Goal: Task Accomplishment & Management: Manage account settings

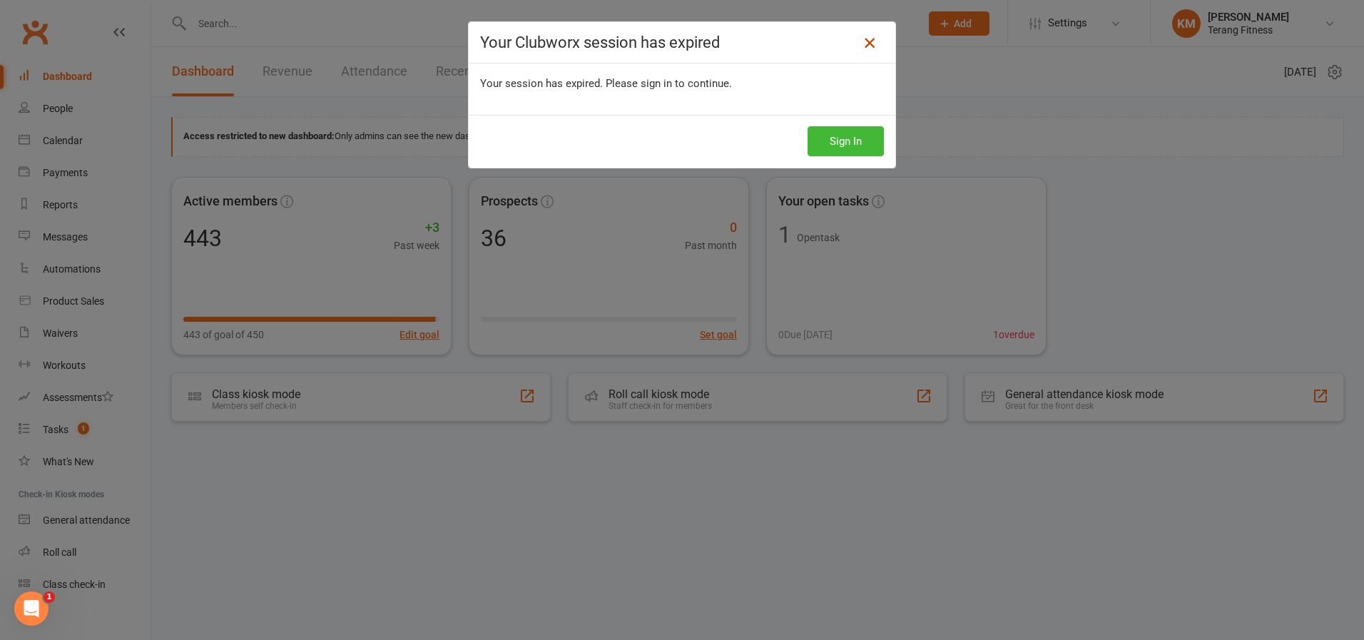
click at [863, 40] on icon at bounding box center [869, 42] width 17 height 17
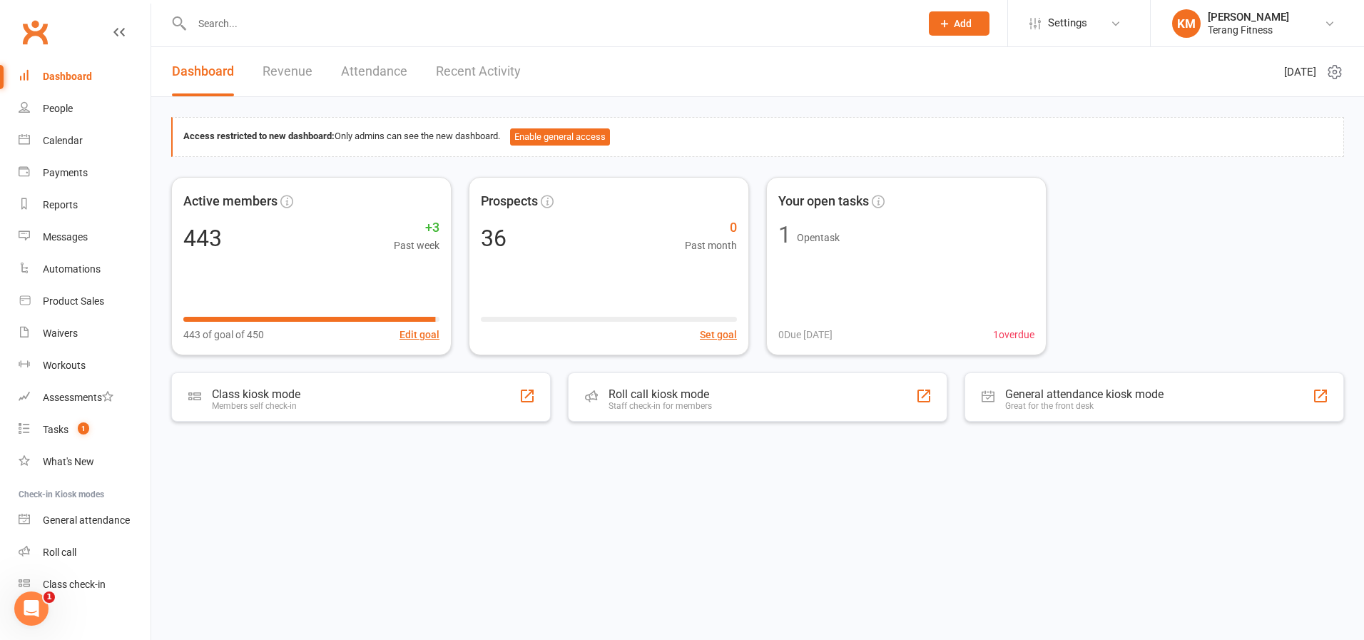
click at [203, 24] on input "text" at bounding box center [549, 24] width 723 height 20
type input "[PERSON_NAME]"
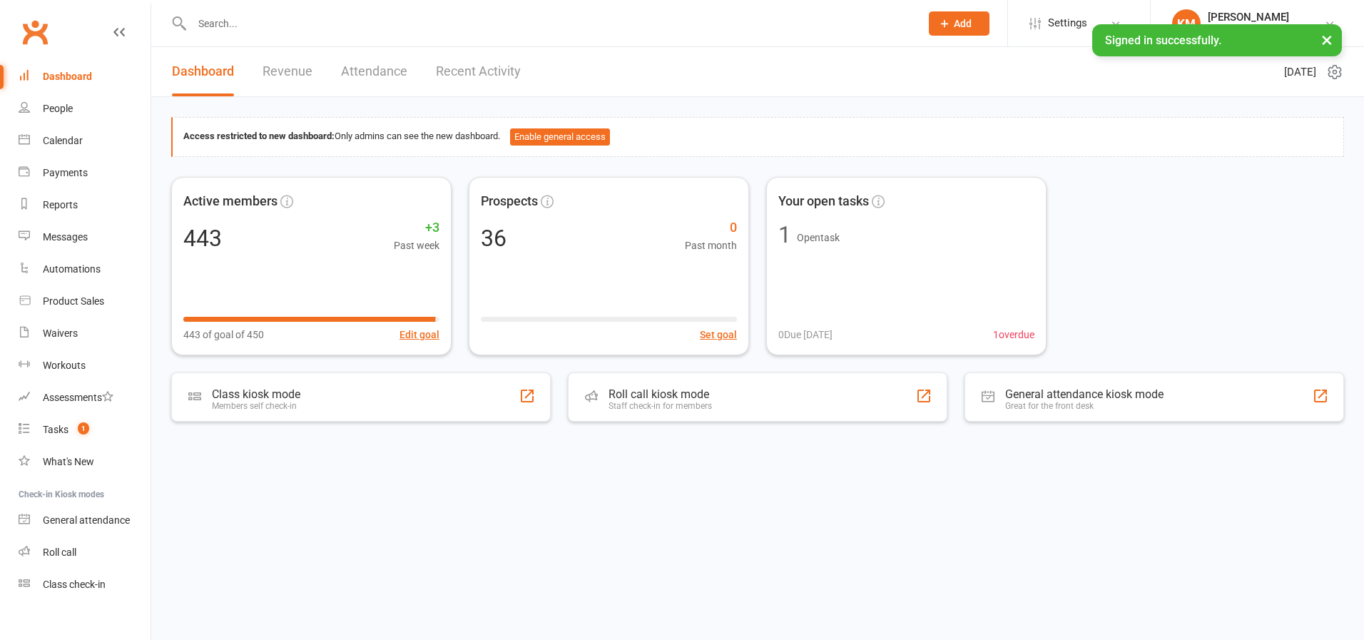
click at [263, 24] on input "text" at bounding box center [549, 24] width 723 height 20
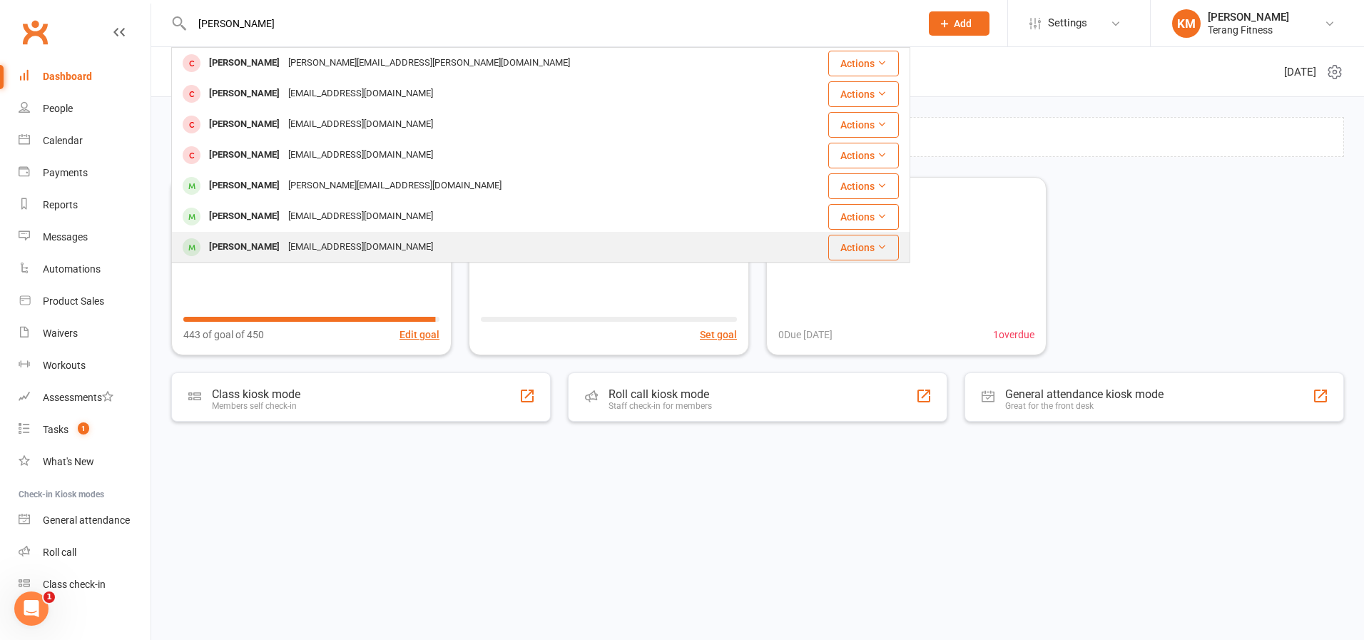
type input "[PERSON_NAME]"
click at [295, 243] on div "bradburlitt@gnail.com" at bounding box center [360, 247] width 153 height 21
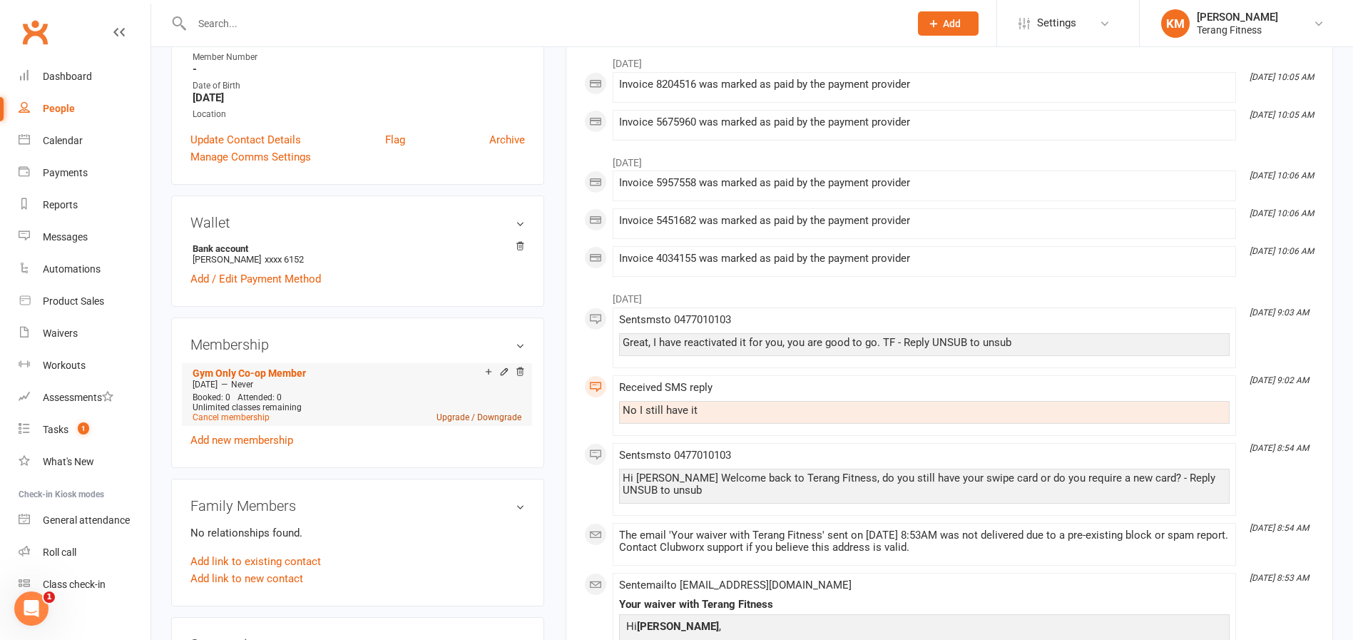
scroll to position [285, 0]
click at [516, 241] on icon at bounding box center [520, 245] width 10 height 10
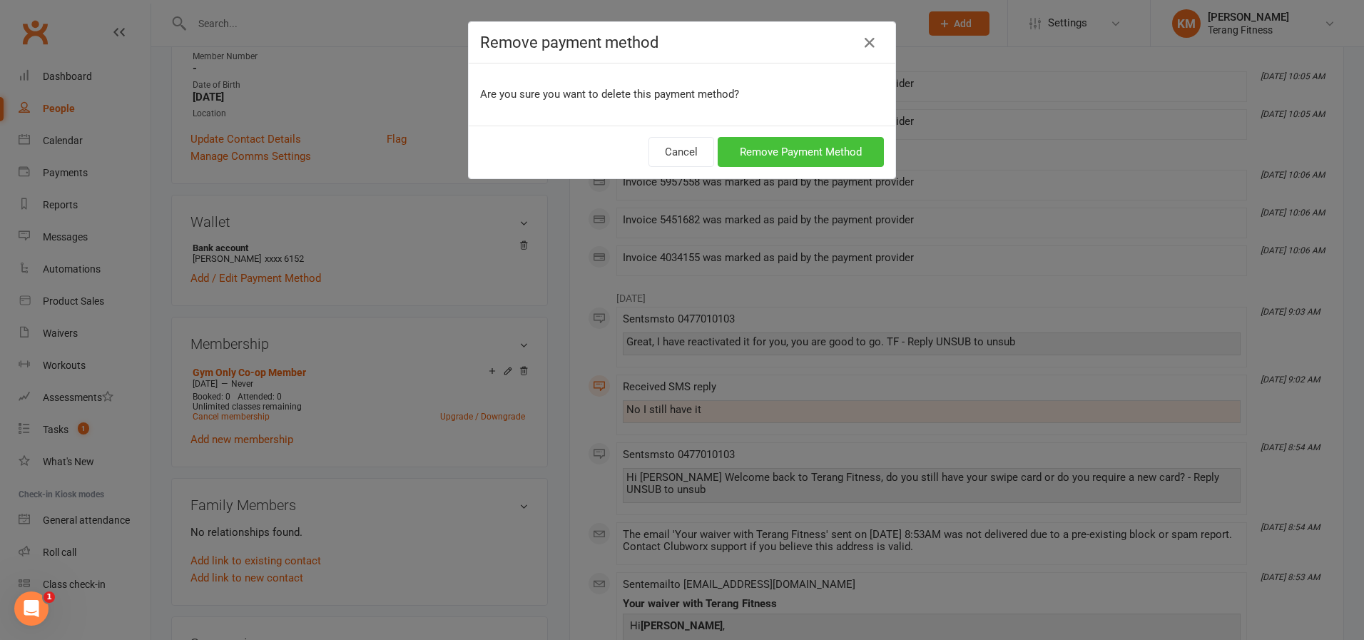
click at [788, 149] on button "Remove Payment Method" at bounding box center [801, 152] width 166 height 30
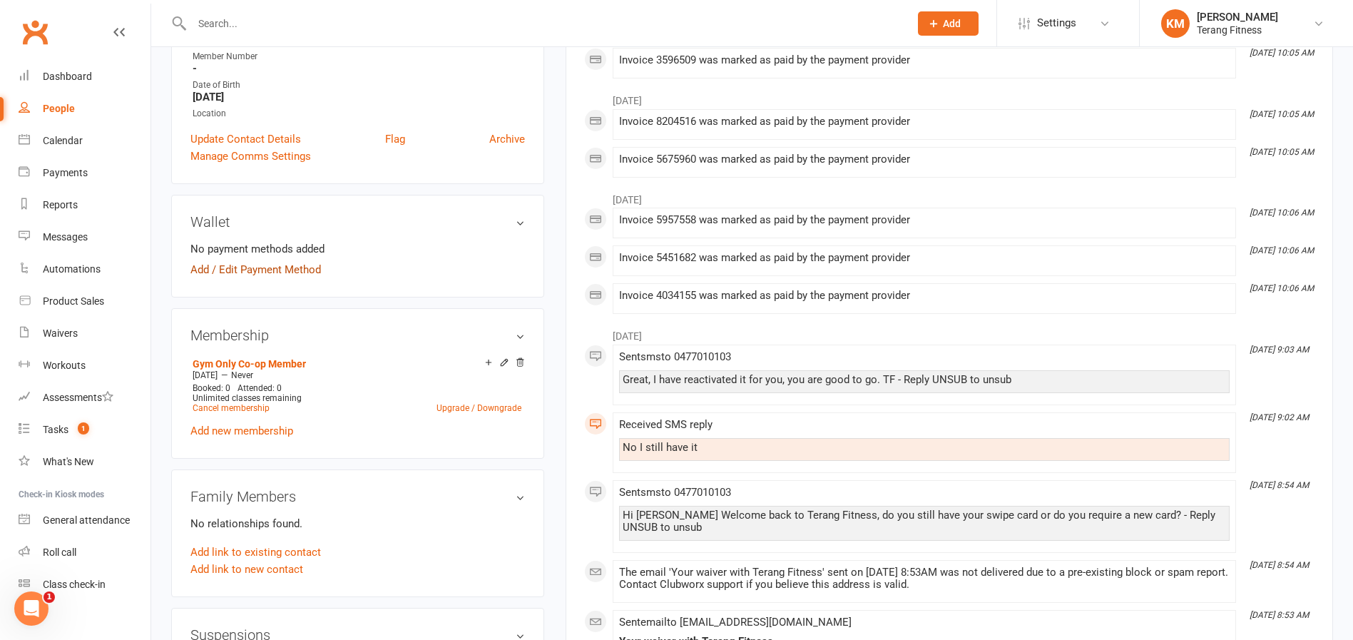
click at [208, 269] on link "Add / Edit Payment Method" at bounding box center [255, 269] width 131 height 17
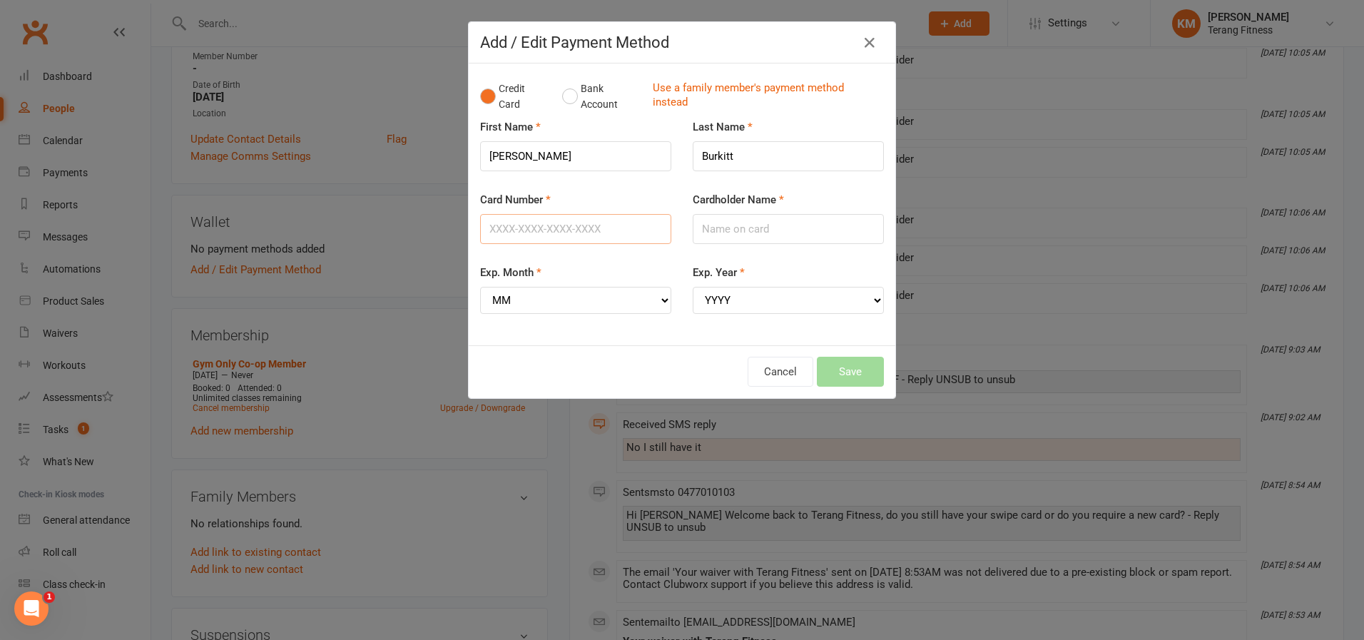
click at [514, 228] on input "Card Number" at bounding box center [575, 229] width 191 height 30
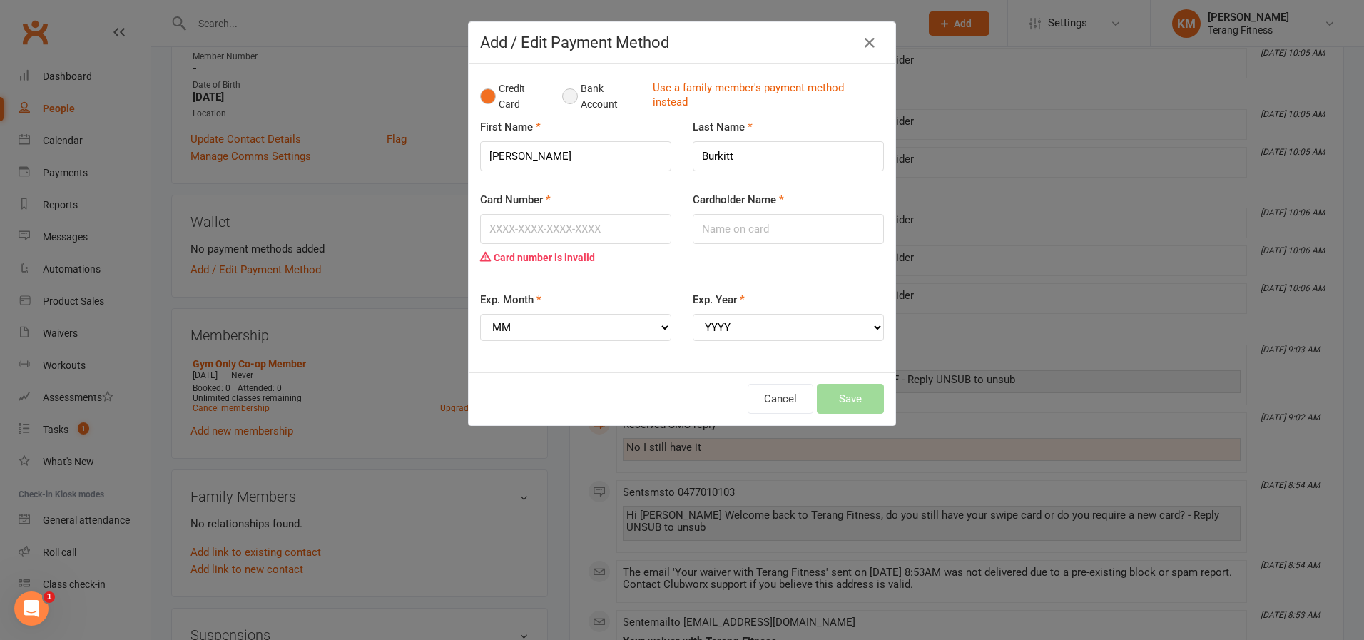
click at [568, 100] on button "Bank Account" at bounding box center [601, 97] width 79 height 44
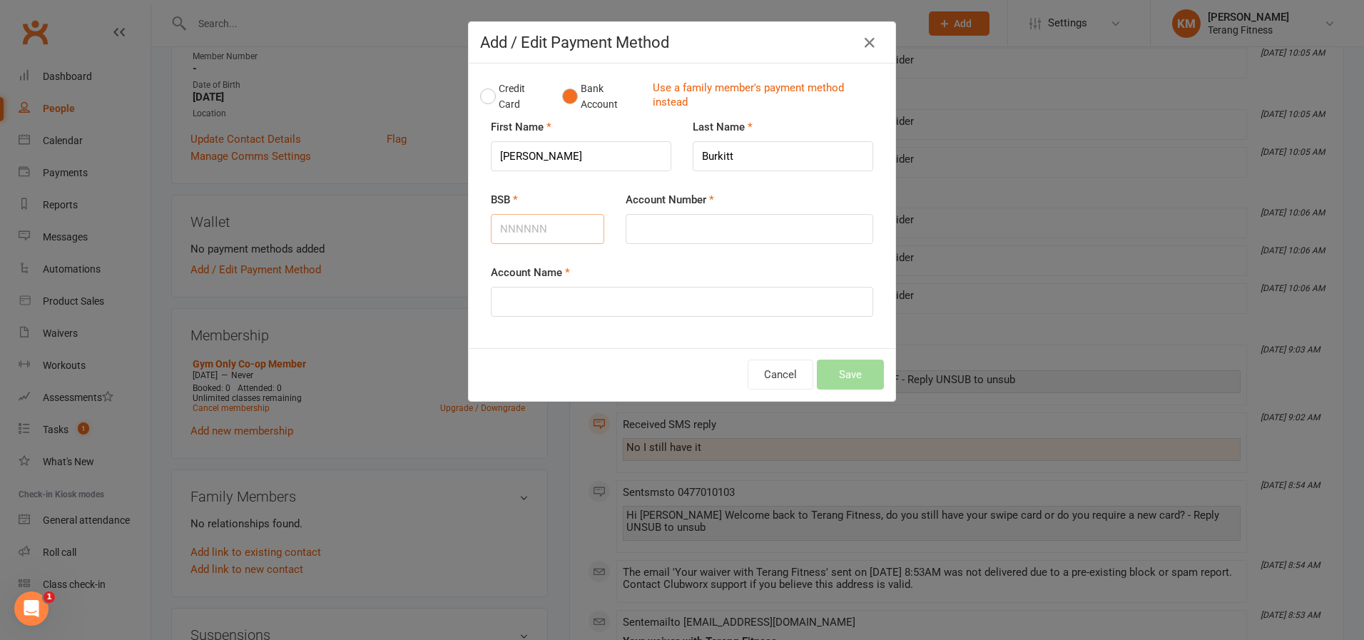
click at [530, 224] on input "BSB" at bounding box center [547, 229] width 113 height 30
type input "083928"
drag, startPoint x: 679, startPoint y: 223, endPoint x: 665, endPoint y: 230, distance: 16.3
click at [679, 223] on input "Account Number" at bounding box center [750, 229] width 248 height 30
type input "713907227"
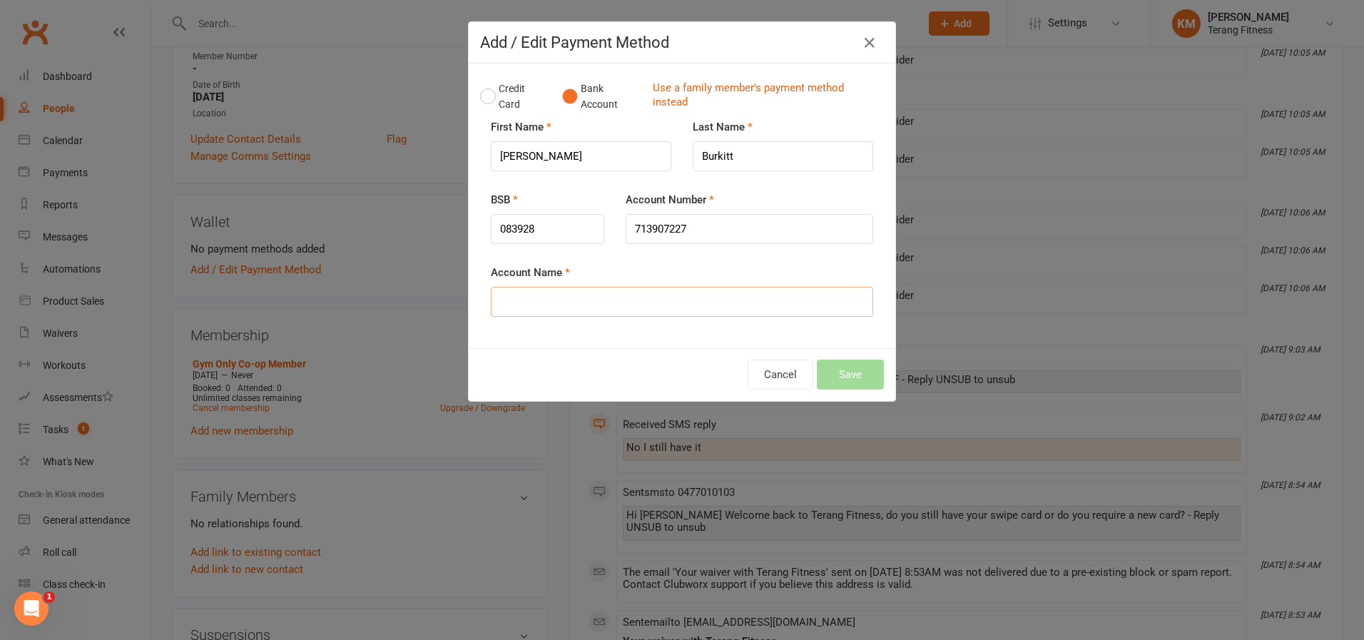
click at [531, 302] on input "Account Name" at bounding box center [682, 302] width 382 height 30
type input "Brad Burkitt"
click at [845, 370] on button "Save" at bounding box center [850, 375] width 67 height 30
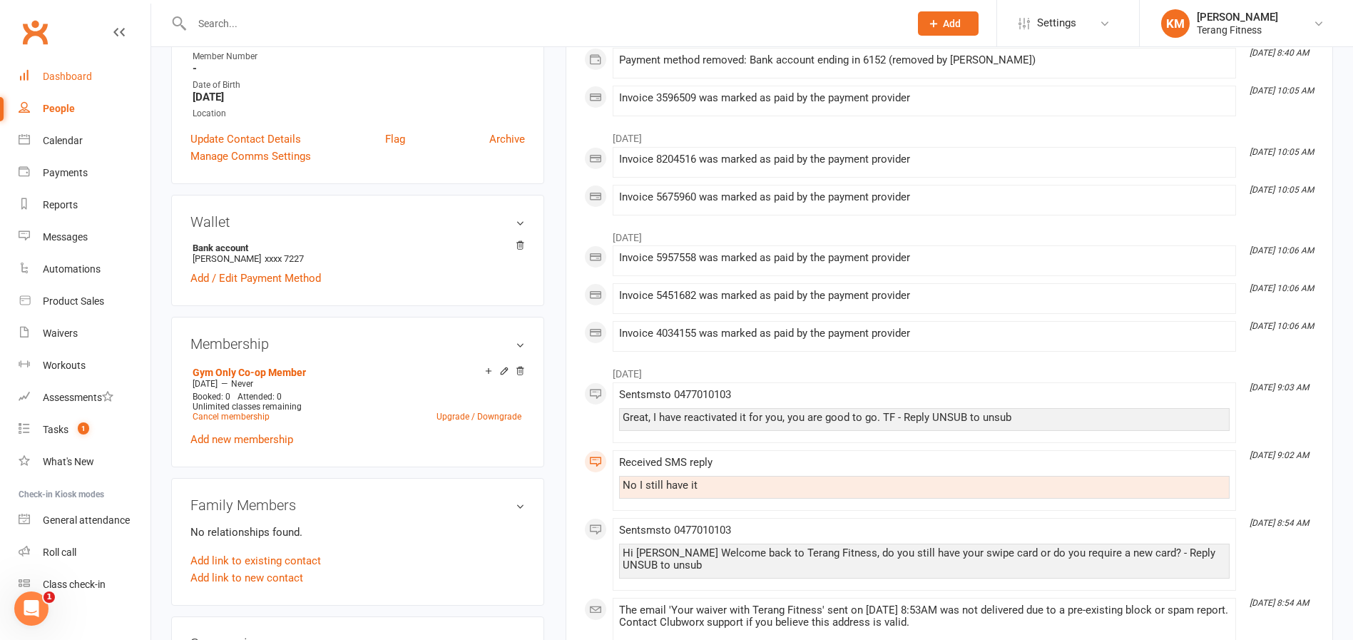
click at [74, 71] on div "Dashboard" at bounding box center [67, 76] width 49 height 11
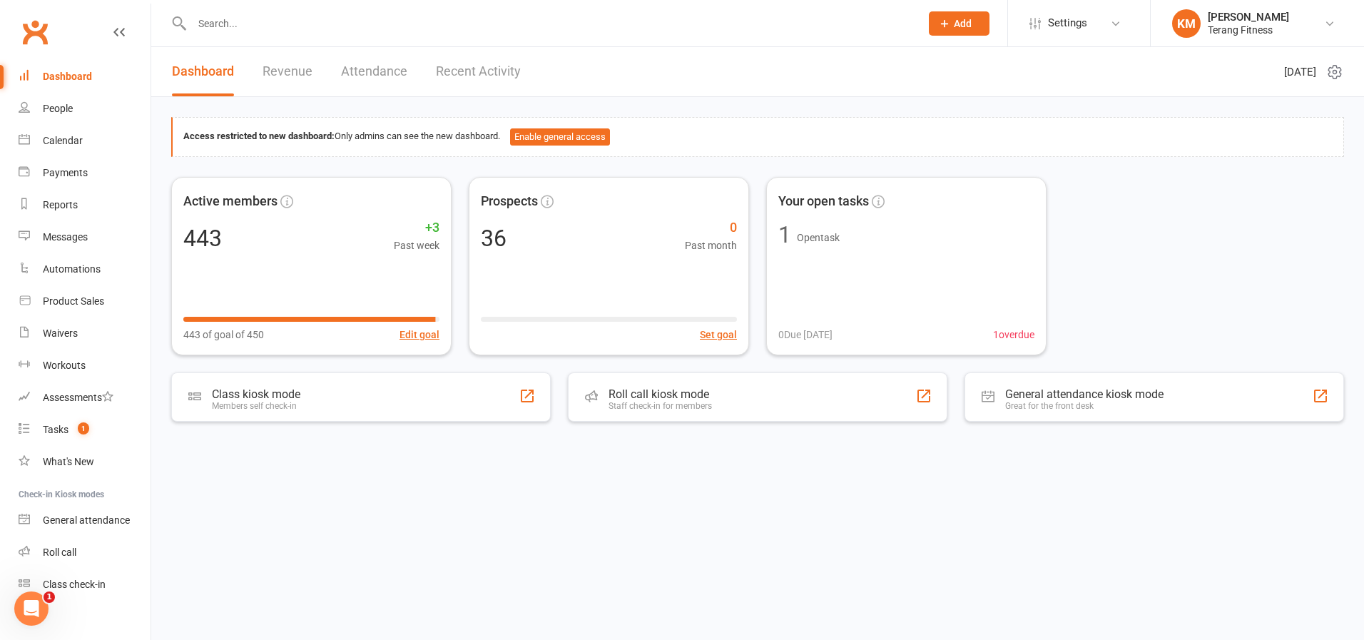
click at [229, 18] on input "text" at bounding box center [549, 24] width 723 height 20
click at [58, 172] on div "Payments" at bounding box center [65, 172] width 45 height 11
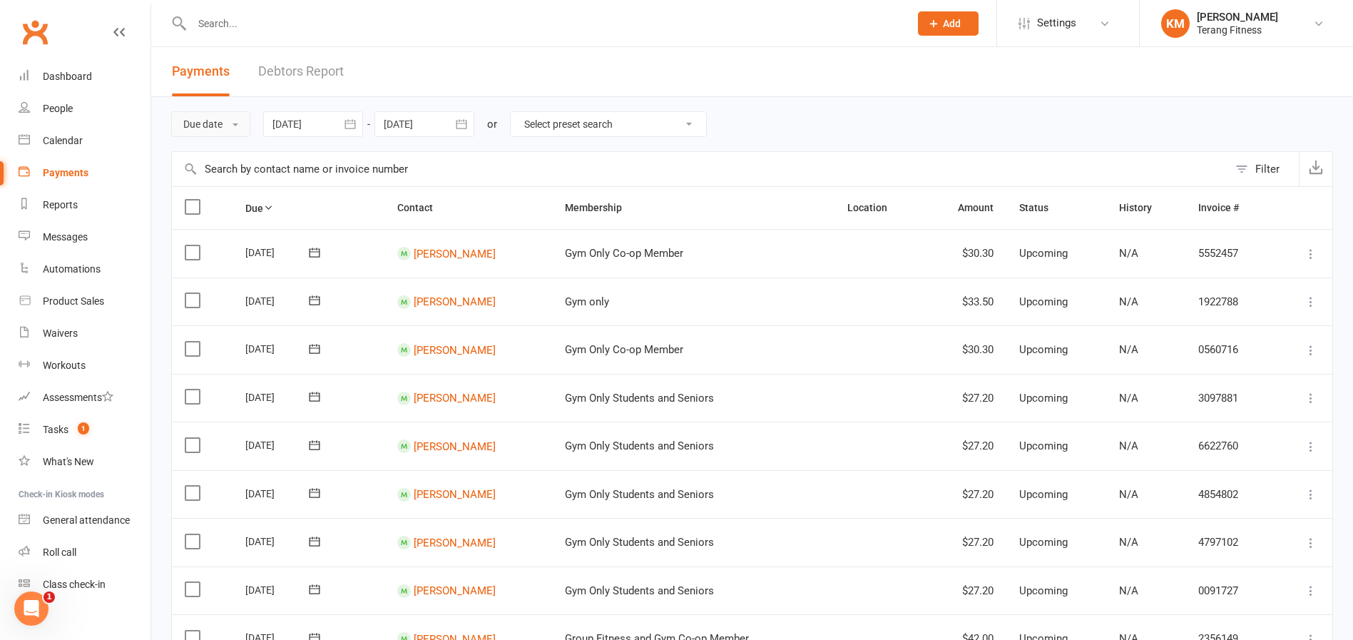
click at [207, 121] on button "Due date" at bounding box center [210, 124] width 79 height 26
click at [217, 209] on link "Date failed" at bounding box center [242, 213] width 141 height 29
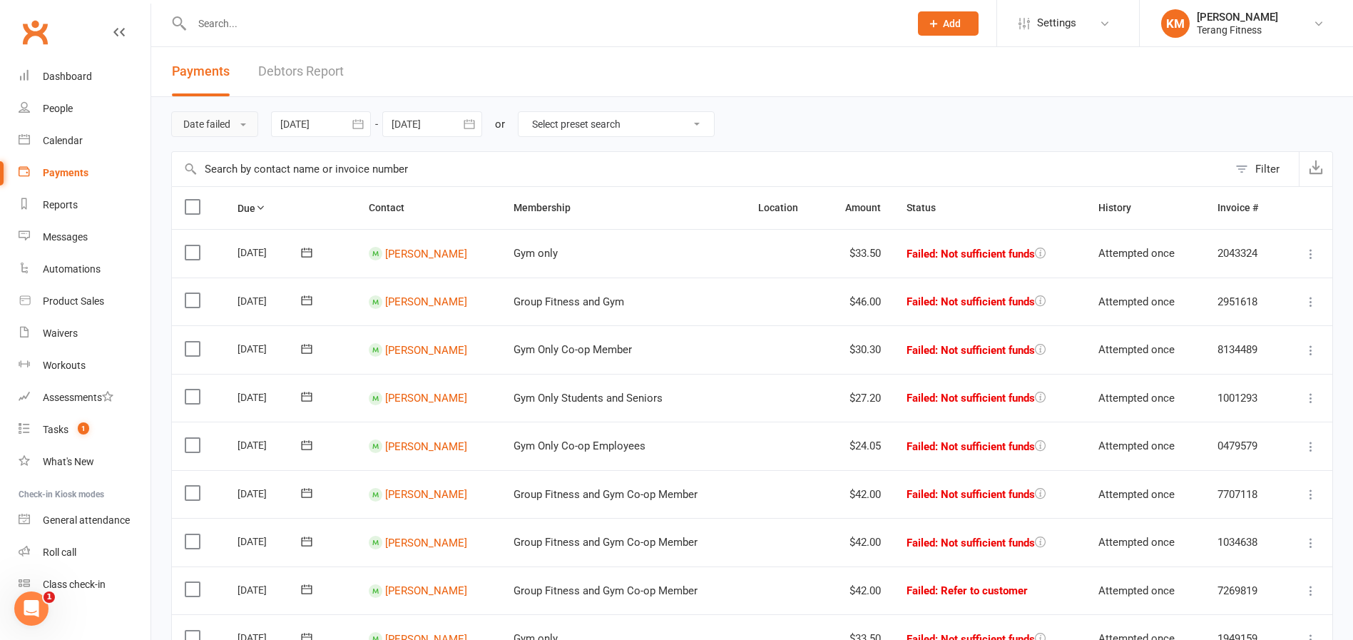
click at [216, 118] on button "Date failed" at bounding box center [214, 124] width 87 height 26
click at [235, 229] on link "Date settled" at bounding box center [242, 242] width 141 height 29
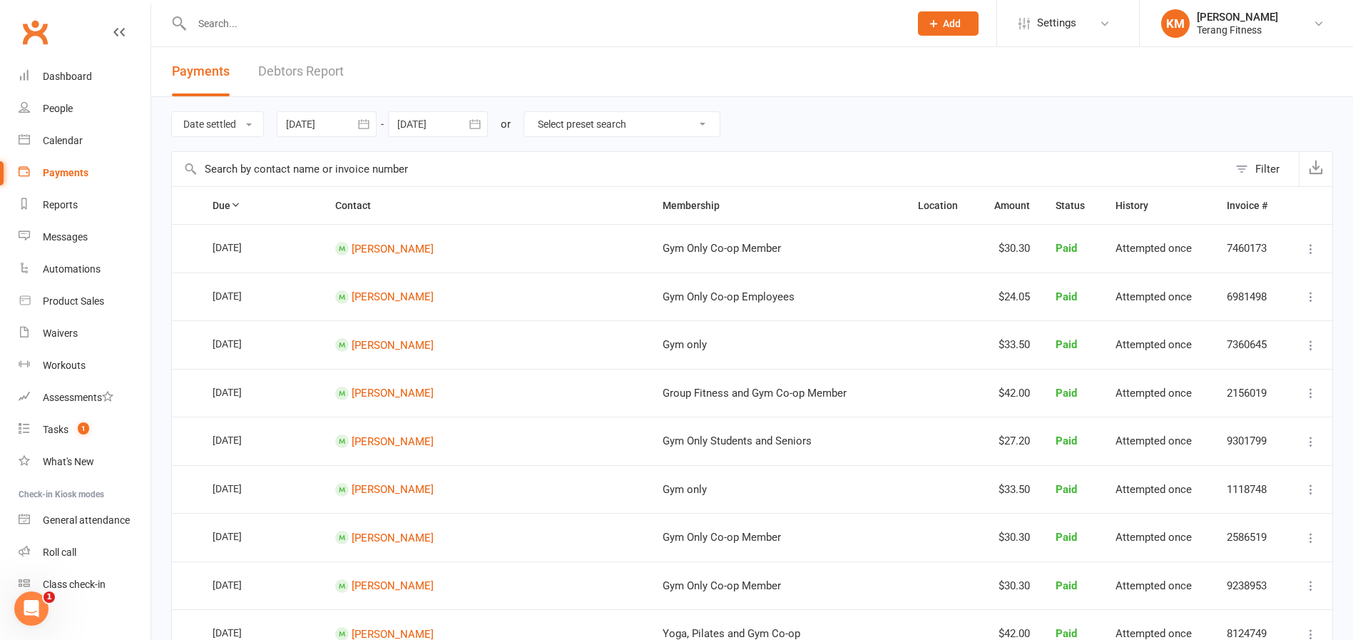
click at [419, 15] on input "text" at bounding box center [544, 24] width 712 height 20
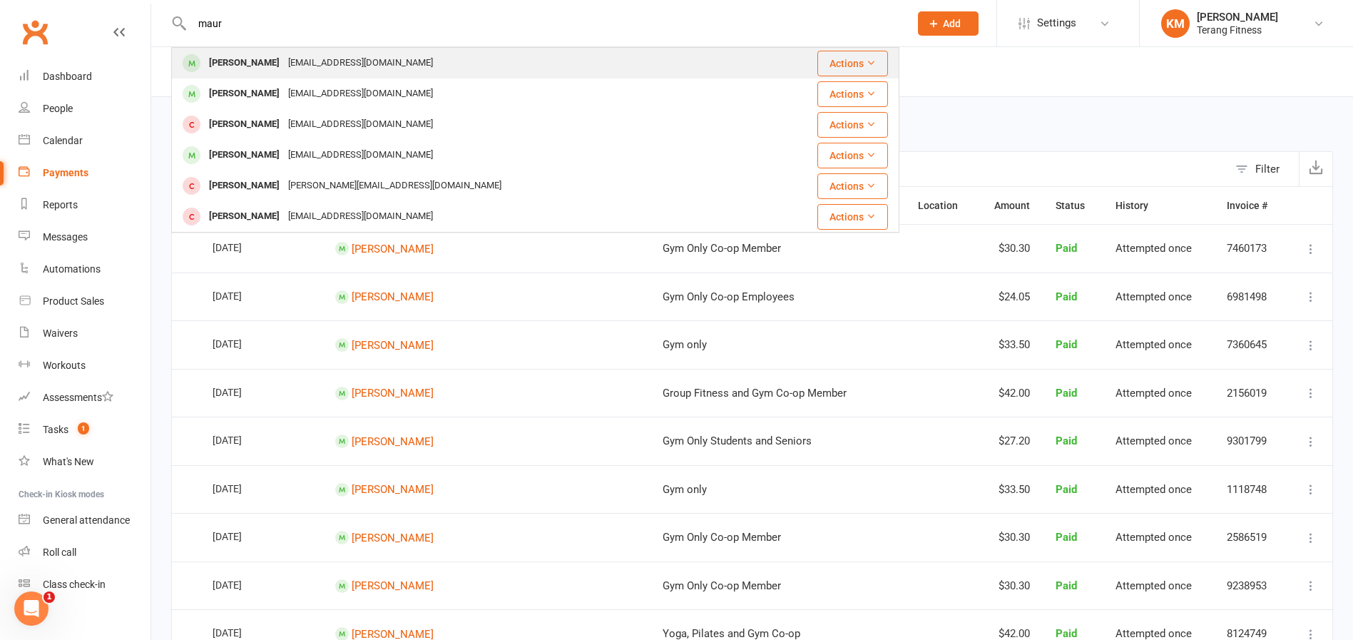
type input "maur"
click at [382, 68] on div "milroymaureen@gmail.com" at bounding box center [360, 63] width 153 height 21
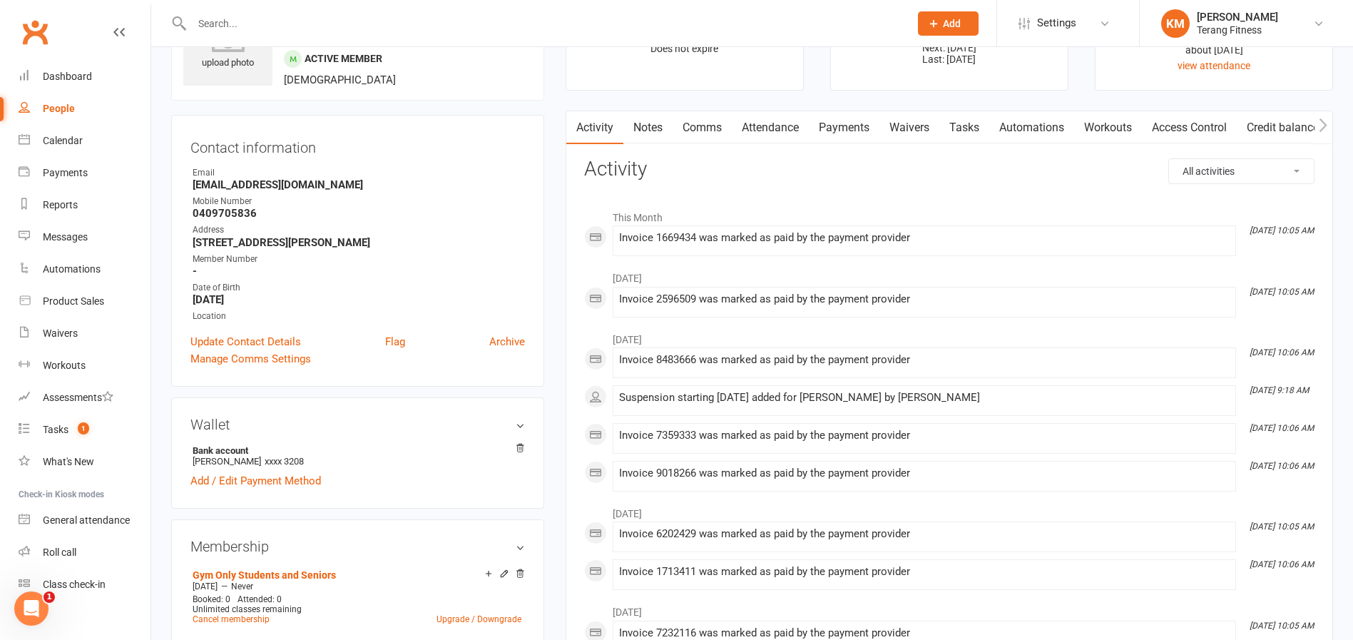
scroll to position [214, 0]
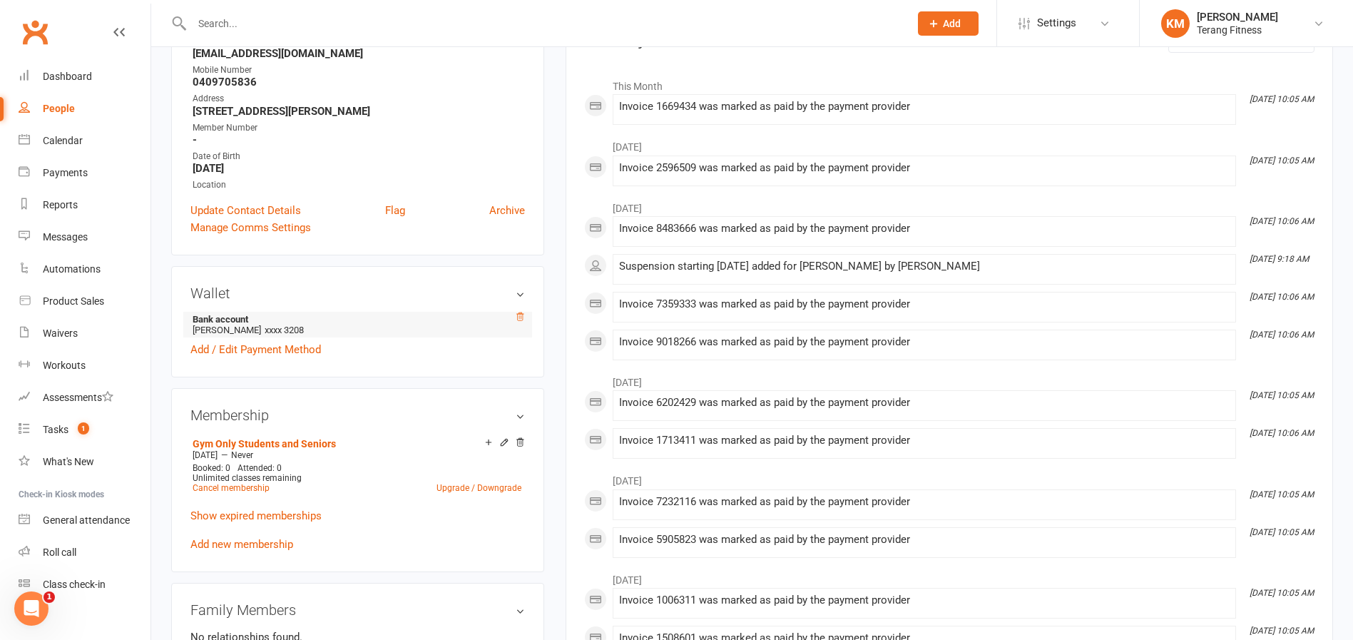
click at [519, 316] on icon at bounding box center [520, 317] width 10 height 10
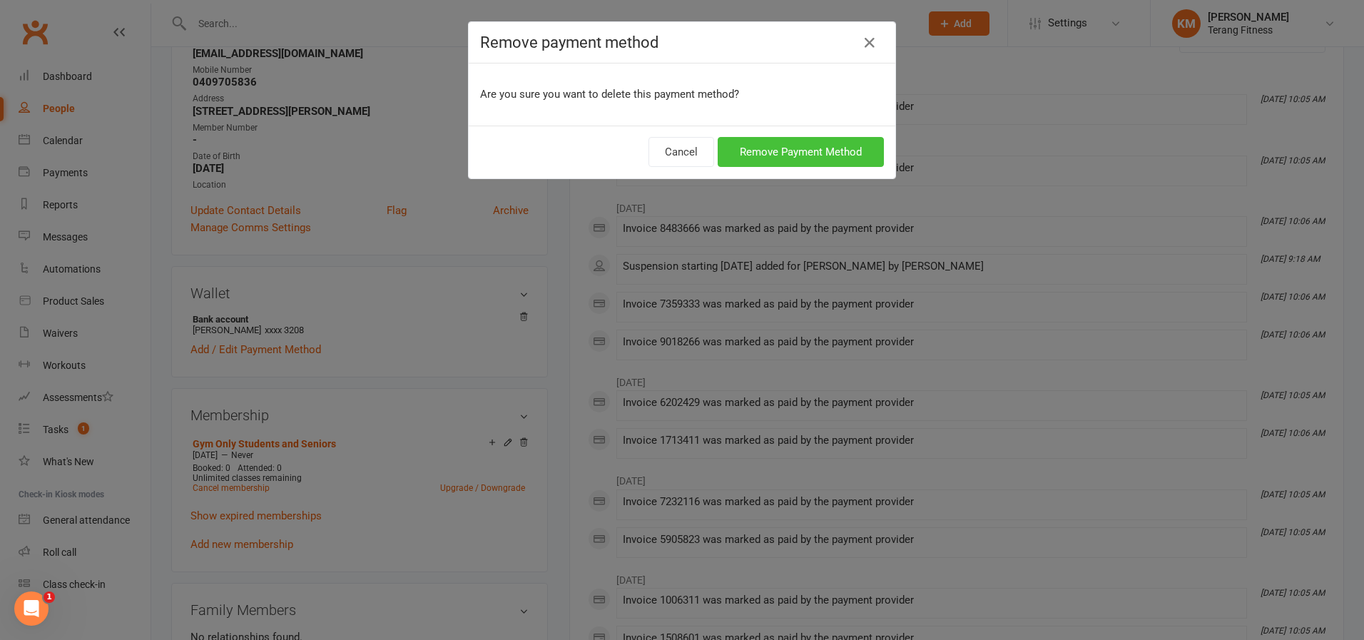
click at [805, 148] on button "Remove Payment Method" at bounding box center [801, 152] width 166 height 30
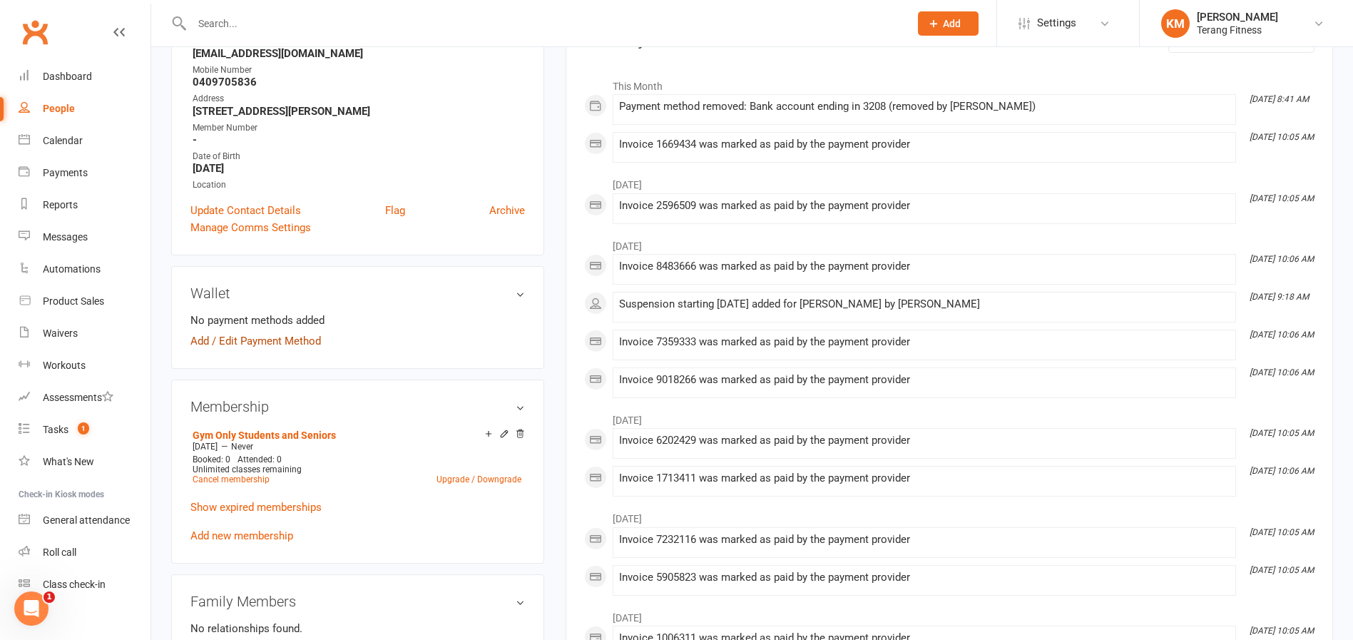
click at [254, 342] on link "Add / Edit Payment Method" at bounding box center [255, 340] width 131 height 17
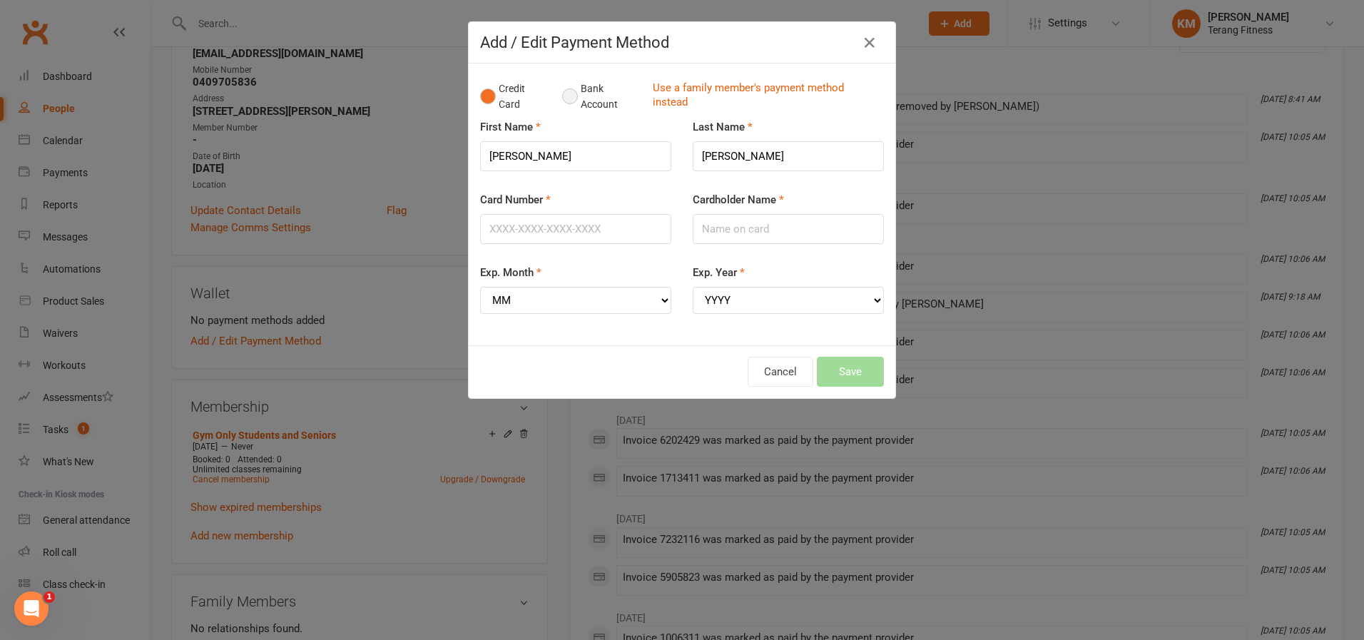
click at [569, 93] on button "Bank Account" at bounding box center [601, 97] width 79 height 44
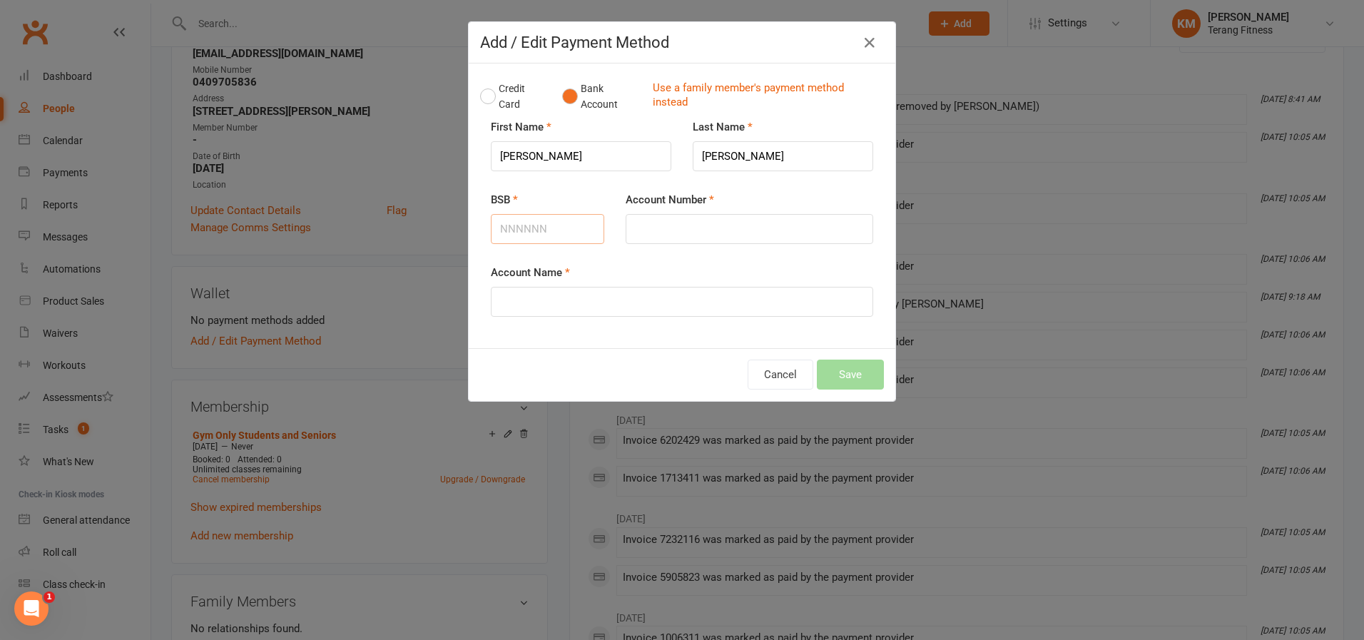
click at [541, 228] on input "BSB" at bounding box center [547, 229] width 113 height 30
type input "013900"
click at [656, 232] on input "Account Number" at bounding box center [750, 229] width 248 height 30
click at [641, 222] on input "Account Number" at bounding box center [750, 229] width 248 height 30
type input "179581211"
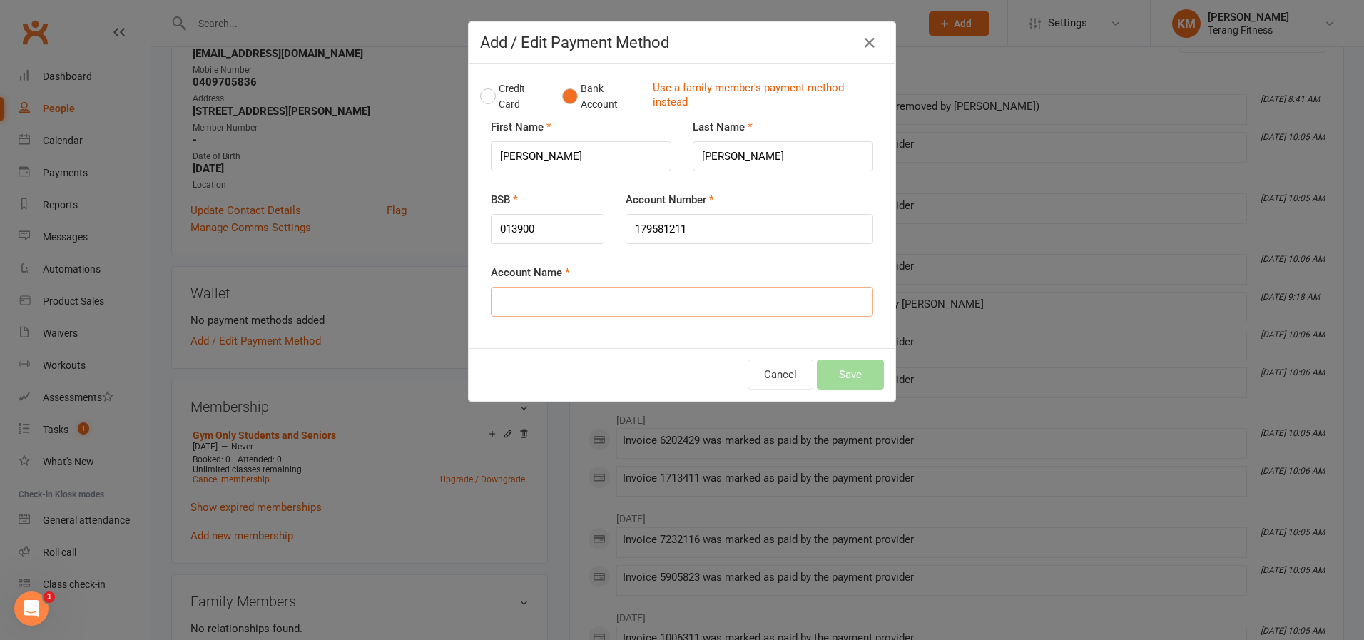
click at [558, 295] on input "Account Name" at bounding box center [682, 302] width 382 height 30
type input "Maureen Milroy"
click at [860, 375] on button "Save" at bounding box center [850, 375] width 67 height 30
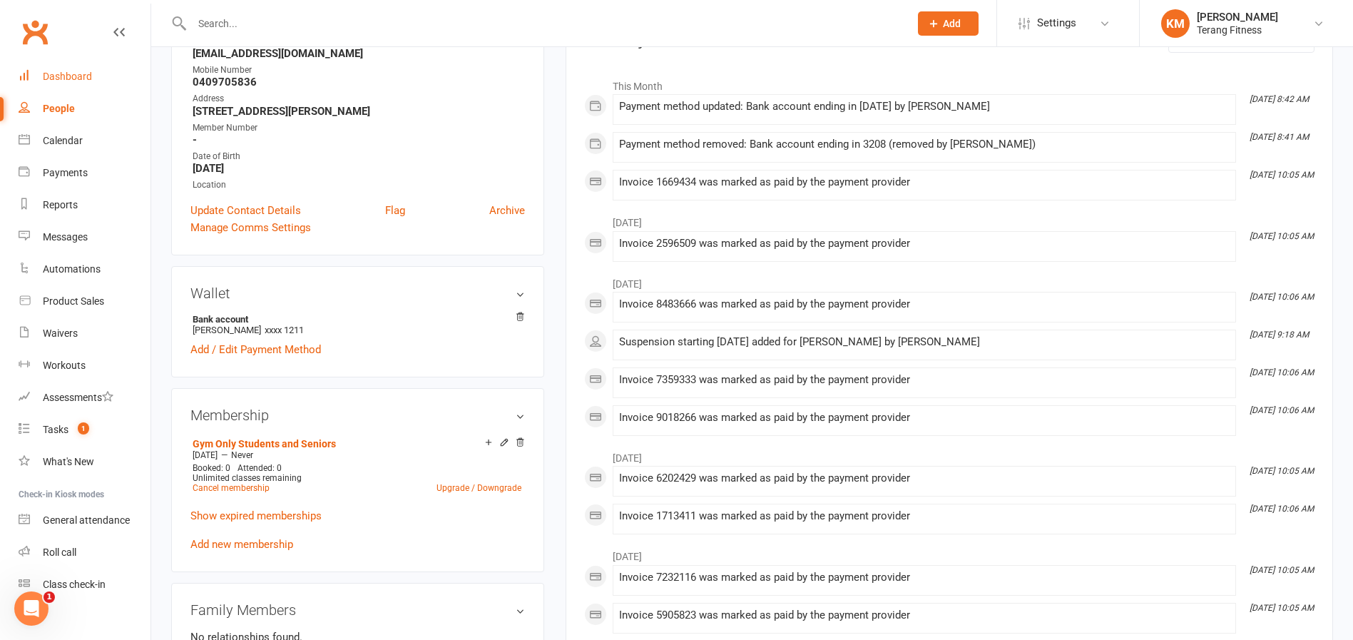
click at [78, 76] on div "Dashboard" at bounding box center [67, 76] width 49 height 11
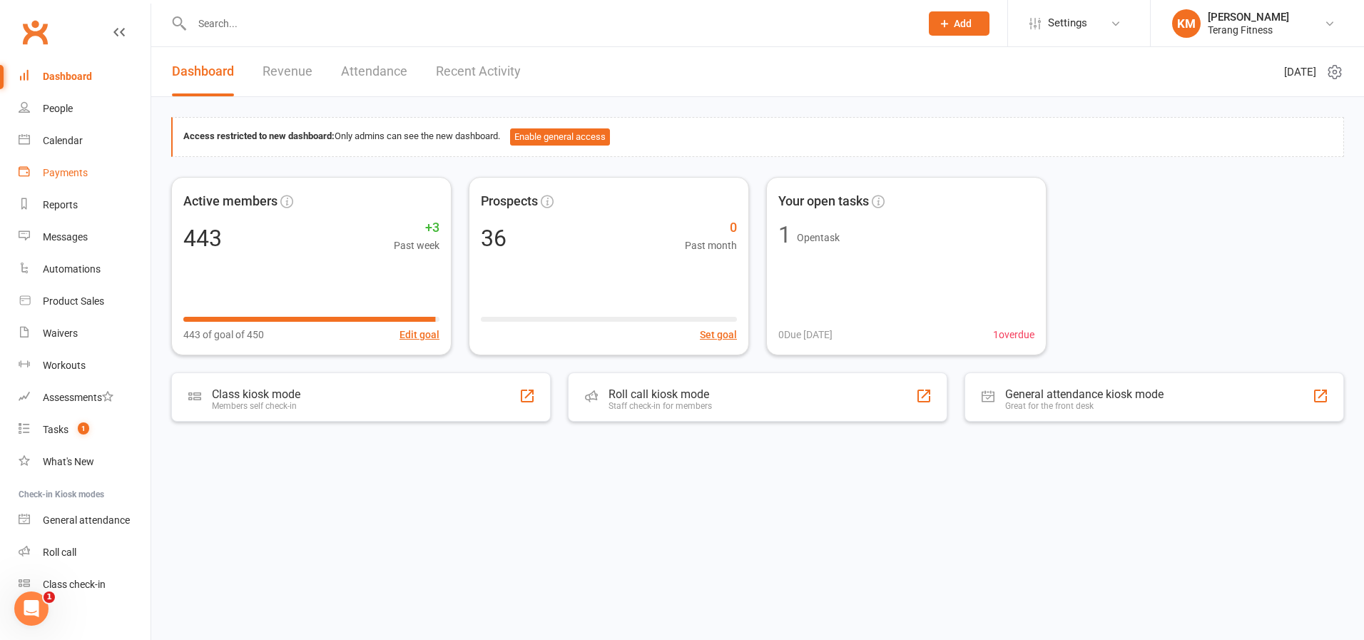
click at [84, 175] on div "Payments" at bounding box center [65, 172] width 45 height 11
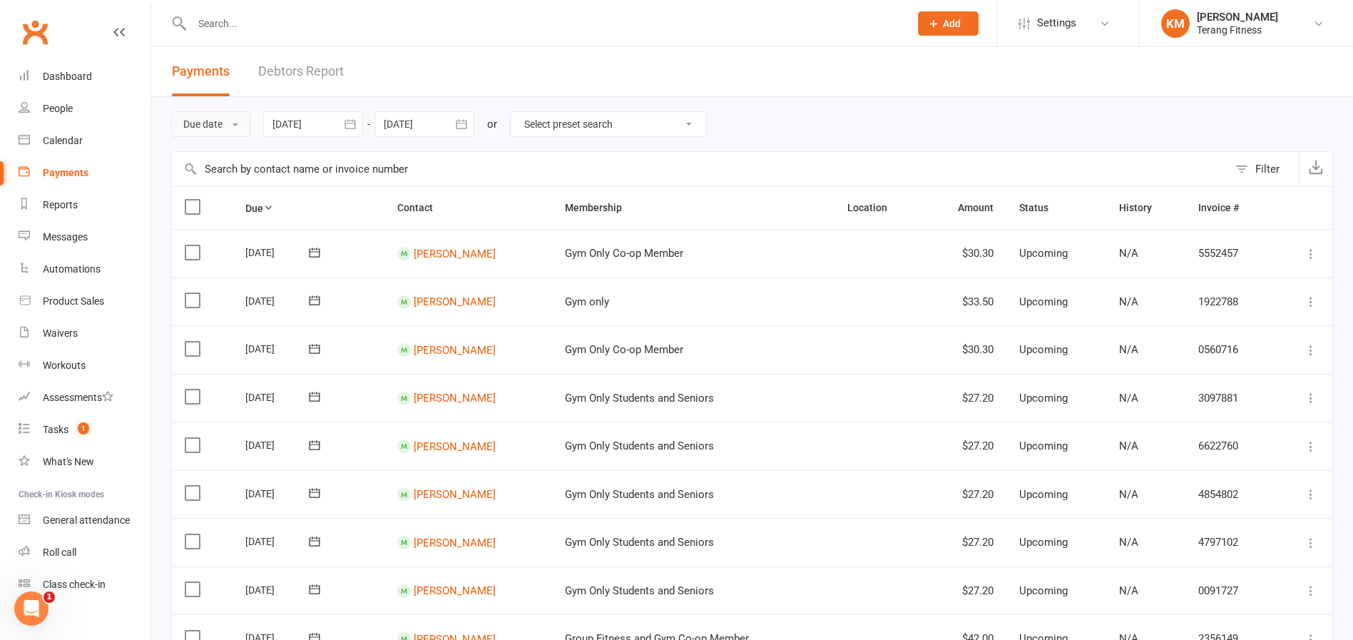
click at [196, 121] on button "Due date" at bounding box center [210, 124] width 79 height 26
click at [210, 220] on link "Date failed" at bounding box center [242, 213] width 141 height 29
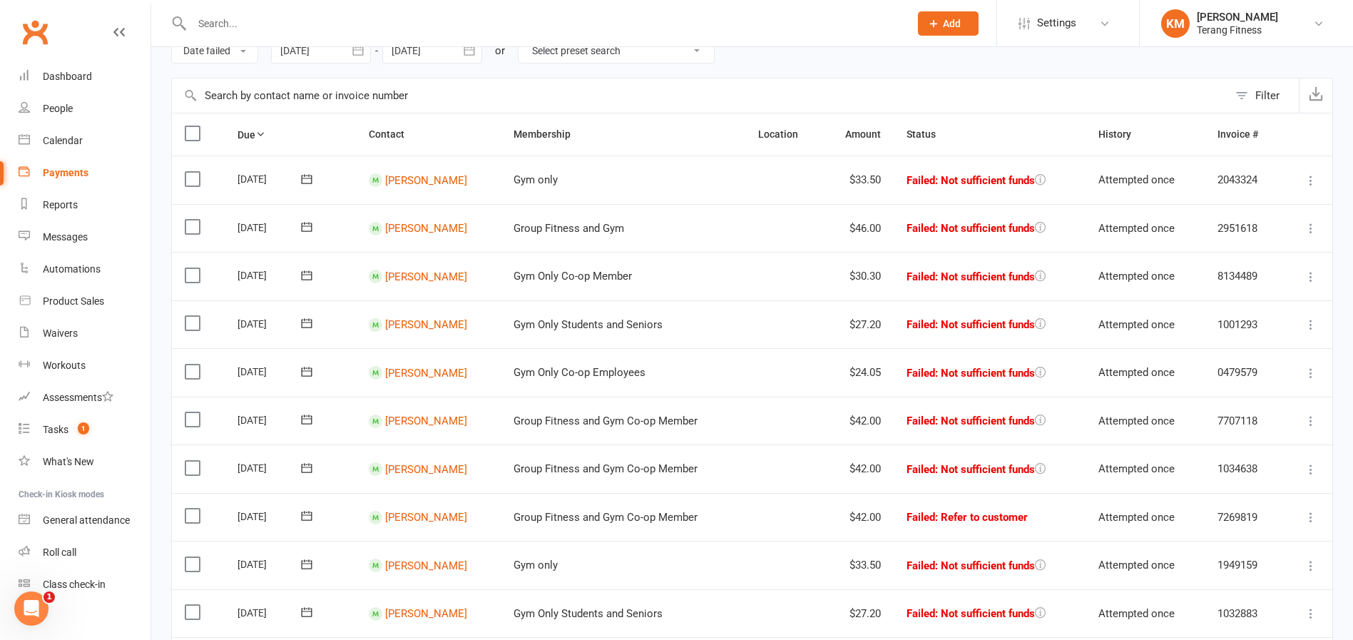
scroll to position [71, 0]
click at [427, 181] on link "Mazin Burgess" at bounding box center [426, 181] width 82 height 13
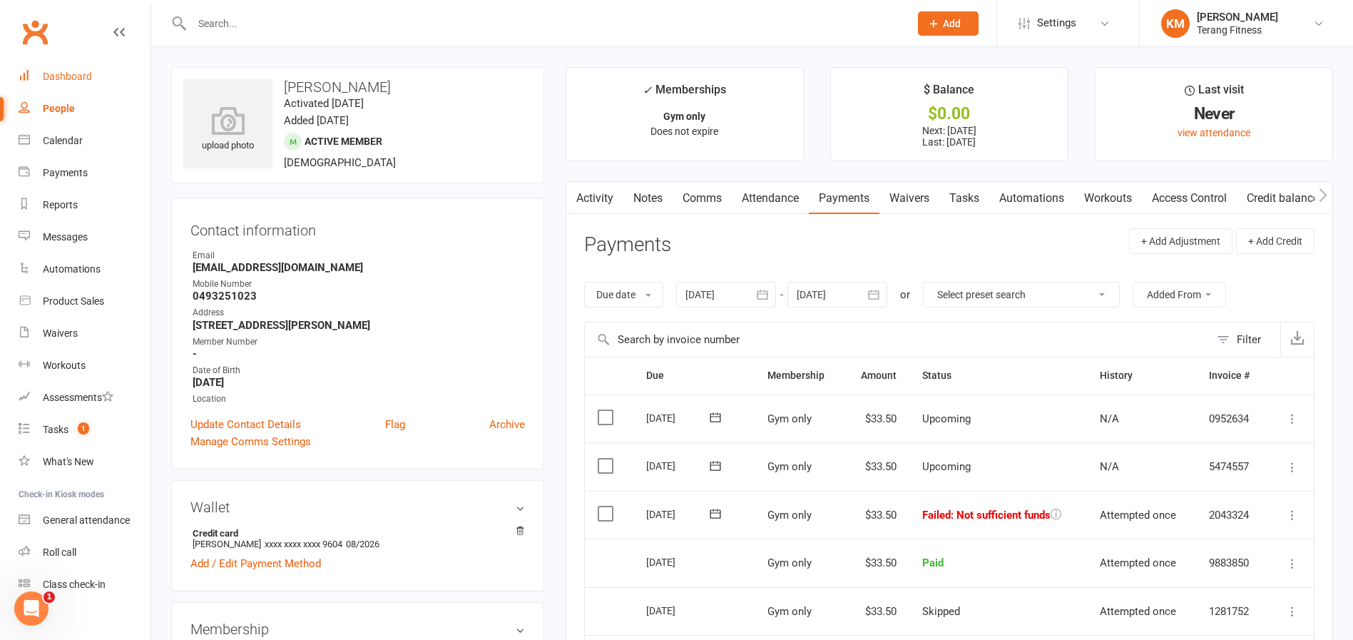
click at [56, 70] on link "Dashboard" at bounding box center [85, 77] width 132 height 32
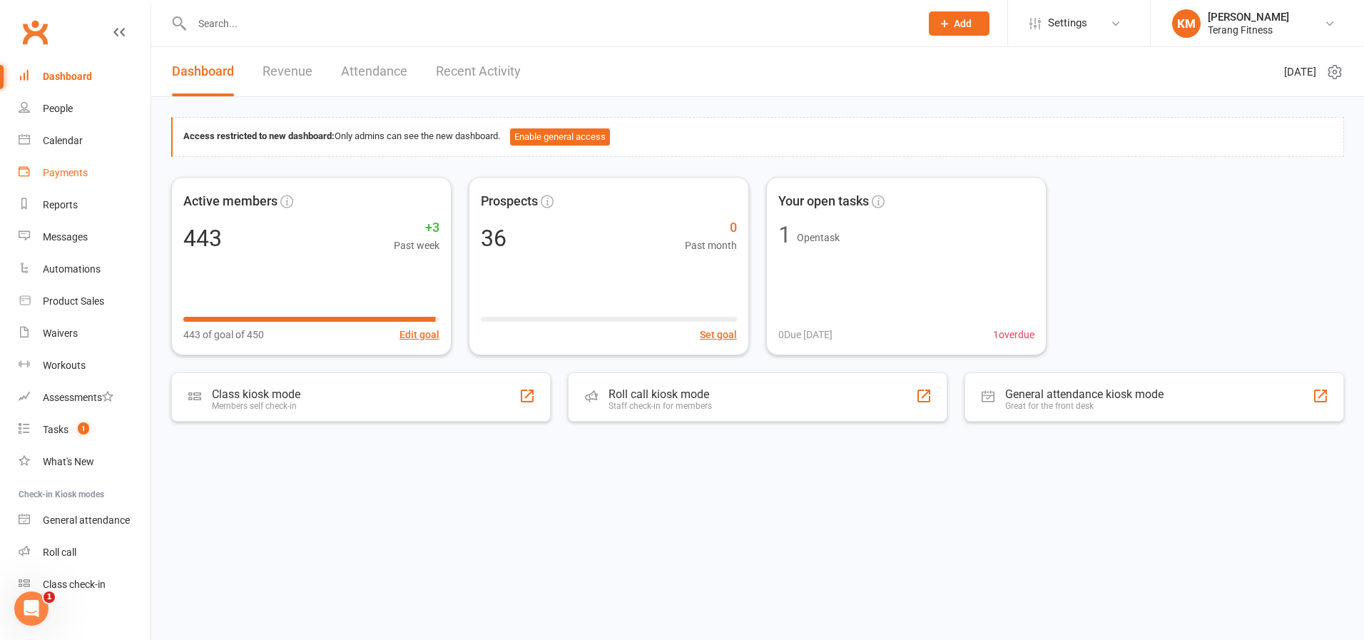
click at [85, 178] on div "Payments" at bounding box center [65, 172] width 45 height 11
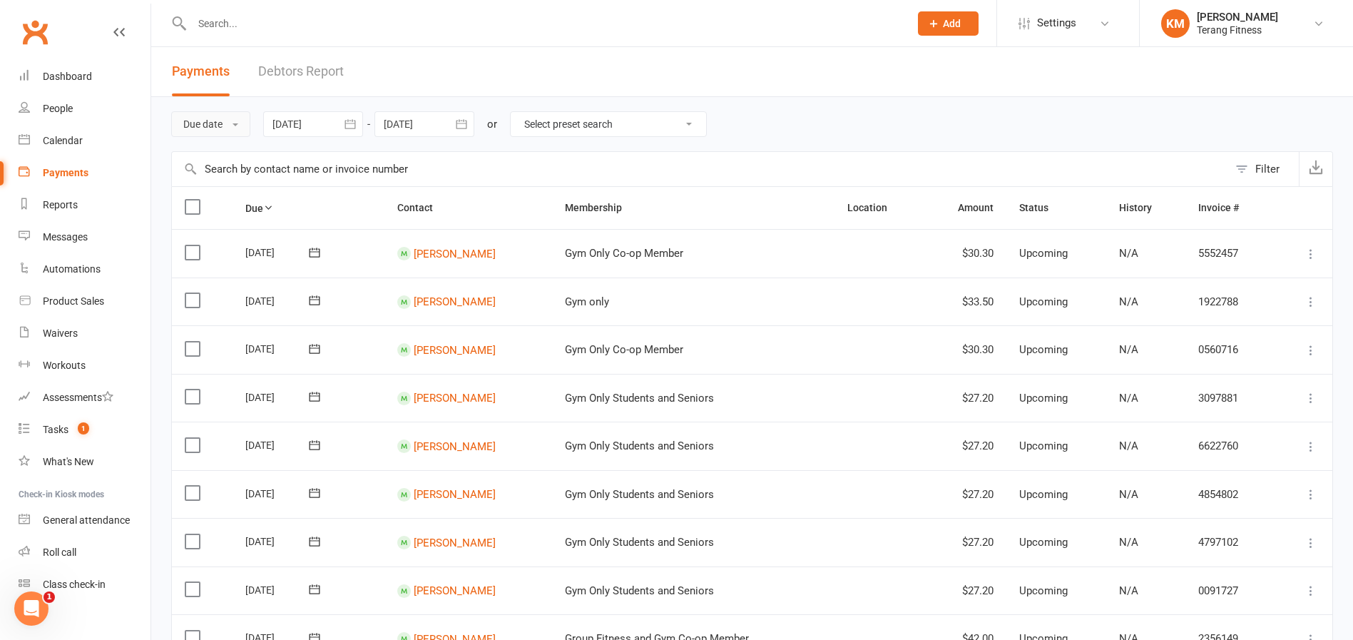
click at [228, 131] on button "Due date" at bounding box center [210, 124] width 79 height 26
click at [243, 210] on link "Date failed" at bounding box center [242, 213] width 141 height 29
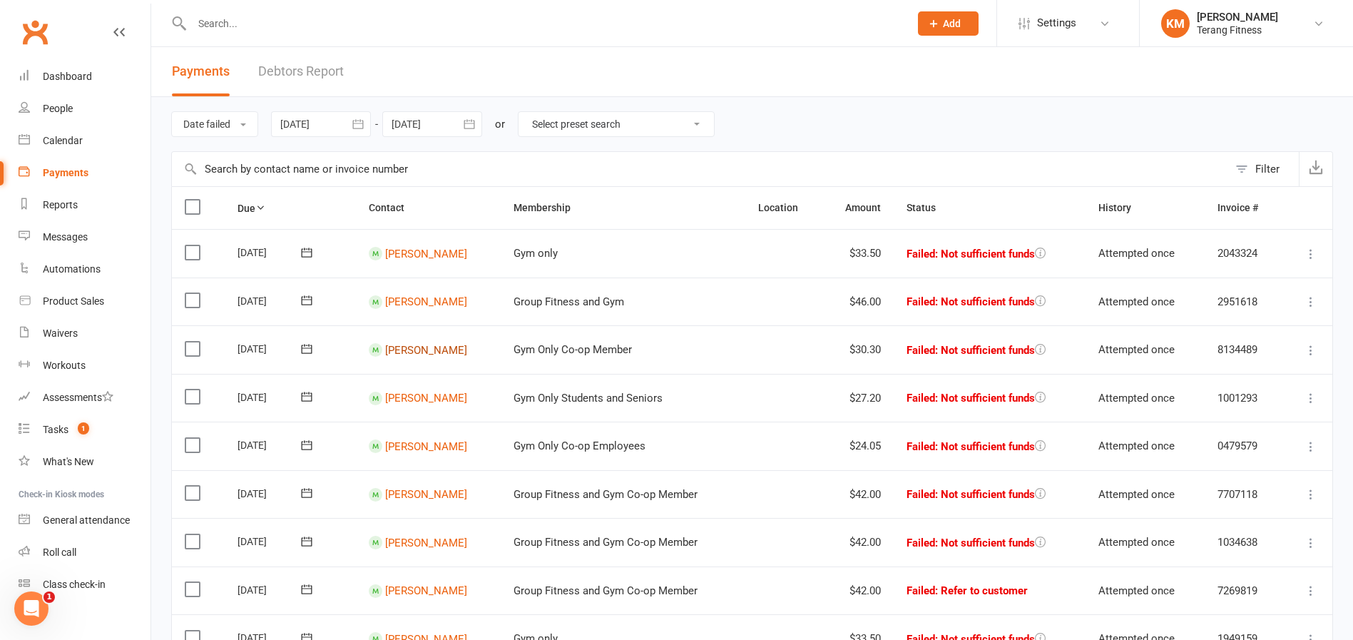
click at [425, 352] on link "Daniel Pugh" at bounding box center [426, 349] width 82 height 13
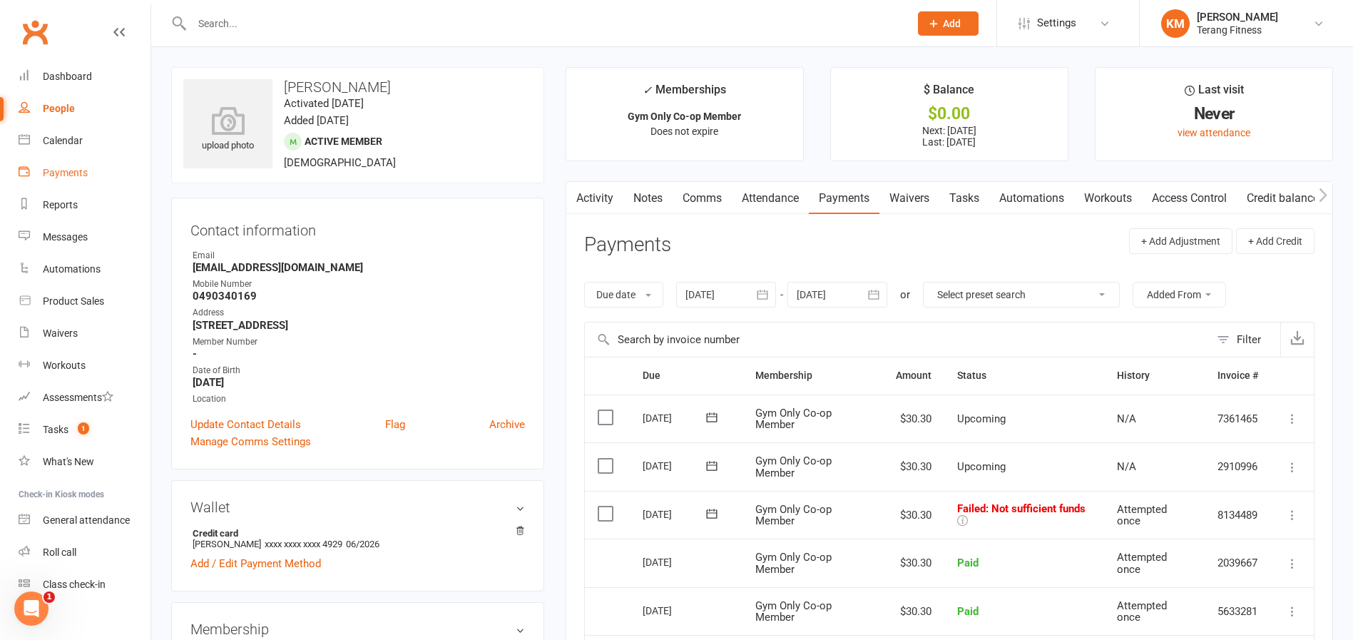
click at [79, 170] on div "Payments" at bounding box center [65, 172] width 45 height 11
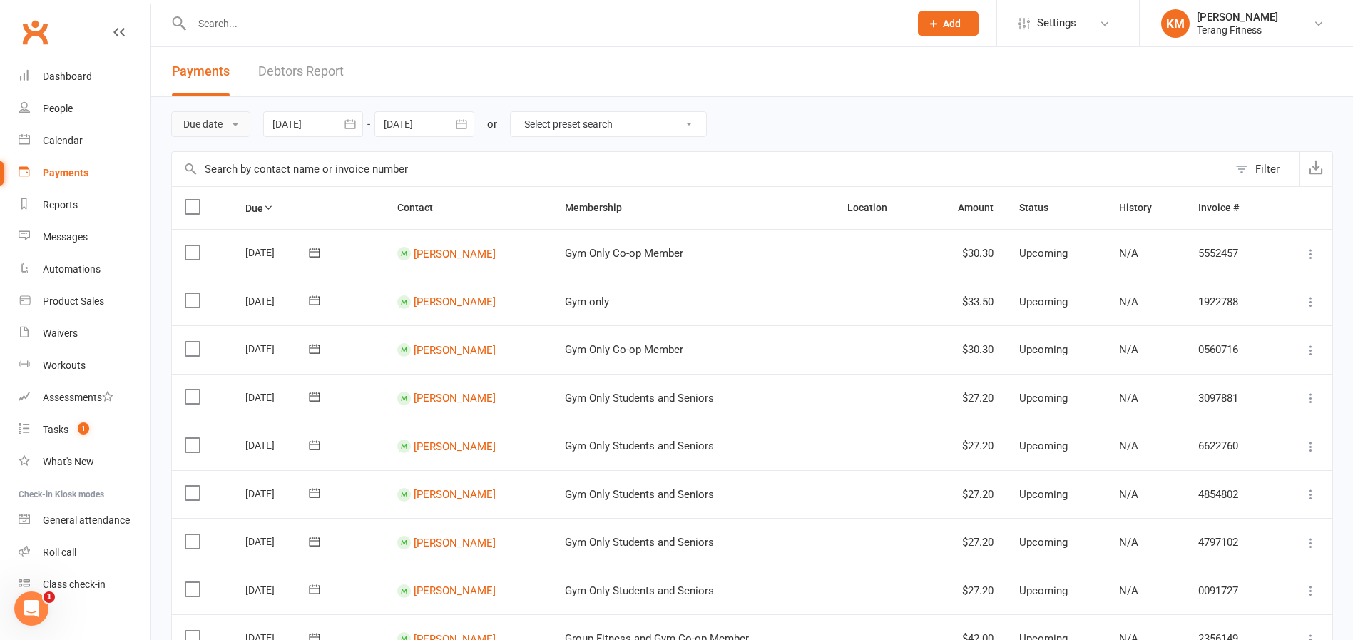
click at [212, 116] on button "Due date" at bounding box center [210, 124] width 79 height 26
click at [226, 207] on link "Date failed" at bounding box center [242, 213] width 141 height 29
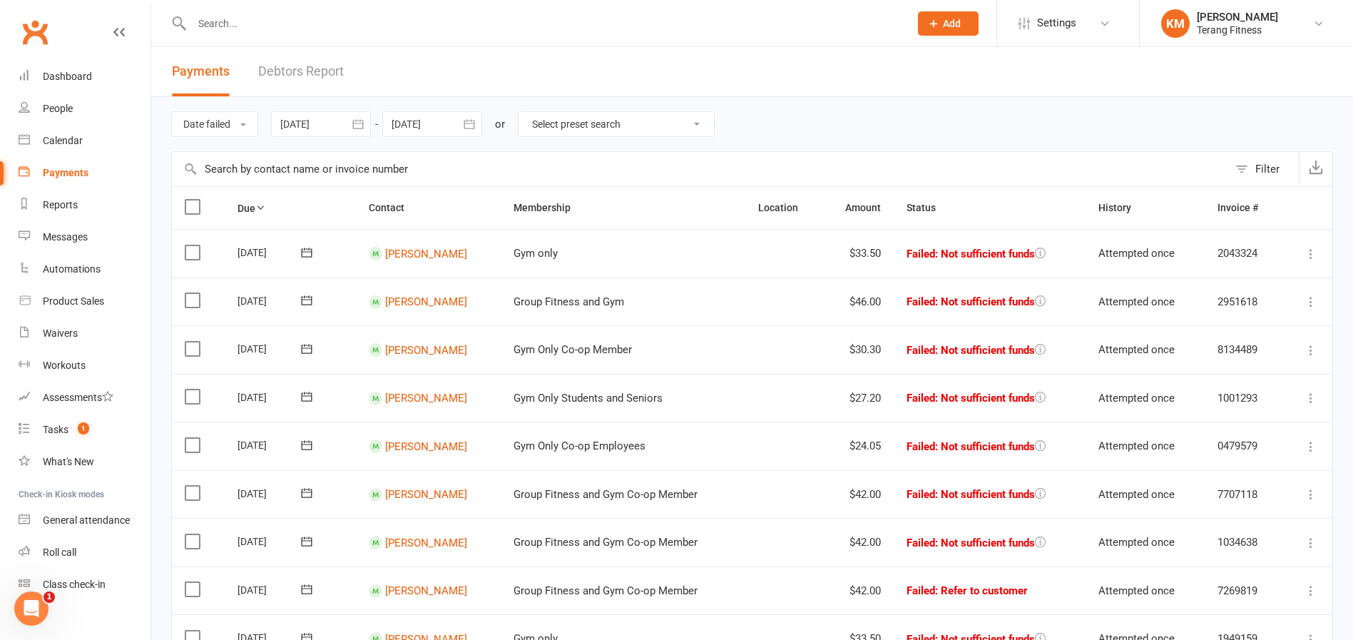
click at [284, 402] on div "14 Oct 2025" at bounding box center [271, 397] width 66 height 22
click at [422, 400] on link "May Suhan" at bounding box center [426, 398] width 82 height 13
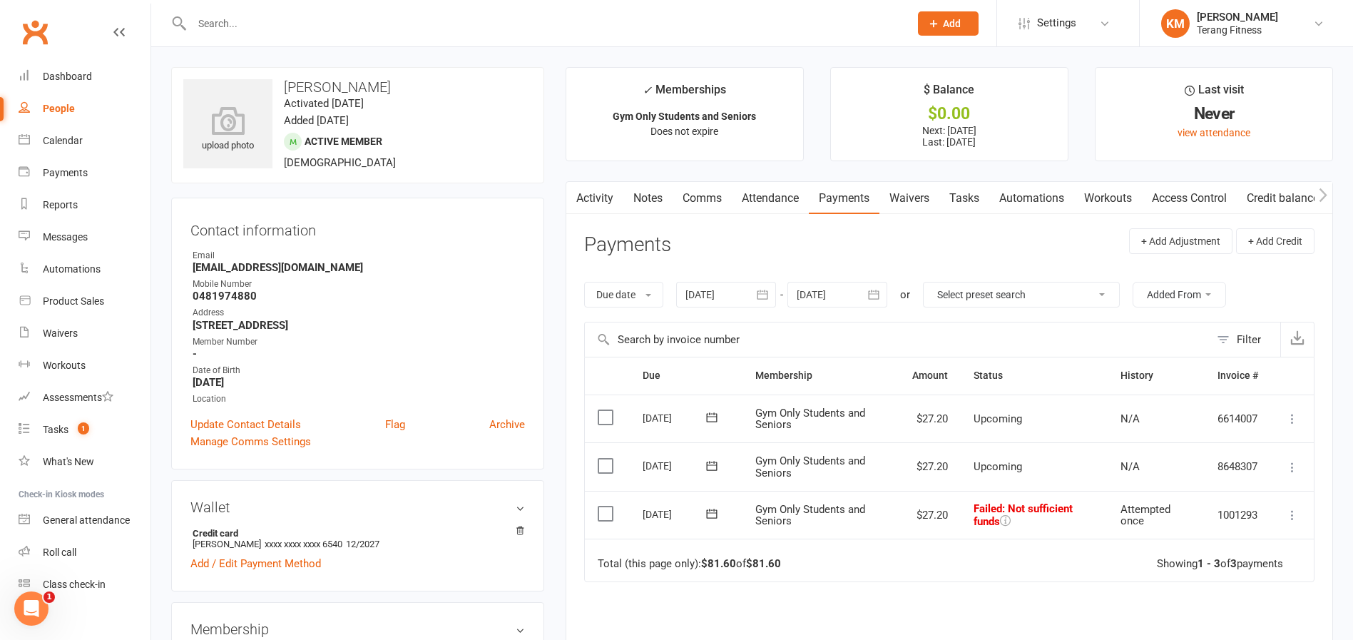
click at [1287, 514] on icon at bounding box center [1293, 515] width 14 height 14
click at [1219, 624] on link "Skip" at bounding box center [1229, 628] width 141 height 29
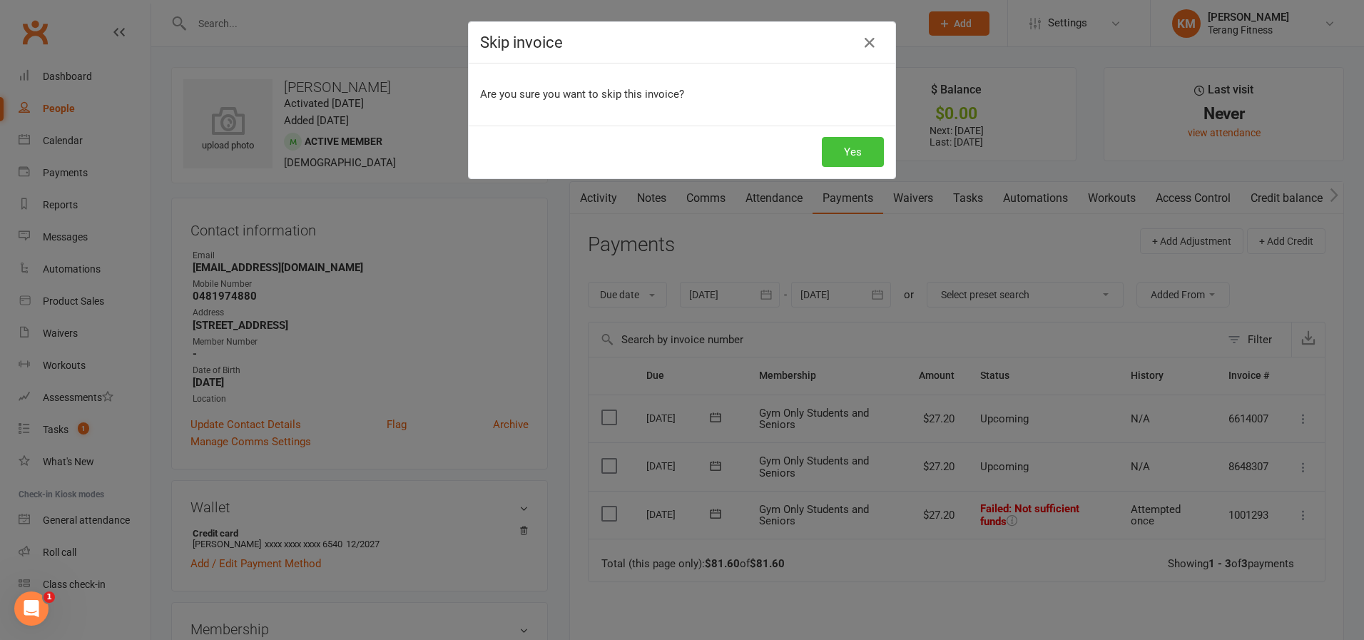
click at [858, 153] on button "Yes" at bounding box center [853, 152] width 62 height 30
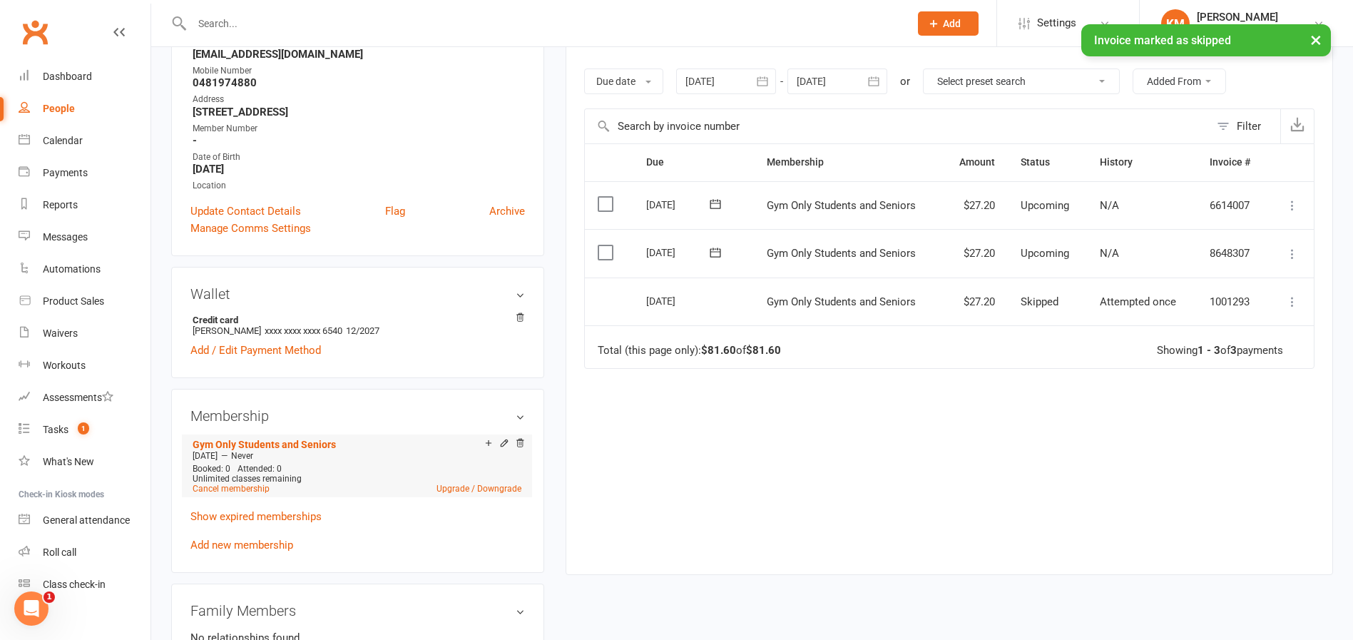
scroll to position [214, 0]
click at [250, 489] on link "Cancel membership" at bounding box center [231, 488] width 77 height 10
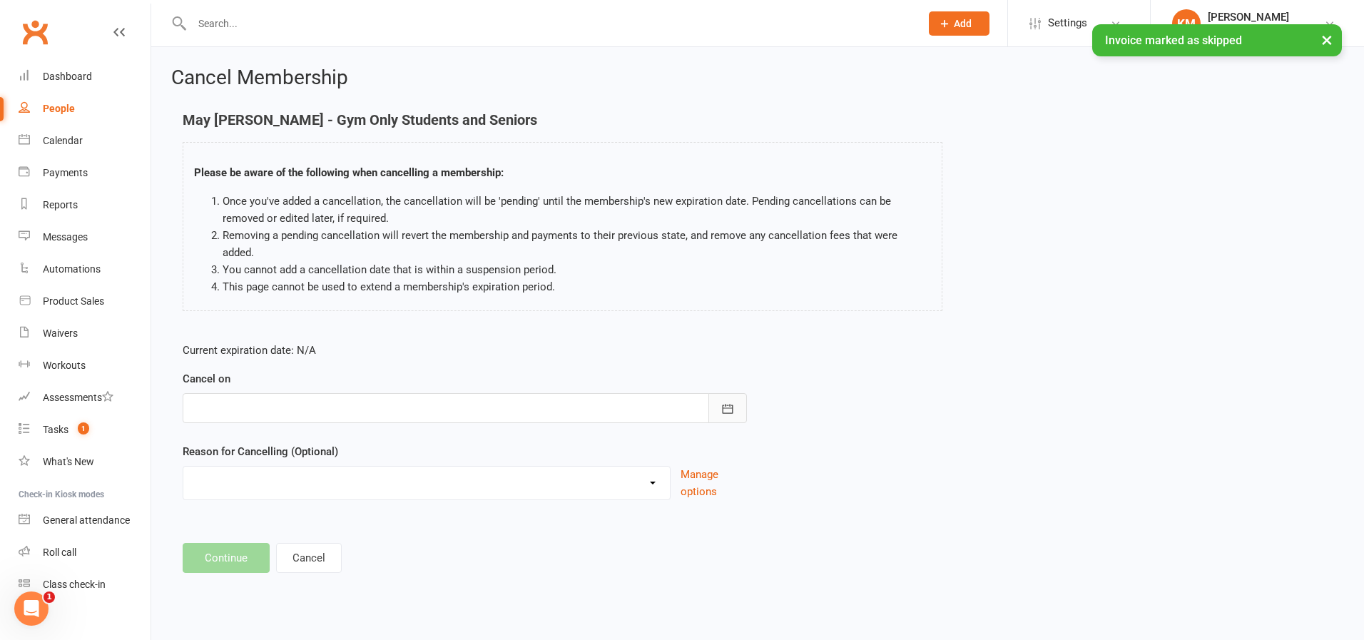
click at [723, 404] on icon "button" at bounding box center [728, 408] width 11 height 9
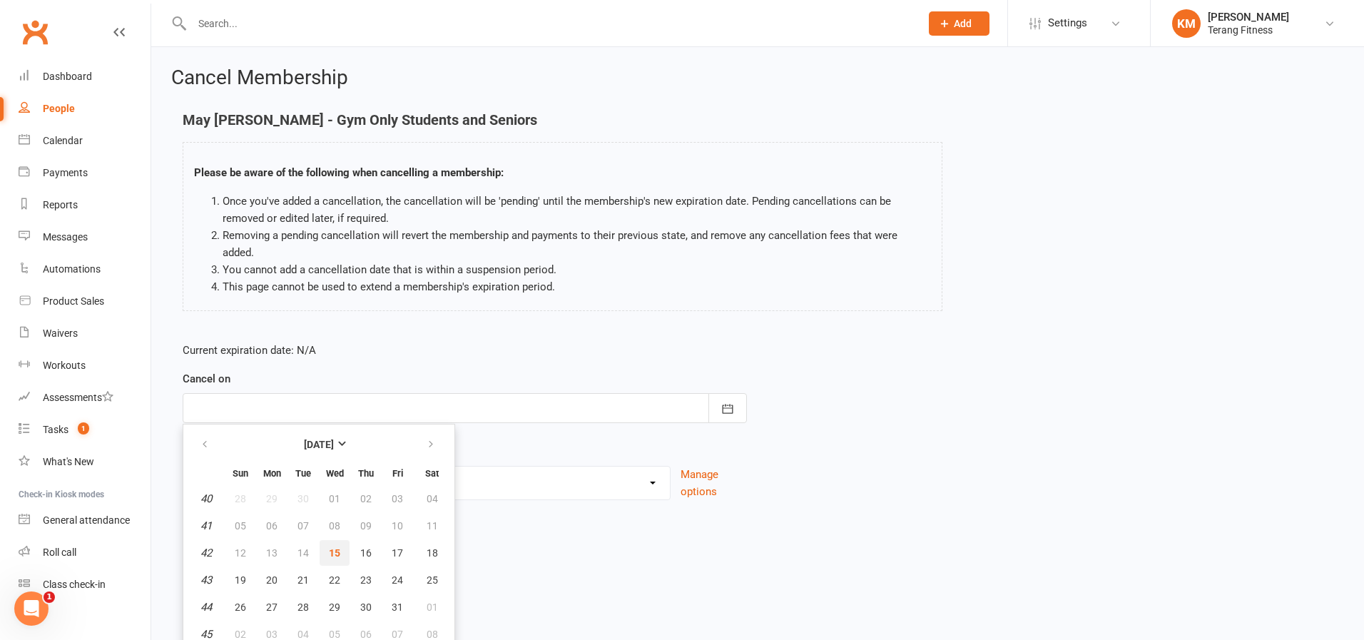
click at [330, 547] on span "15" at bounding box center [334, 552] width 11 height 11
type input "15 Oct 2025"
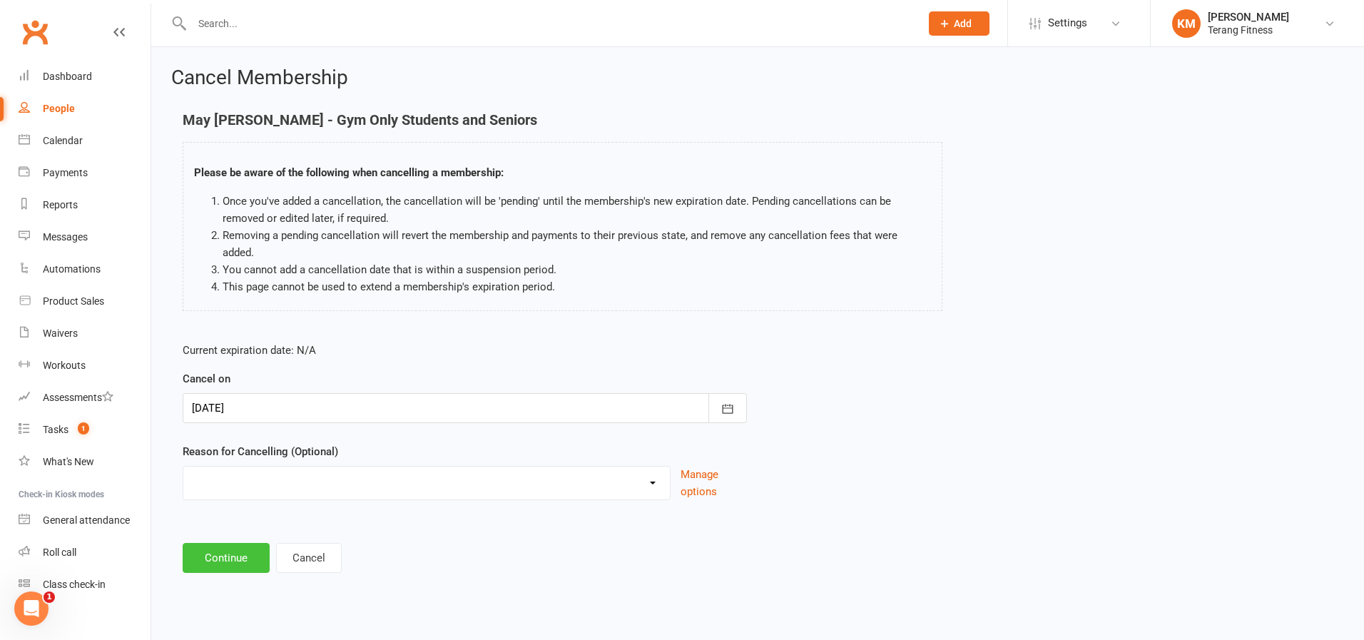
click at [226, 543] on button "Continue" at bounding box center [226, 558] width 87 height 30
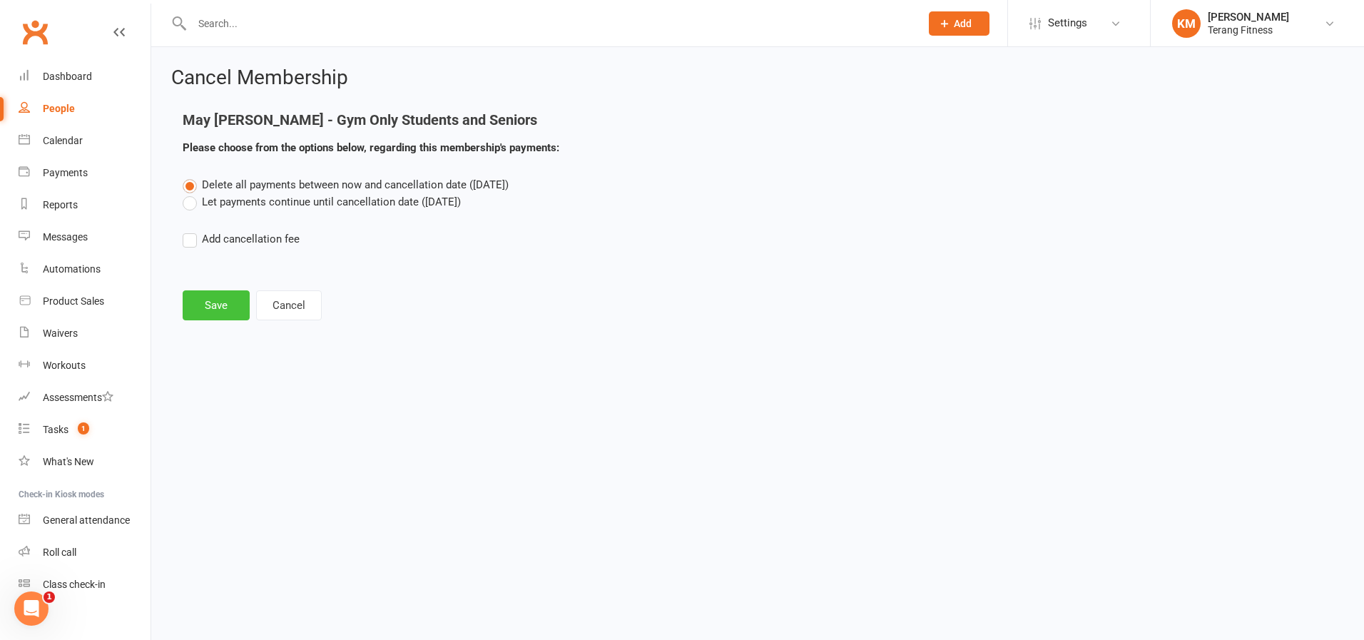
click at [215, 304] on button "Save" at bounding box center [216, 305] width 67 height 30
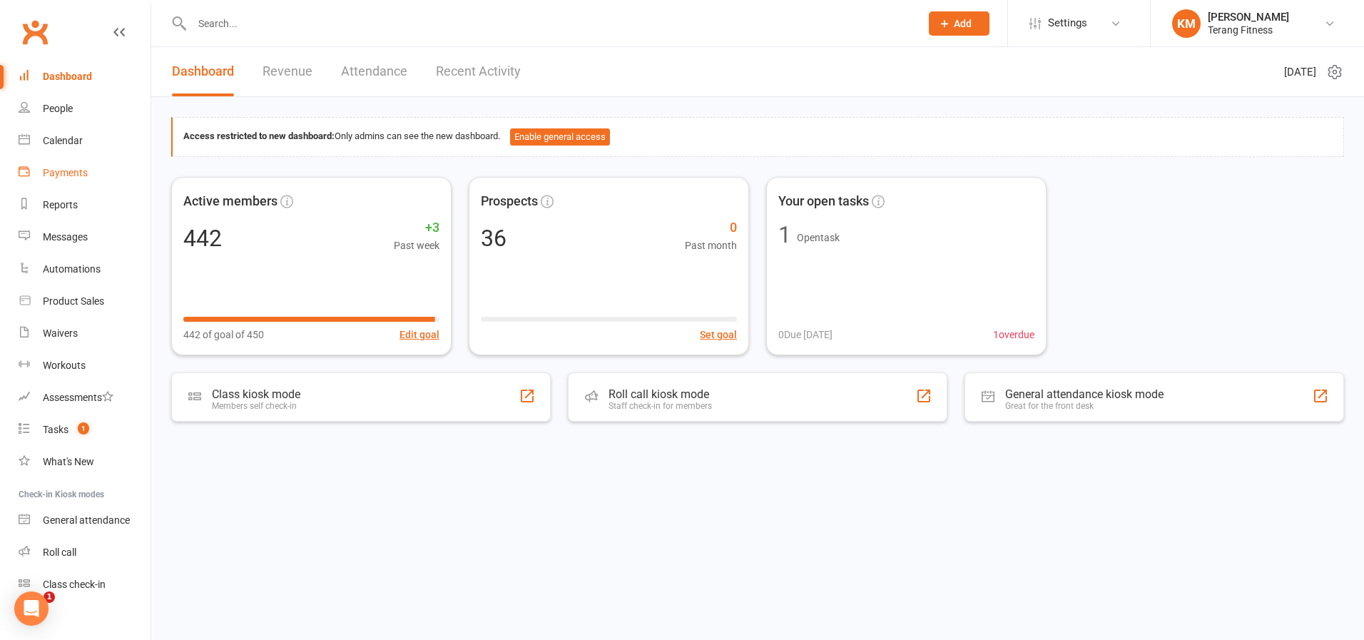
click at [70, 174] on div "Payments" at bounding box center [65, 172] width 45 height 11
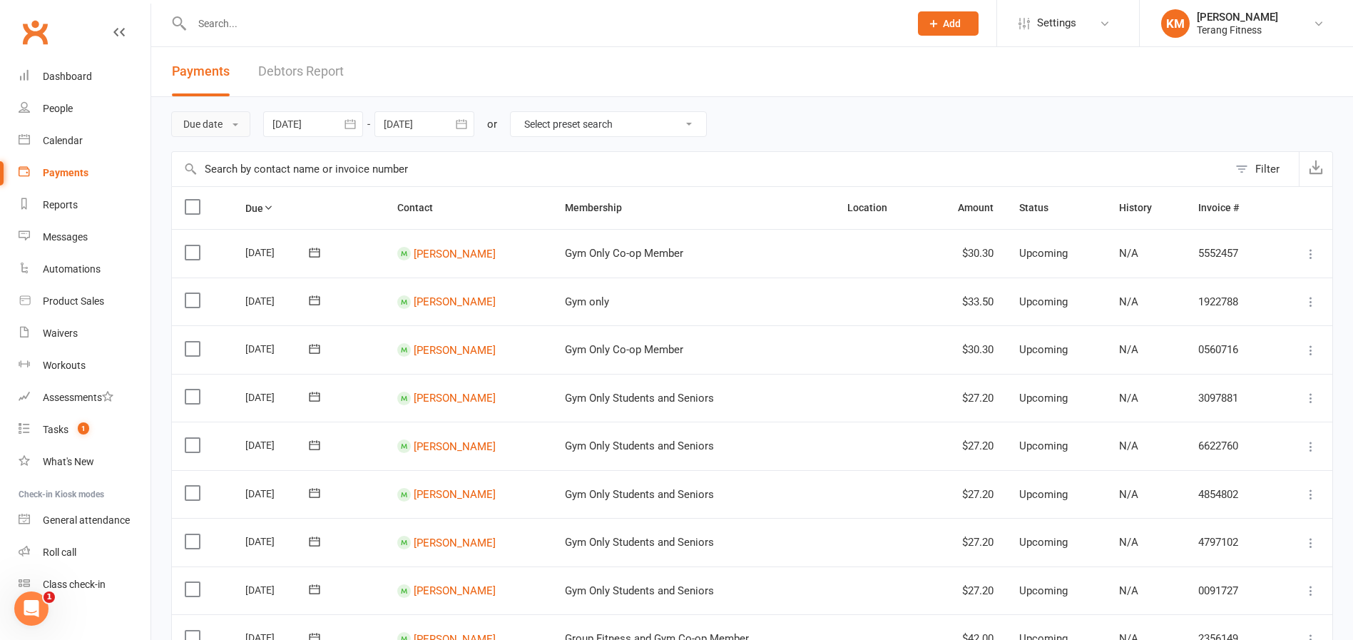
drag, startPoint x: 198, startPoint y: 120, endPoint x: 211, endPoint y: 140, distance: 23.7
click at [199, 120] on button "Due date" at bounding box center [210, 124] width 79 height 26
click at [223, 203] on link "Date failed" at bounding box center [242, 213] width 141 height 29
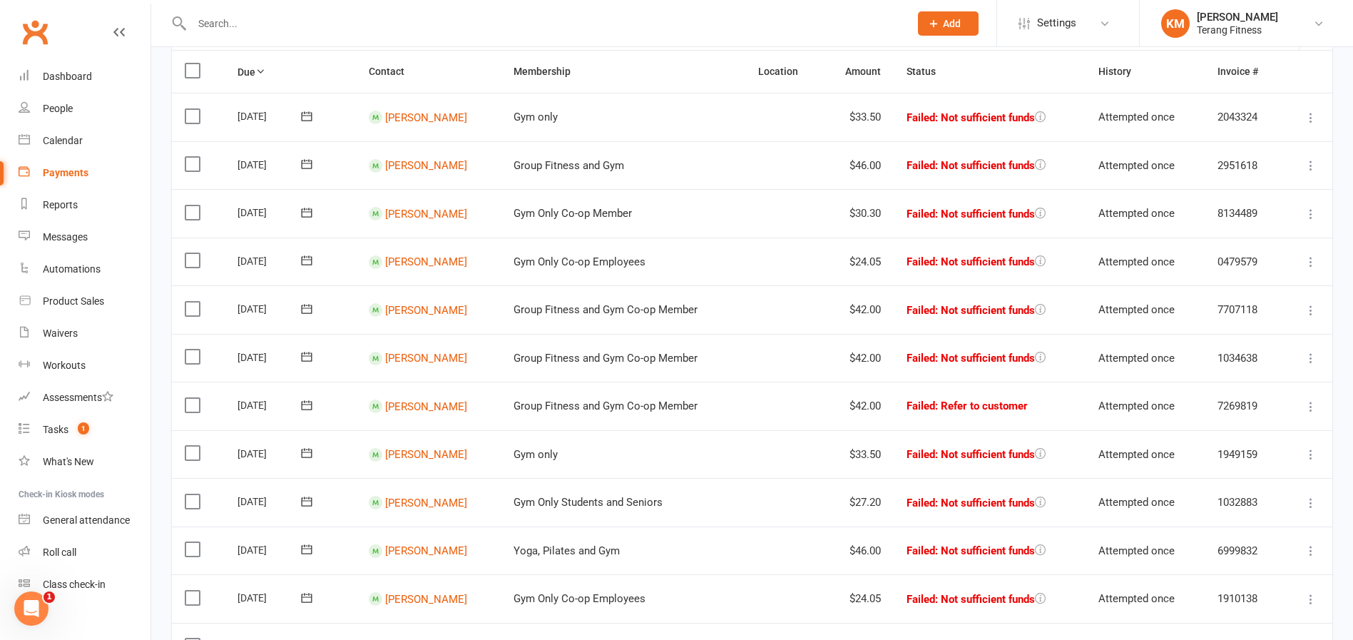
scroll to position [143, 0]
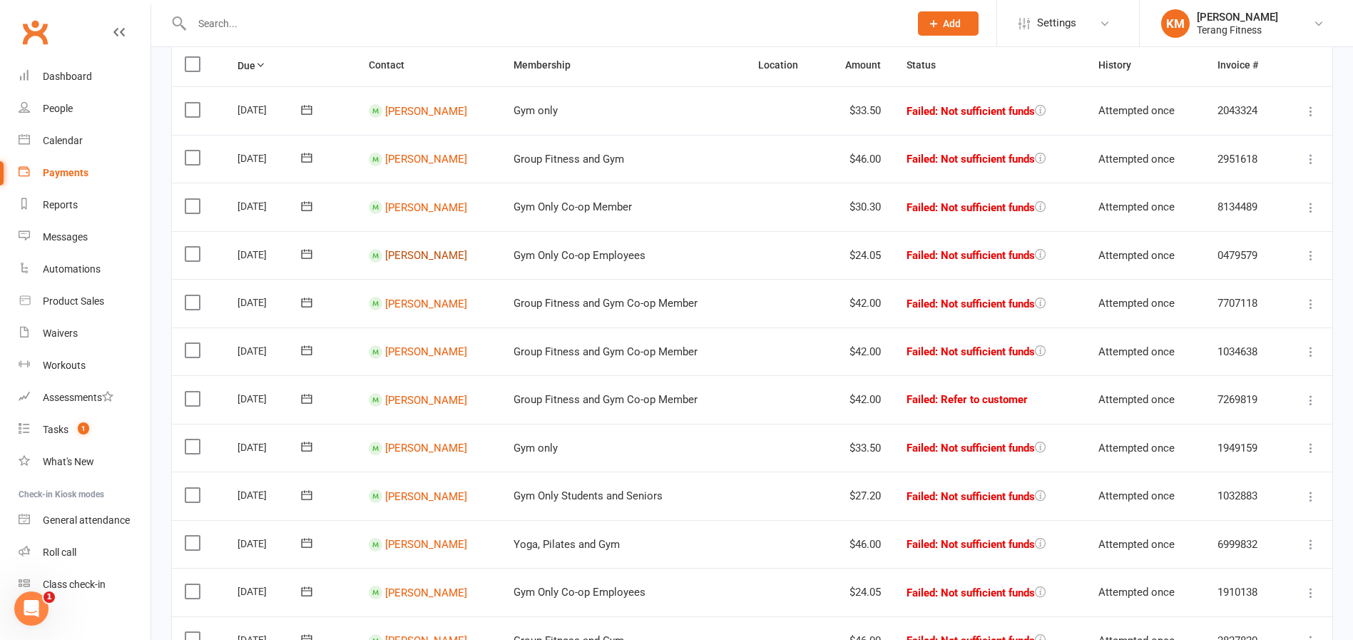
click at [419, 256] on link "Cooper Wilson" at bounding box center [426, 255] width 82 height 13
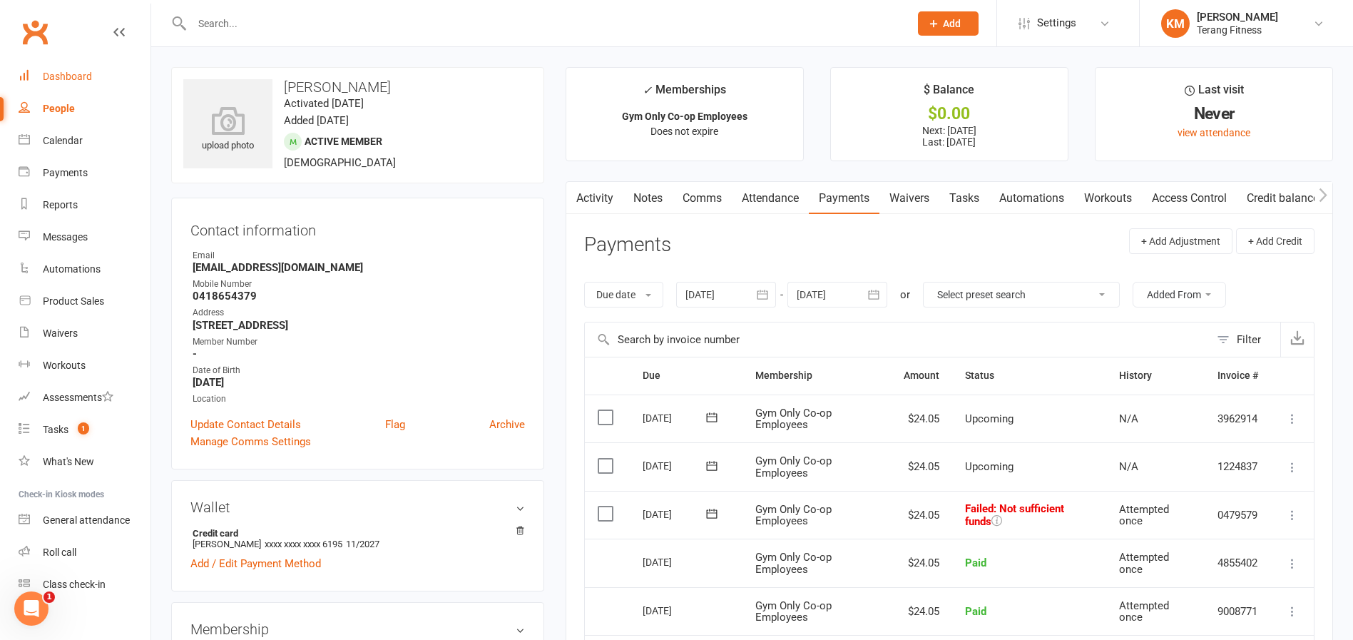
click at [76, 75] on div "Dashboard" at bounding box center [67, 76] width 49 height 11
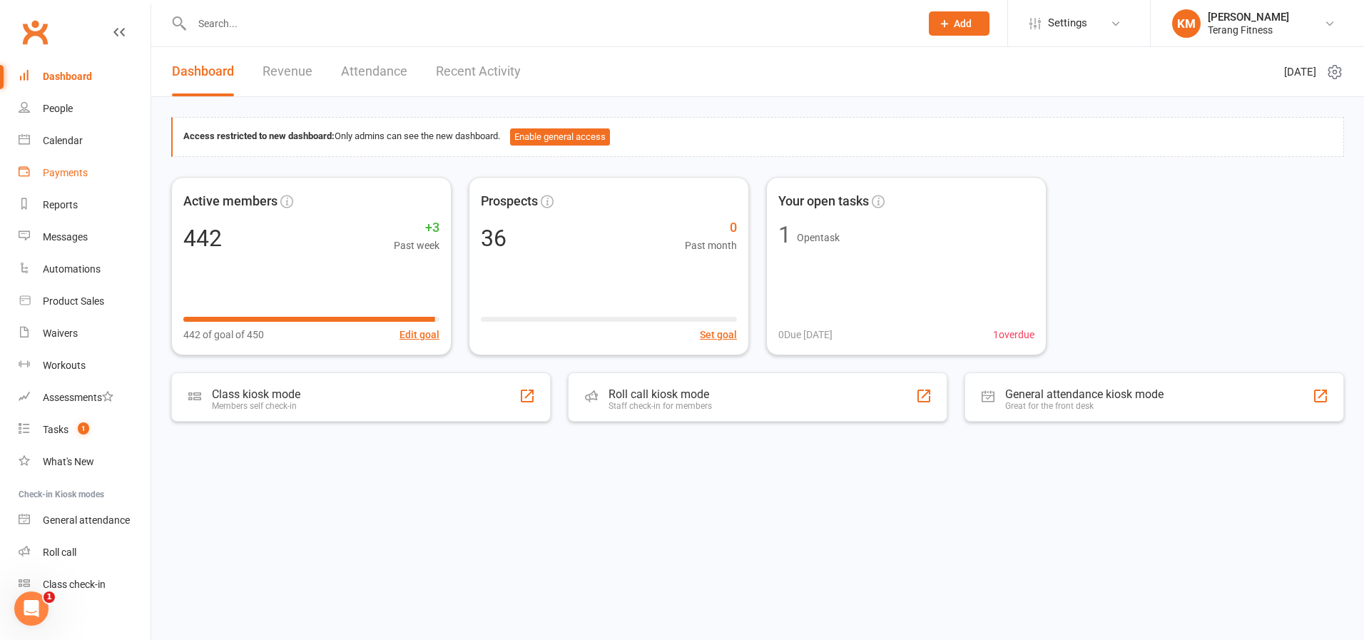
click at [75, 168] on div "Payments" at bounding box center [65, 172] width 45 height 11
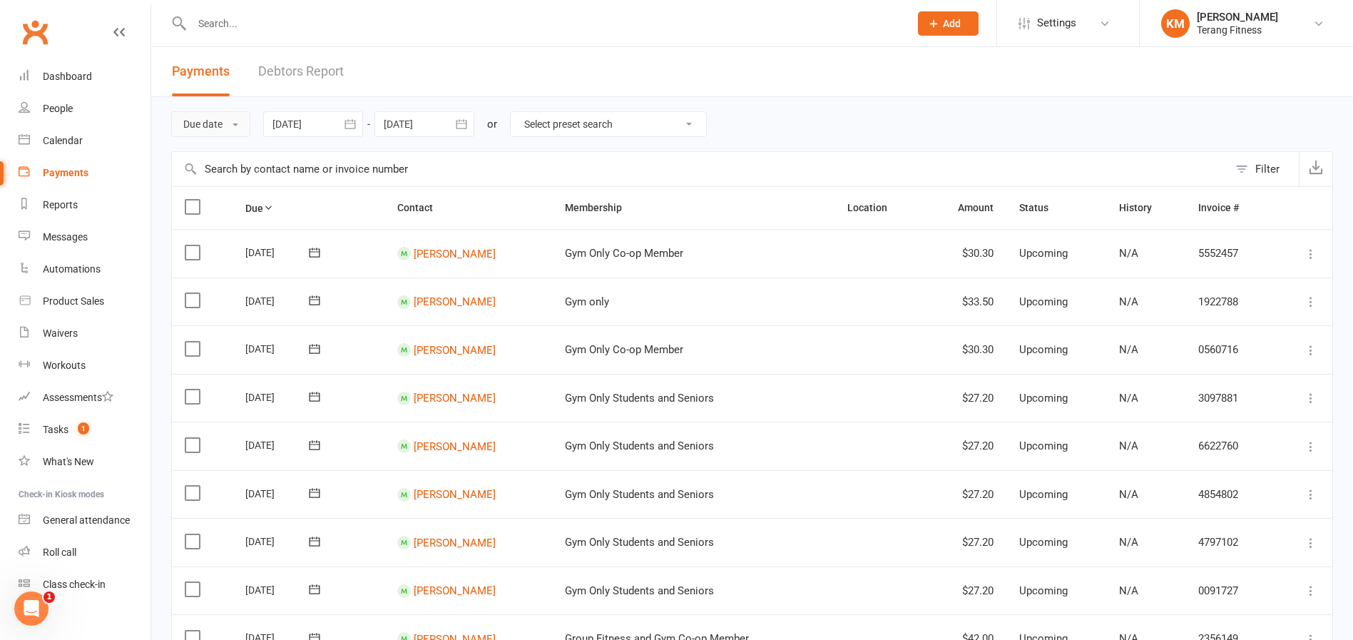
click at [218, 123] on button "Due date" at bounding box center [210, 124] width 79 height 26
click at [214, 210] on link "Date failed" at bounding box center [242, 213] width 141 height 29
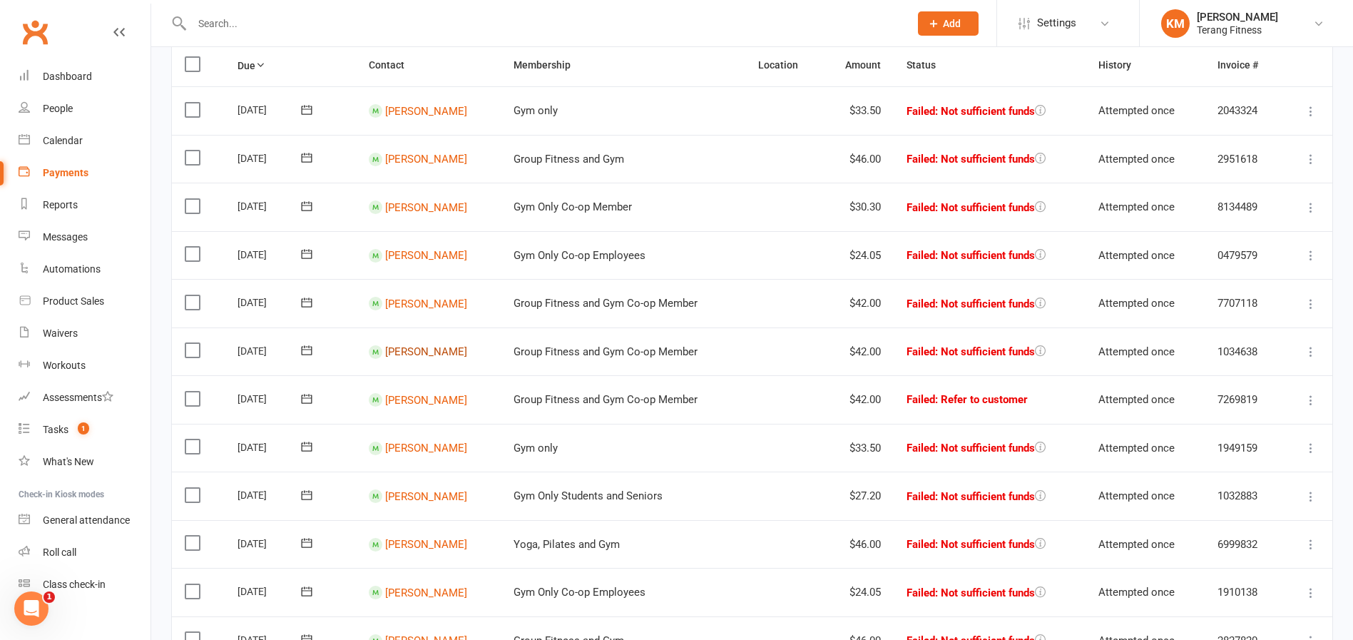
scroll to position [214, 0]
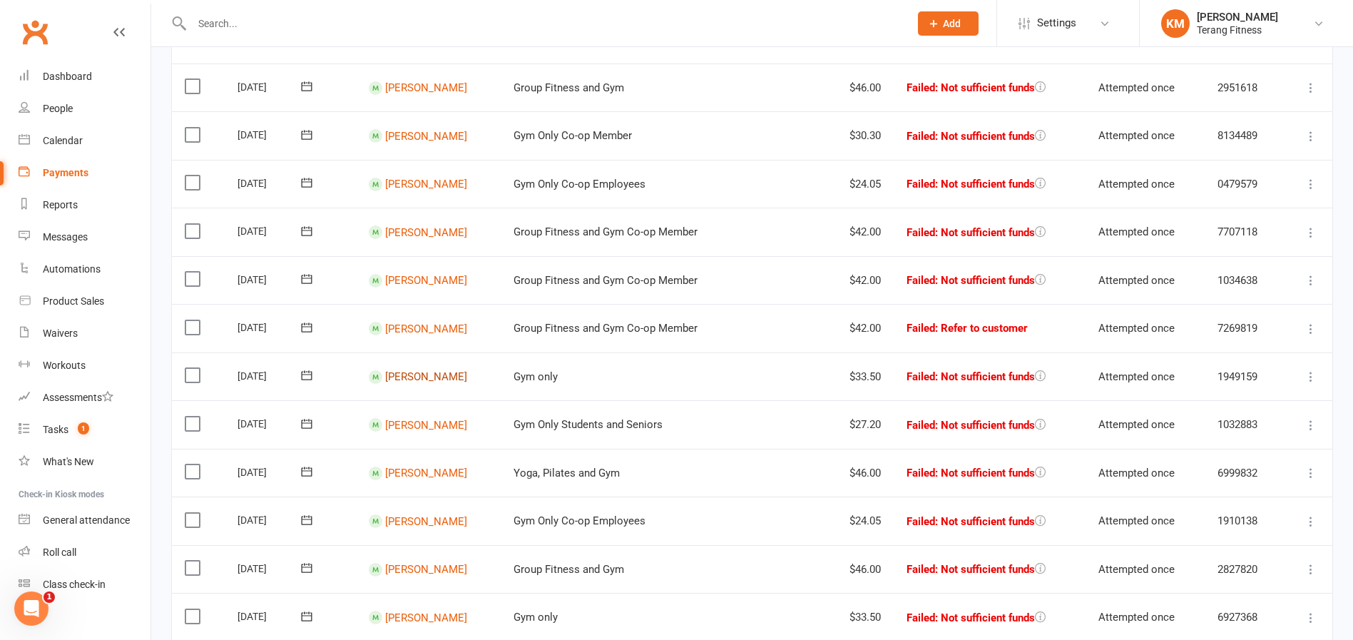
click at [412, 379] on link "David Langley" at bounding box center [426, 376] width 82 height 13
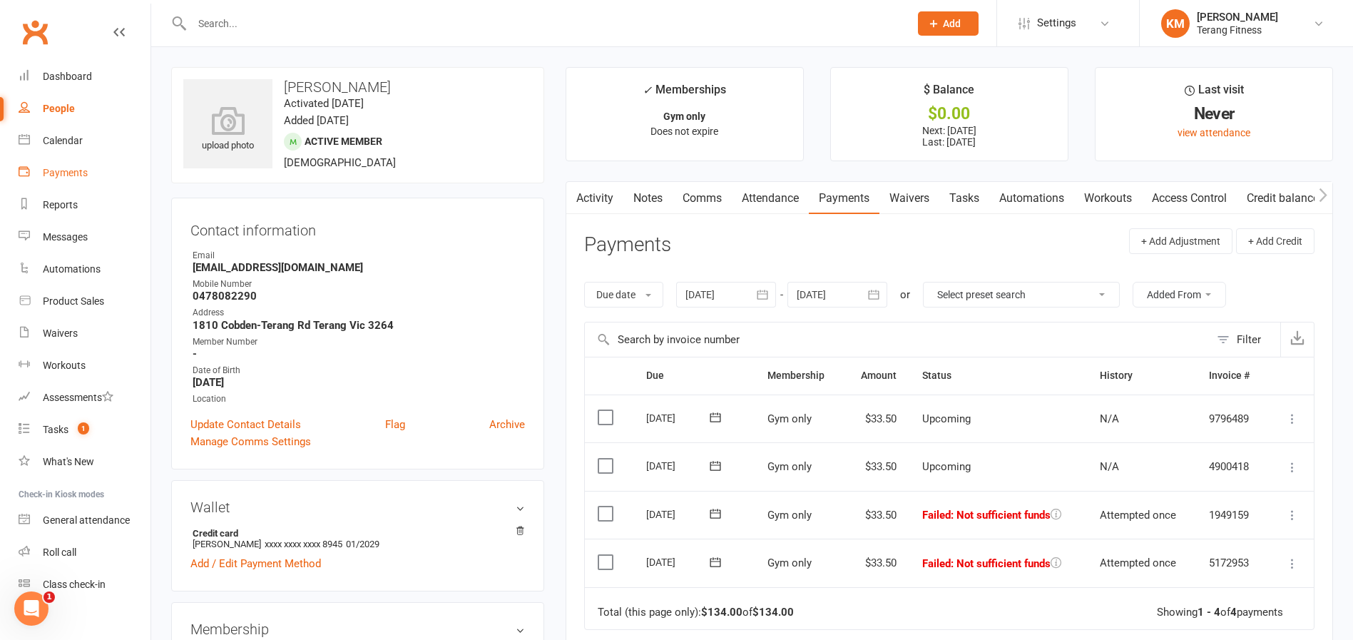
click at [58, 170] on div "Payments" at bounding box center [65, 172] width 45 height 11
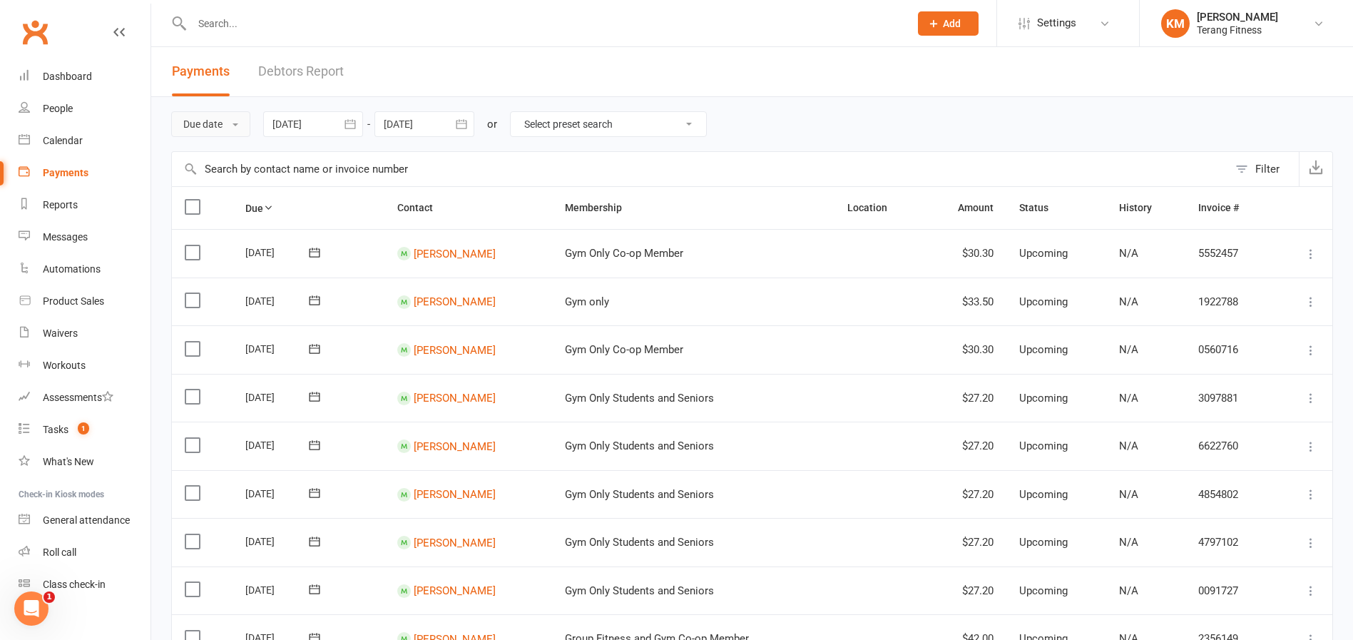
click at [210, 128] on button "Due date" at bounding box center [210, 124] width 79 height 26
click at [220, 213] on link "Date failed" at bounding box center [242, 213] width 141 height 29
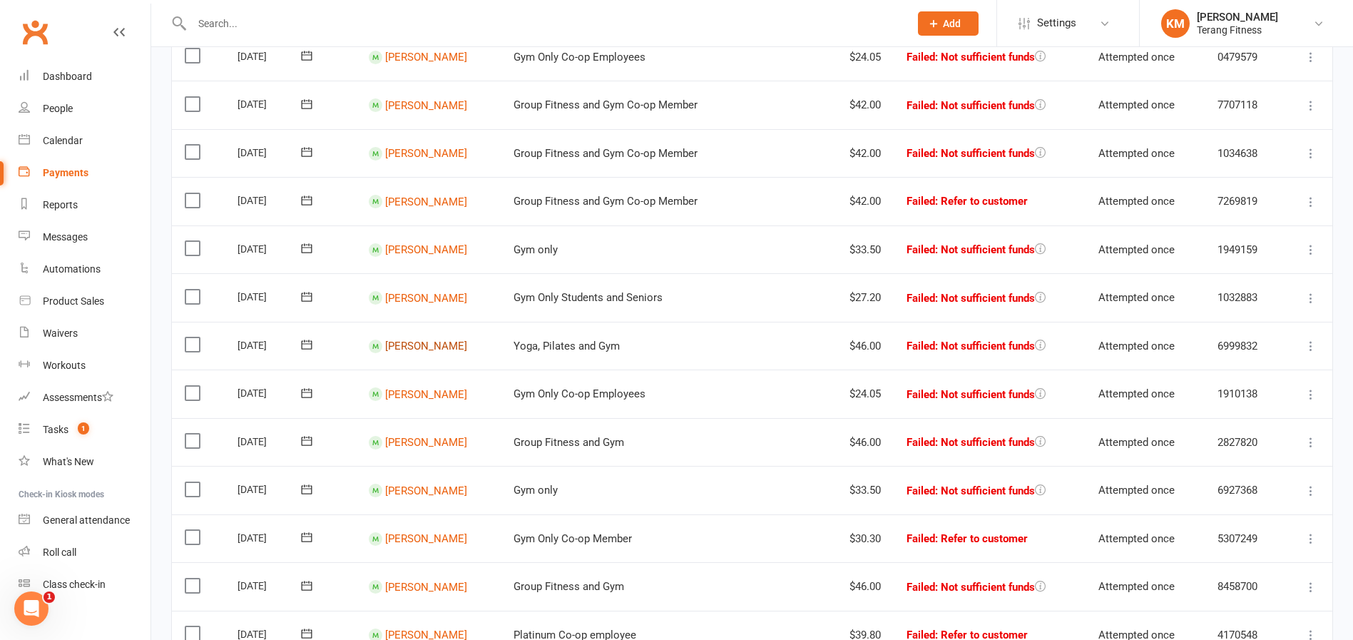
scroll to position [357, 0]
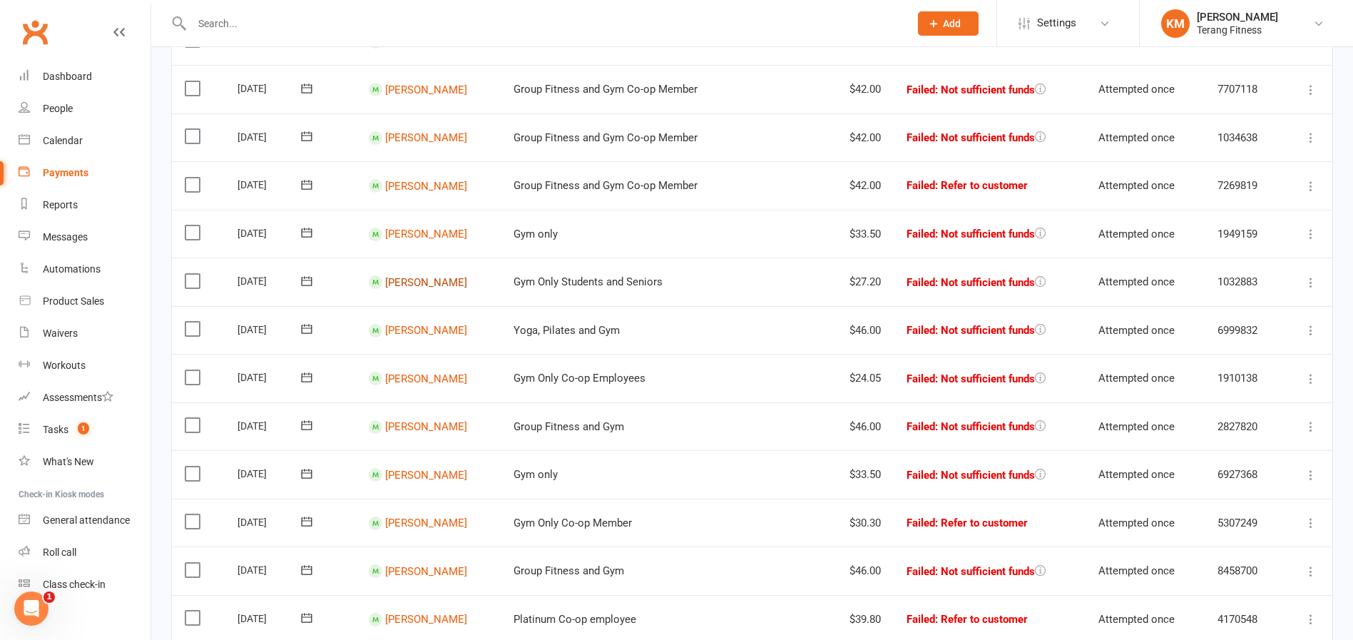
click at [433, 283] on link "Darcy Fortescue" at bounding box center [426, 281] width 82 height 13
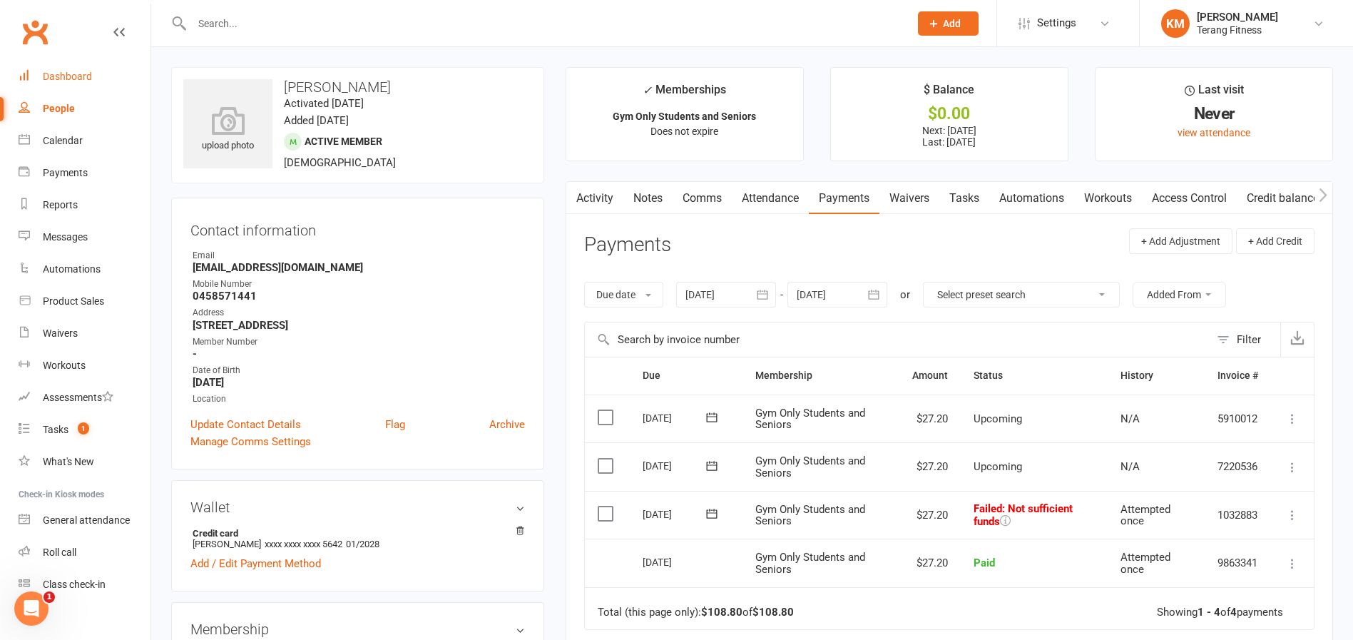
click at [63, 79] on div "Dashboard" at bounding box center [67, 76] width 49 height 11
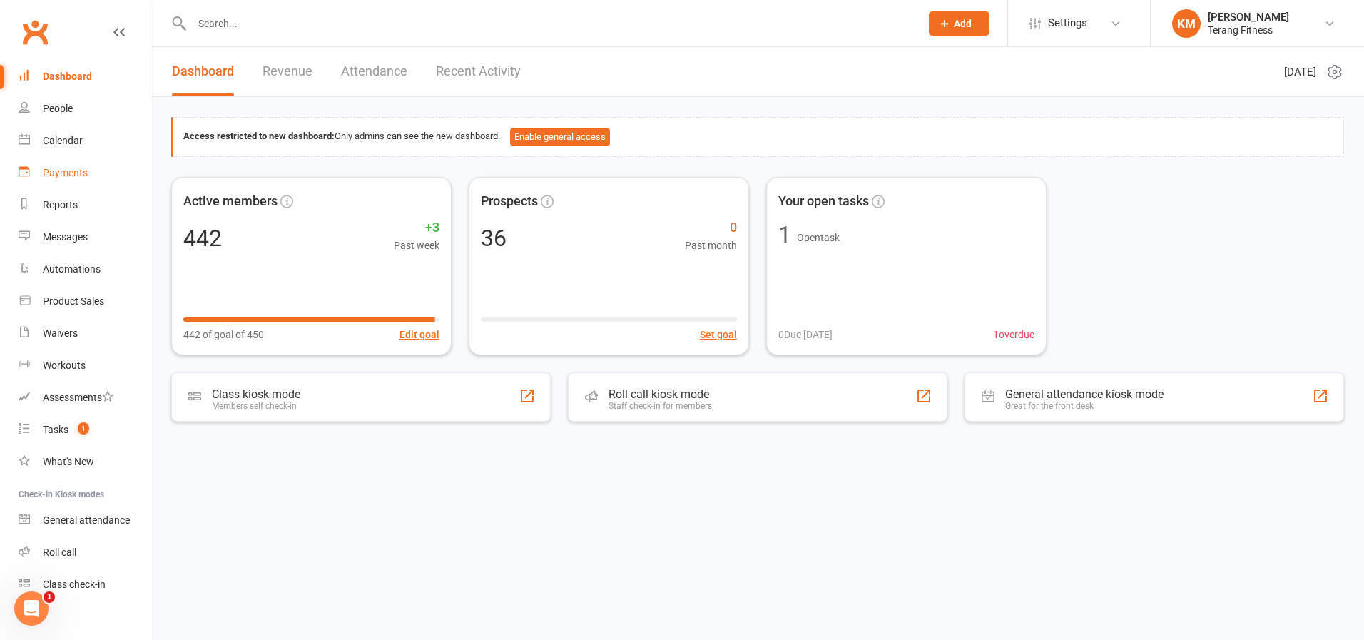
click at [75, 176] on div "Payments" at bounding box center [65, 172] width 45 height 11
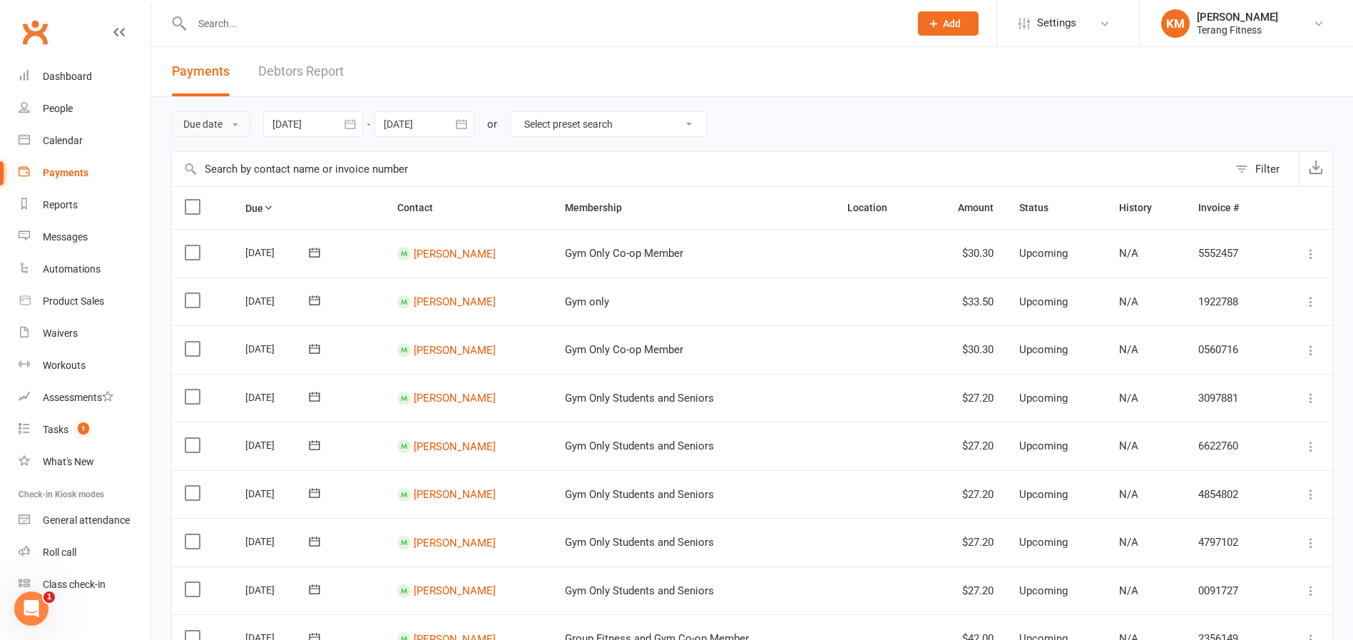
click at [203, 123] on button "Due date" at bounding box center [210, 124] width 79 height 26
click at [206, 213] on link "Date failed" at bounding box center [242, 213] width 141 height 29
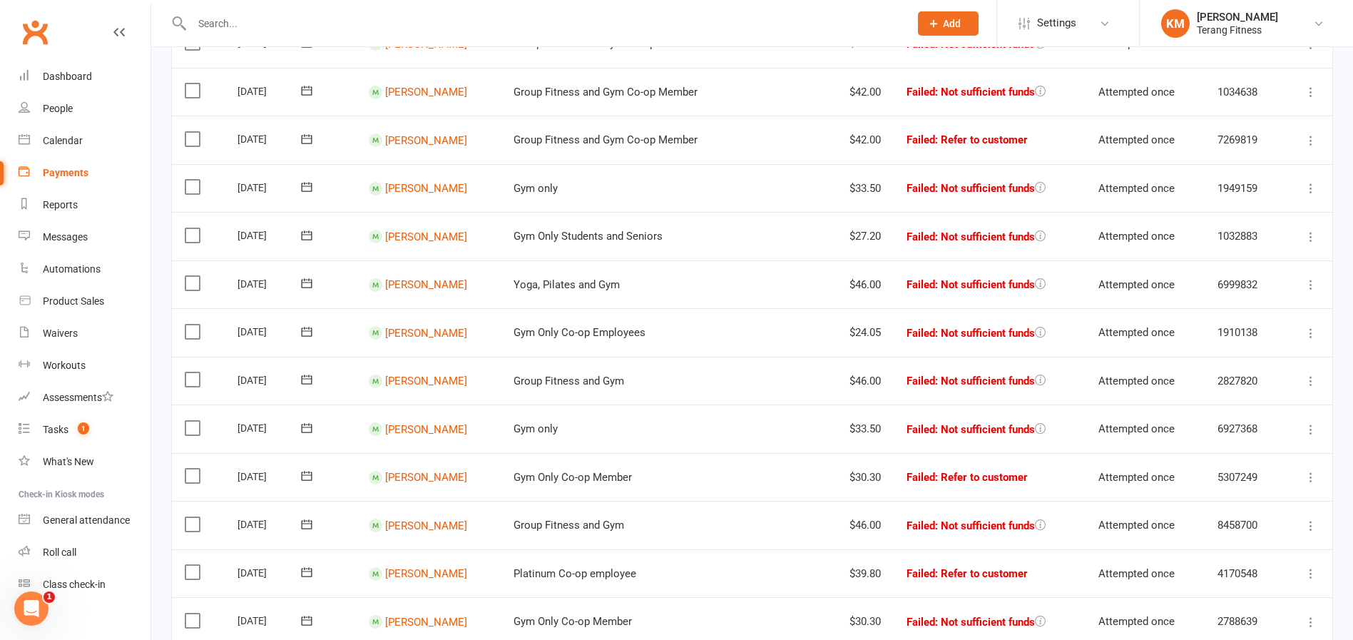
scroll to position [428, 0]
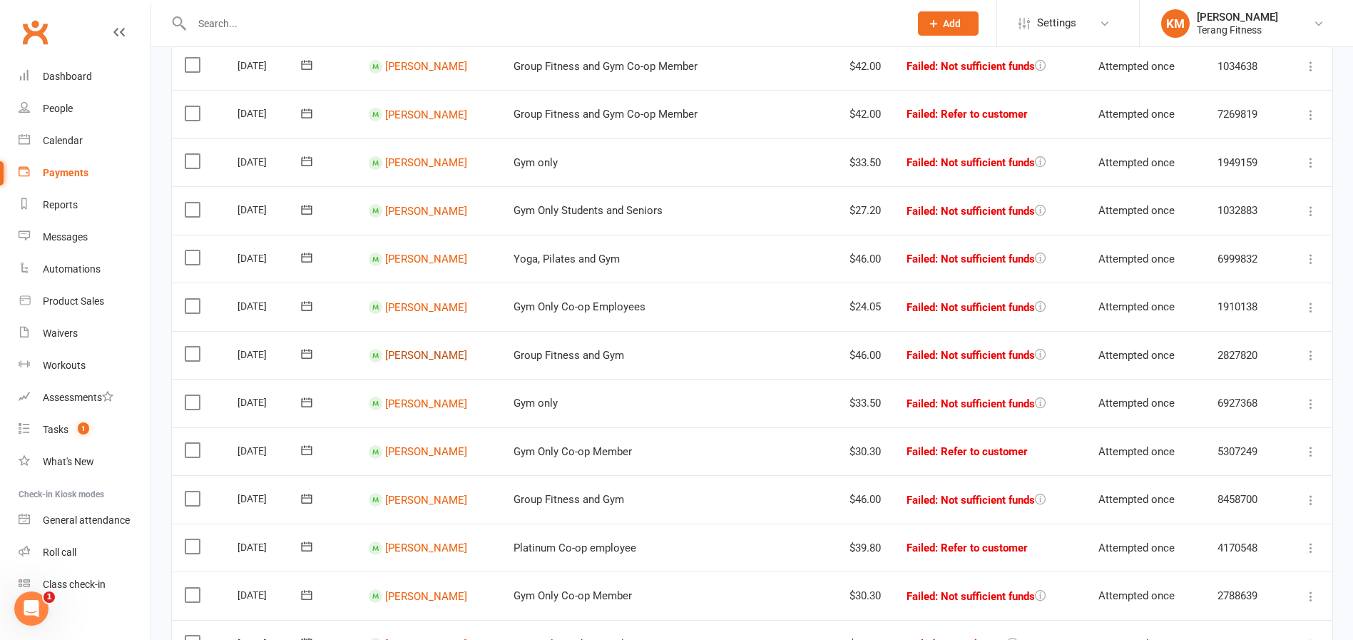
click at [402, 351] on link "Milly Dietrich" at bounding box center [426, 355] width 82 height 13
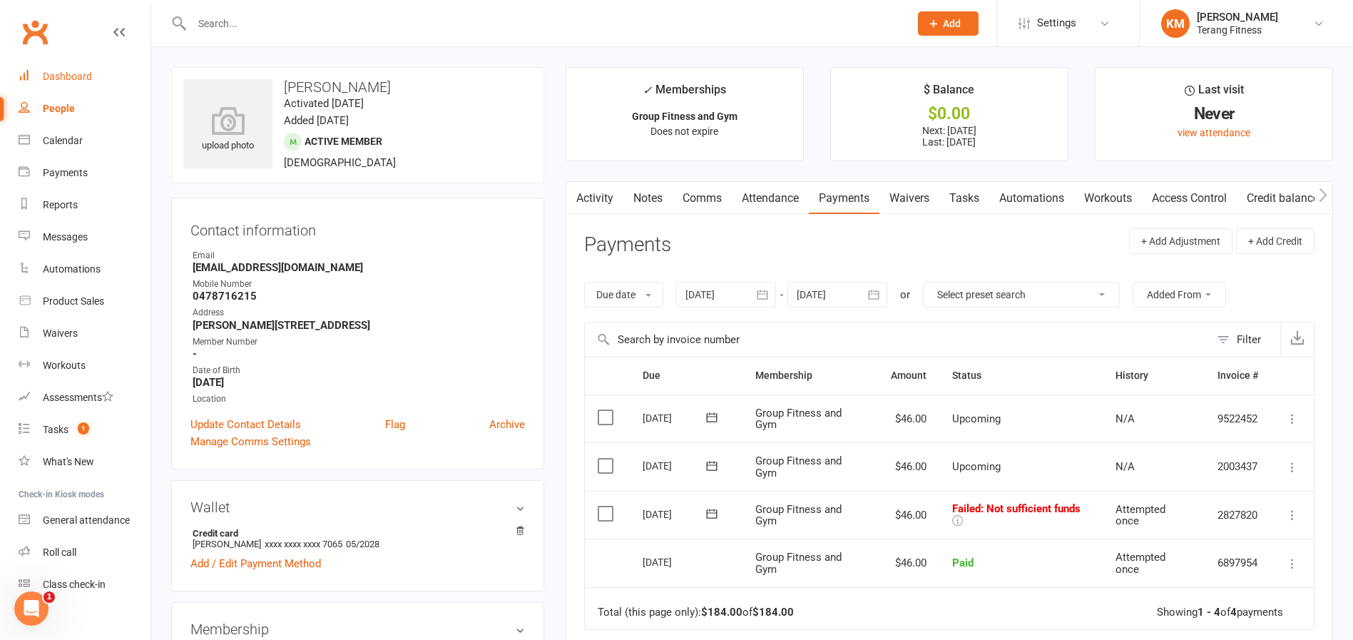
click at [59, 72] on div "Dashboard" at bounding box center [67, 76] width 49 height 11
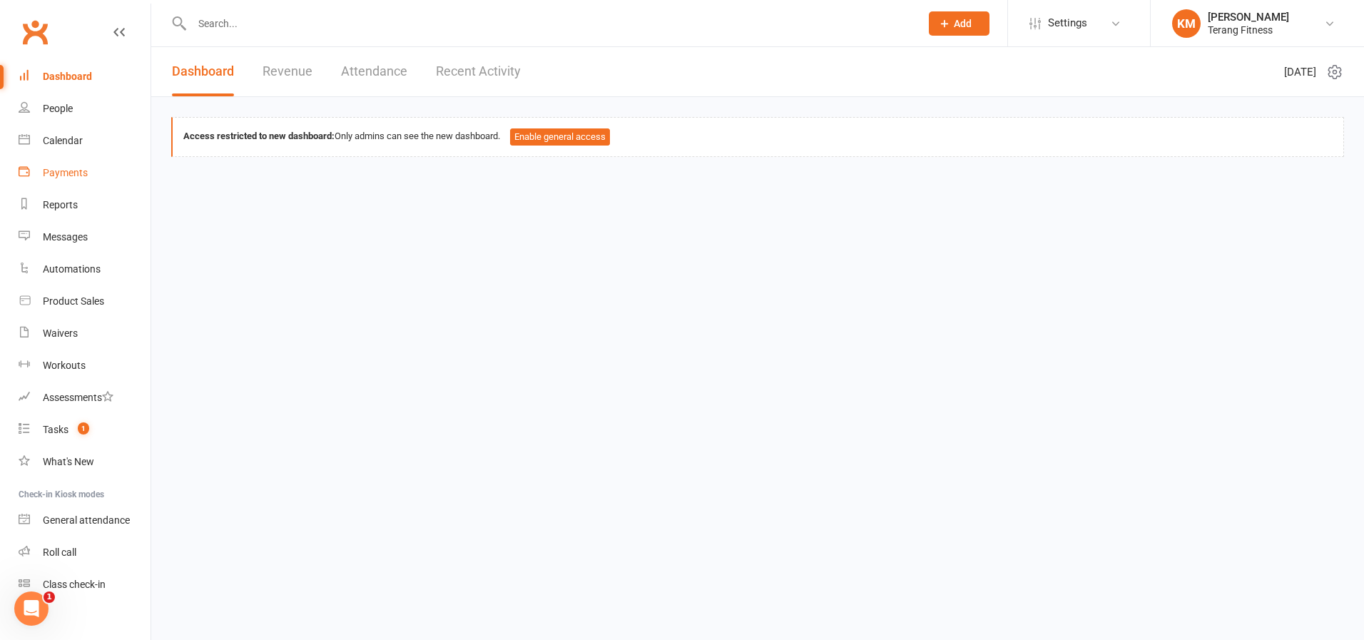
click at [55, 172] on div "Payments" at bounding box center [65, 172] width 45 height 11
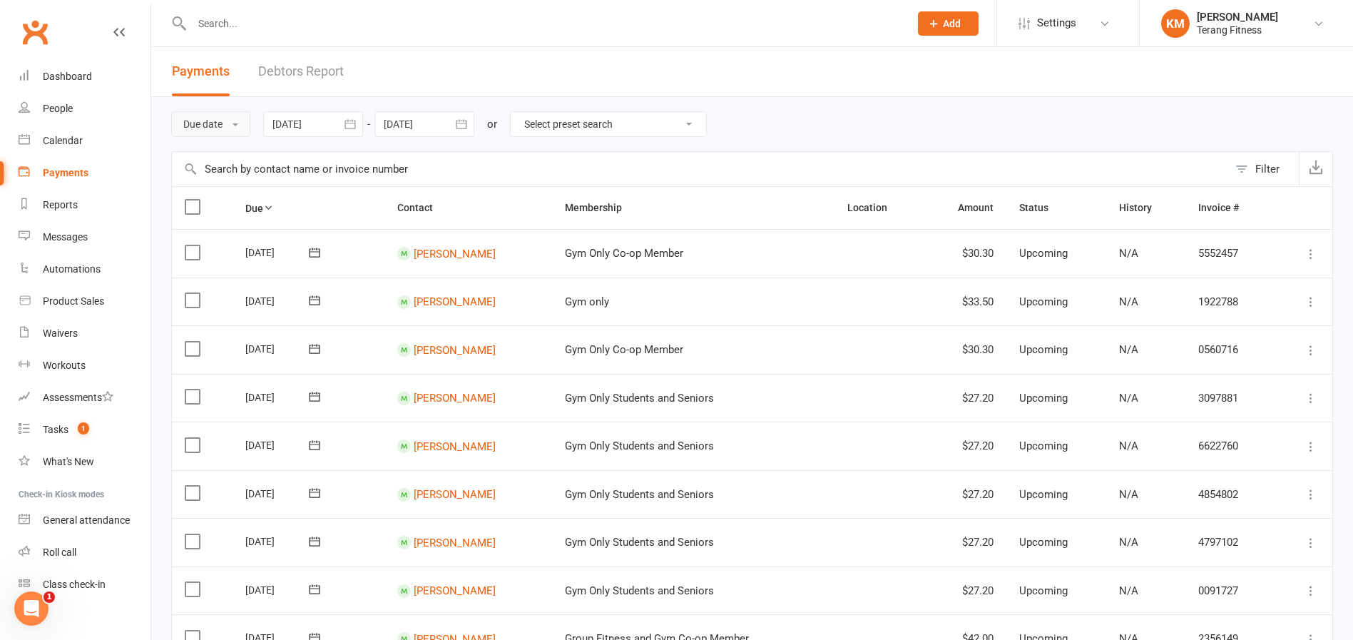
click at [201, 123] on button "Due date" at bounding box center [210, 124] width 79 height 26
click at [213, 212] on link "Date failed" at bounding box center [242, 213] width 141 height 29
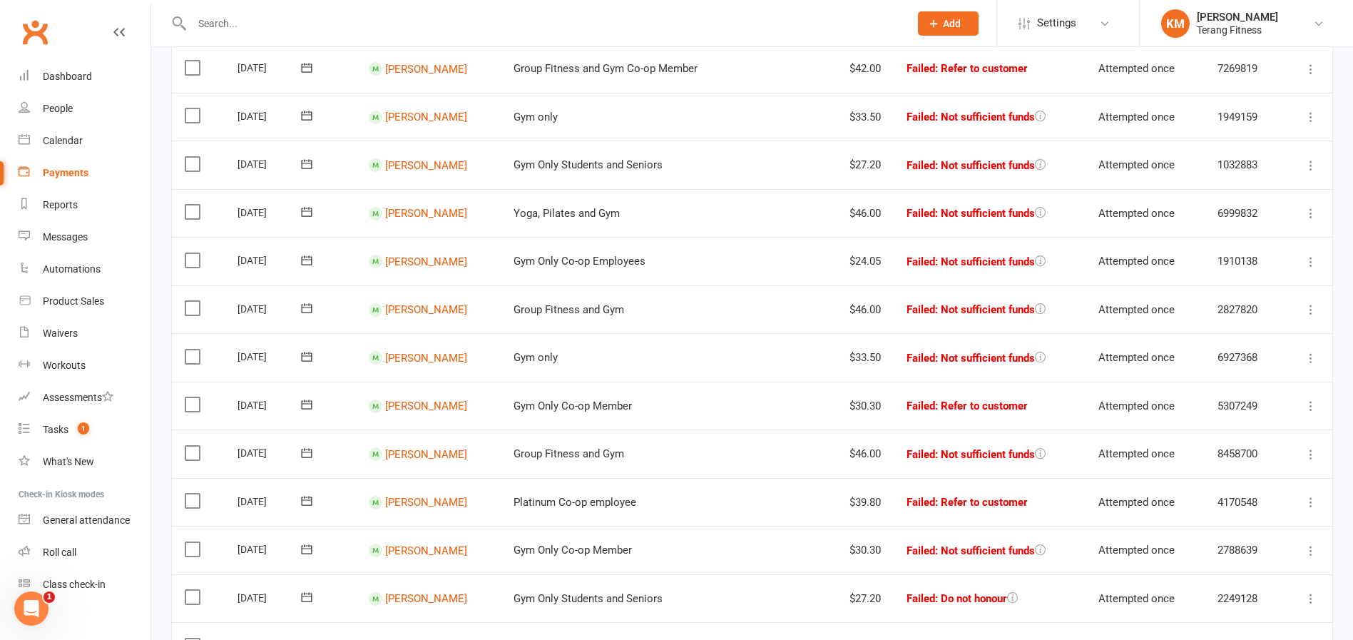
scroll to position [499, 0]
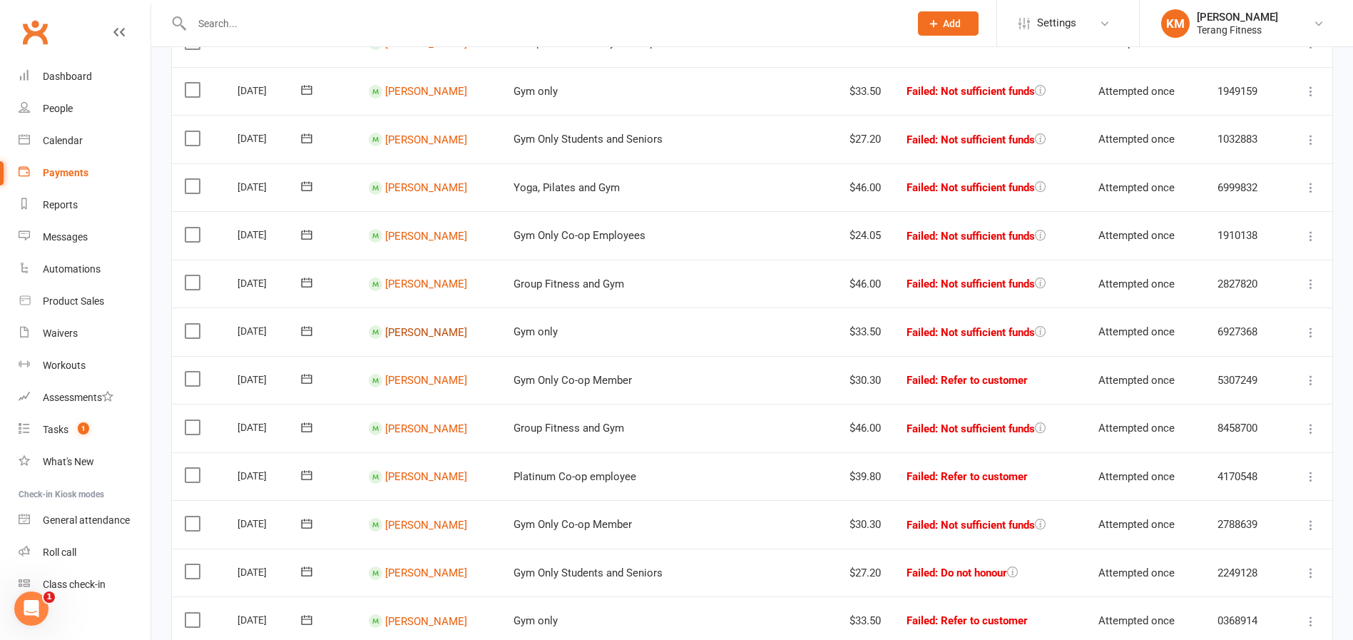
click at [424, 331] on link "Issac Fowler" at bounding box center [426, 331] width 82 height 13
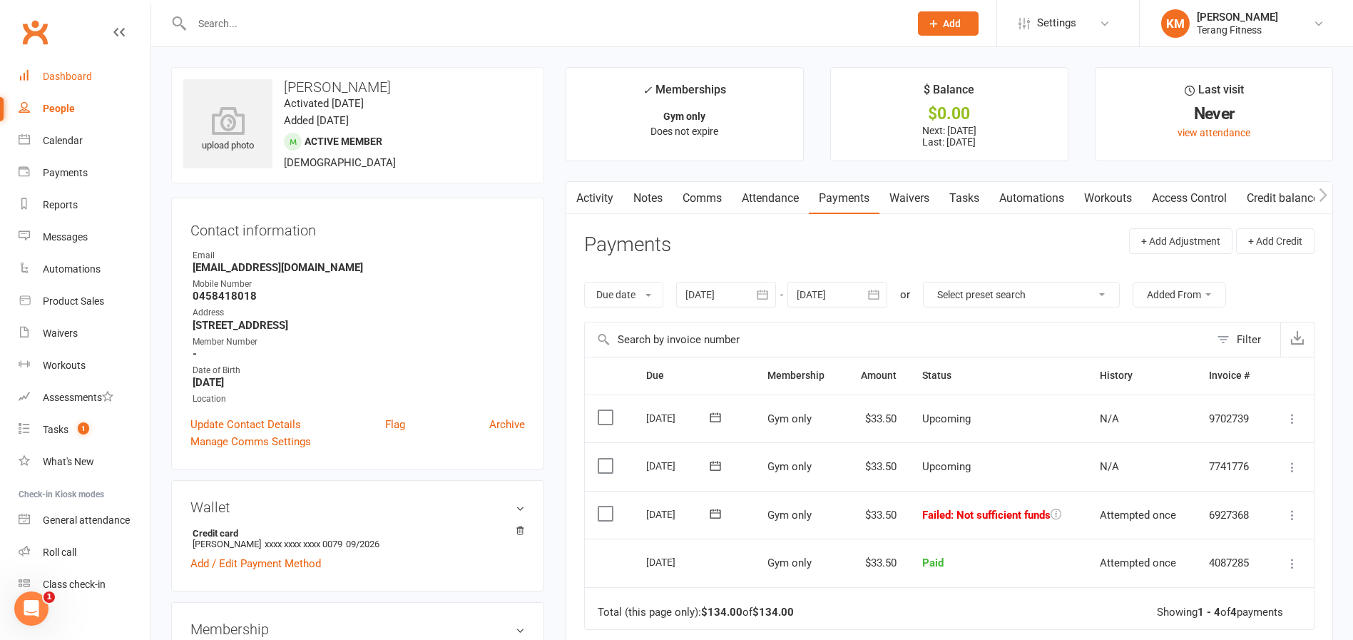
click at [86, 74] on div "Dashboard" at bounding box center [67, 76] width 49 height 11
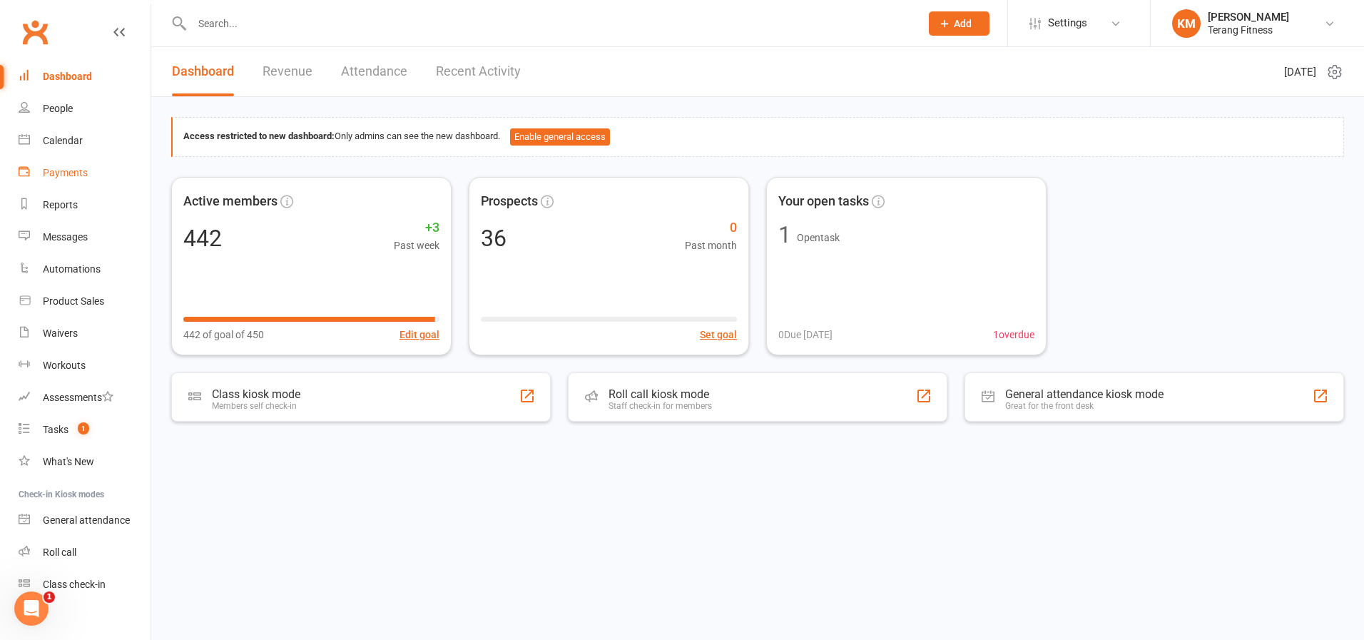
drag, startPoint x: 73, startPoint y: 174, endPoint x: 87, endPoint y: 163, distance: 17.3
click at [73, 175] on div "Payments" at bounding box center [65, 172] width 45 height 11
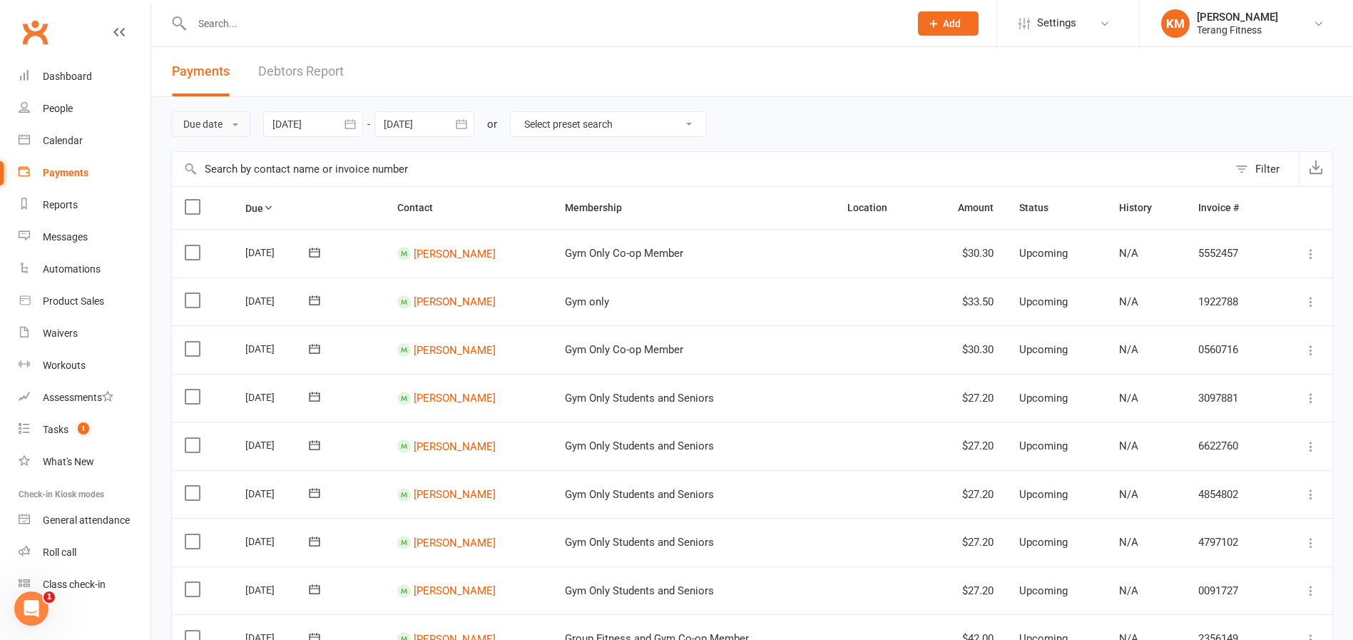
click at [215, 128] on button "Due date" at bounding box center [210, 124] width 79 height 26
click at [215, 213] on link "Date failed" at bounding box center [242, 213] width 141 height 29
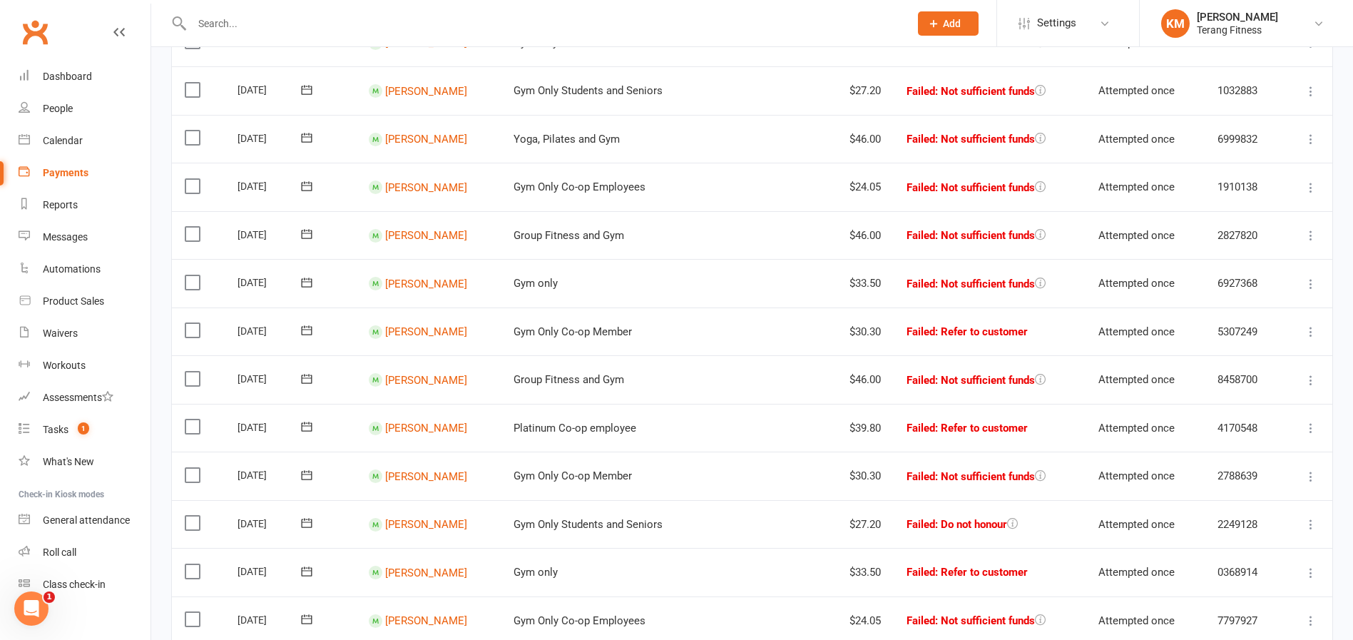
scroll to position [571, 0]
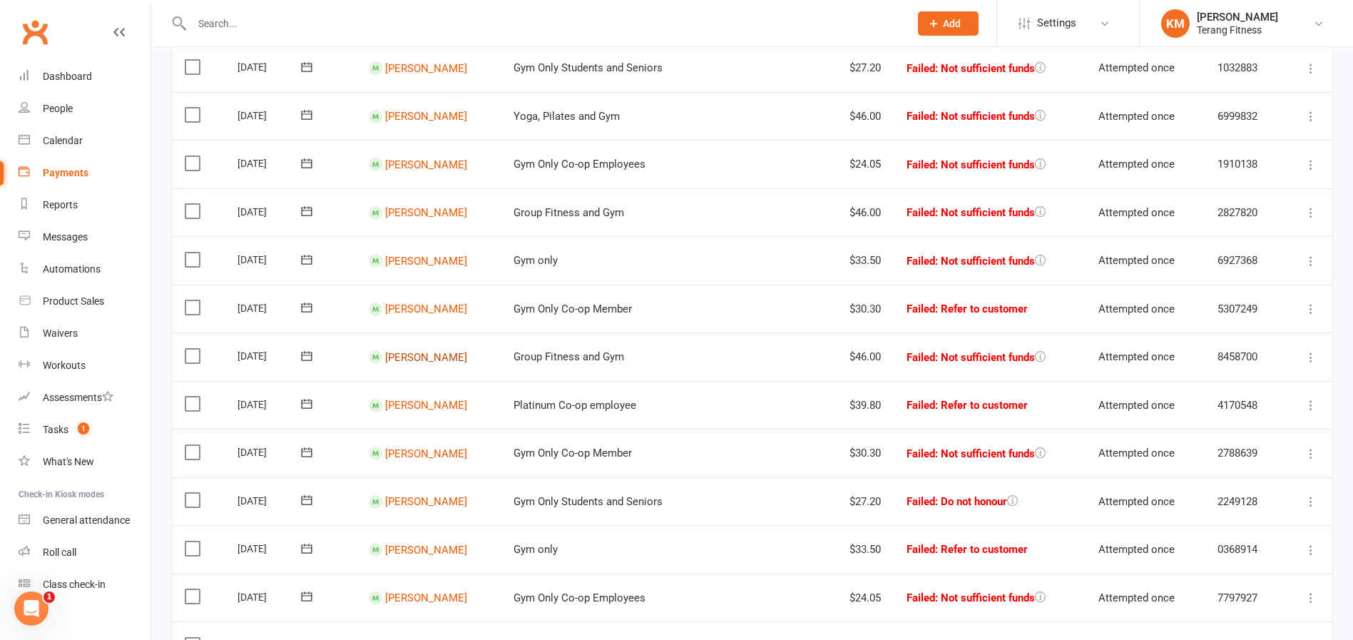
click at [424, 355] on link "Gerlie Alforque" at bounding box center [426, 356] width 82 height 13
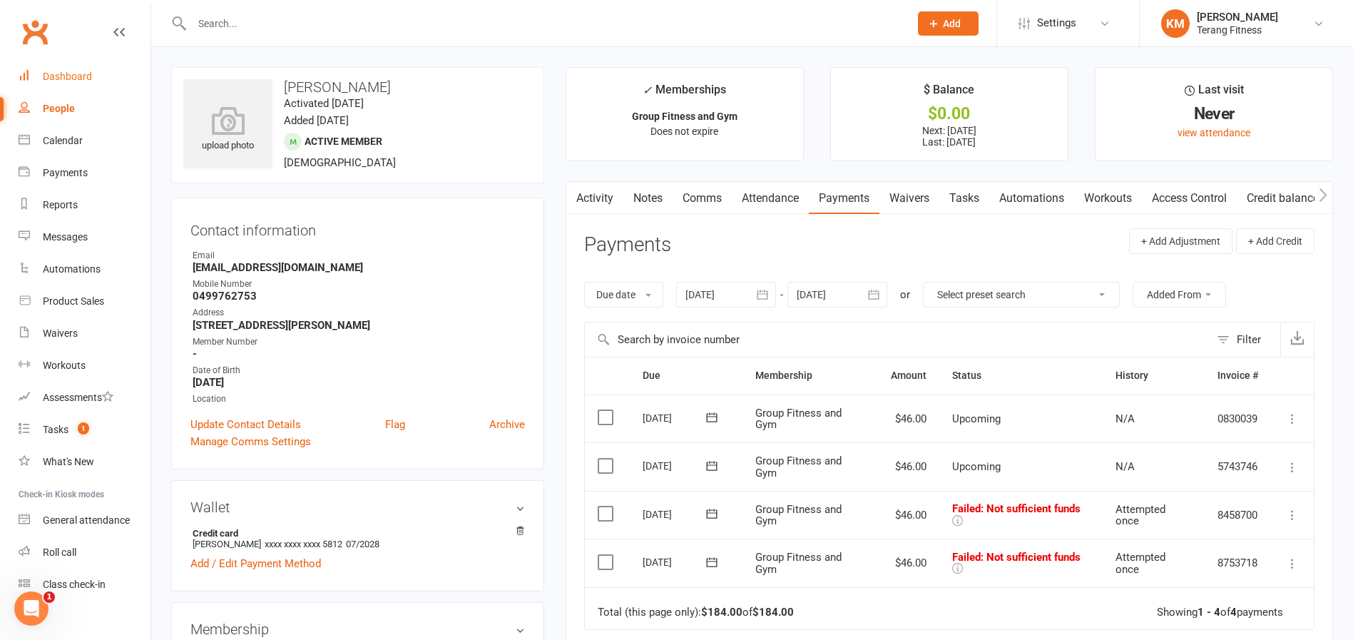
click at [89, 69] on link "Dashboard" at bounding box center [85, 77] width 132 height 32
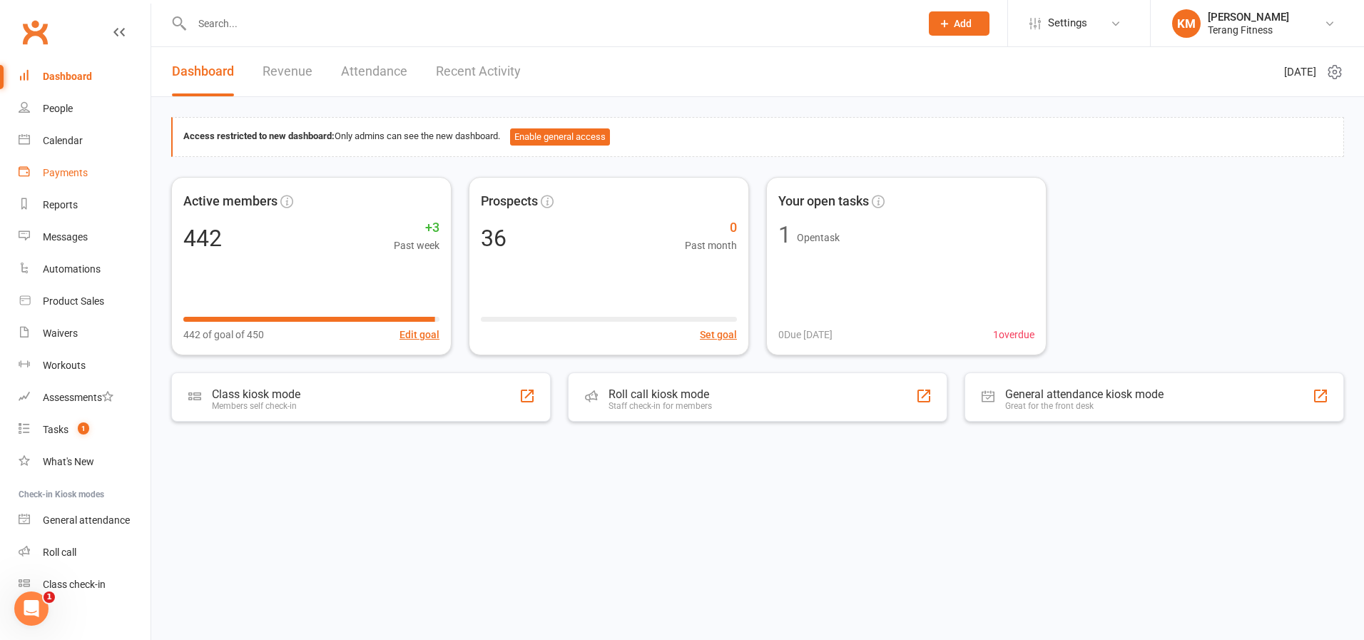
click at [73, 175] on div "Payments" at bounding box center [65, 172] width 45 height 11
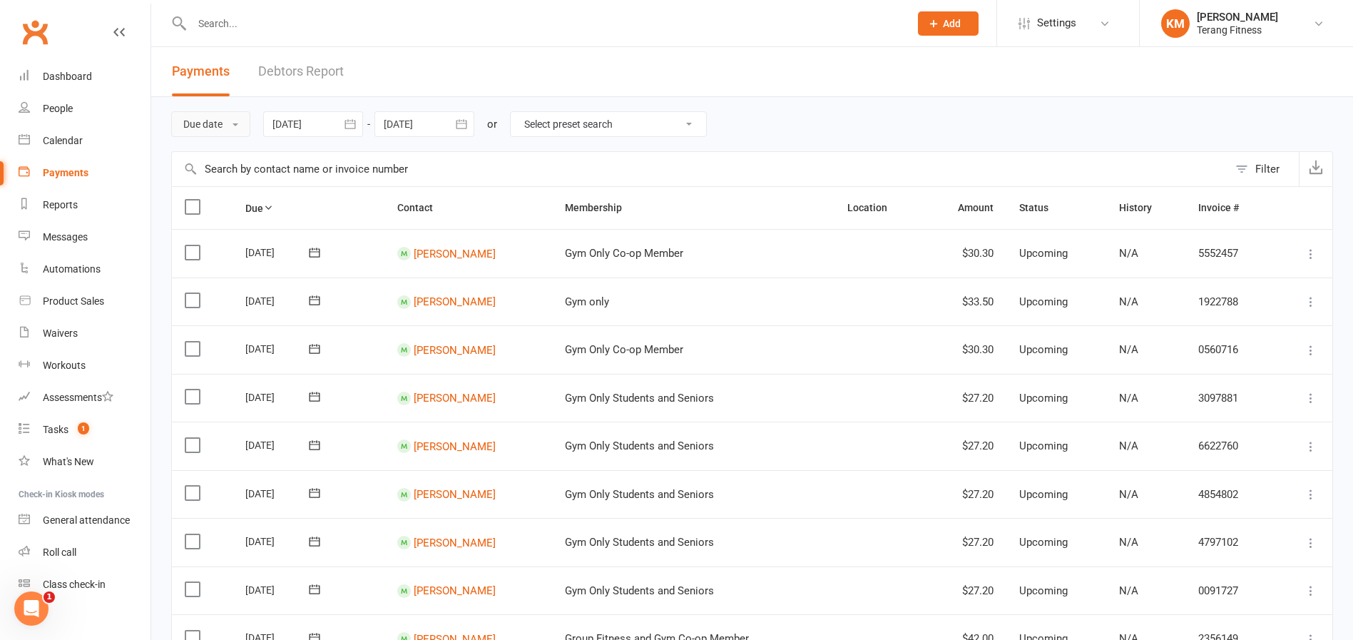
click at [200, 128] on button "Due date" at bounding box center [210, 124] width 79 height 26
click at [223, 208] on link "Date failed" at bounding box center [242, 213] width 141 height 29
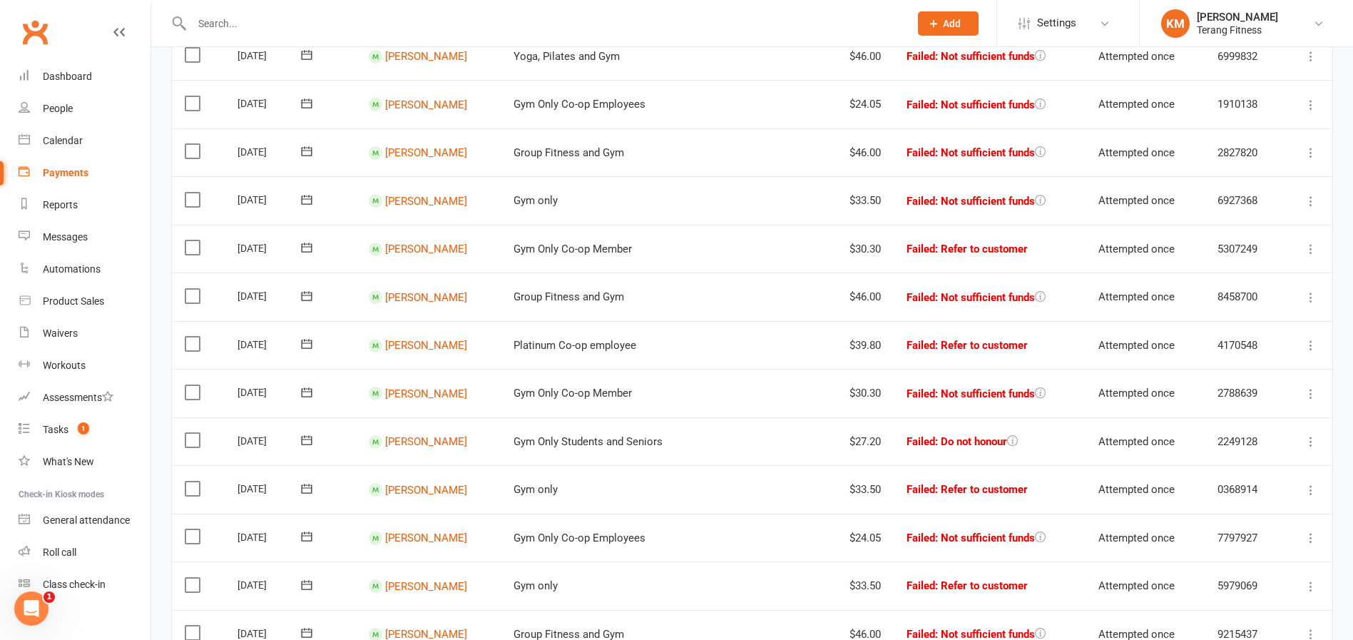
scroll to position [713, 0]
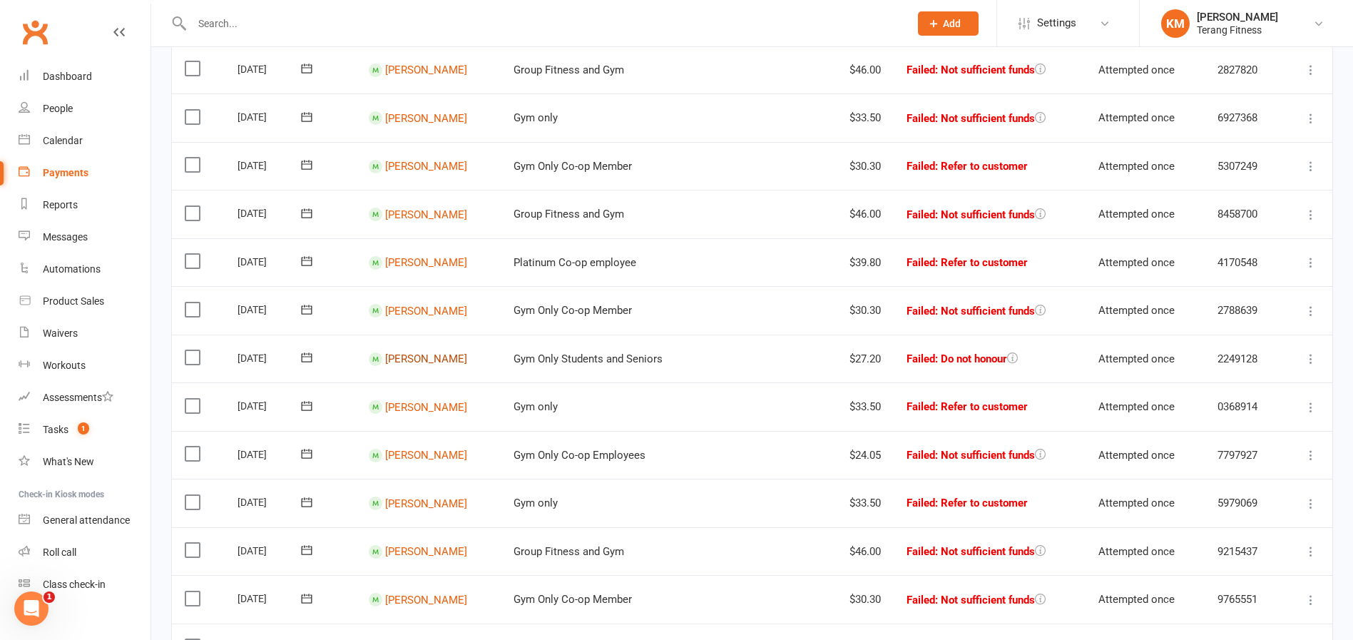
click at [444, 357] on link "Brigitte Fowler" at bounding box center [426, 358] width 82 height 13
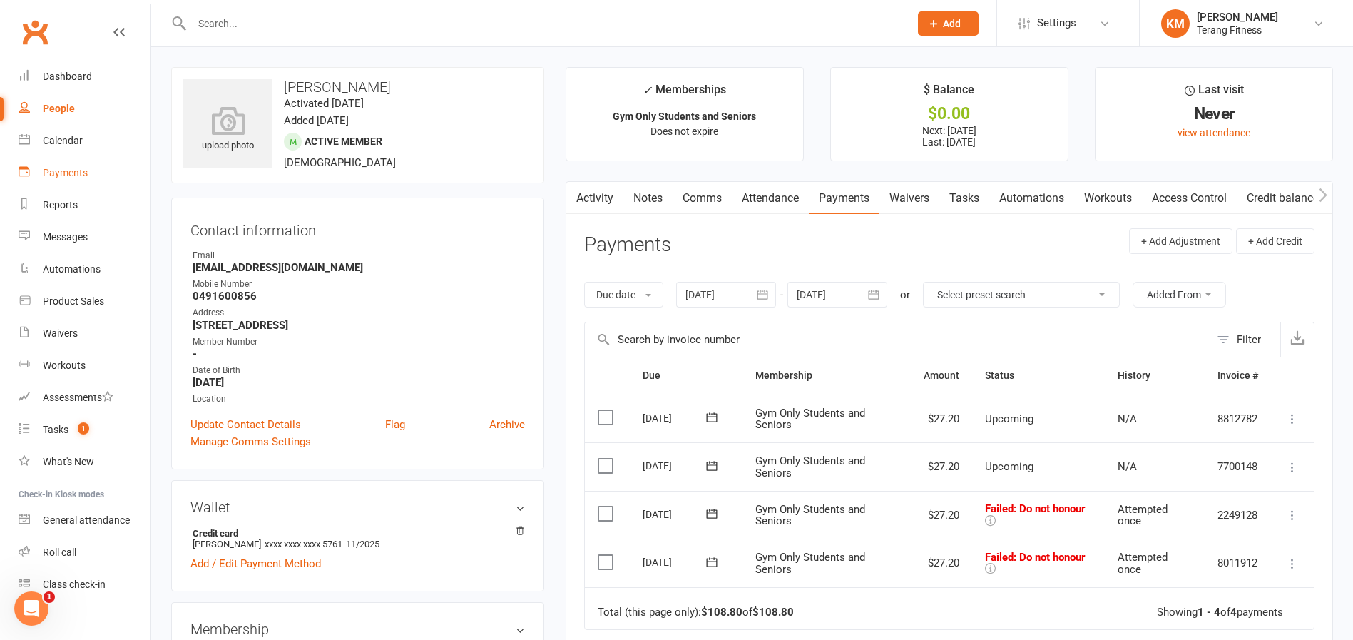
click at [61, 173] on div "Payments" at bounding box center [65, 172] width 45 height 11
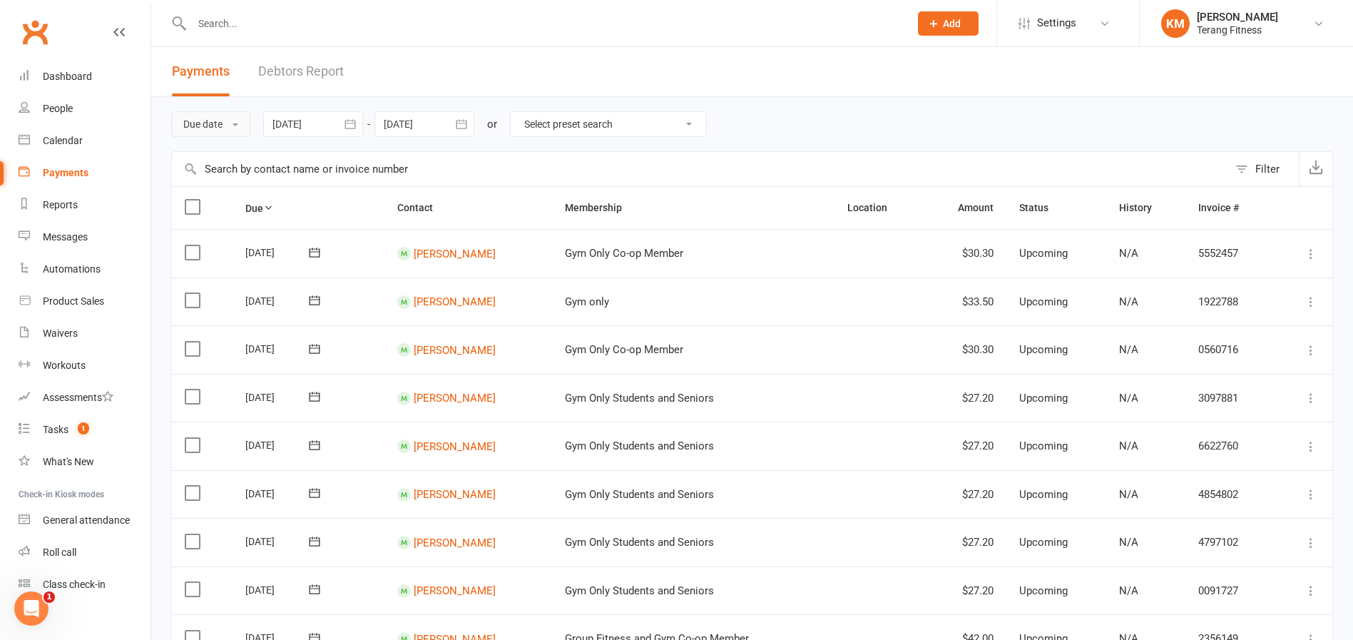
click at [210, 121] on button "Due date" at bounding box center [210, 124] width 79 height 26
click at [247, 214] on link "Date failed" at bounding box center [242, 213] width 141 height 29
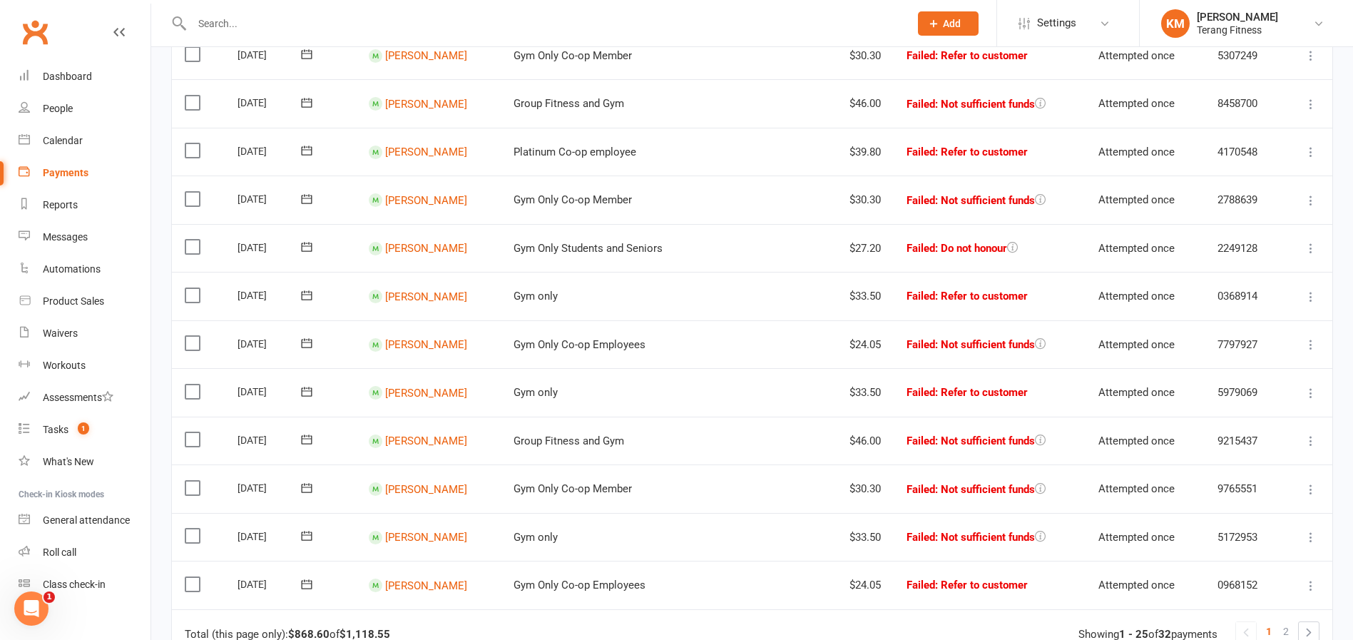
scroll to position [856, 0]
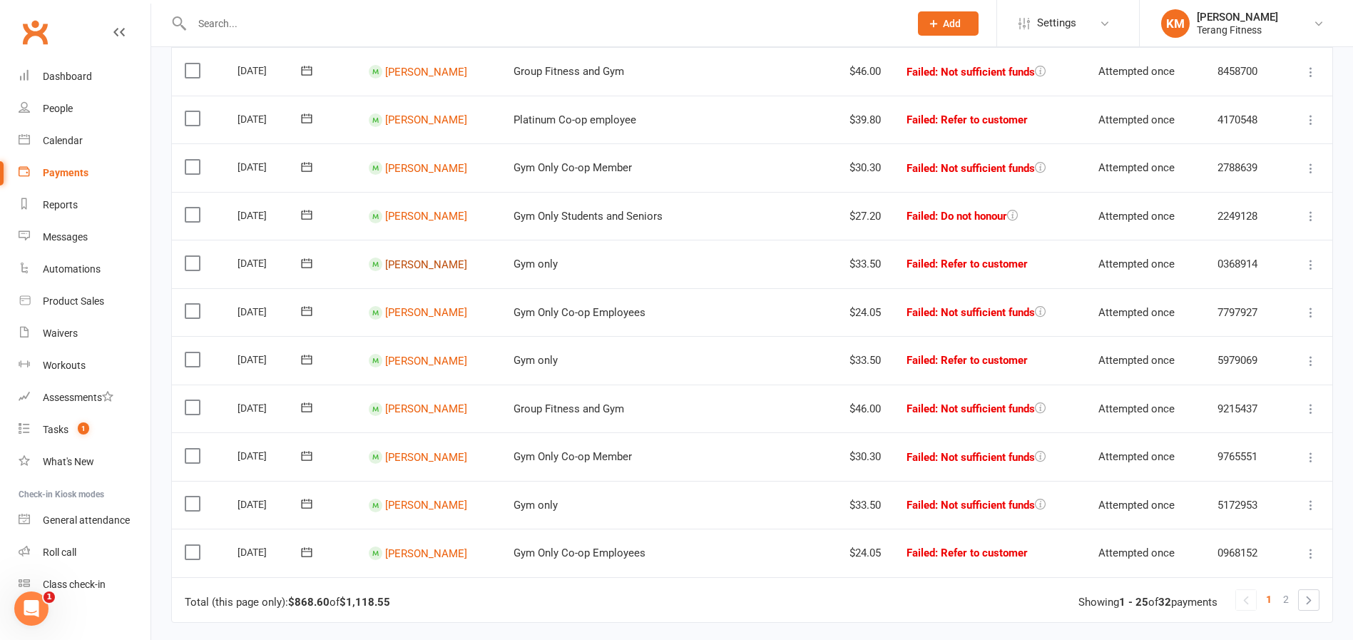
click at [448, 260] on link "Valerie Williams" at bounding box center [426, 264] width 82 height 13
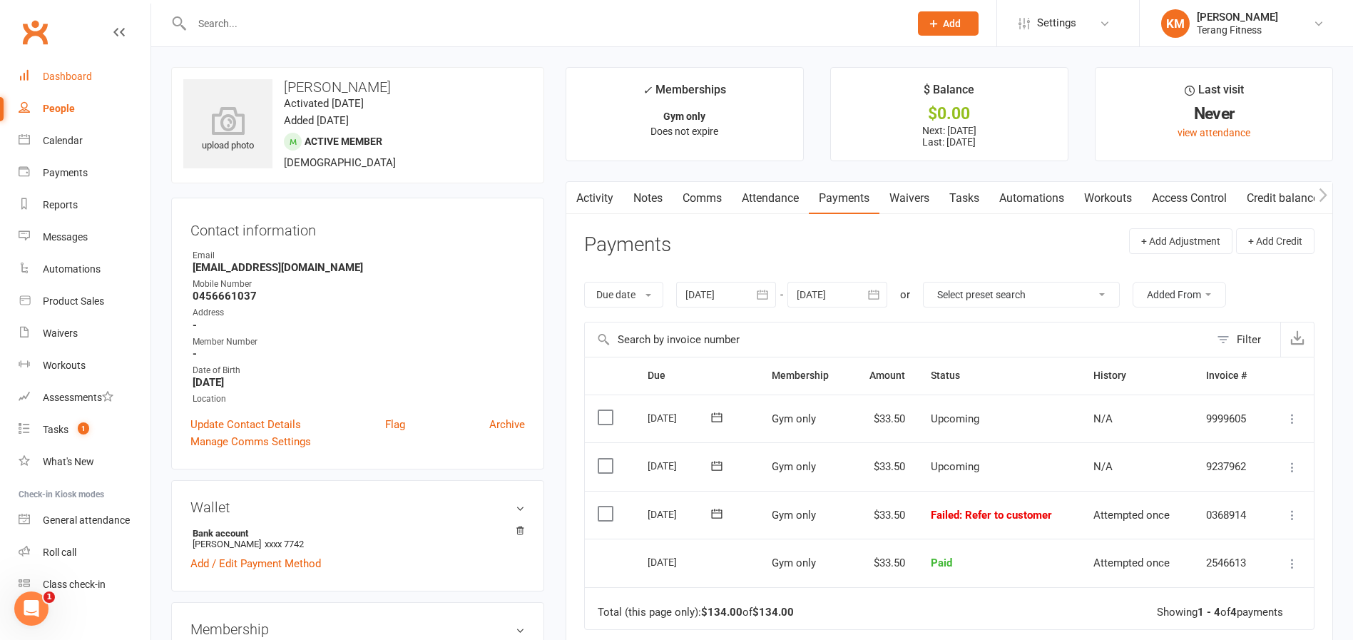
click at [55, 75] on div "Dashboard" at bounding box center [67, 76] width 49 height 11
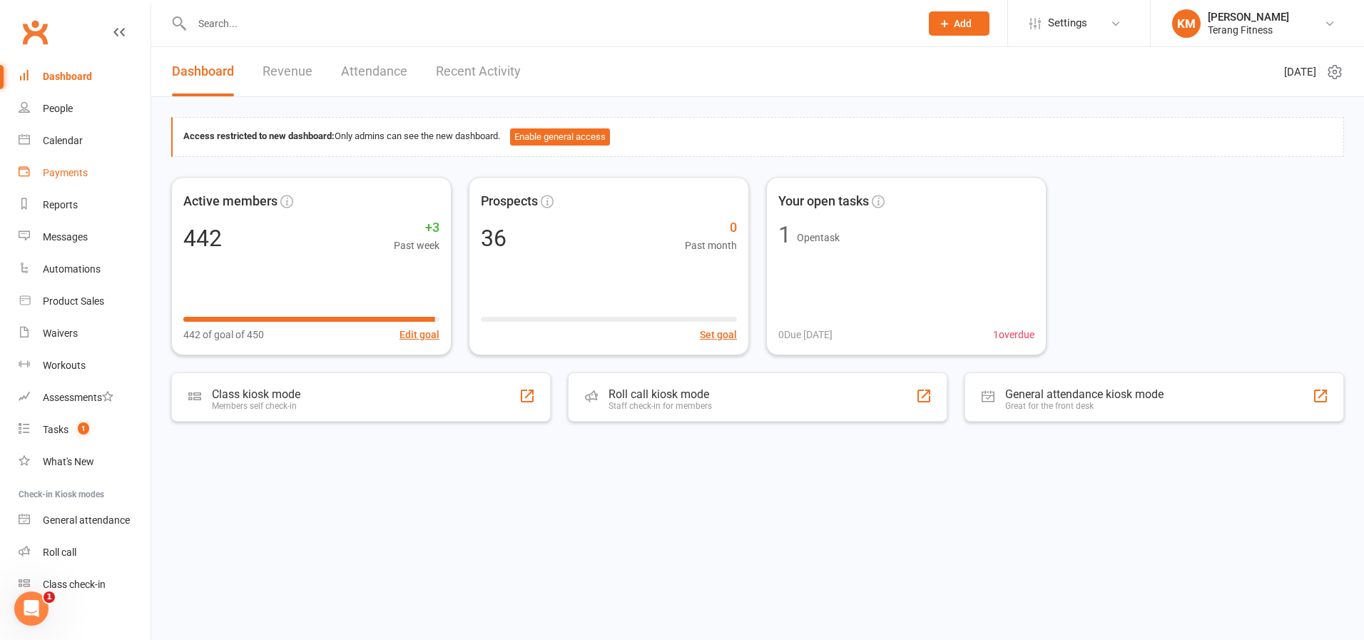
click at [57, 174] on div "Payments" at bounding box center [65, 172] width 45 height 11
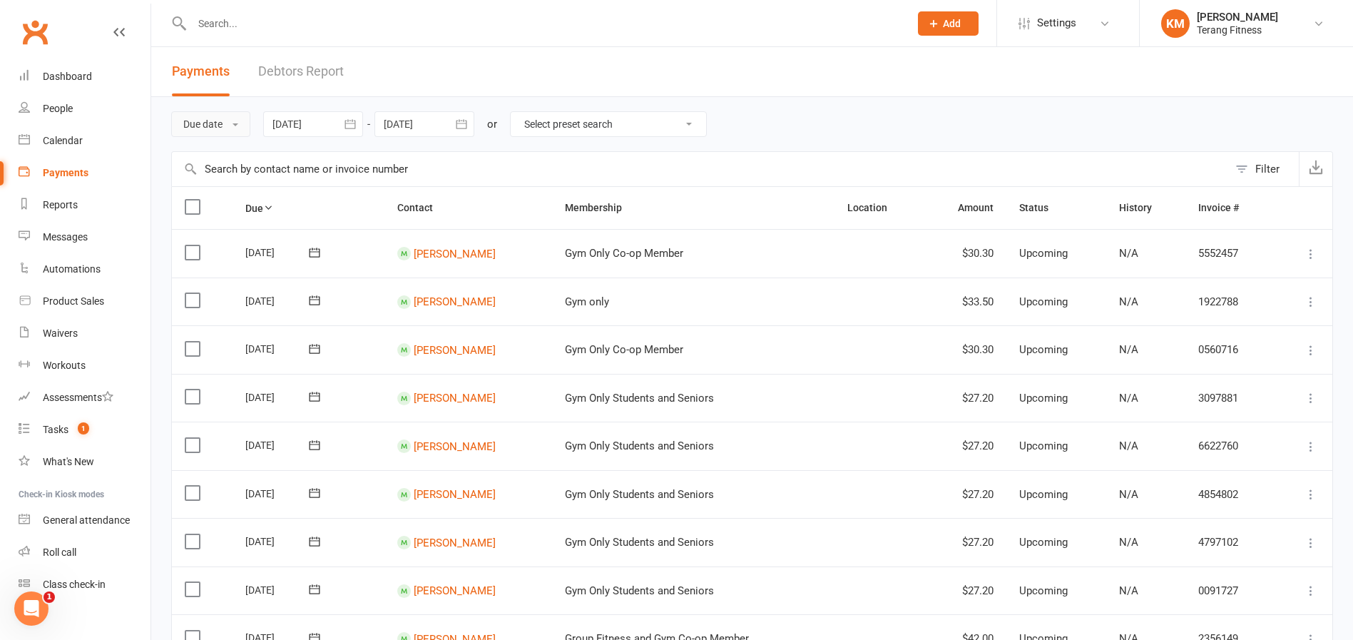
click at [203, 116] on button "Due date" at bounding box center [210, 124] width 79 height 26
click at [213, 213] on link "Date failed" at bounding box center [242, 213] width 141 height 29
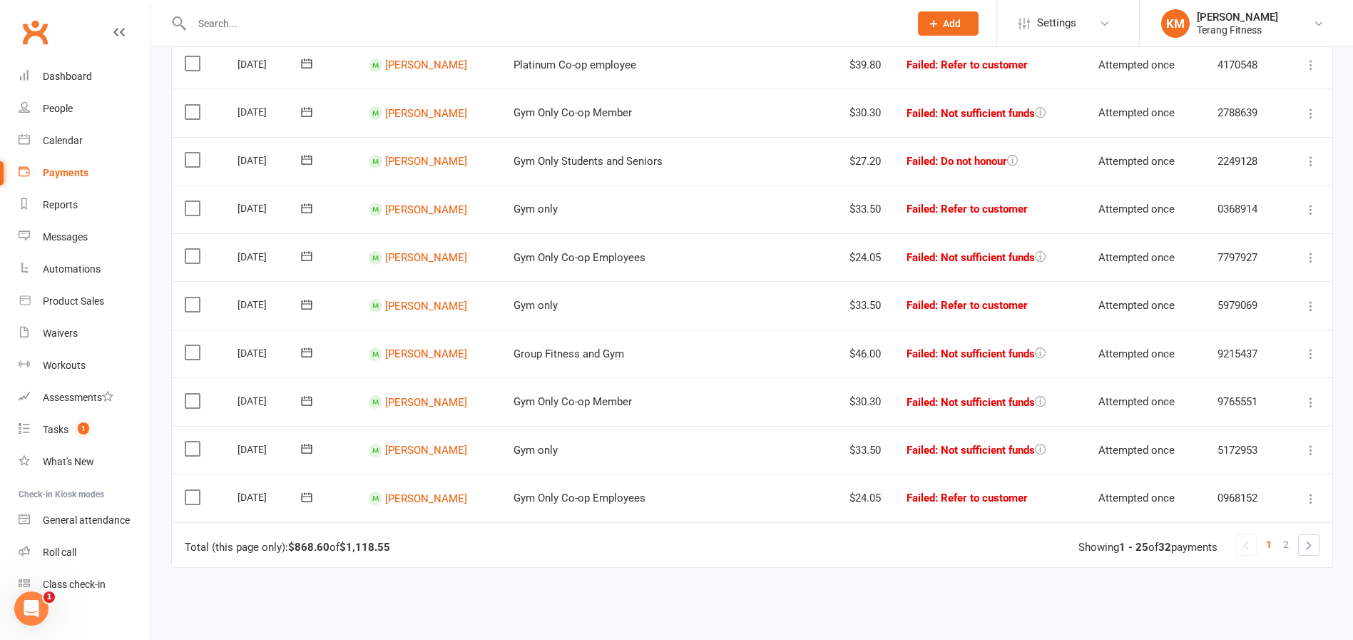
scroll to position [901, 0]
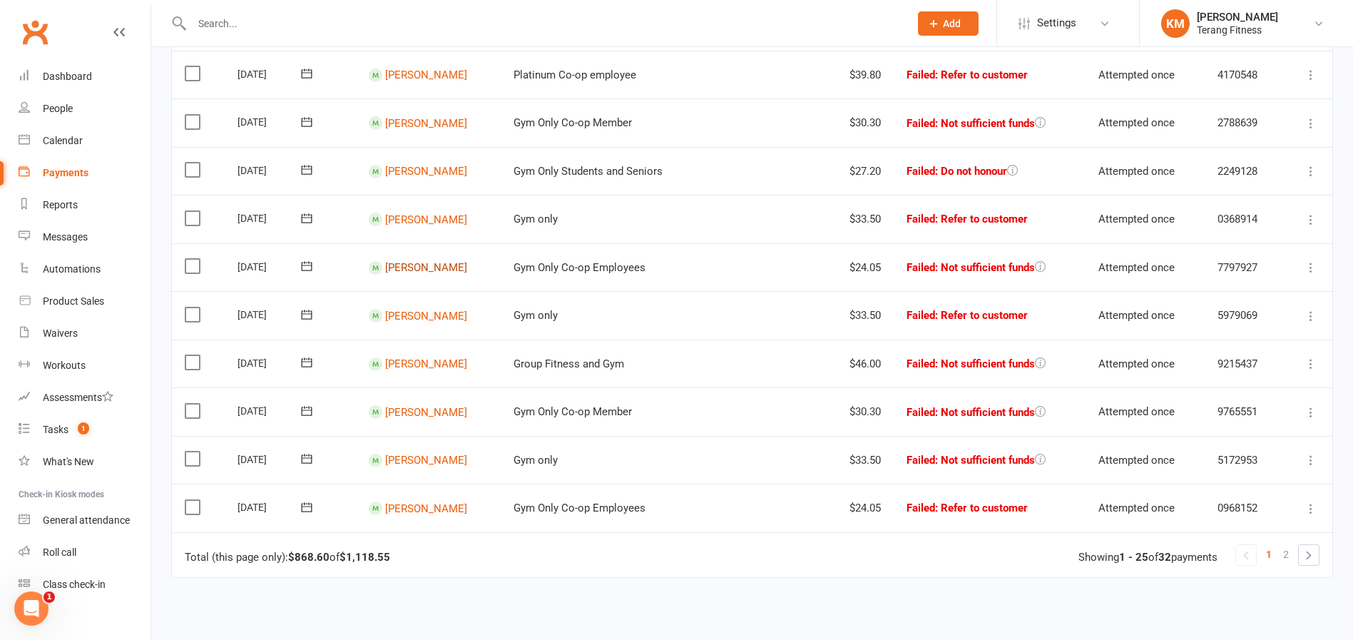
click at [403, 273] on link "Lydia Harris" at bounding box center [426, 267] width 82 height 13
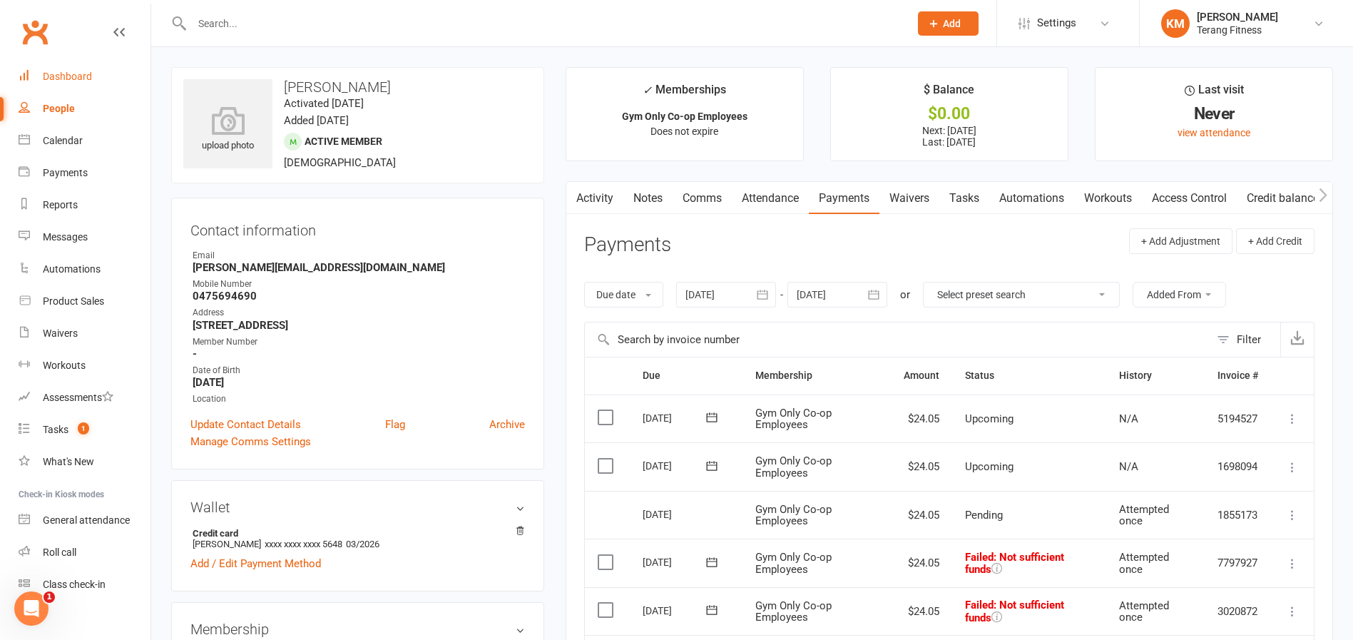
click at [81, 72] on div "Dashboard" at bounding box center [67, 76] width 49 height 11
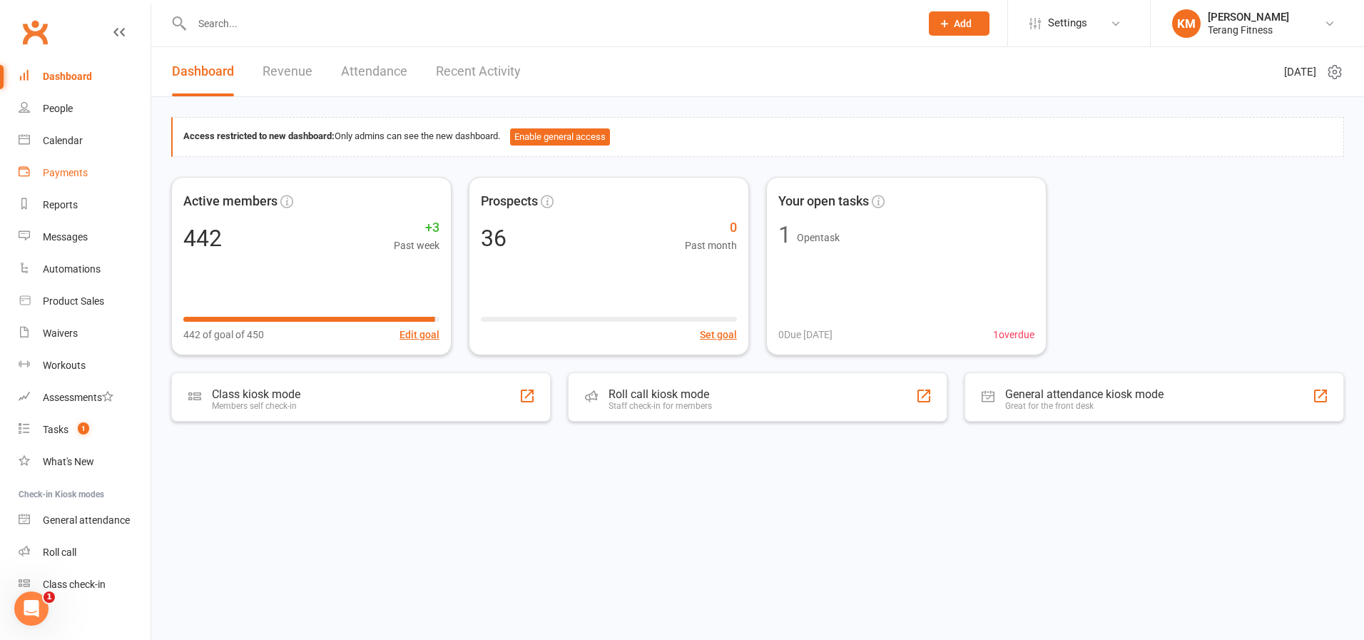
click at [58, 173] on div "Payments" at bounding box center [65, 172] width 45 height 11
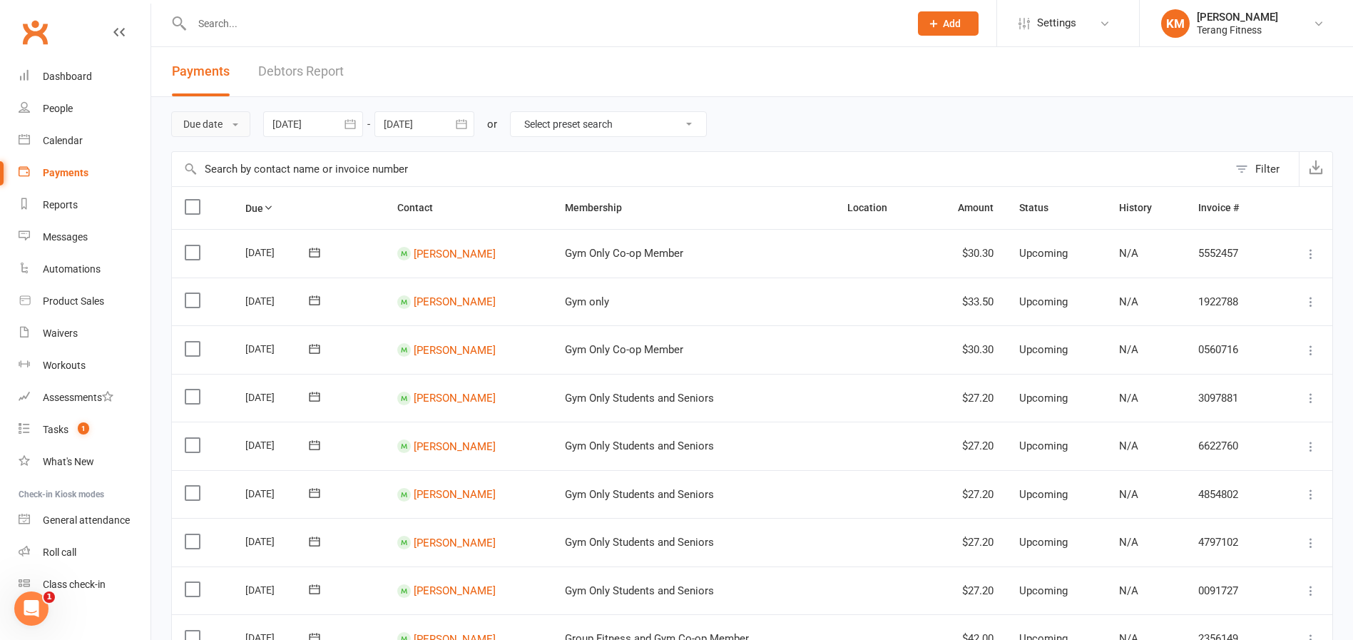
click at [193, 126] on button "Due date" at bounding box center [210, 124] width 79 height 26
click at [203, 208] on link "Date failed" at bounding box center [242, 213] width 141 height 29
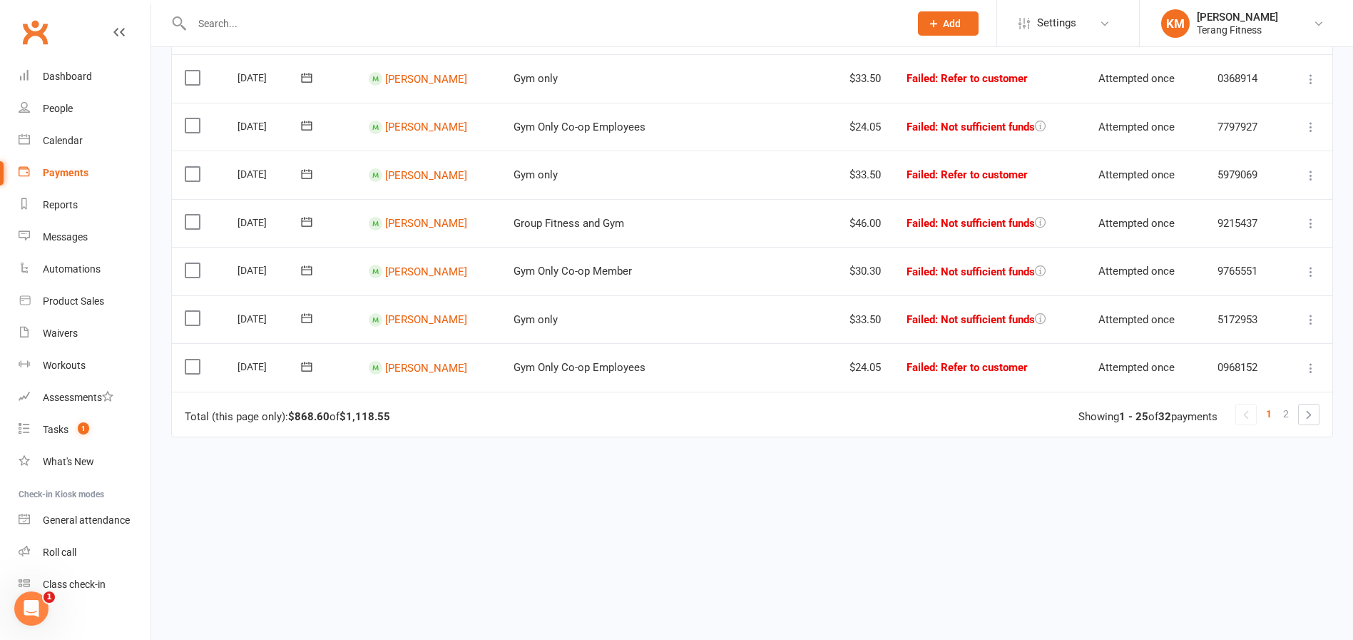
scroll to position [1044, 0]
click at [424, 173] on link "Andrew Jones" at bounding box center [426, 172] width 82 height 13
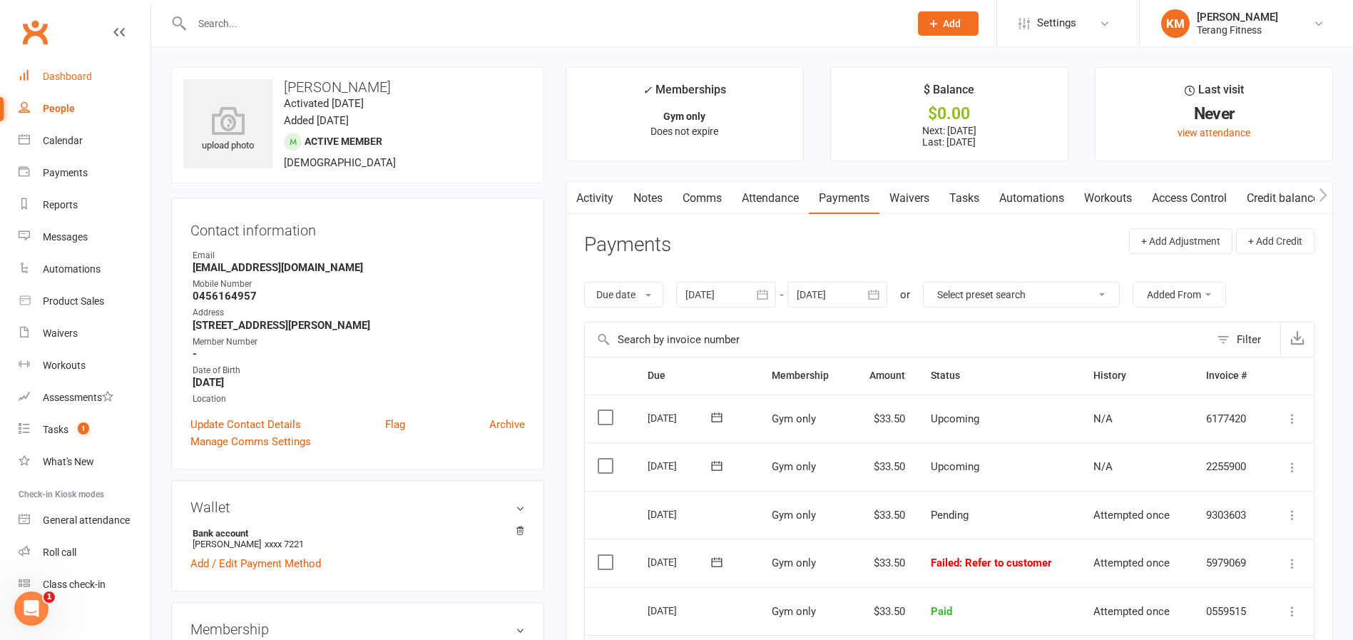
click at [77, 73] on div "Dashboard" at bounding box center [67, 76] width 49 height 11
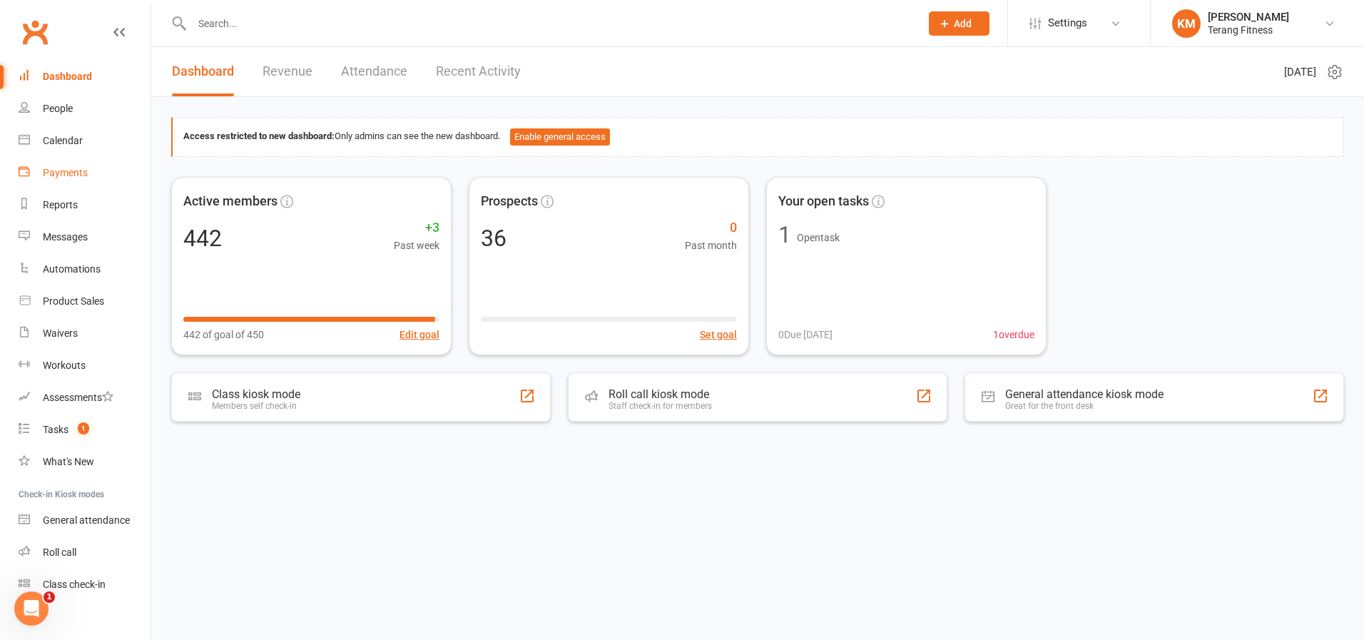
click at [64, 173] on div "Payments" at bounding box center [65, 172] width 45 height 11
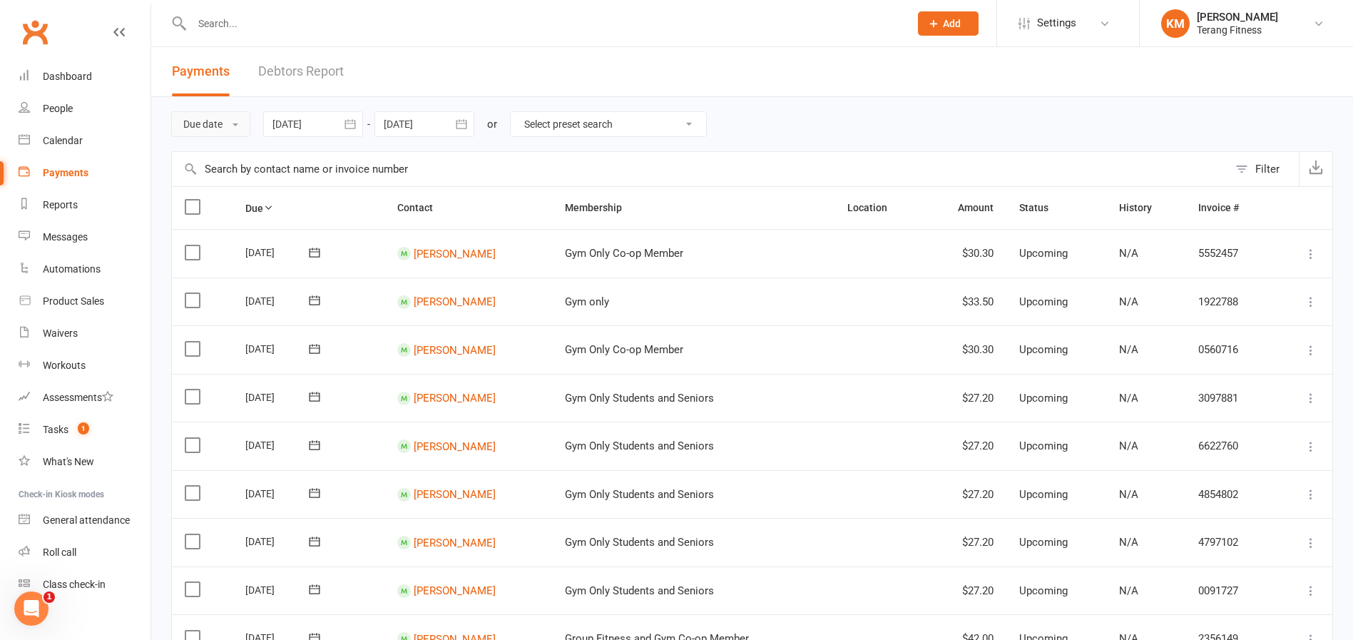
click at [212, 127] on button "Due date" at bounding box center [210, 124] width 79 height 26
click at [230, 215] on link "Date failed" at bounding box center [242, 213] width 141 height 29
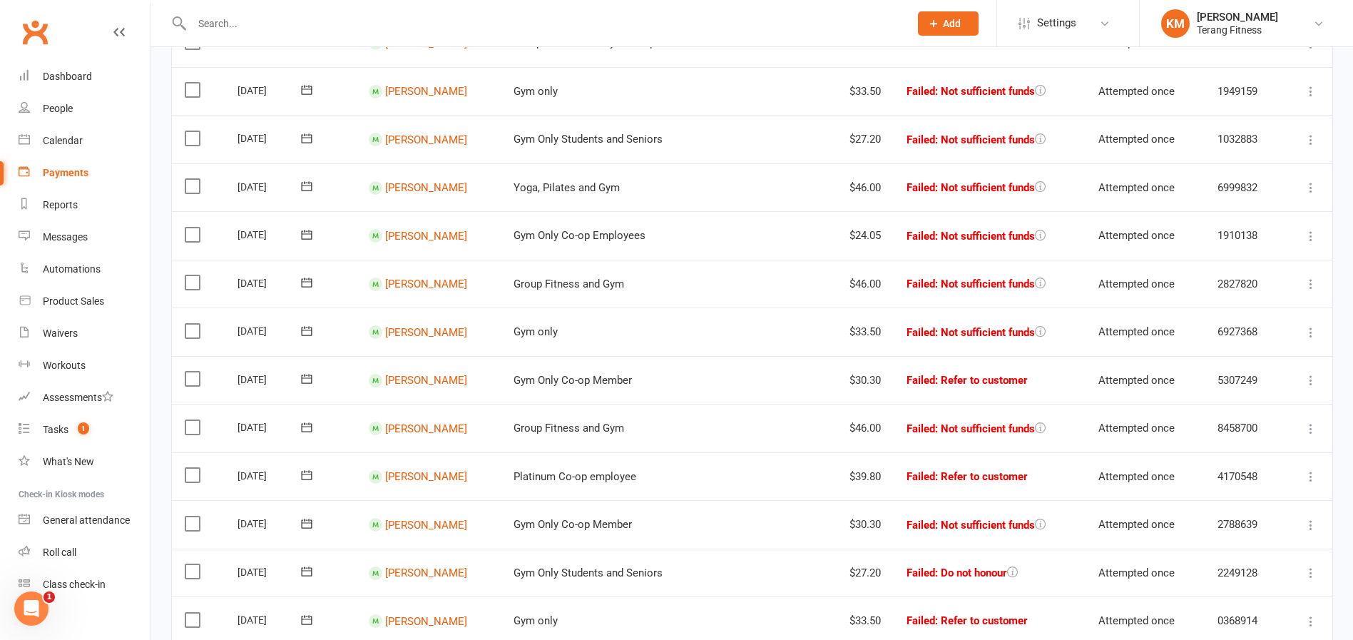
scroll to position [571, 0]
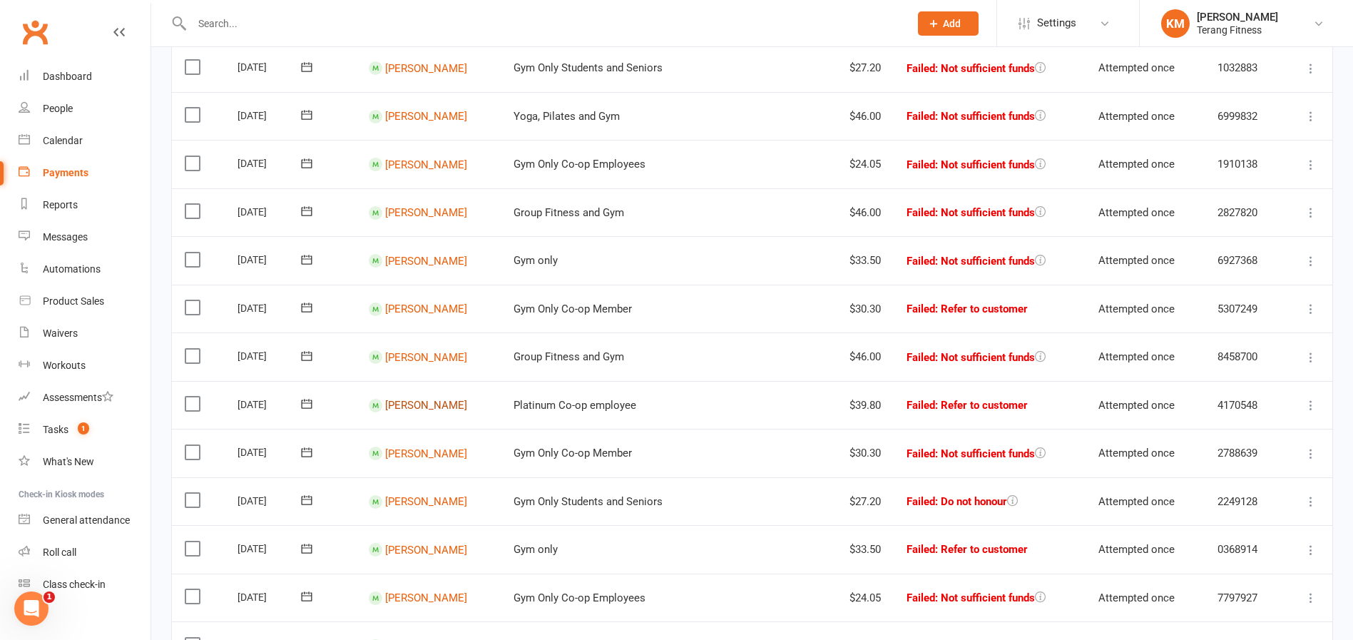
click at [426, 399] on link "Sophie Curran" at bounding box center [426, 405] width 82 height 13
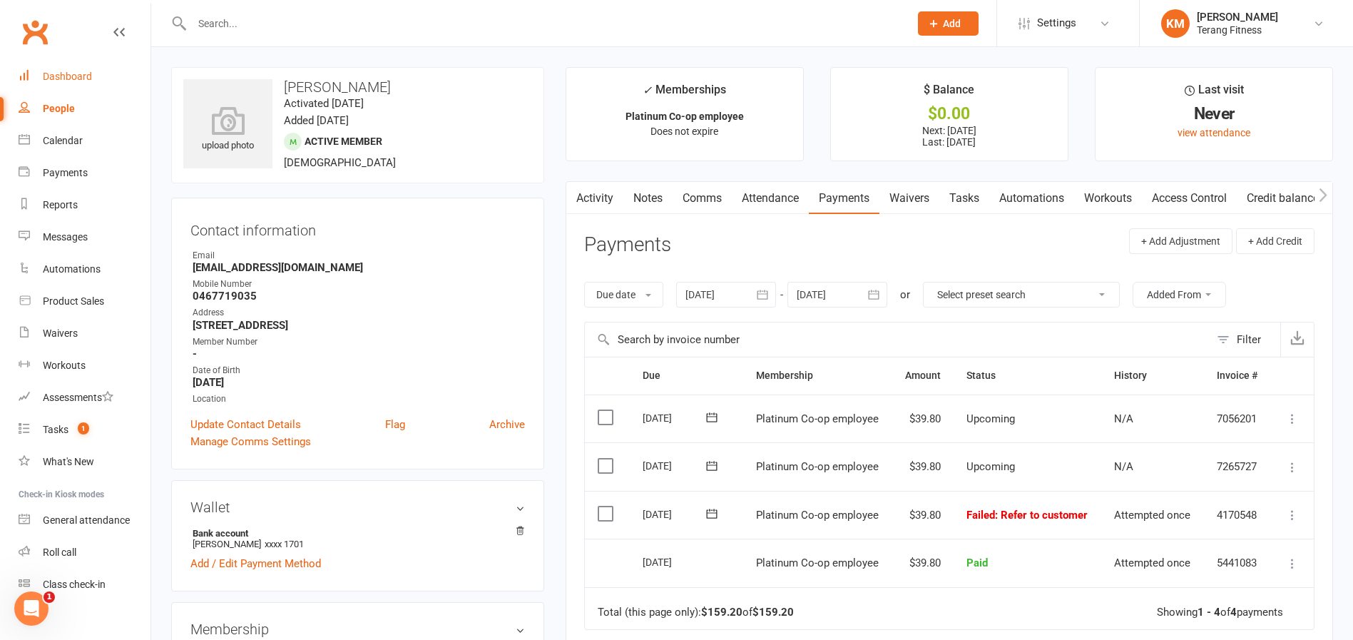
click at [52, 68] on link "Dashboard" at bounding box center [85, 77] width 132 height 32
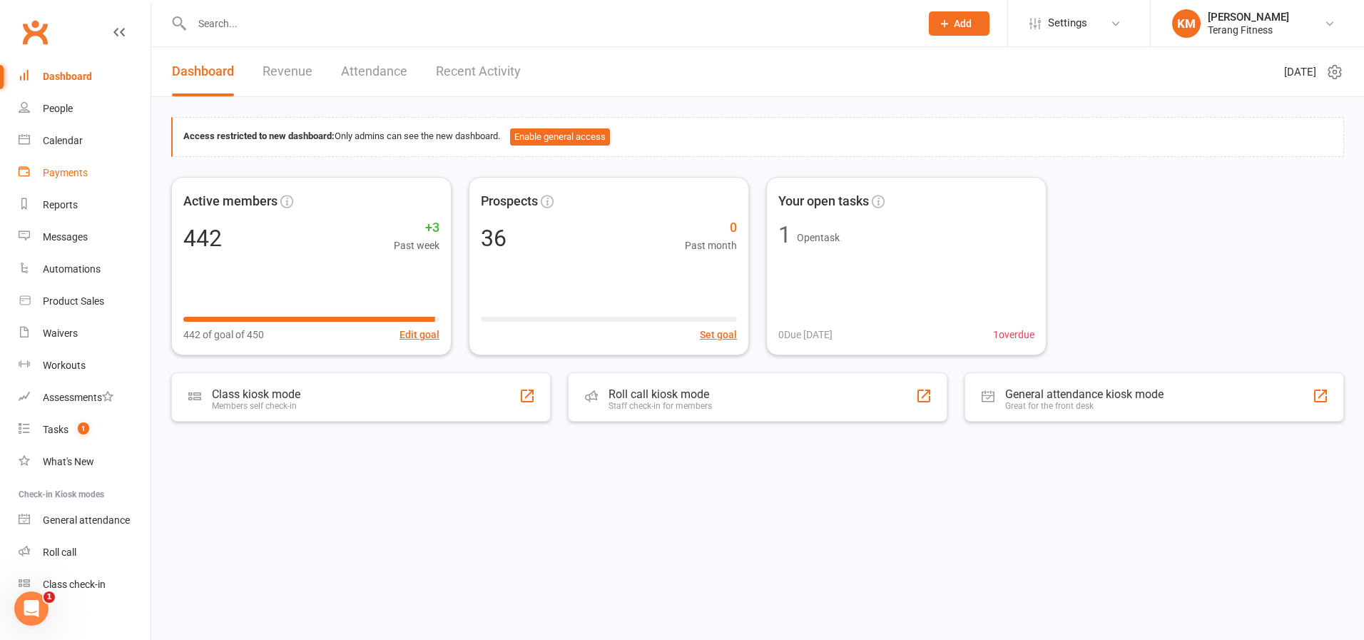
click at [71, 170] on div "Payments" at bounding box center [65, 172] width 45 height 11
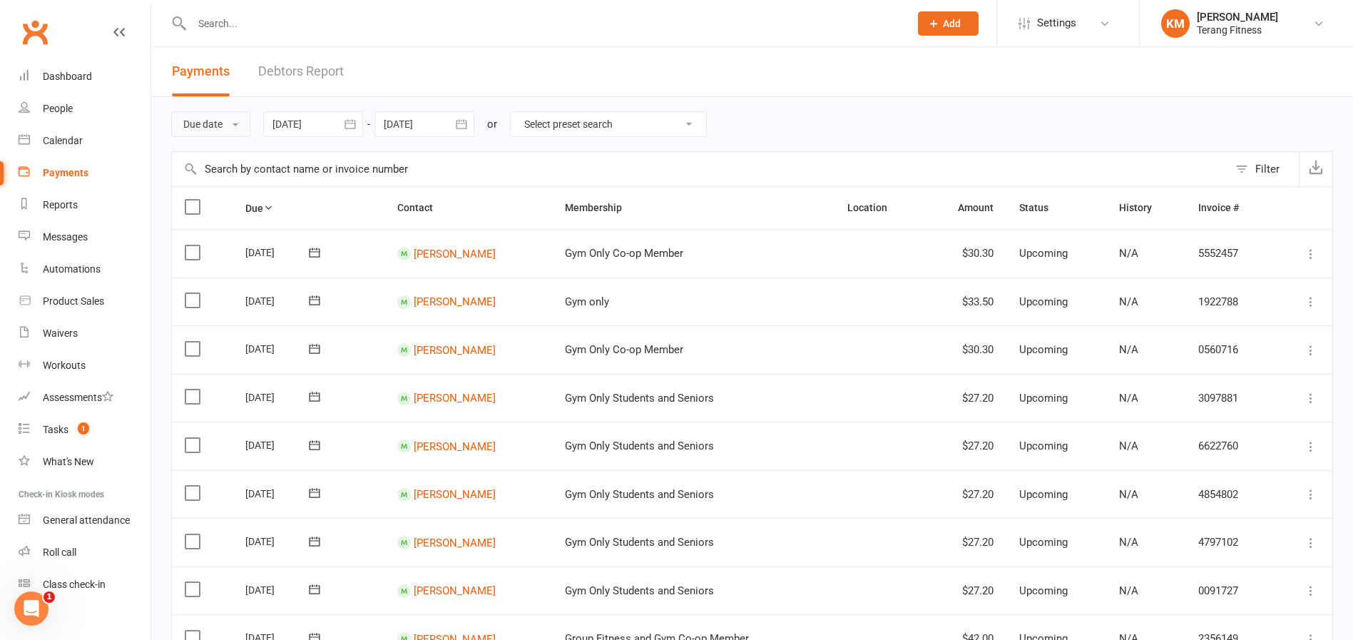
click at [213, 122] on button "Due date" at bounding box center [210, 124] width 79 height 26
click at [239, 212] on link "Date failed" at bounding box center [242, 213] width 141 height 29
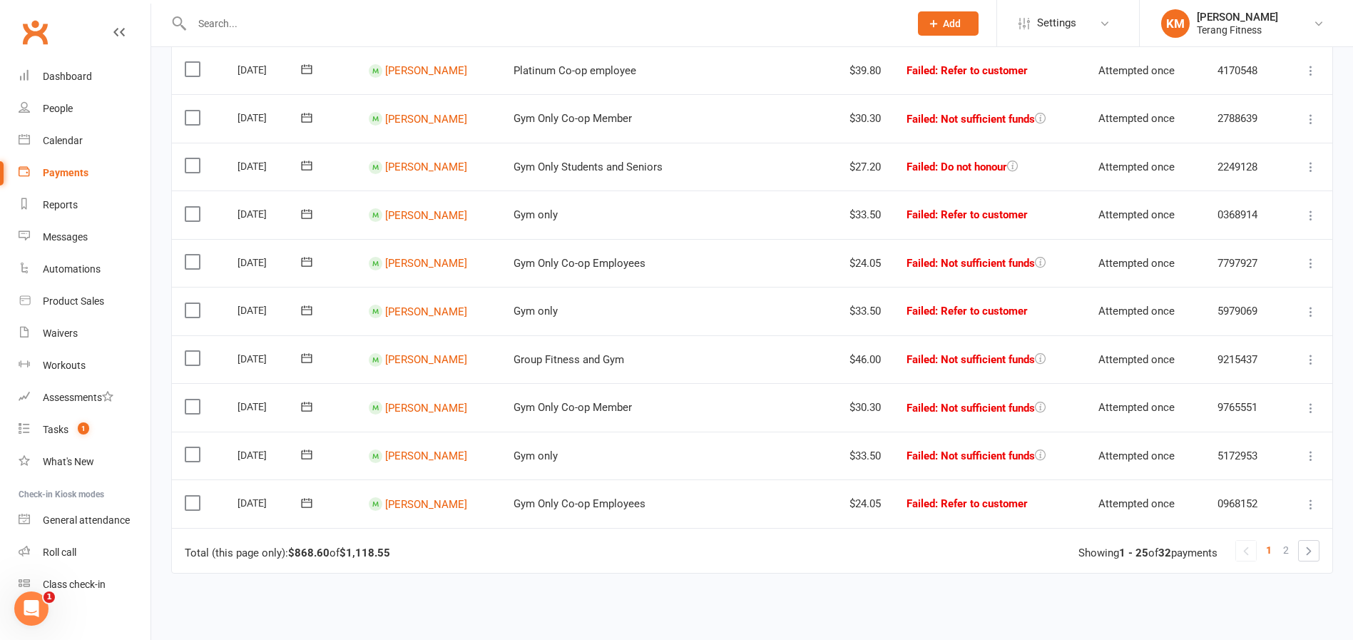
scroll to position [1044, 0]
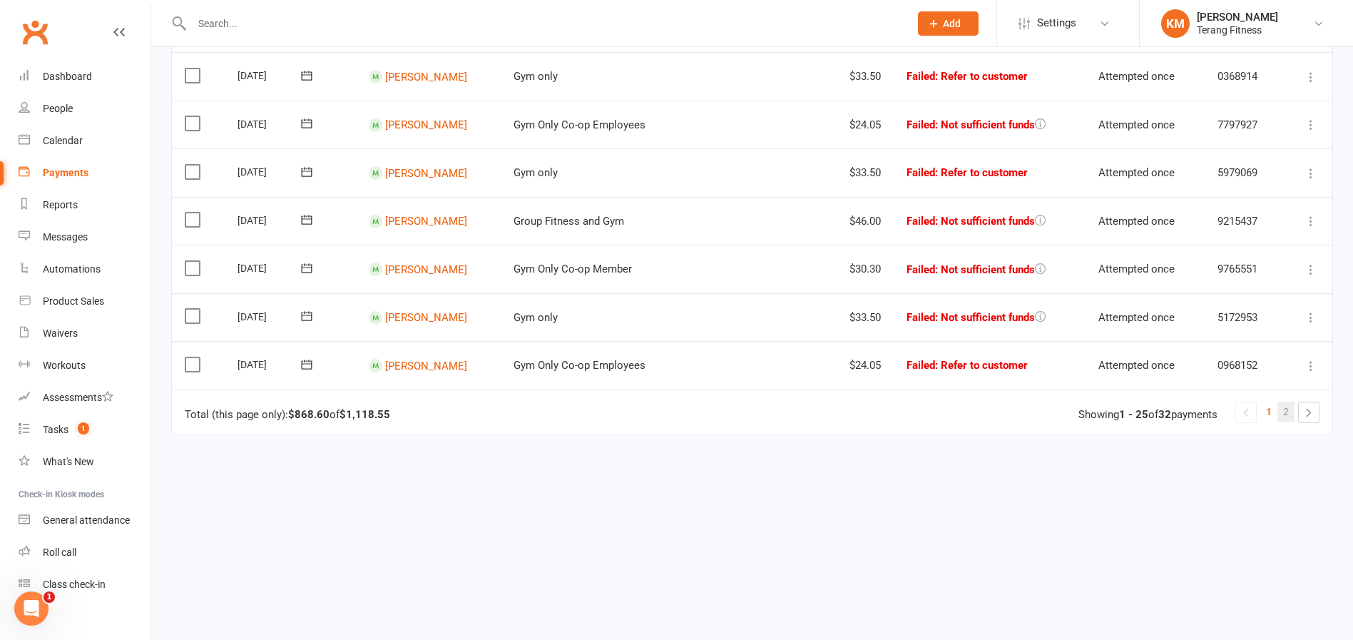
click at [1291, 412] on link "2" at bounding box center [1286, 412] width 17 height 20
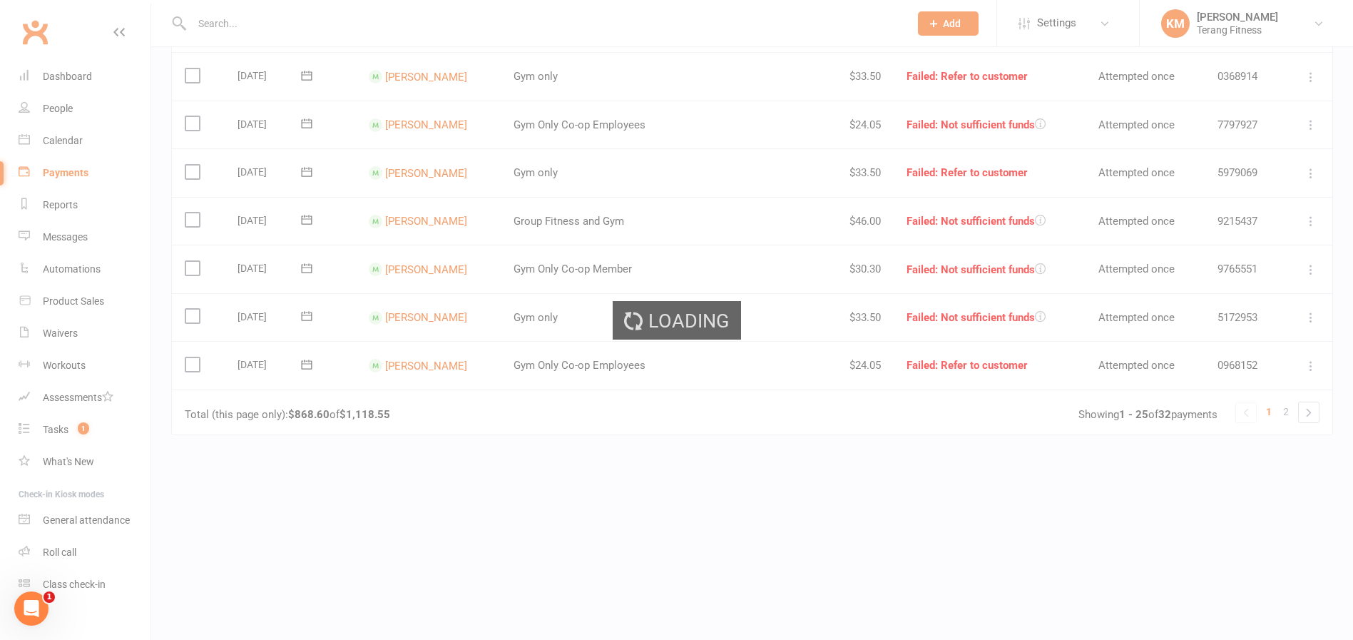
scroll to position [0, 0]
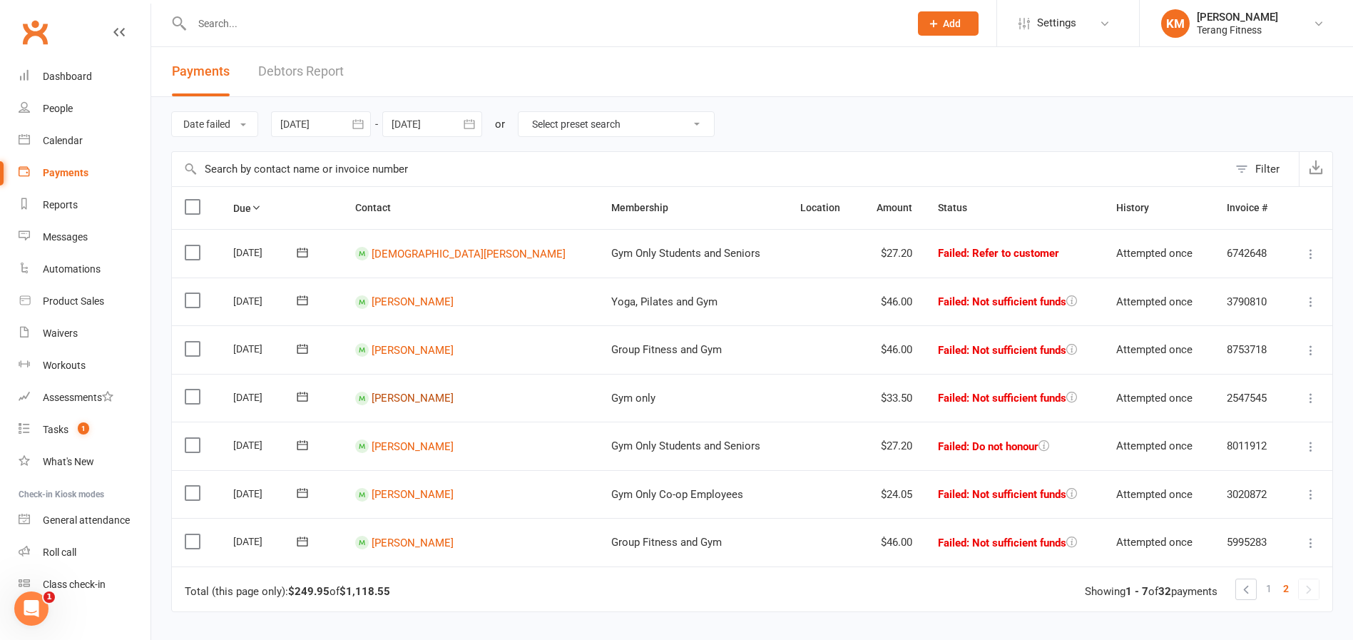
click at [407, 399] on link "Nicholas Sapounas" at bounding box center [413, 398] width 82 height 13
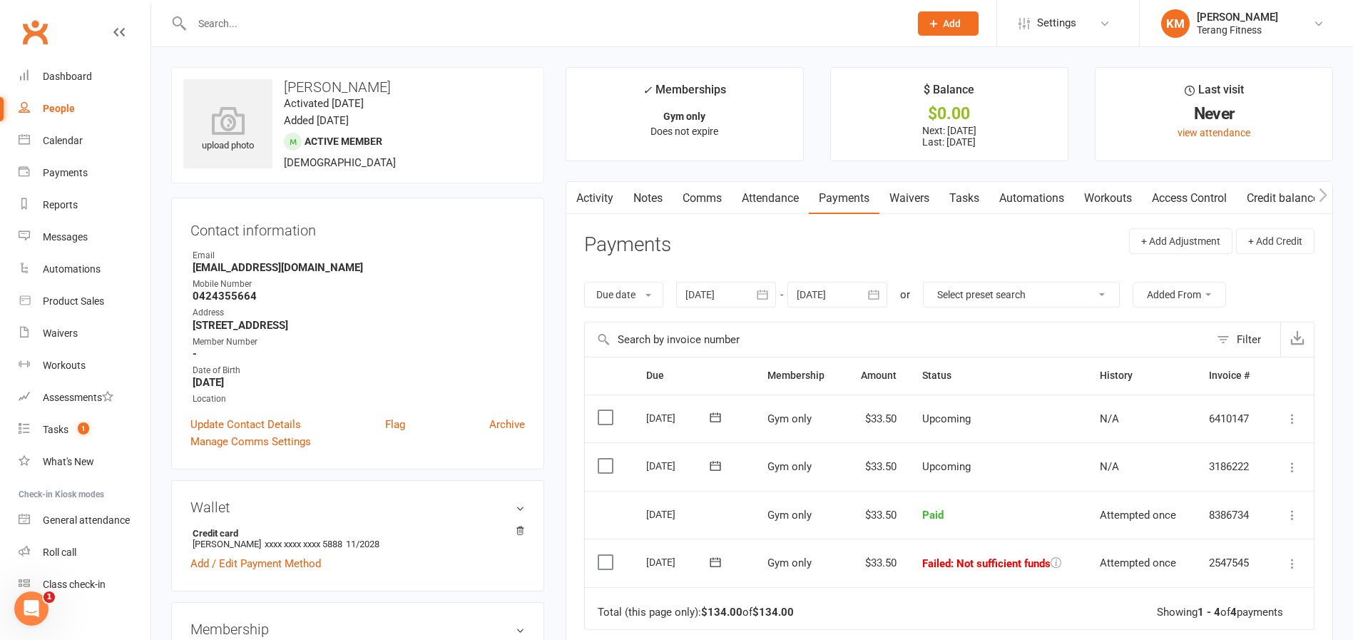
click at [1293, 565] on icon at bounding box center [1293, 563] width 14 height 14
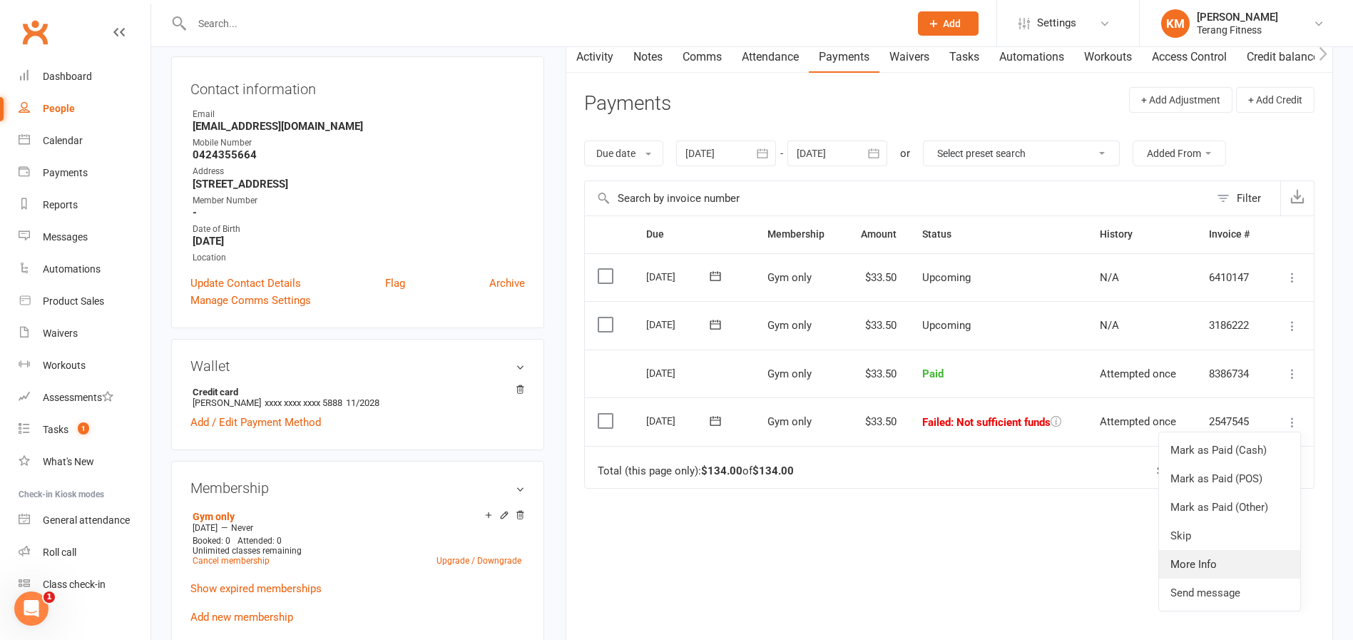
scroll to position [143, 0]
click at [1186, 536] on link "Skip" at bounding box center [1229, 534] width 141 height 29
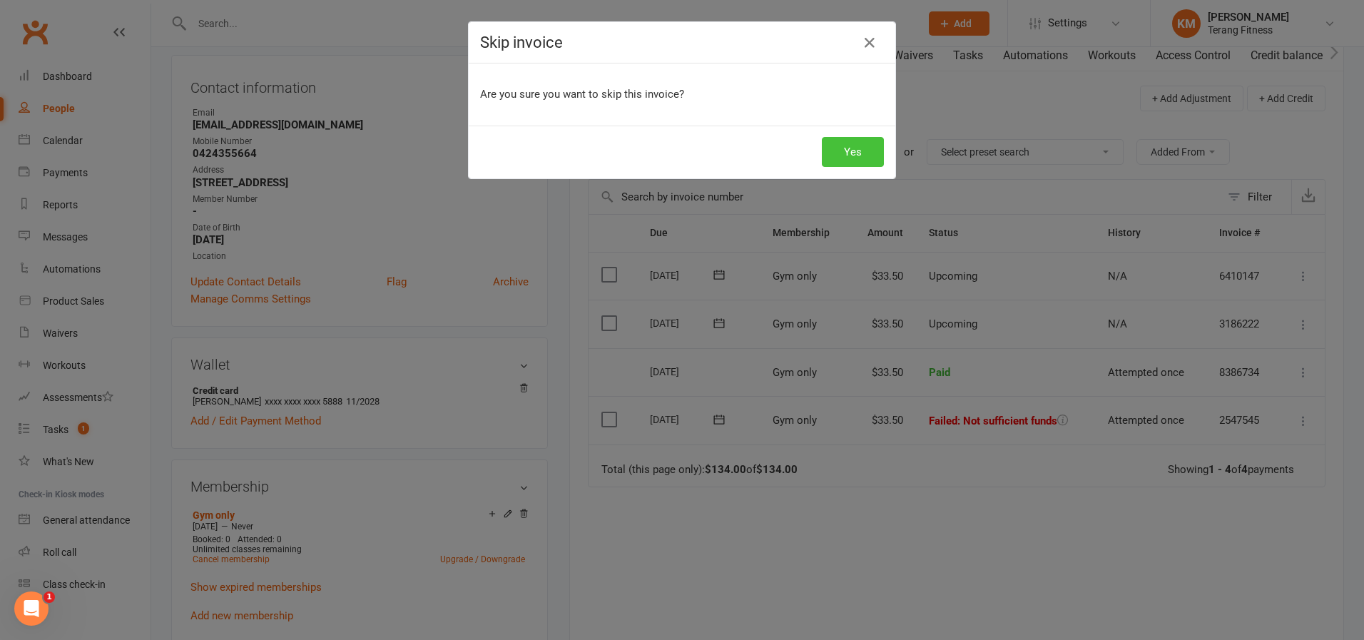
click at [856, 161] on button "Yes" at bounding box center [853, 152] width 62 height 30
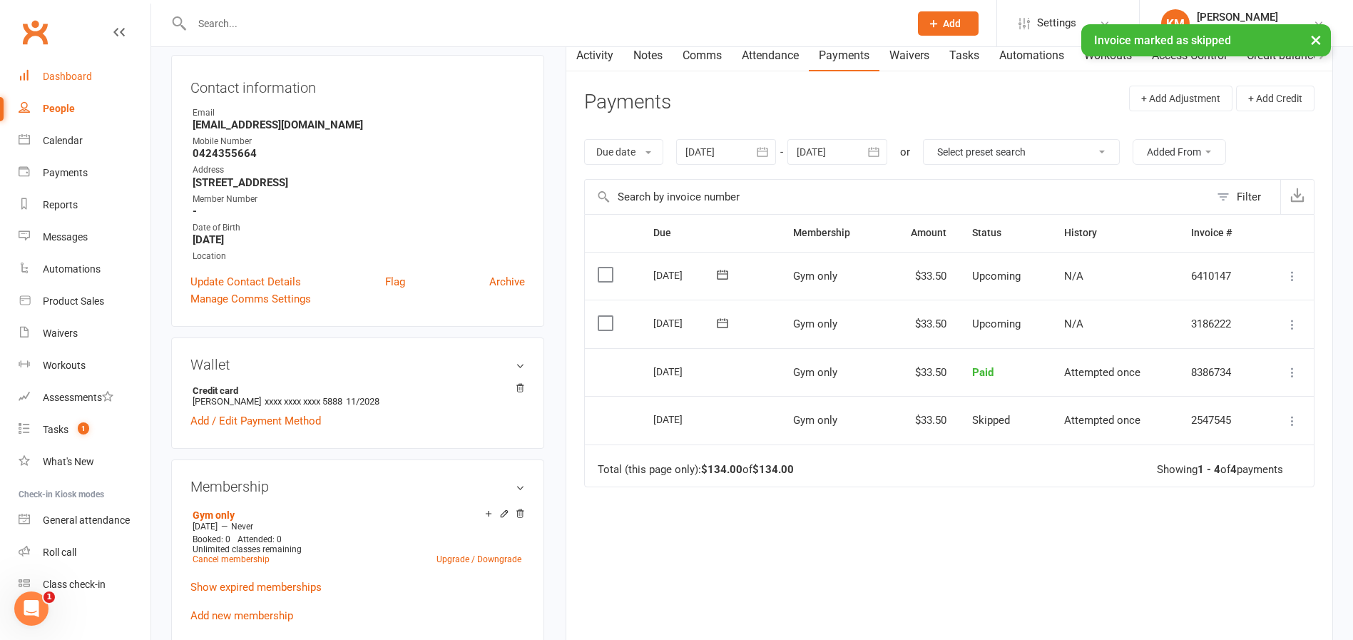
click at [64, 68] on link "Dashboard" at bounding box center [85, 77] width 132 height 32
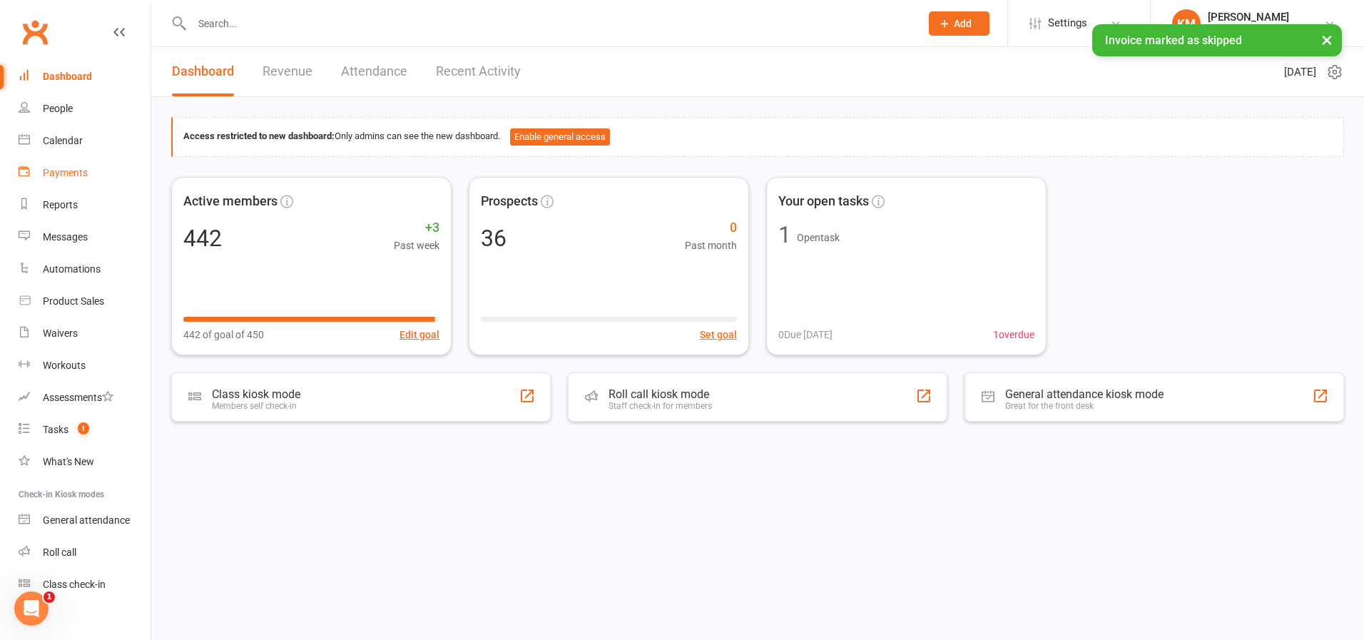
click at [64, 169] on div "Payments" at bounding box center [65, 172] width 45 height 11
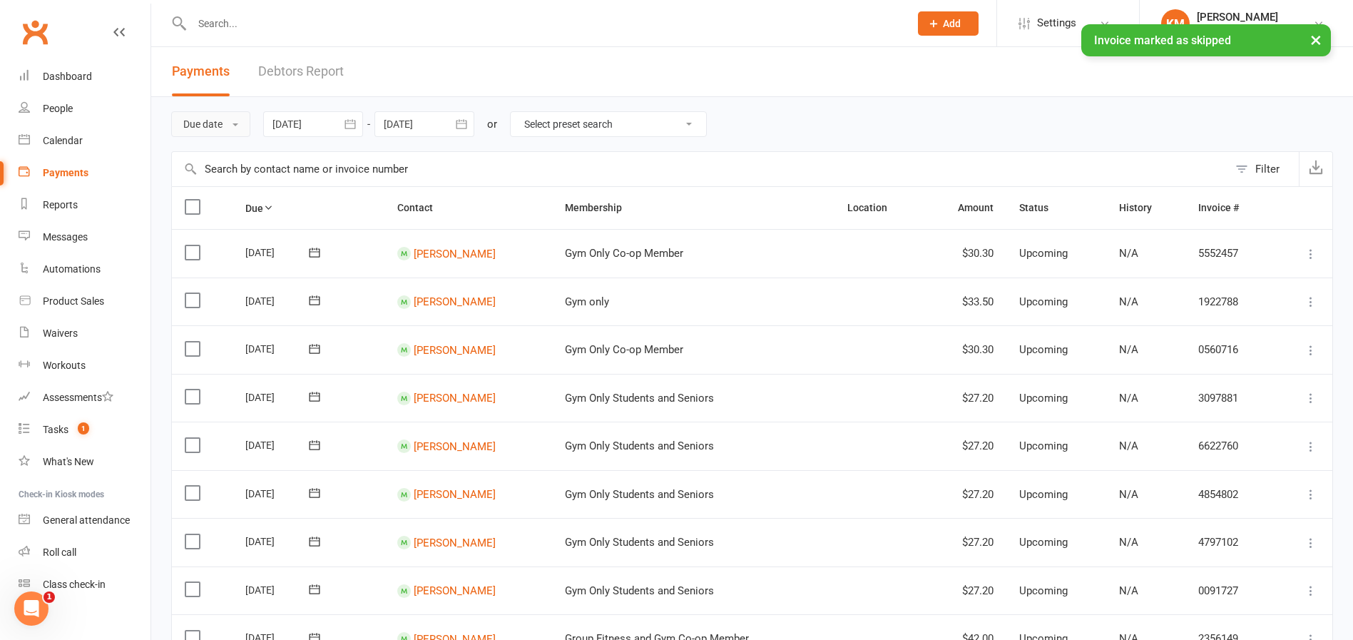
click at [215, 124] on button "Due date" at bounding box center [210, 124] width 79 height 26
click at [206, 203] on link "Date failed" at bounding box center [242, 213] width 141 height 29
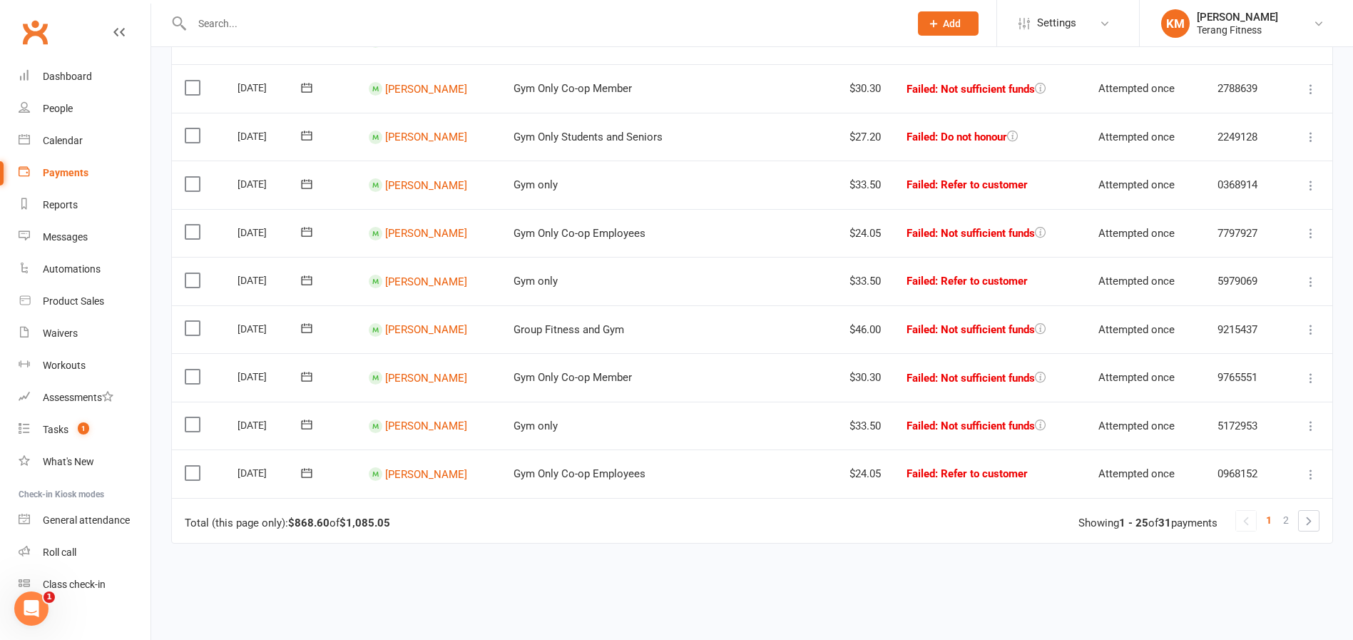
scroll to position [1044, 0]
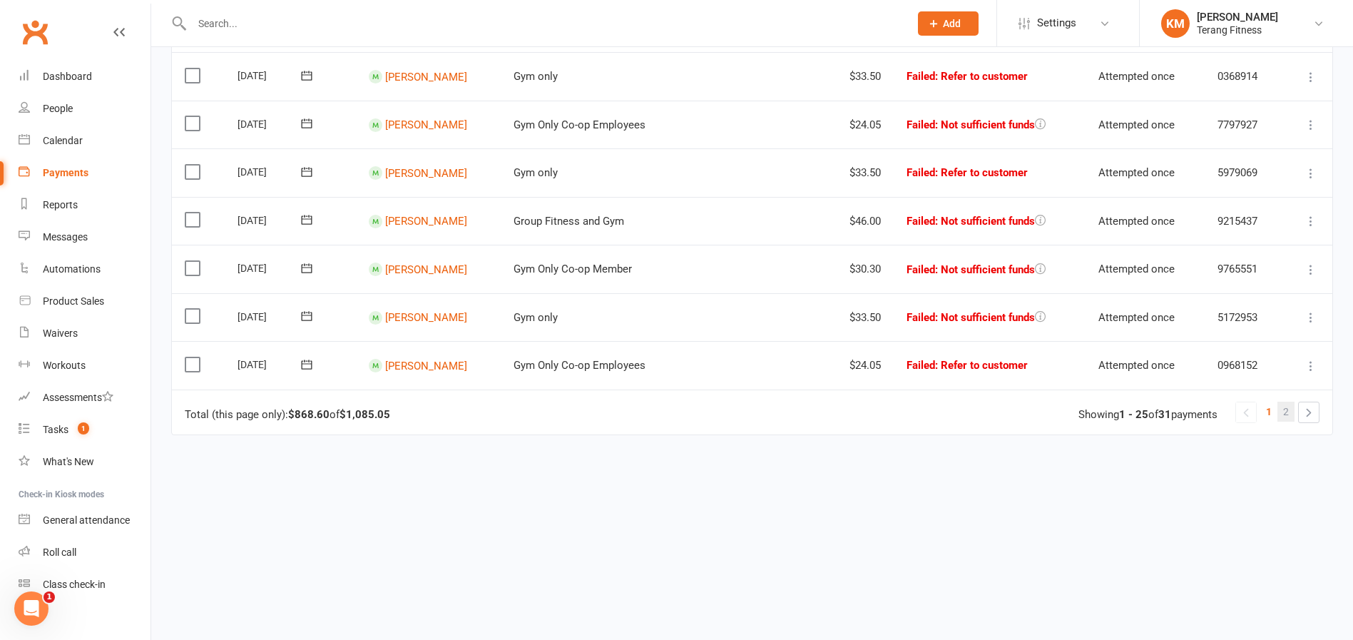
click at [1286, 409] on span "2" at bounding box center [1286, 412] width 6 height 20
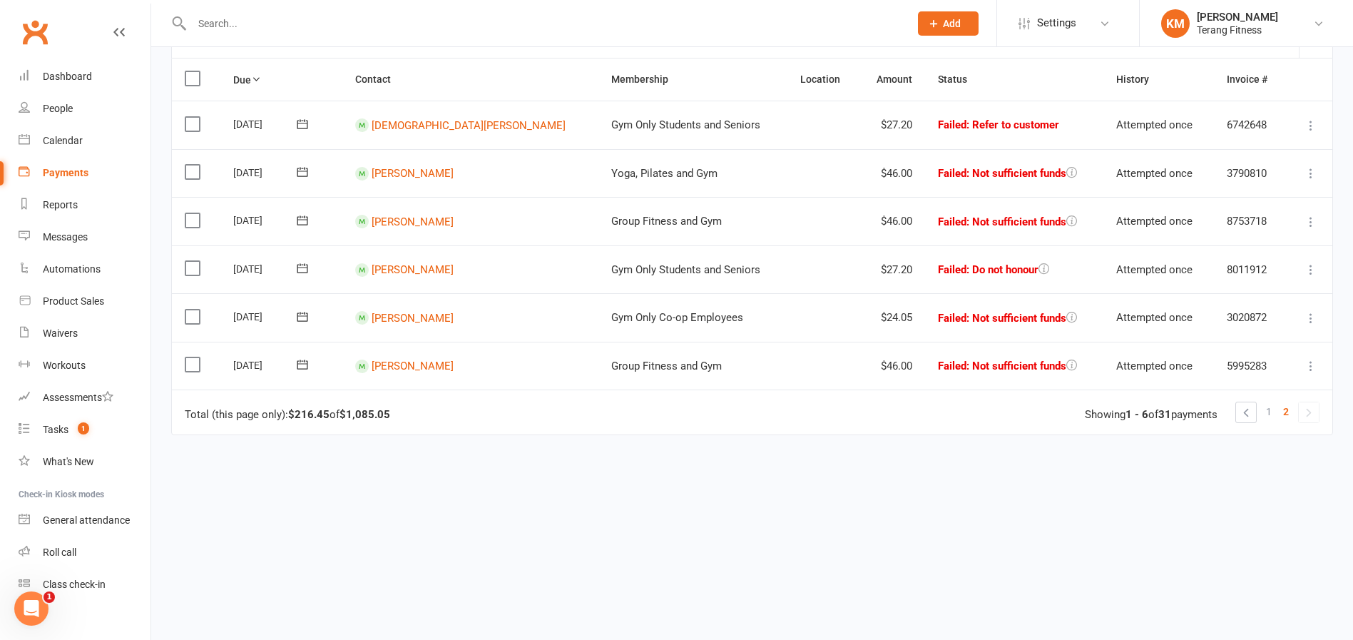
scroll to position [0, 0]
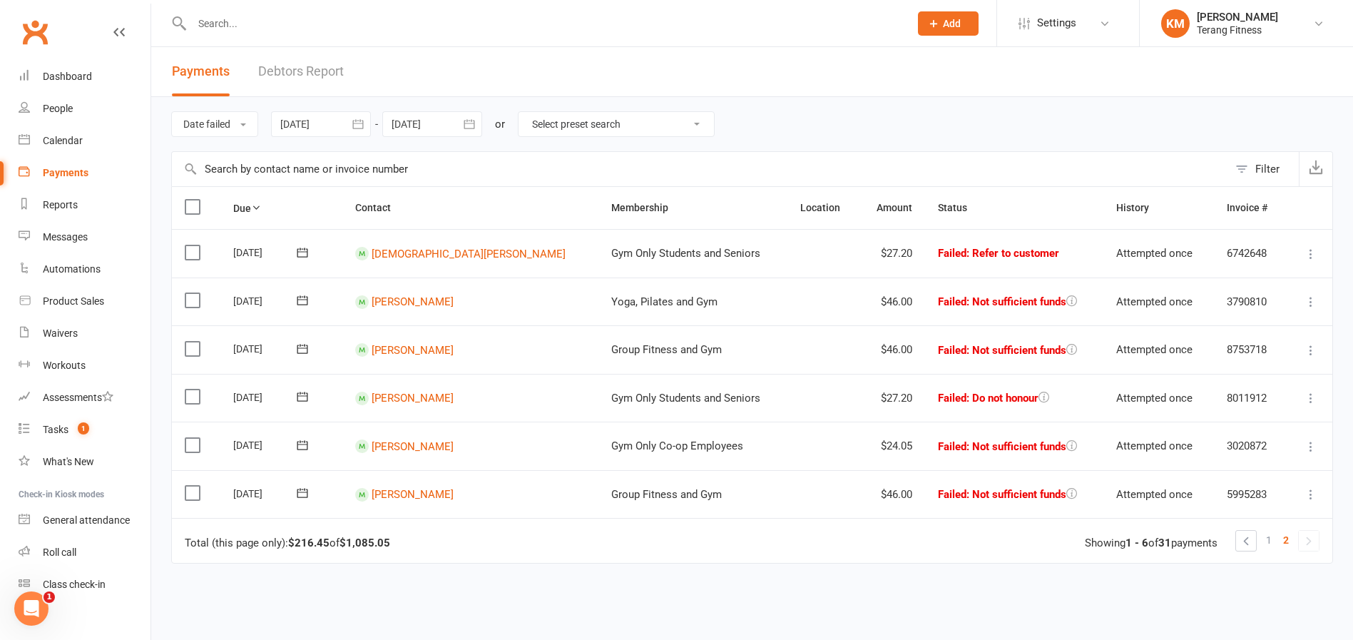
click at [435, 265] on td "Elijah Christians" at bounding box center [470, 253] width 256 height 49
click at [435, 253] on link "Elijah Christians" at bounding box center [469, 253] width 194 height 13
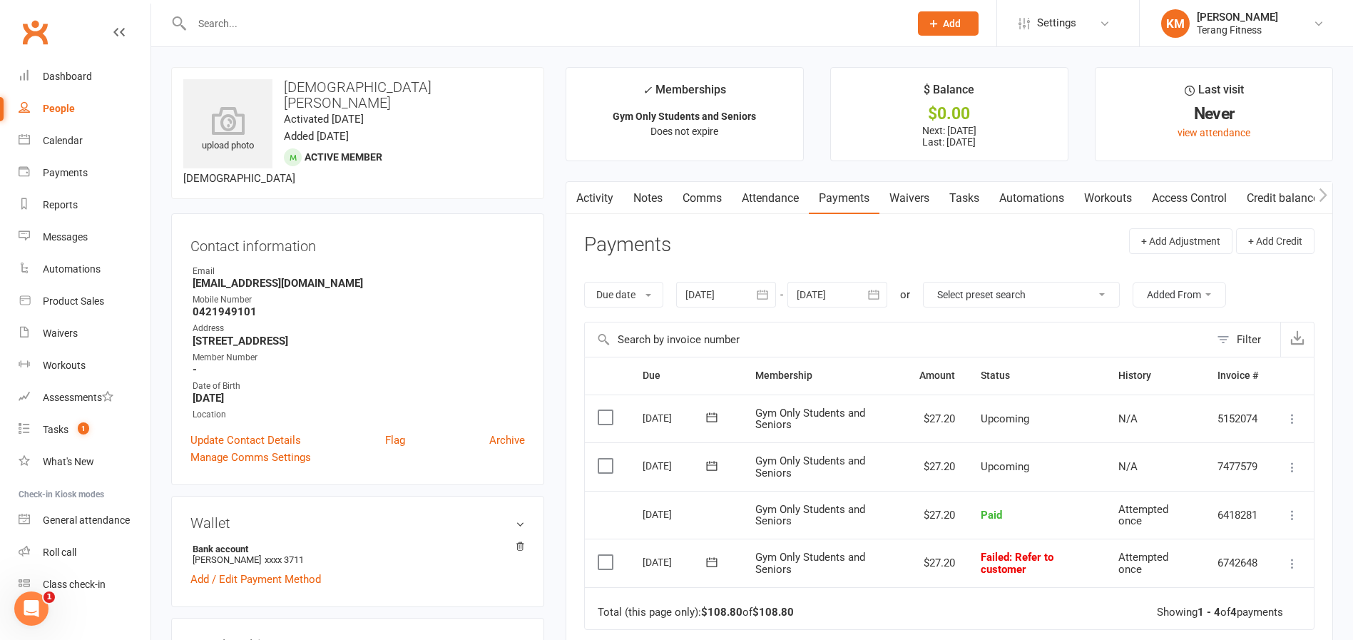
click at [1296, 564] on icon at bounding box center [1293, 563] width 14 height 14
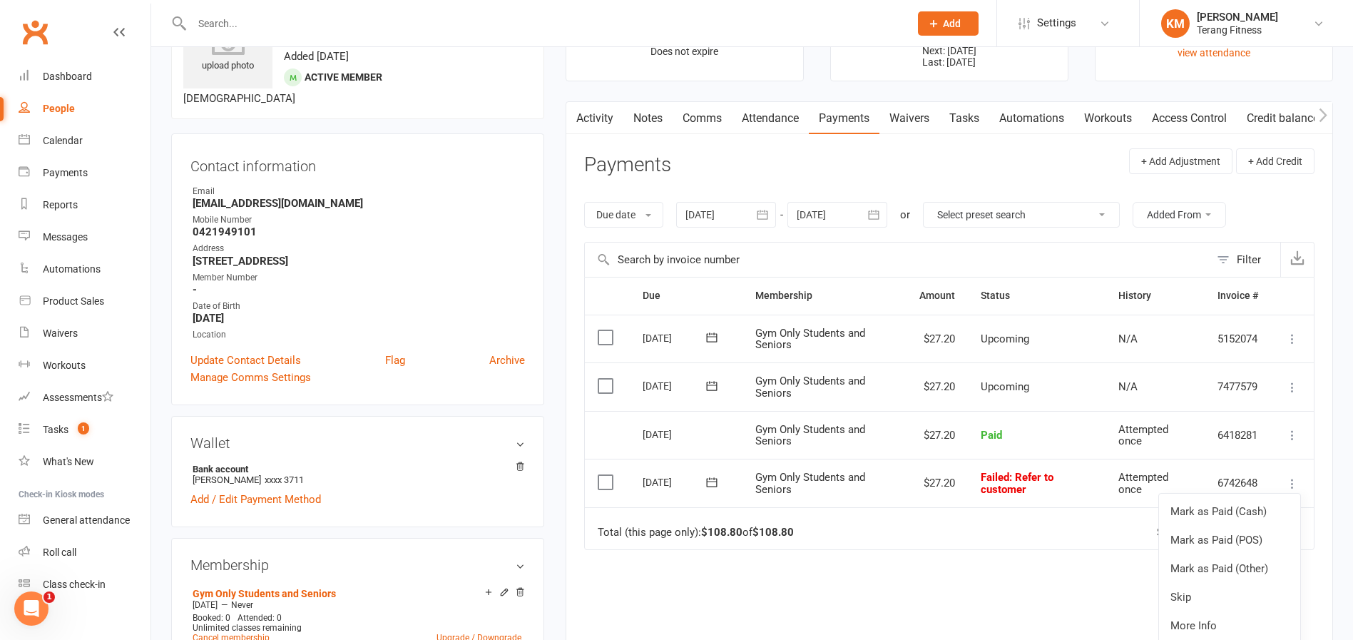
scroll to position [214, 0]
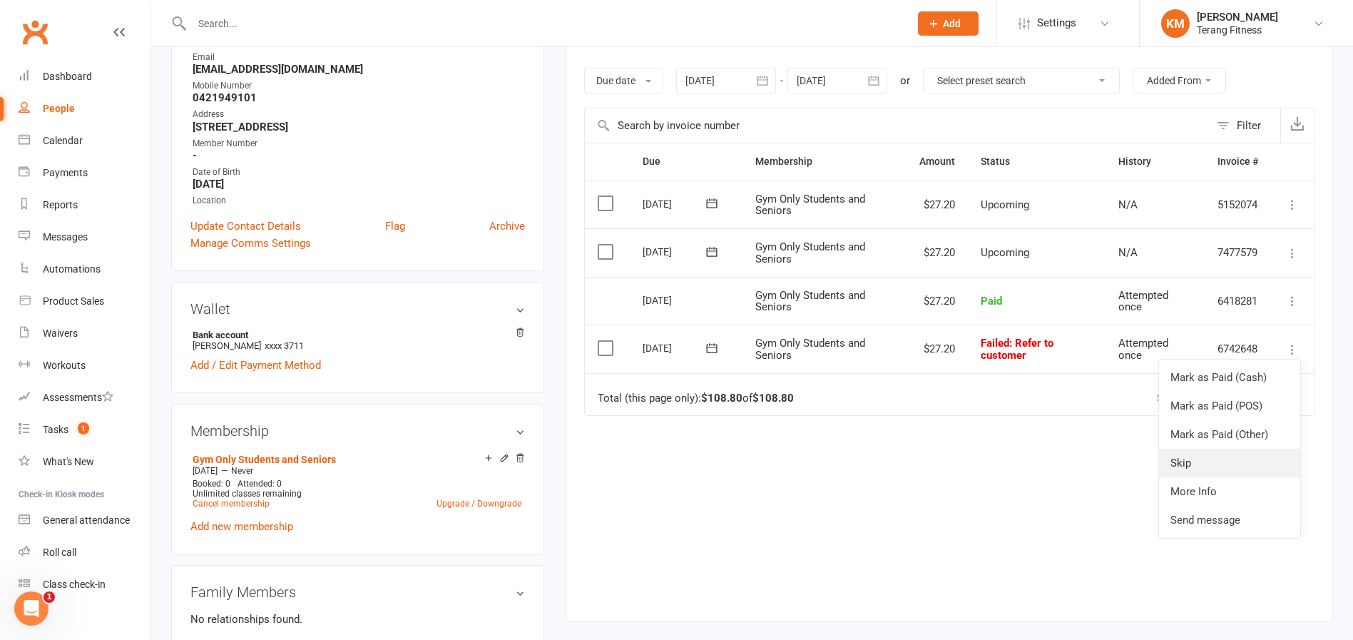
click at [1195, 458] on link "Skip" at bounding box center [1229, 463] width 141 height 29
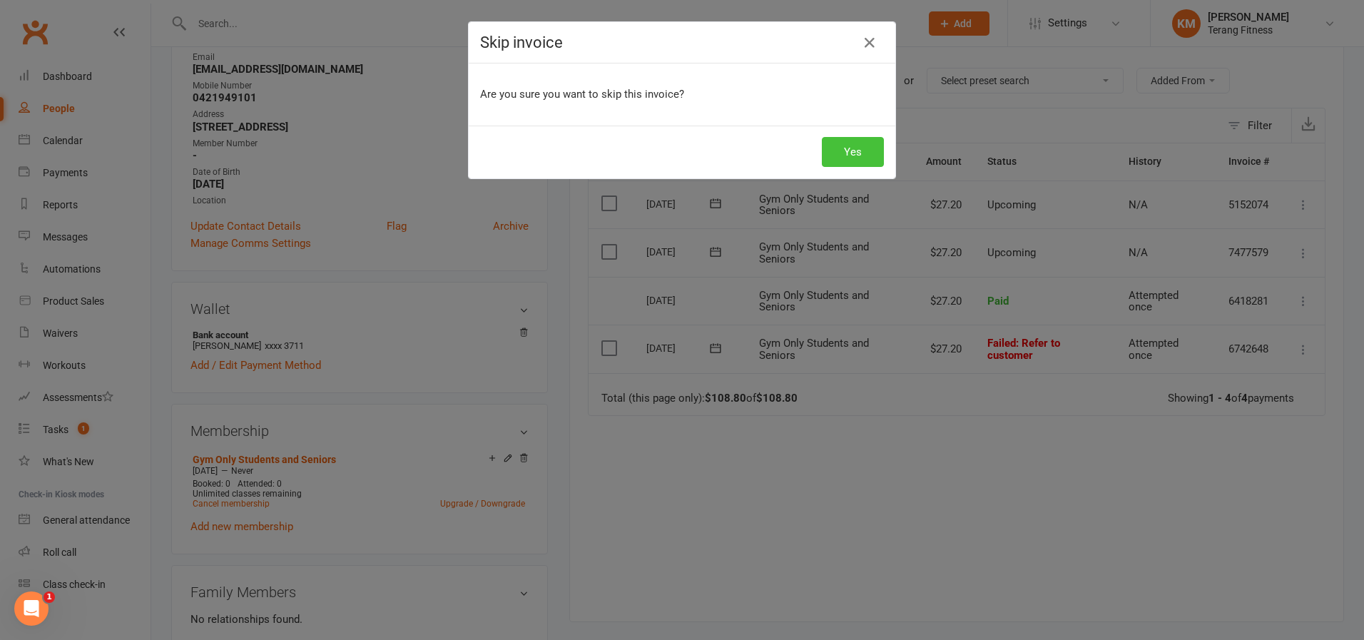
click at [862, 161] on button "Yes" at bounding box center [853, 152] width 62 height 30
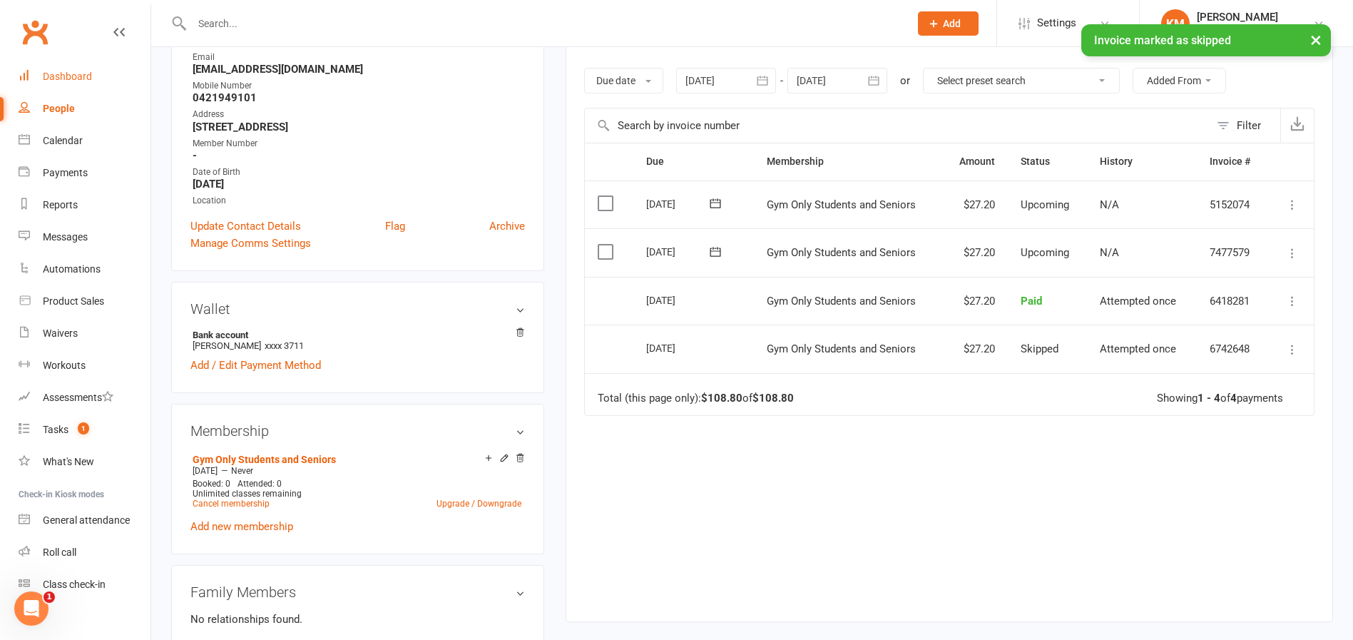
click at [60, 72] on div "Dashboard" at bounding box center [67, 76] width 49 height 11
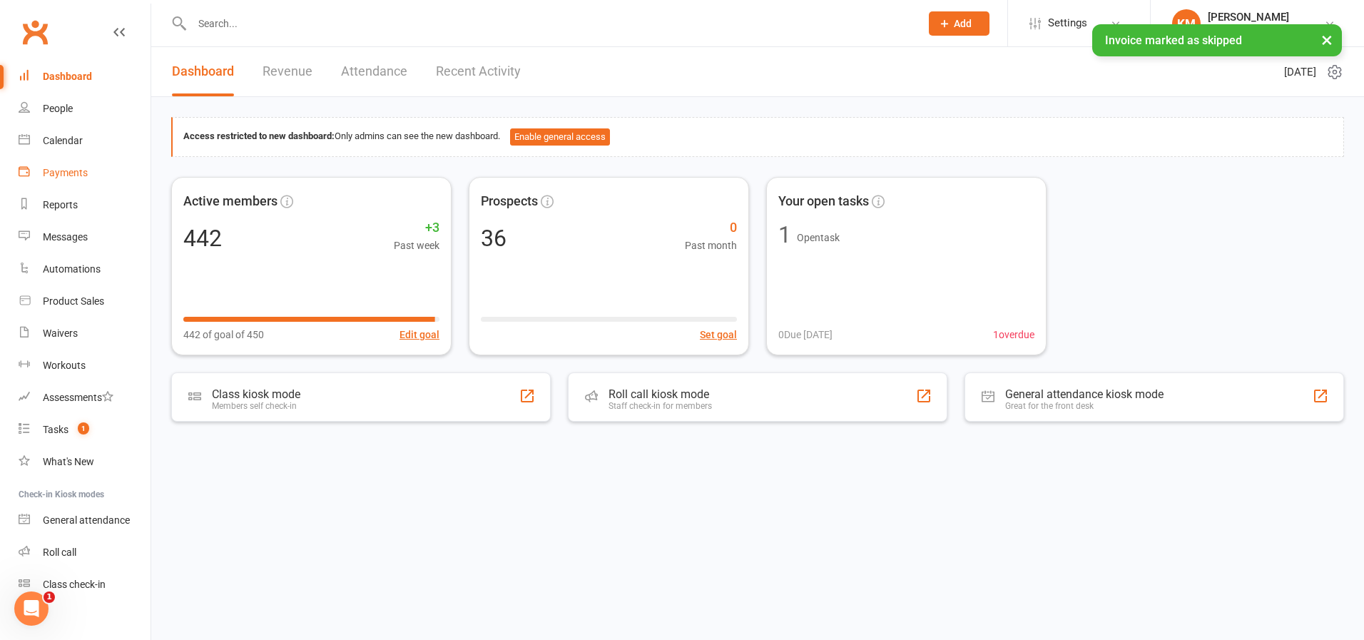
click at [64, 167] on div "Payments" at bounding box center [65, 172] width 45 height 11
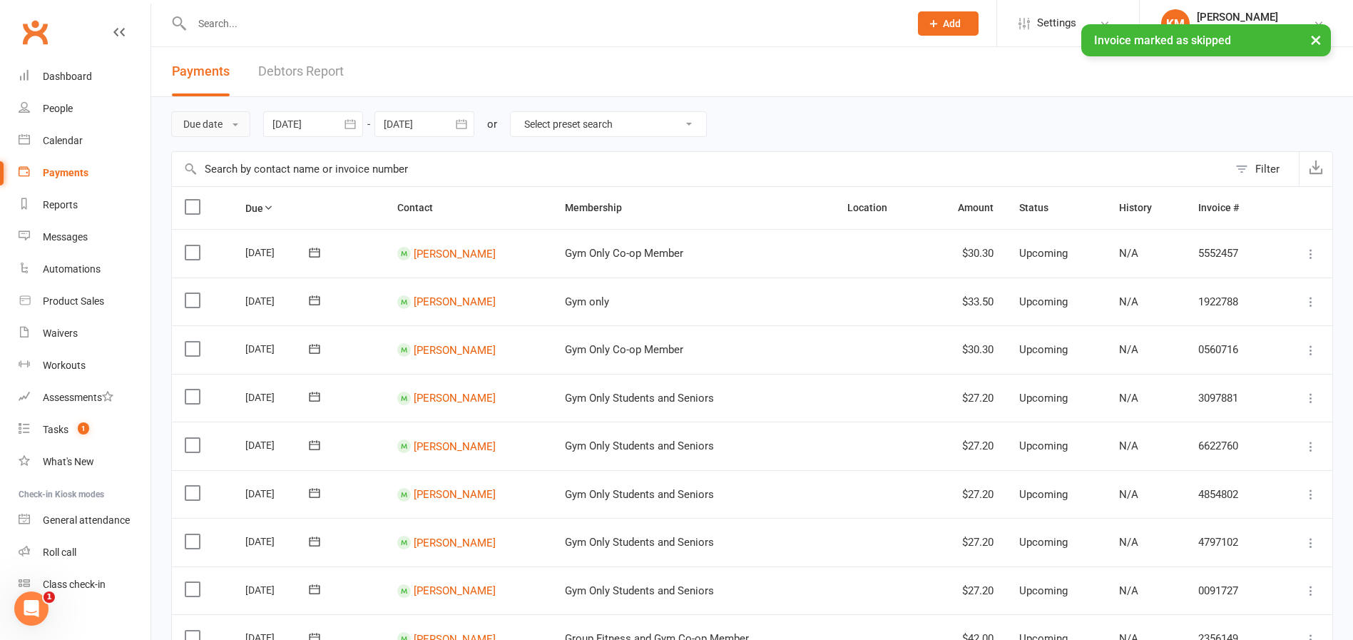
click at [193, 122] on button "Due date" at bounding box center [210, 124] width 79 height 26
click at [223, 212] on link "Date failed" at bounding box center [242, 213] width 141 height 29
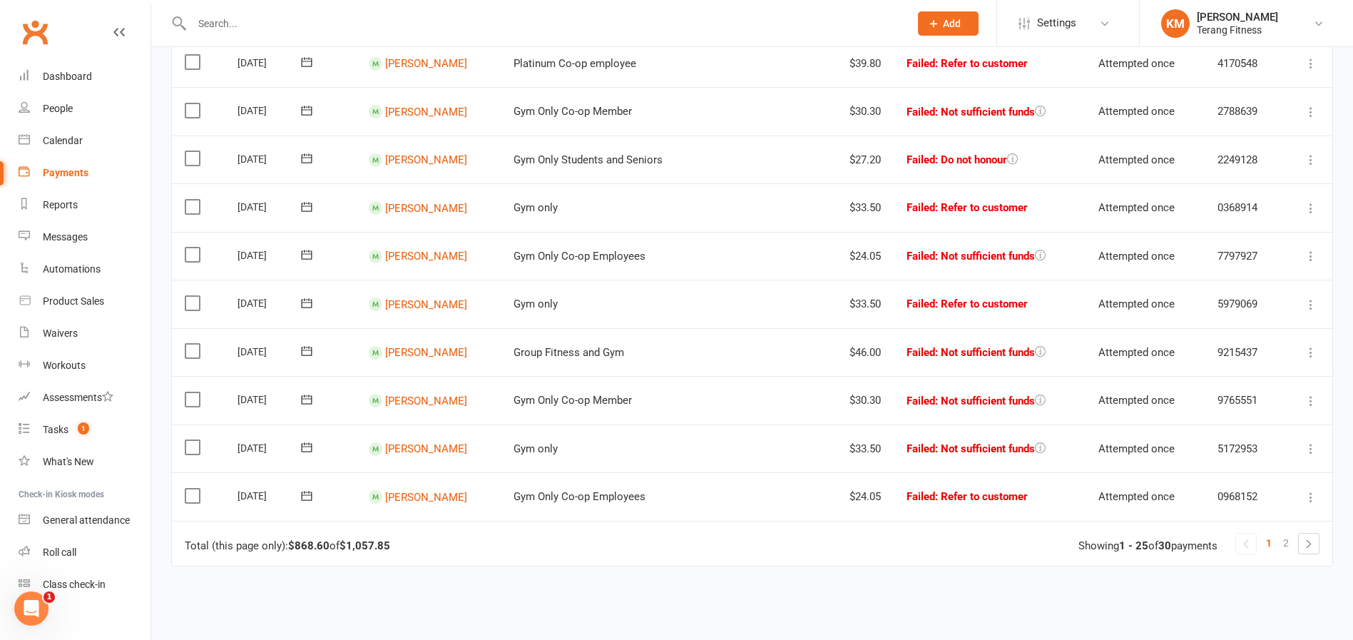
scroll to position [927, 0]
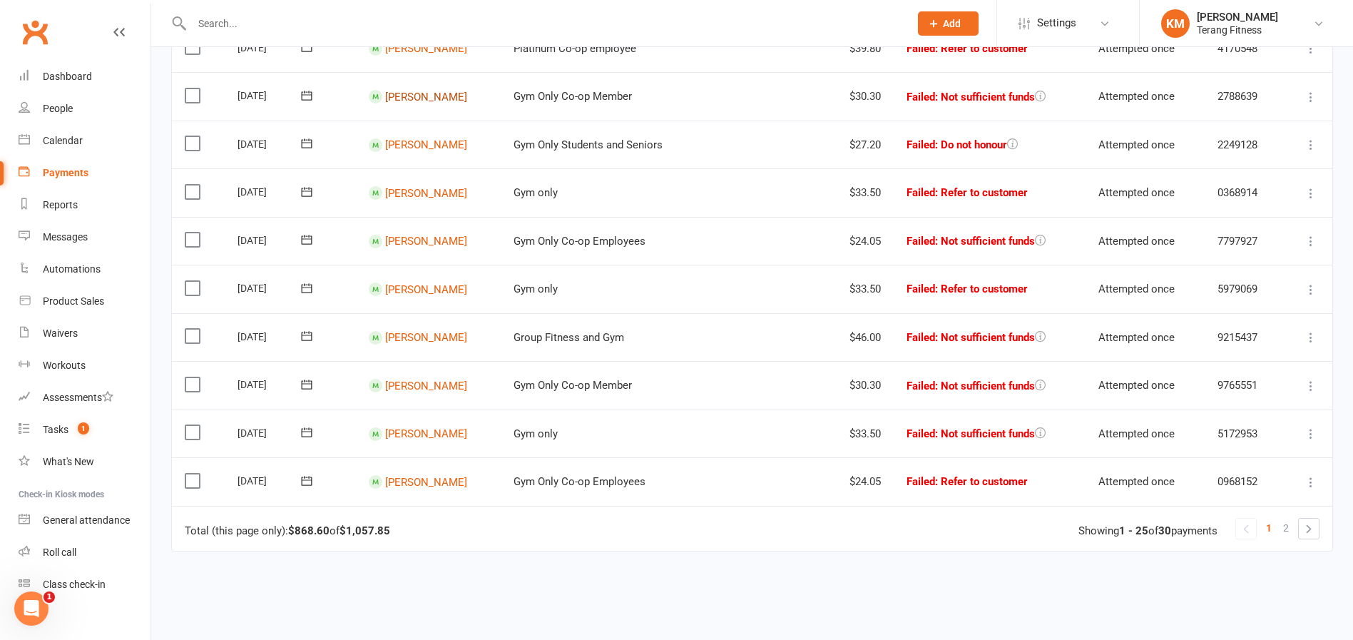
click at [428, 97] on link "Jes Garrow" at bounding box center [426, 96] width 82 height 13
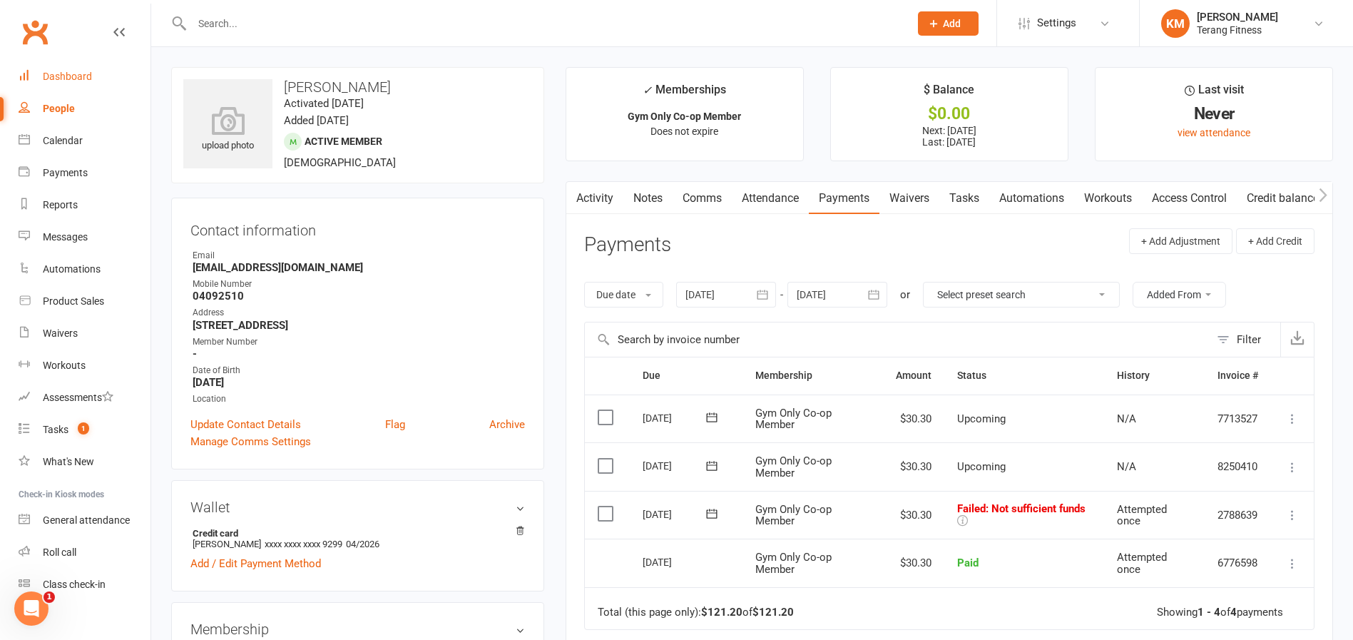
click at [68, 76] on div "Dashboard" at bounding box center [67, 76] width 49 height 11
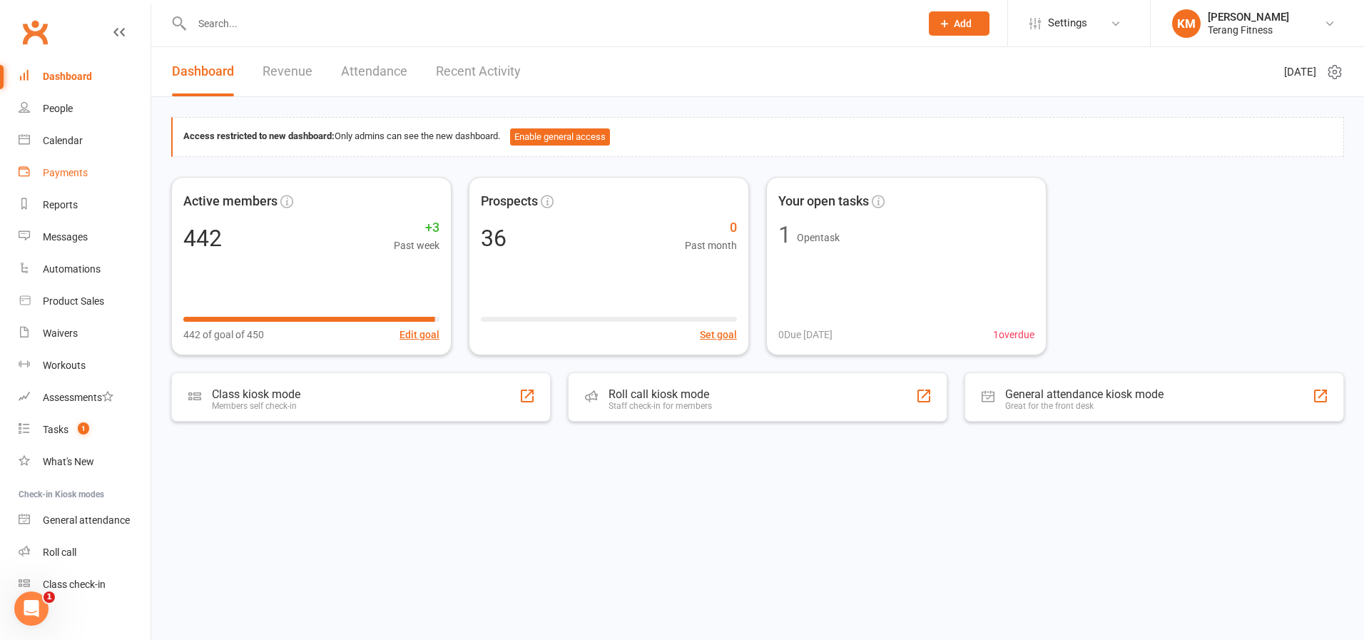
click at [55, 173] on div "Payments" at bounding box center [65, 172] width 45 height 11
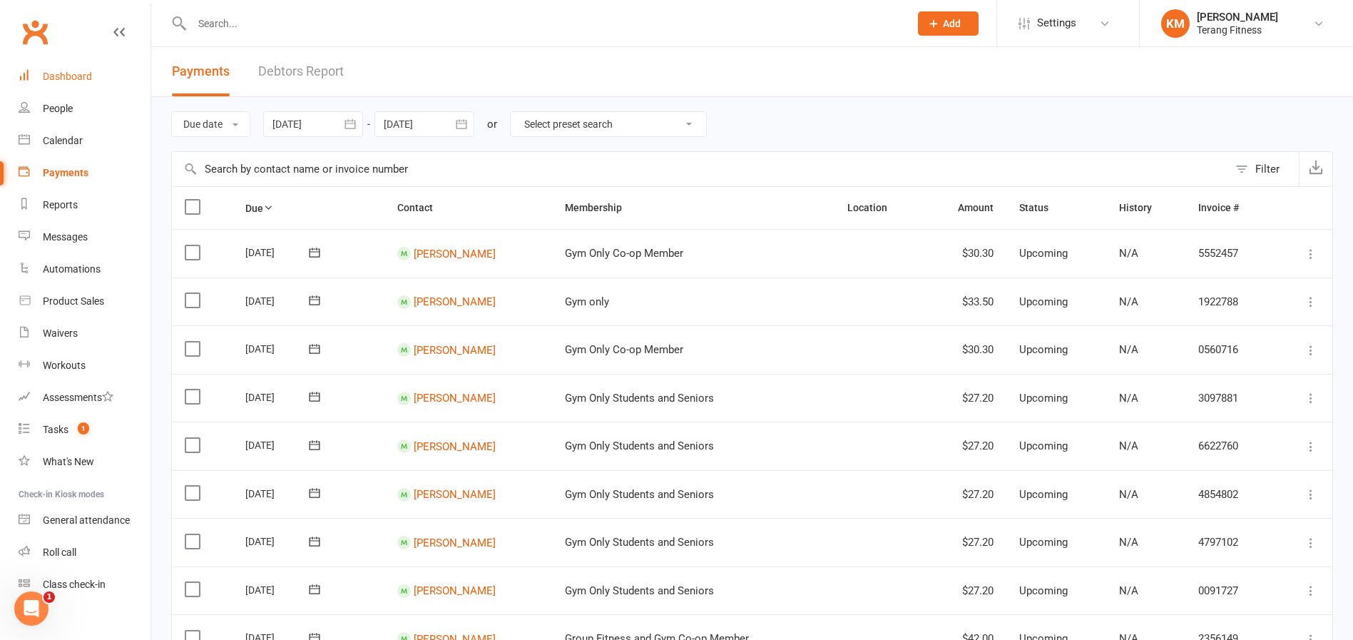
click at [76, 75] on div "Dashboard" at bounding box center [67, 76] width 49 height 11
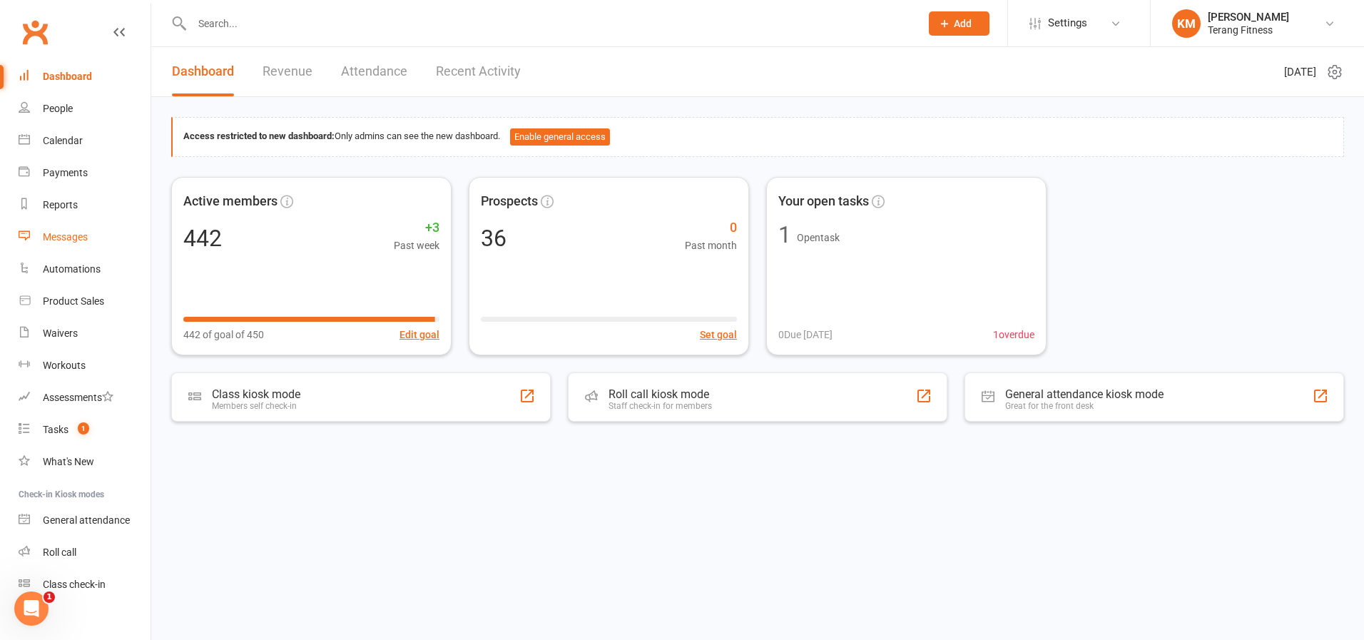
click at [81, 242] on div "Messages" at bounding box center [65, 236] width 45 height 11
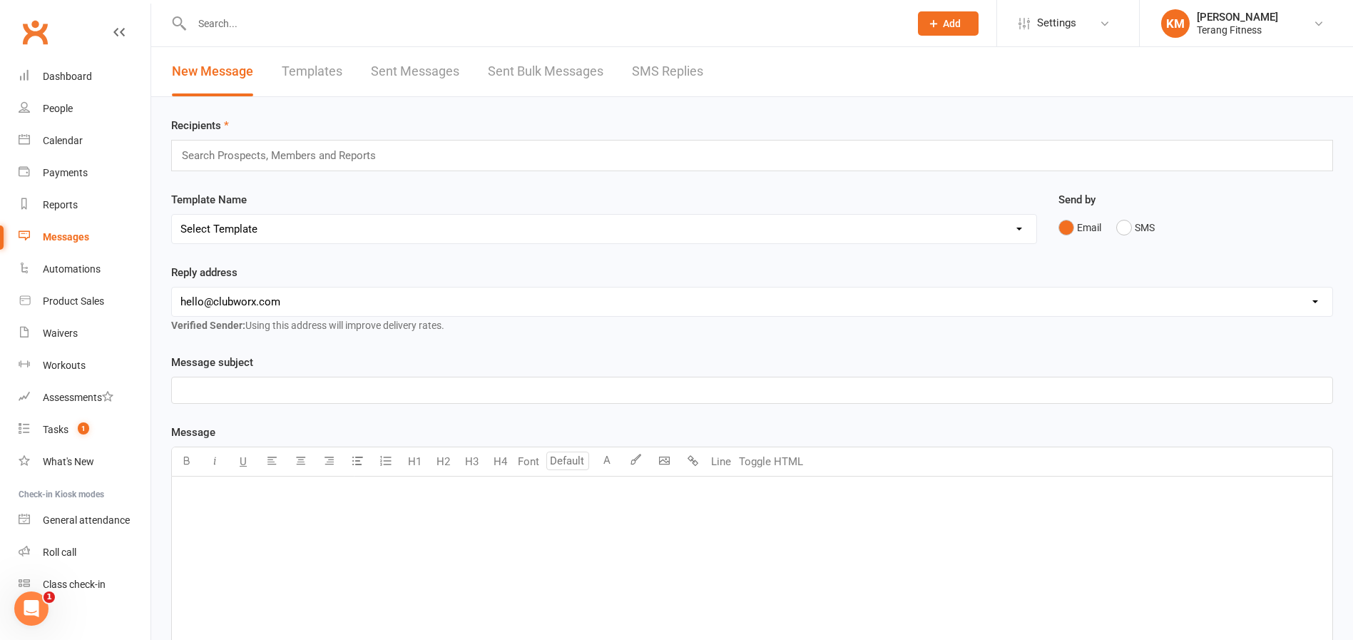
click at [247, 156] on input "text" at bounding box center [284, 155] width 209 height 19
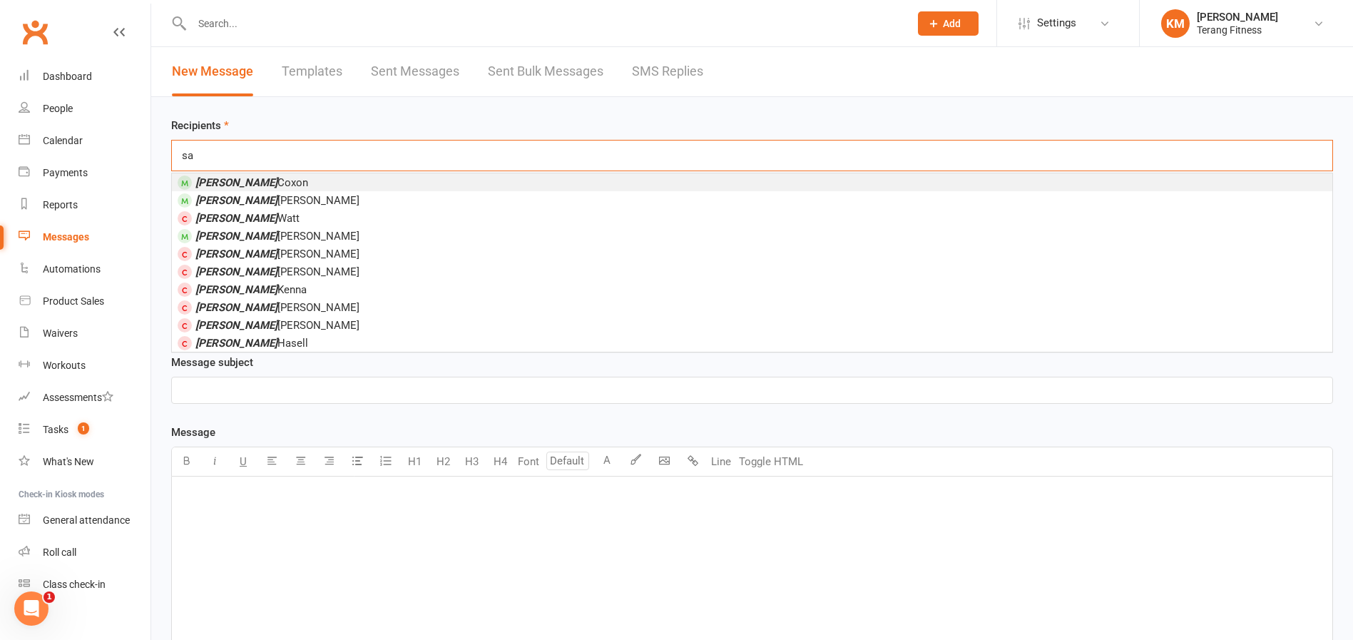
type input "s"
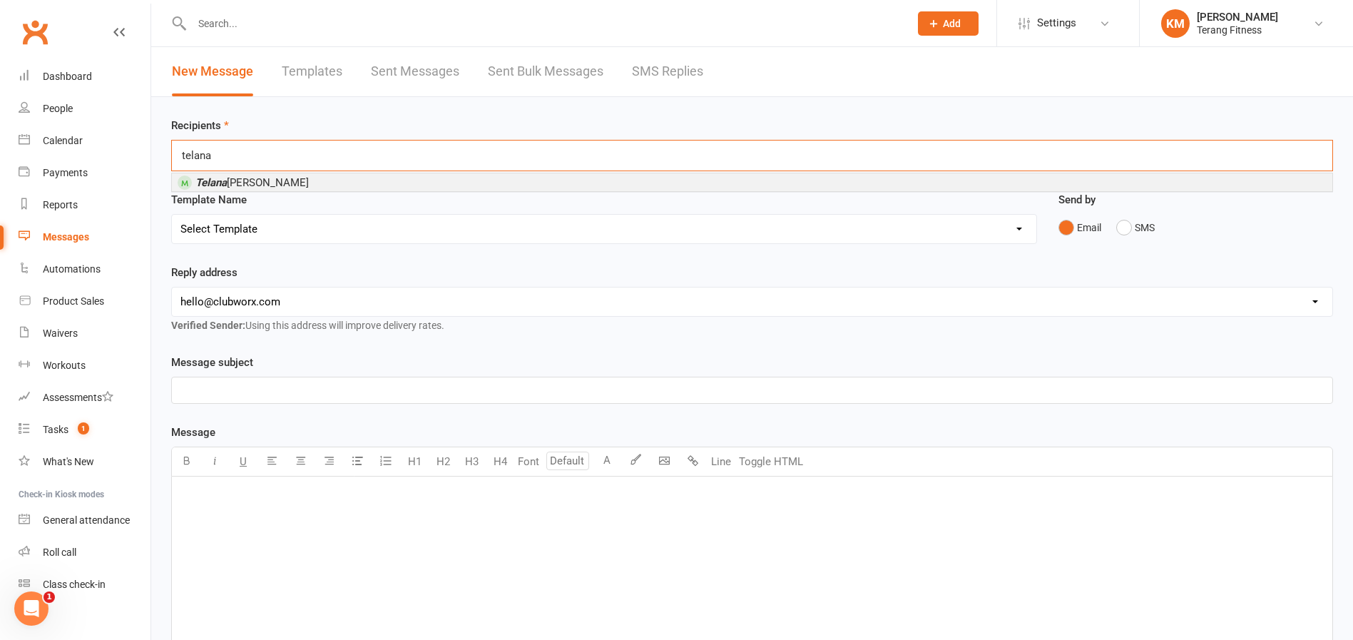
type input "telana"
click at [245, 178] on span "Telana Sanders" at bounding box center [251, 182] width 113 height 13
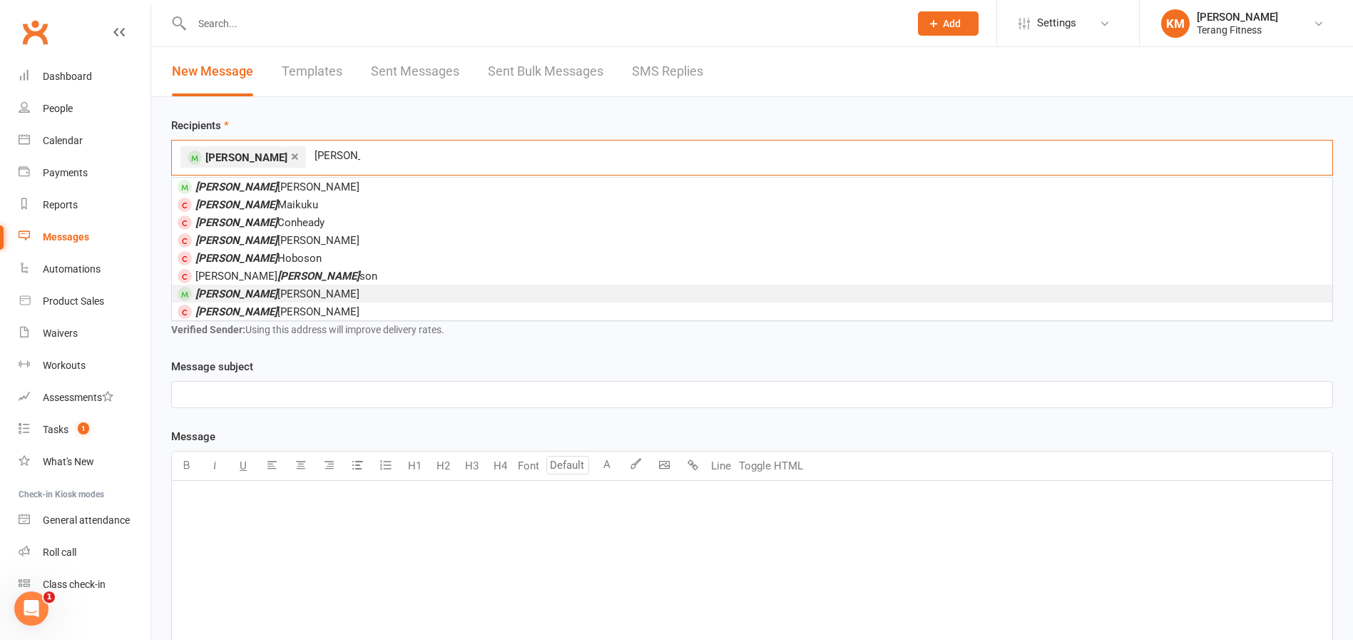
type input "david"
click at [285, 291] on li "David Langley" at bounding box center [752, 294] width 1161 height 18
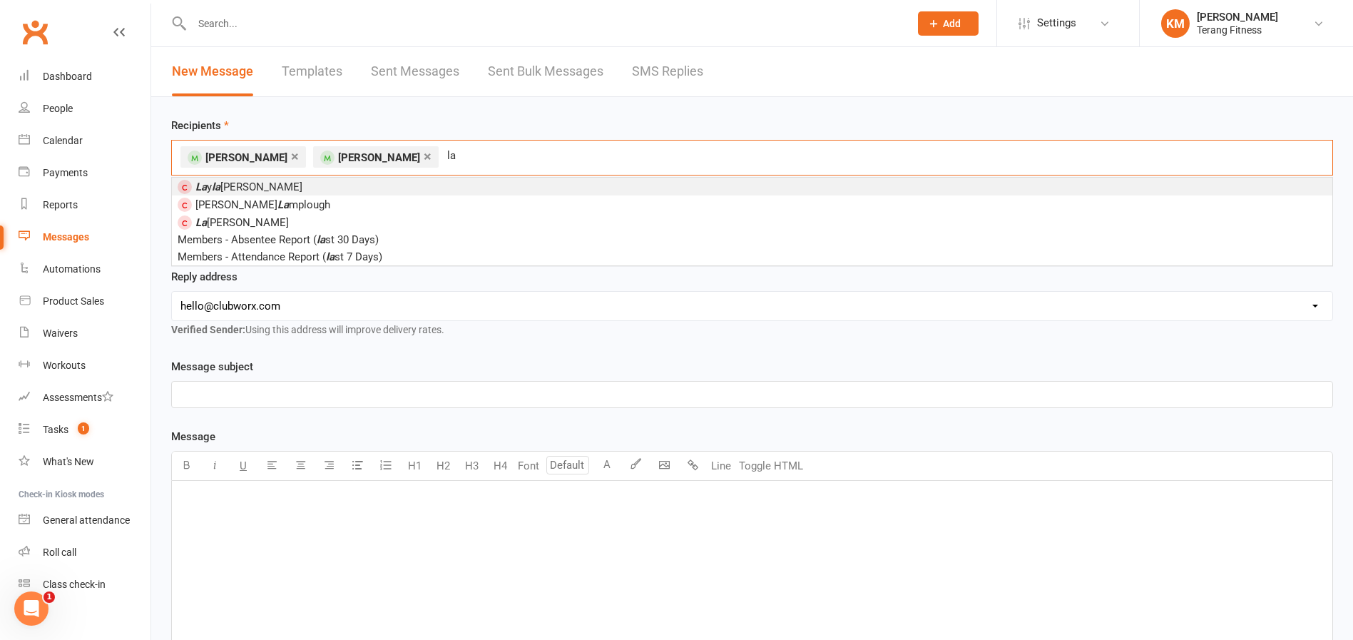
type input "l"
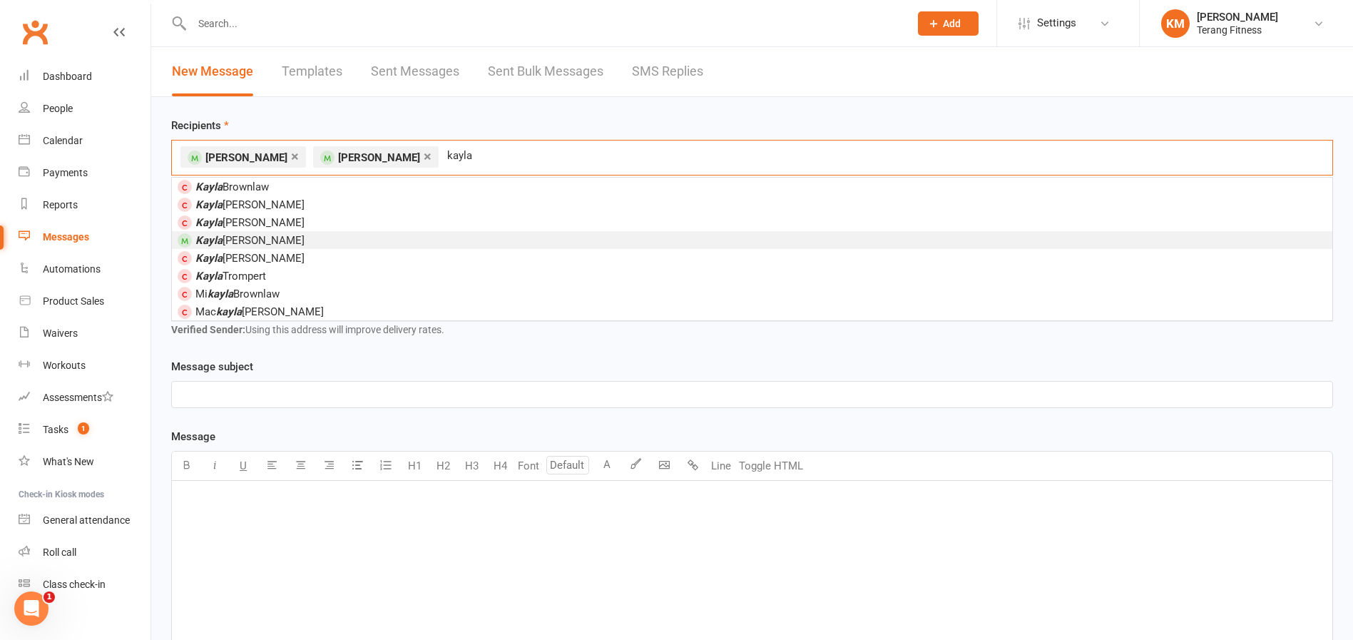
type input "kayla"
click at [260, 235] on li "Kayla Gordon" at bounding box center [752, 240] width 1161 height 18
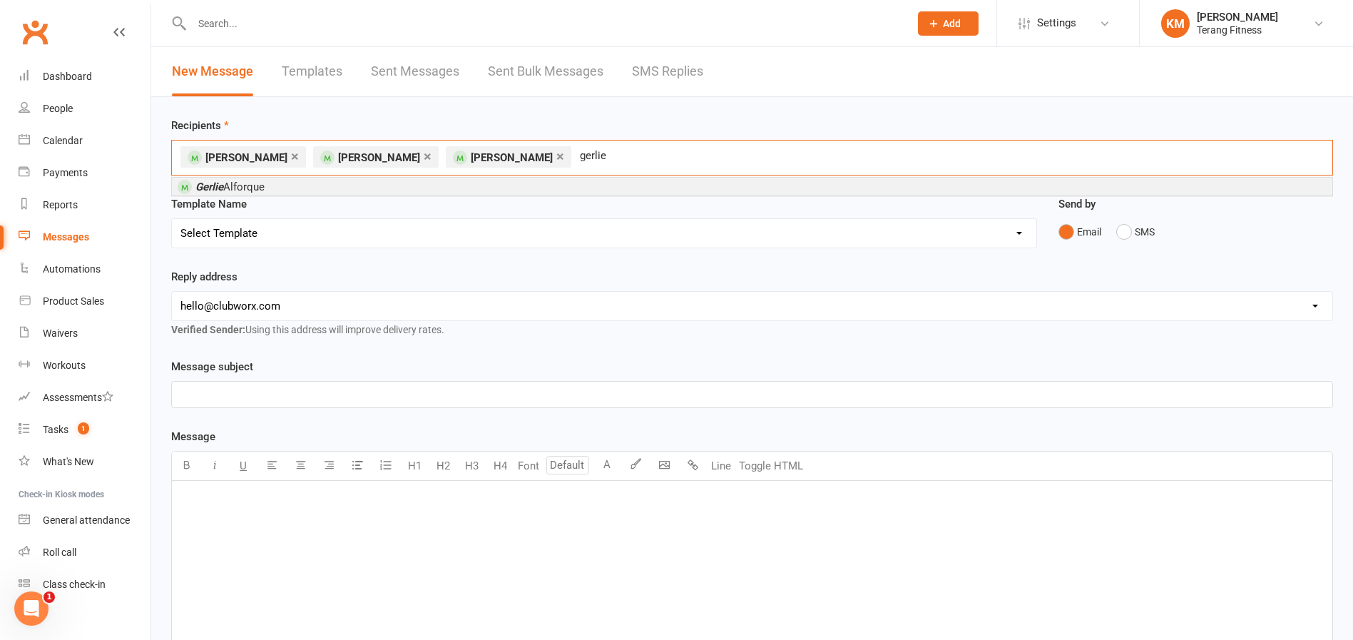
type input "gerlie"
click at [248, 184] on span "Gerlie Alforque" at bounding box center [229, 186] width 69 height 13
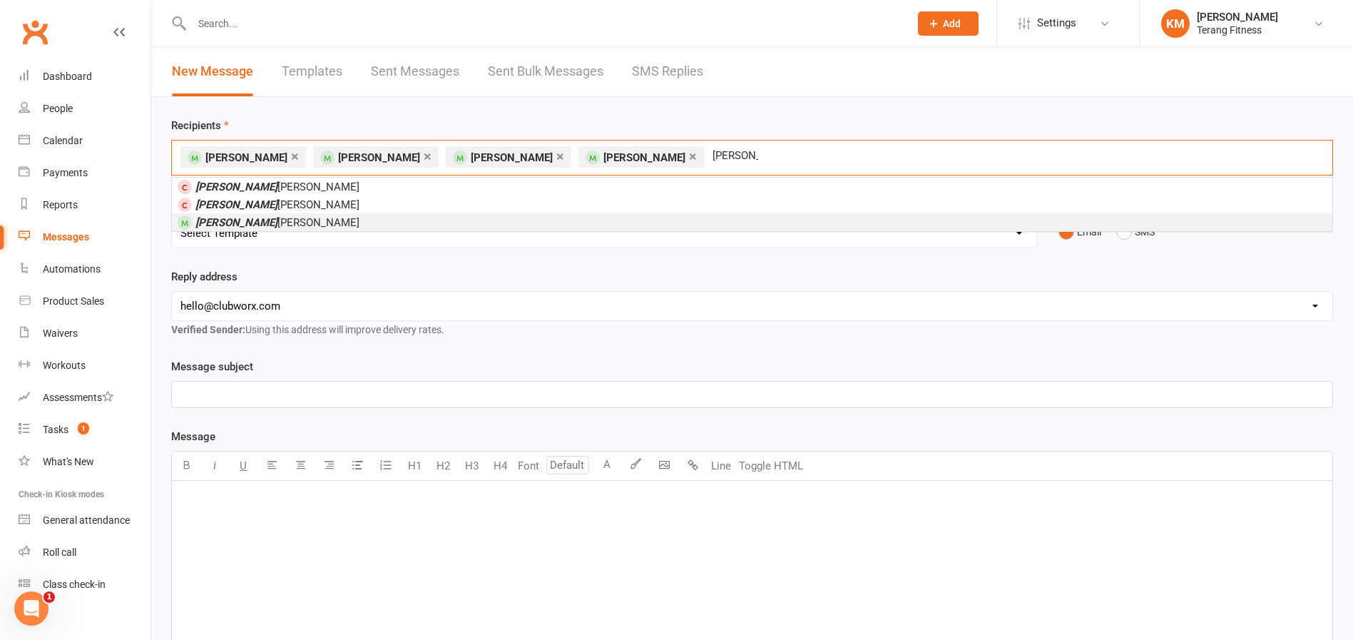
type input "lydia"
click at [263, 220] on li "Lydia Harris" at bounding box center [752, 222] width 1161 height 18
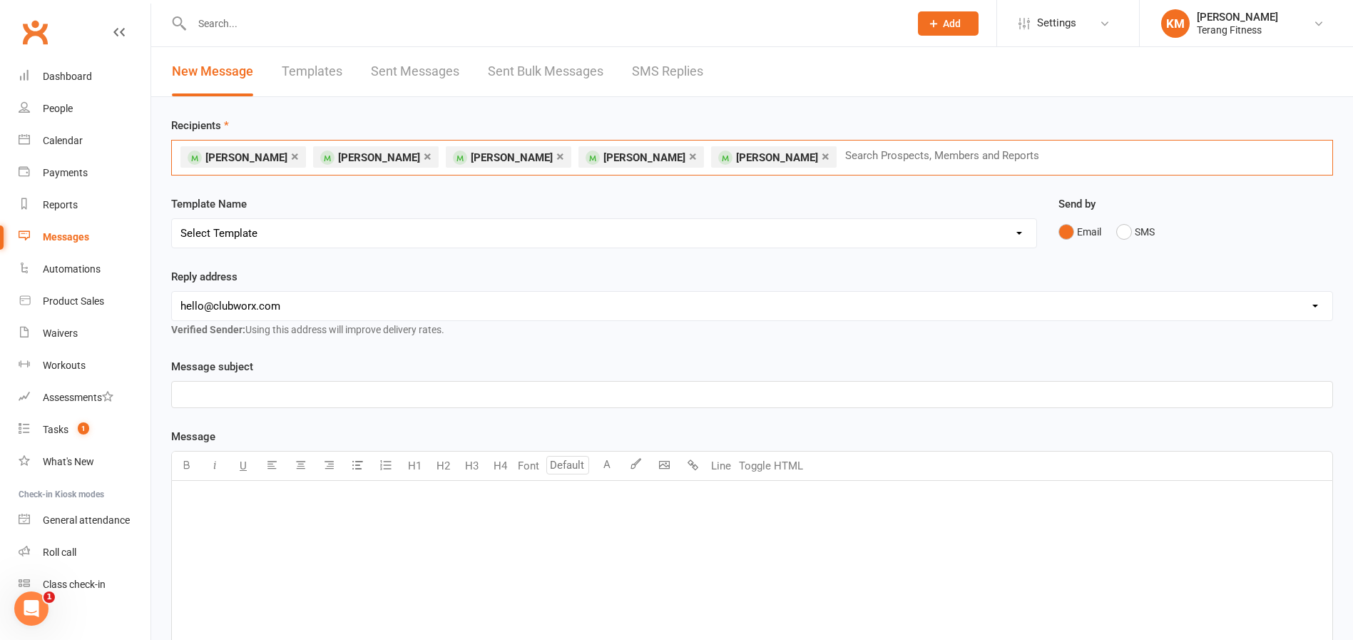
click at [223, 230] on select "Select Template [SMS] Swipe card issue [Email] Terang Fitness – Membership Paus…" at bounding box center [604, 233] width 865 height 29
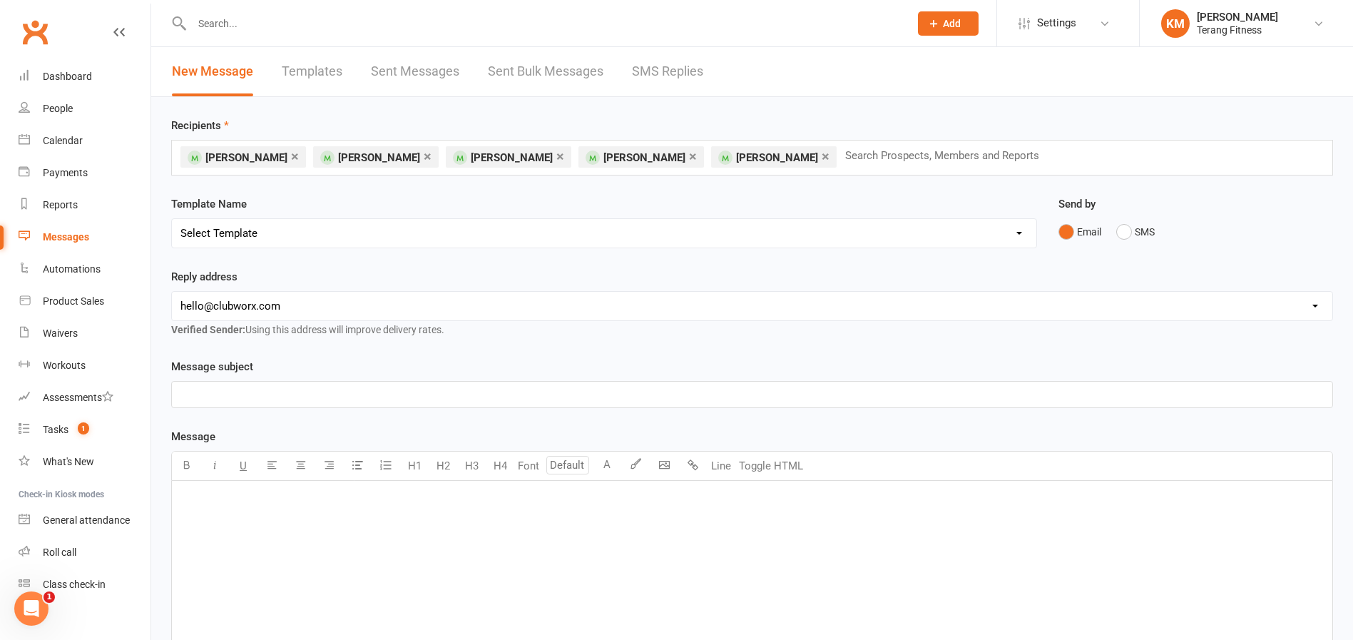
select select "1"
click at [172, 219] on select "Select Template [SMS] Swipe card issue [Email] Terang Fitness – Membership Paus…" at bounding box center [604, 233] width 865 height 29
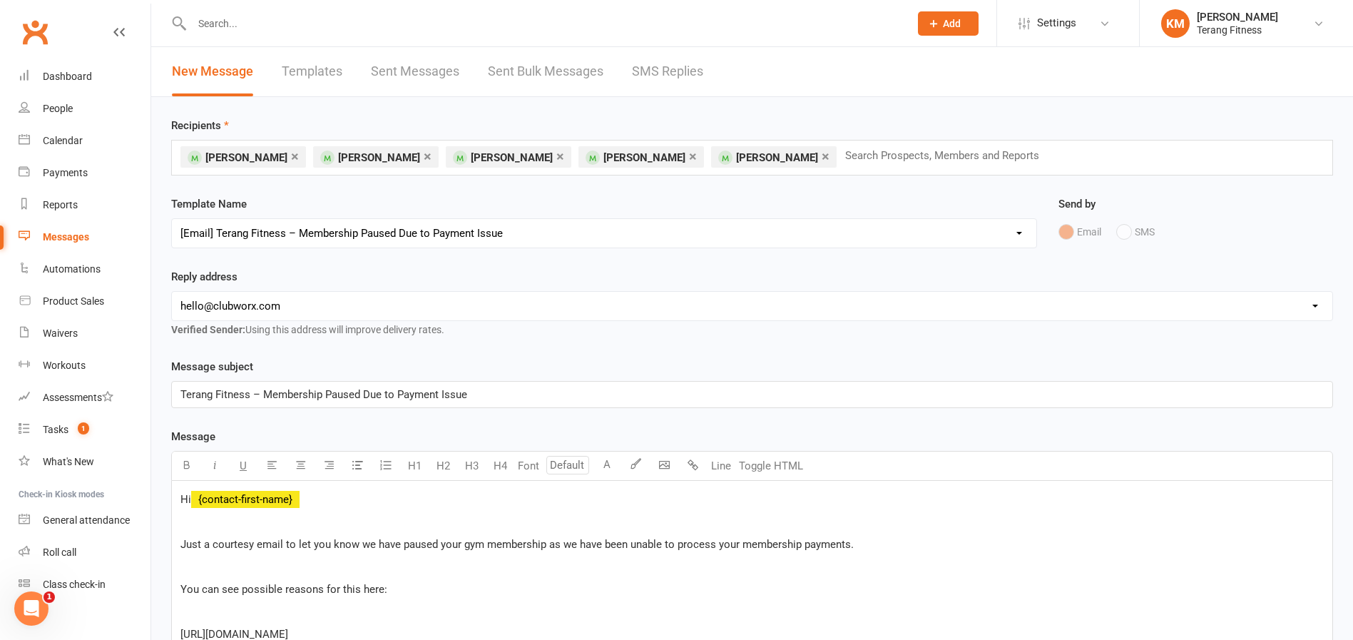
click at [320, 309] on select "hello@clubworx.com info@terangfitness.com.au" at bounding box center [752, 306] width 1161 height 29
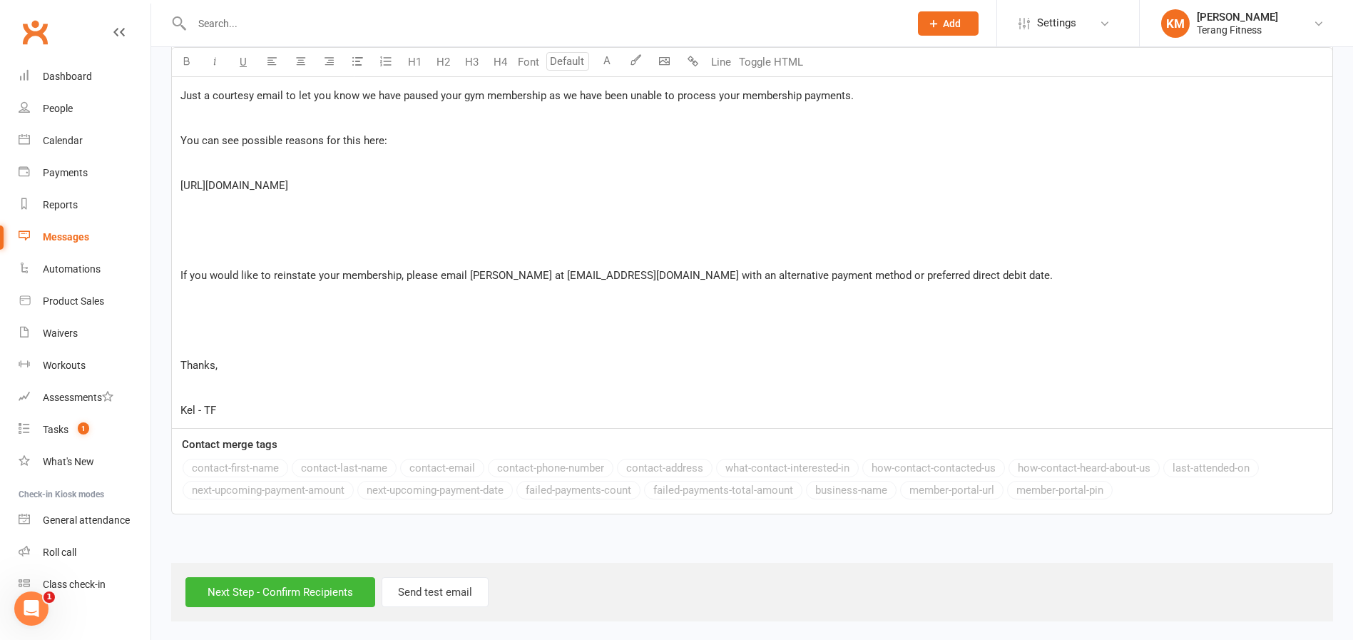
scroll to position [451, 0]
click at [269, 594] on input "Next Step - Confirm Recipients" at bounding box center [280, 590] width 190 height 30
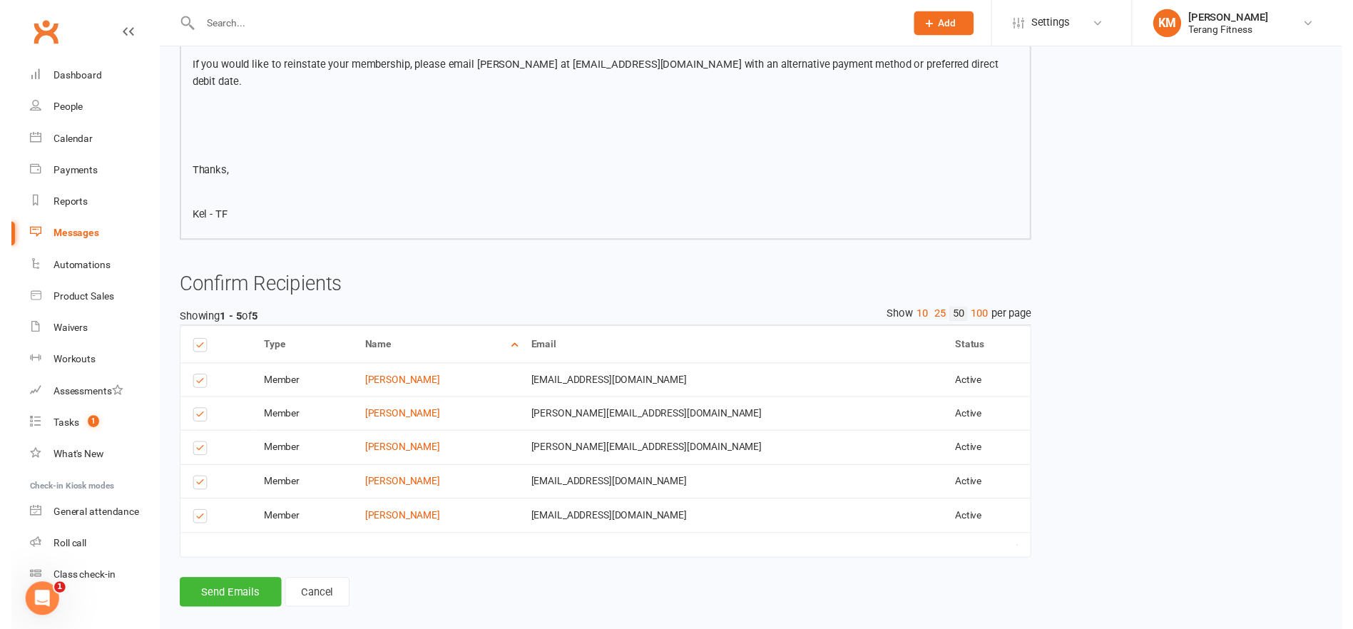
scroll to position [429, 0]
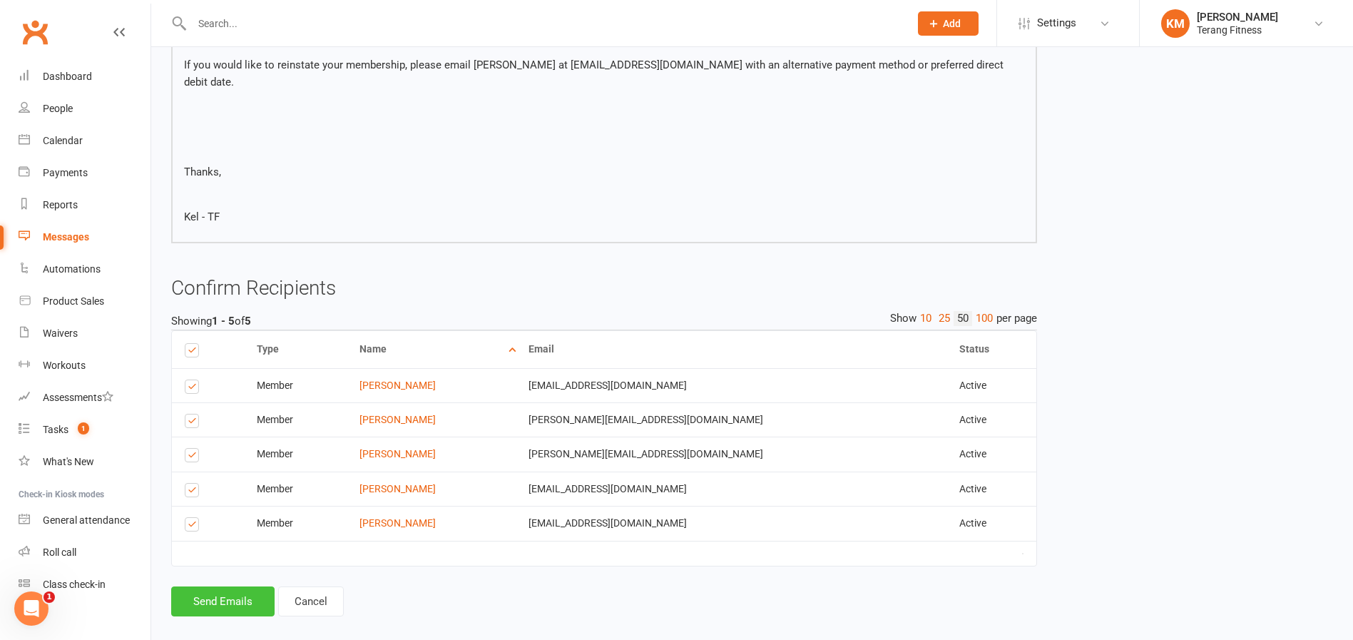
click at [235, 589] on button "Send Emails" at bounding box center [222, 601] width 103 height 30
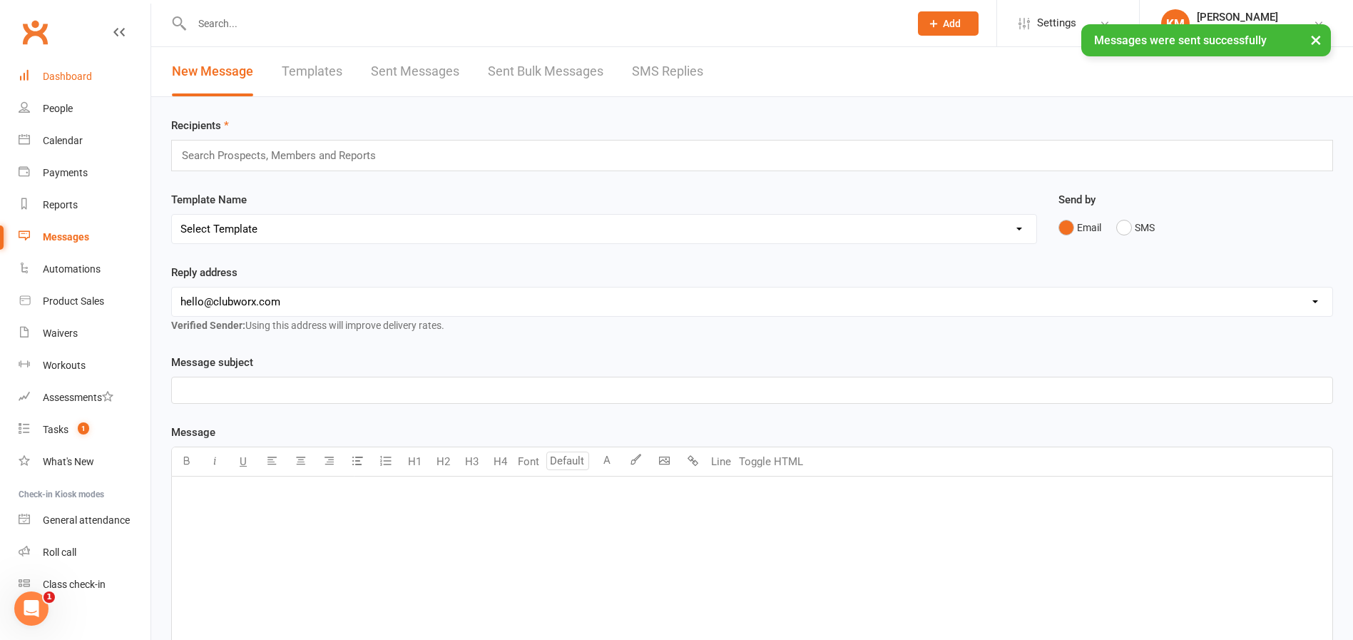
click at [61, 83] on link "Dashboard" at bounding box center [85, 77] width 132 height 32
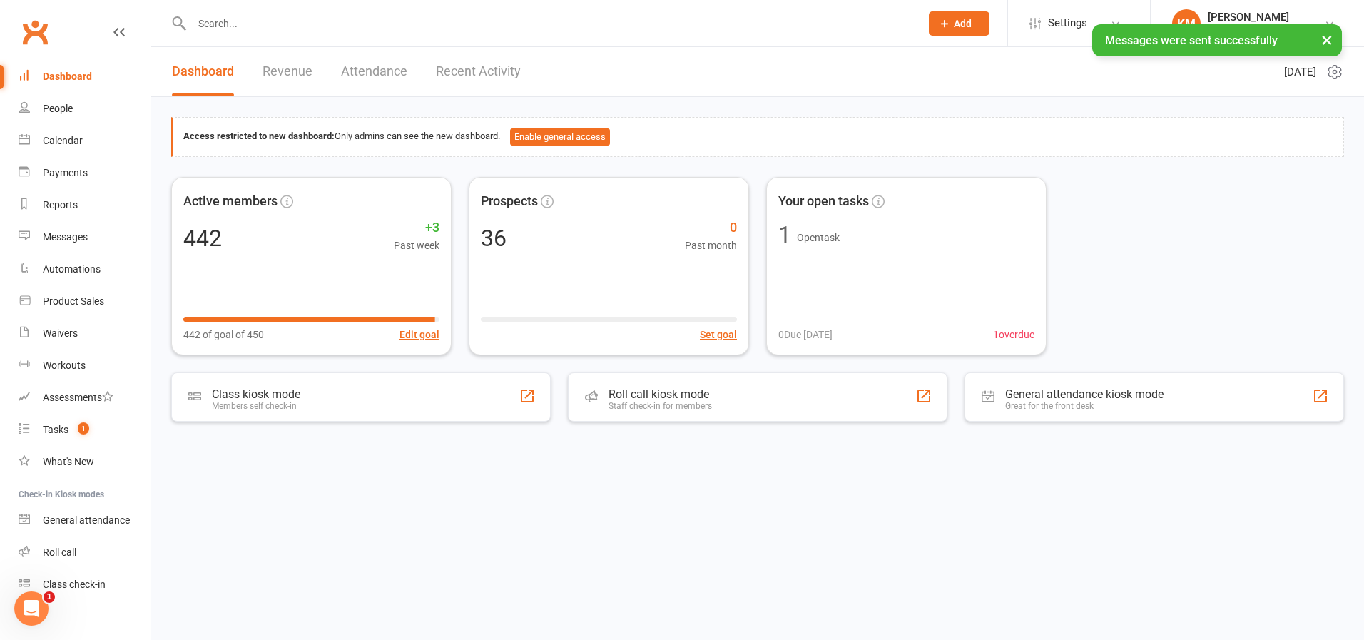
click at [250, 24] on input "text" at bounding box center [549, 24] width 723 height 20
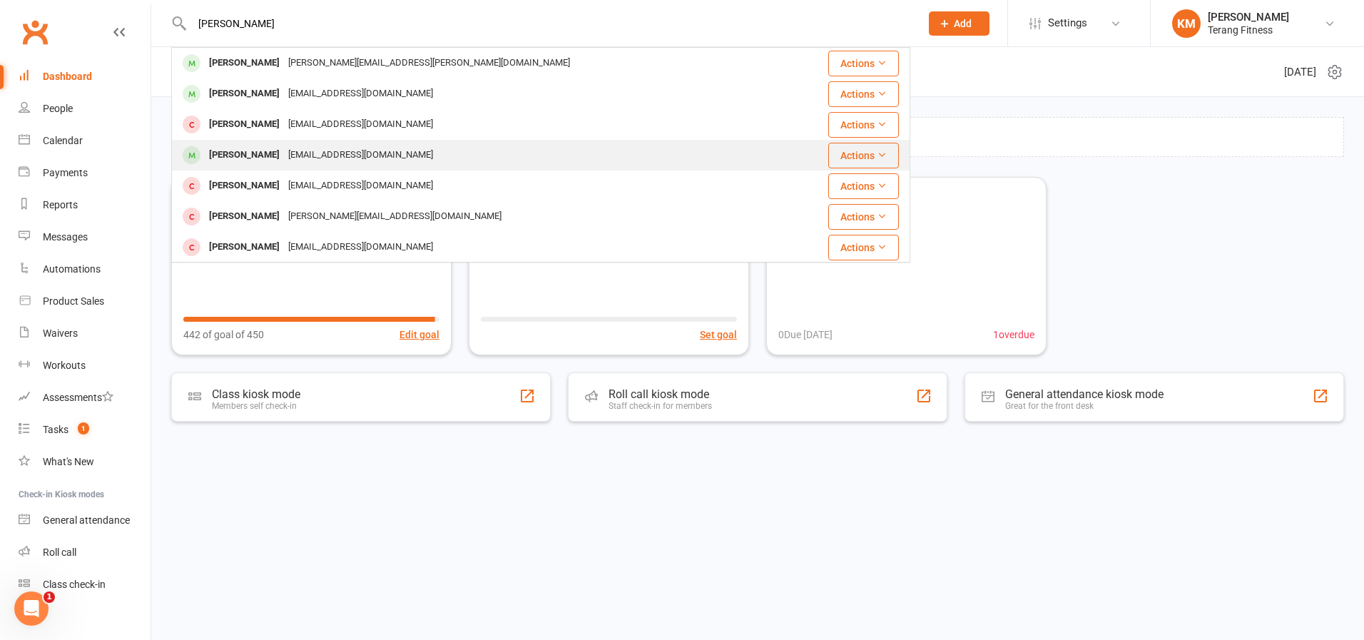
type input "sam"
click at [264, 151] on div "Sam Melican" at bounding box center [244, 155] width 79 height 21
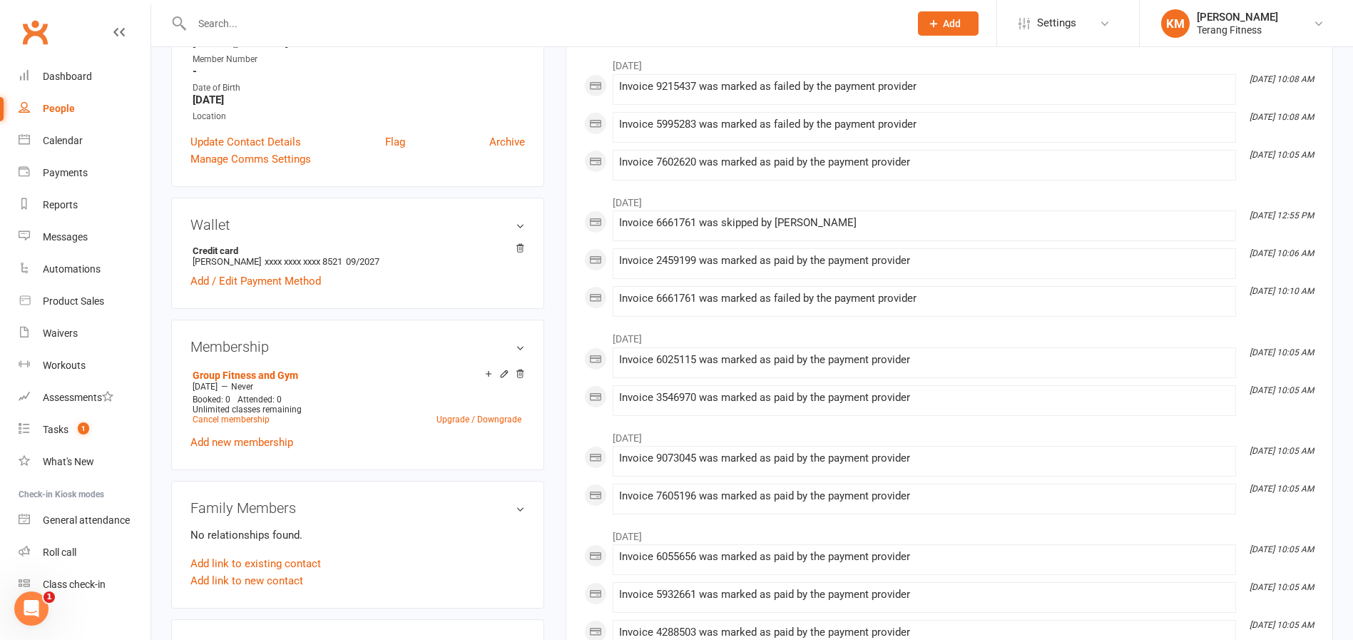
scroll to position [285, 0]
click at [243, 419] on link "Cancel membership" at bounding box center [231, 417] width 77 height 10
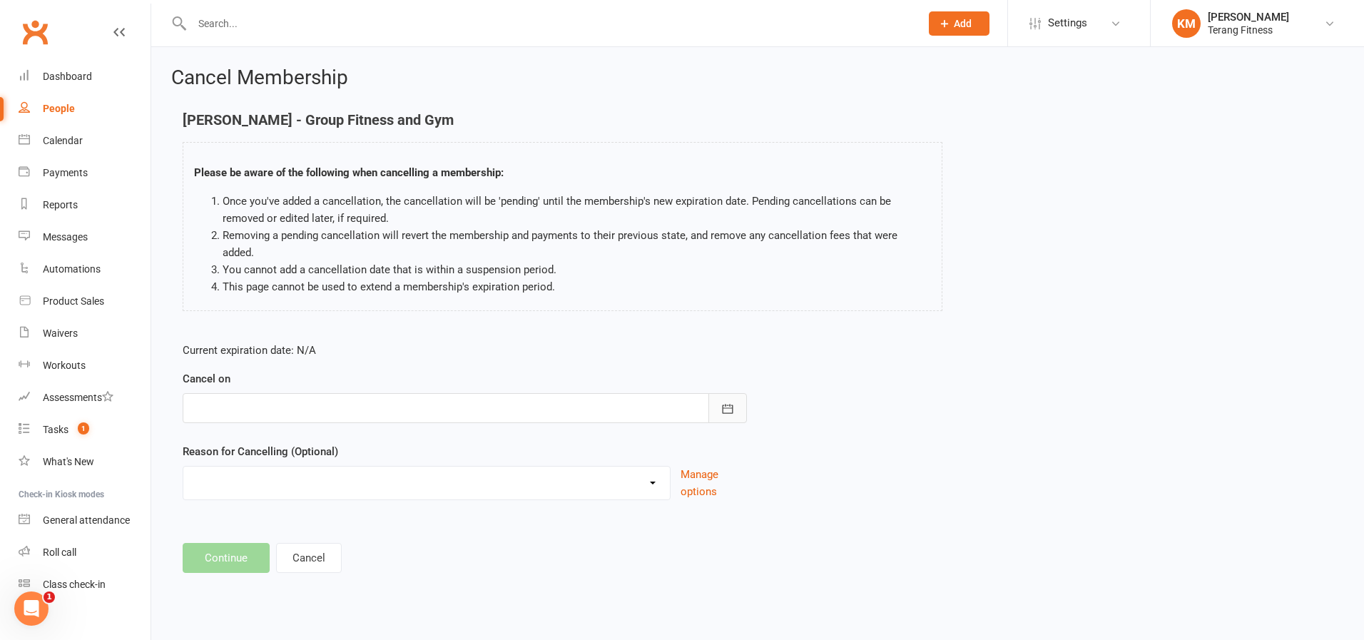
drag, startPoint x: 733, startPoint y: 385, endPoint x: 489, endPoint y: 417, distance: 245.4
click at [733, 402] on icon "button" at bounding box center [728, 409] width 14 height 14
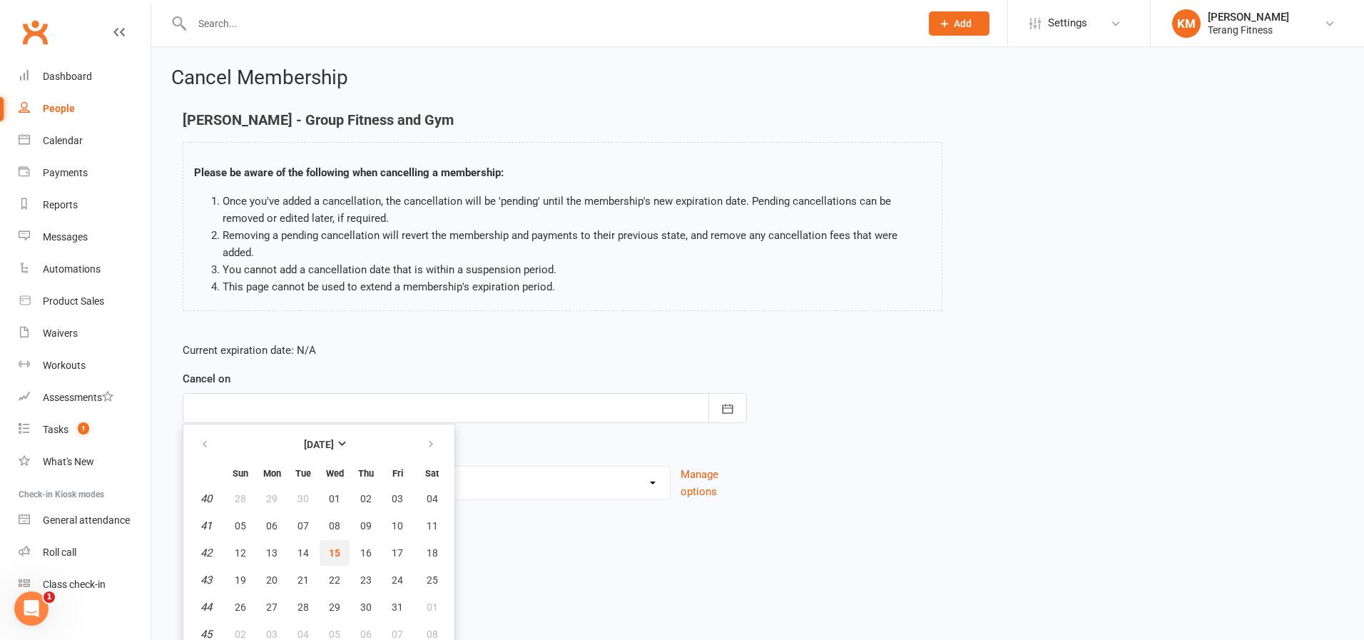
click at [336, 547] on span "15" at bounding box center [334, 552] width 11 height 11
type input "15 Oct 2025"
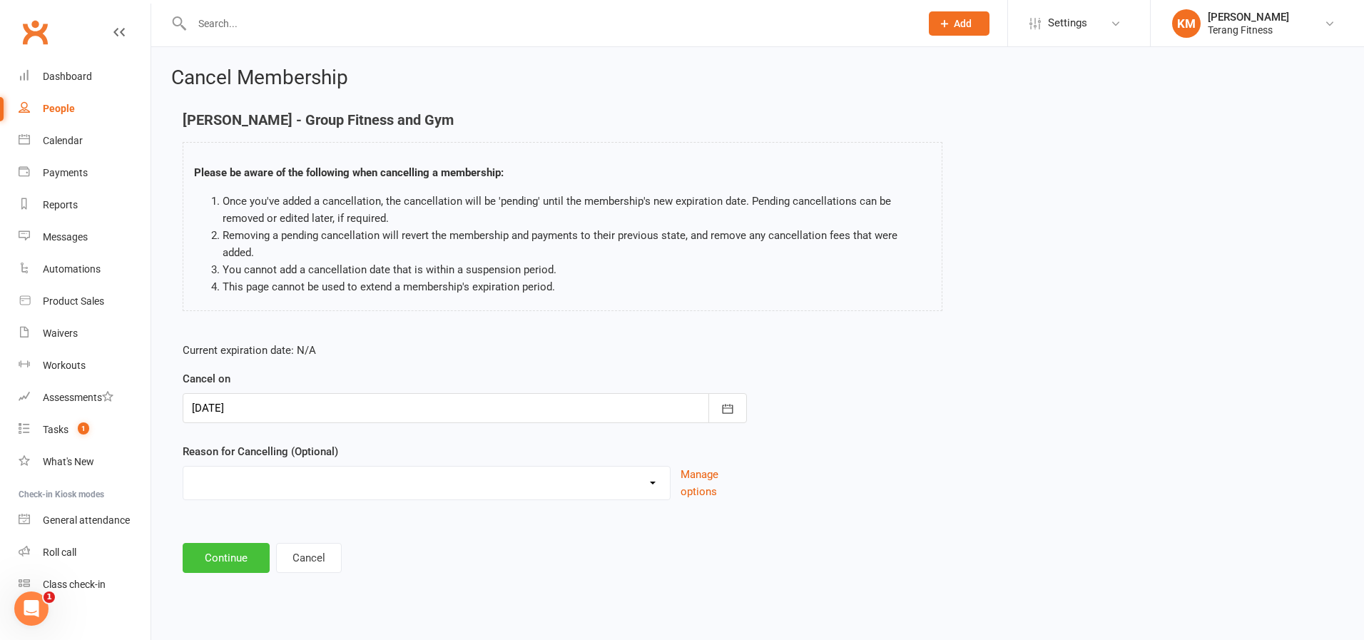
click at [242, 546] on button "Continue" at bounding box center [226, 558] width 87 height 30
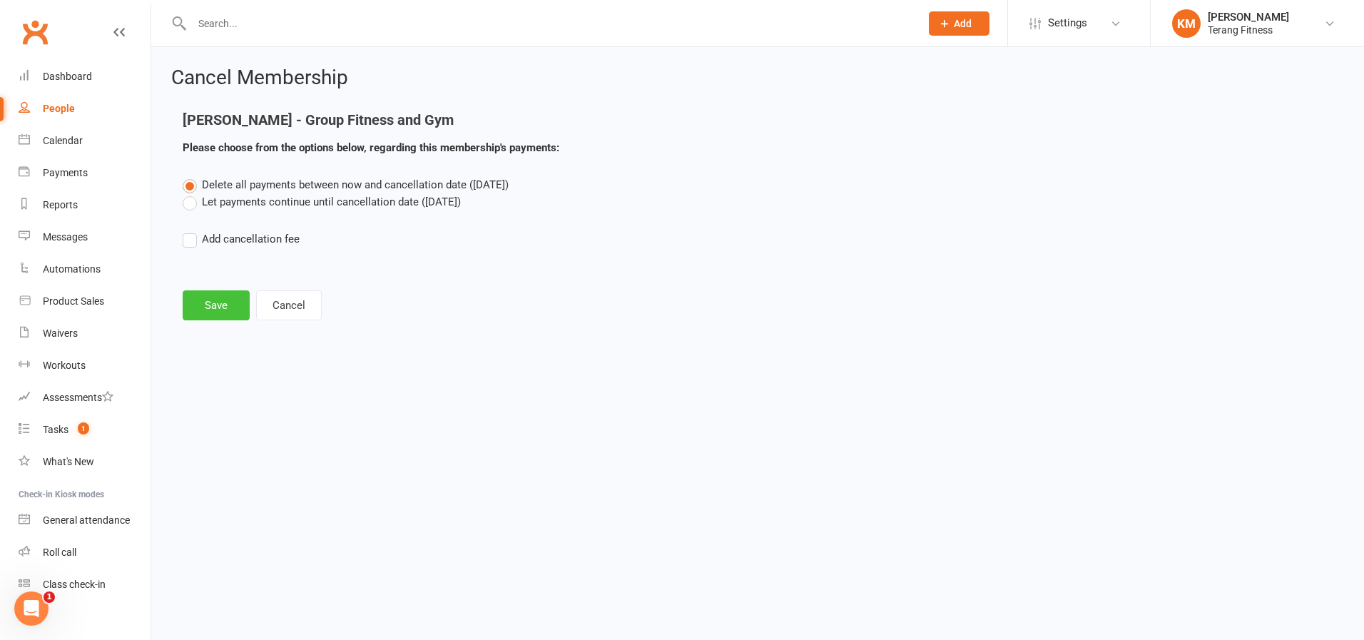
click at [218, 296] on button "Save" at bounding box center [216, 305] width 67 height 30
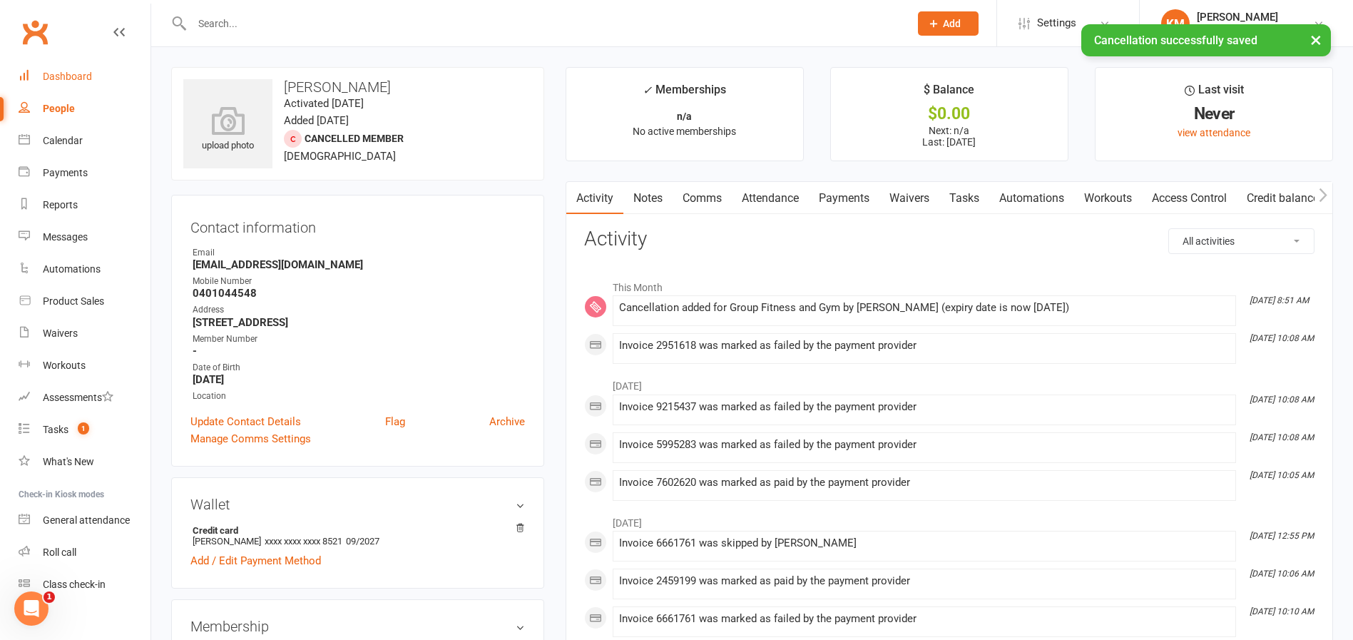
click at [86, 75] on div "Dashboard" at bounding box center [67, 76] width 49 height 11
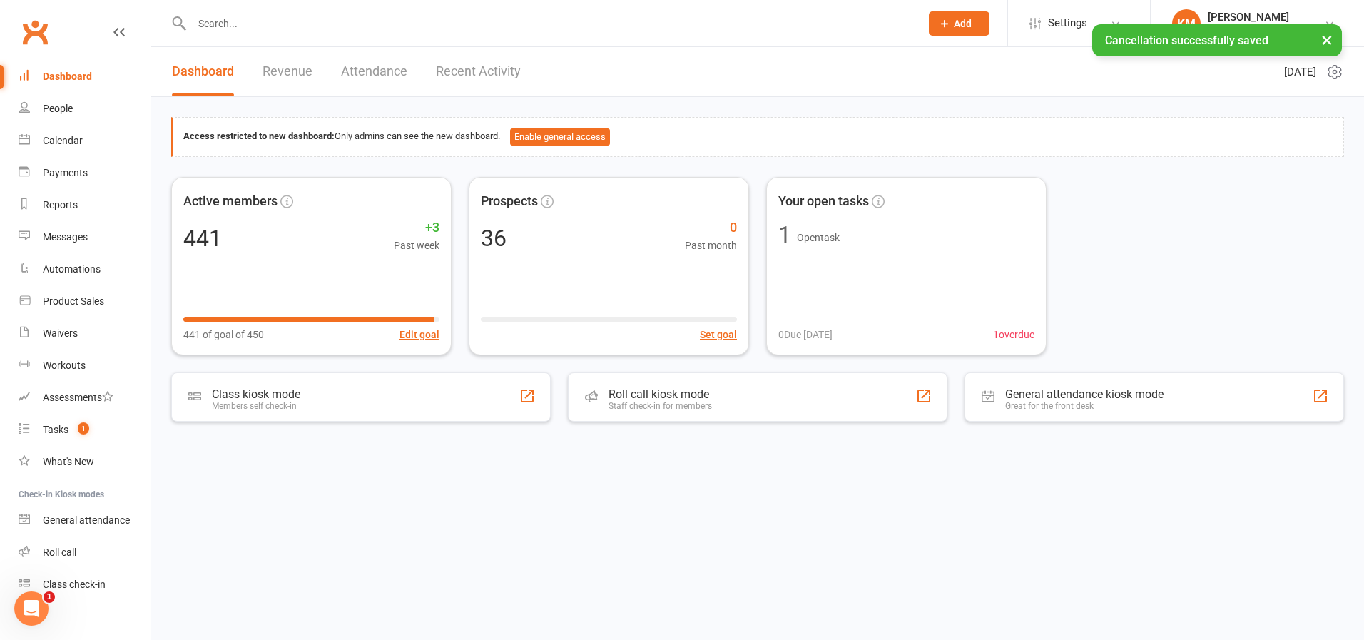
click at [229, 24] on div "× Cancellation successfully saved" at bounding box center [672, 24] width 1345 height 0
click at [230, 21] on input "text" at bounding box center [549, 24] width 723 height 20
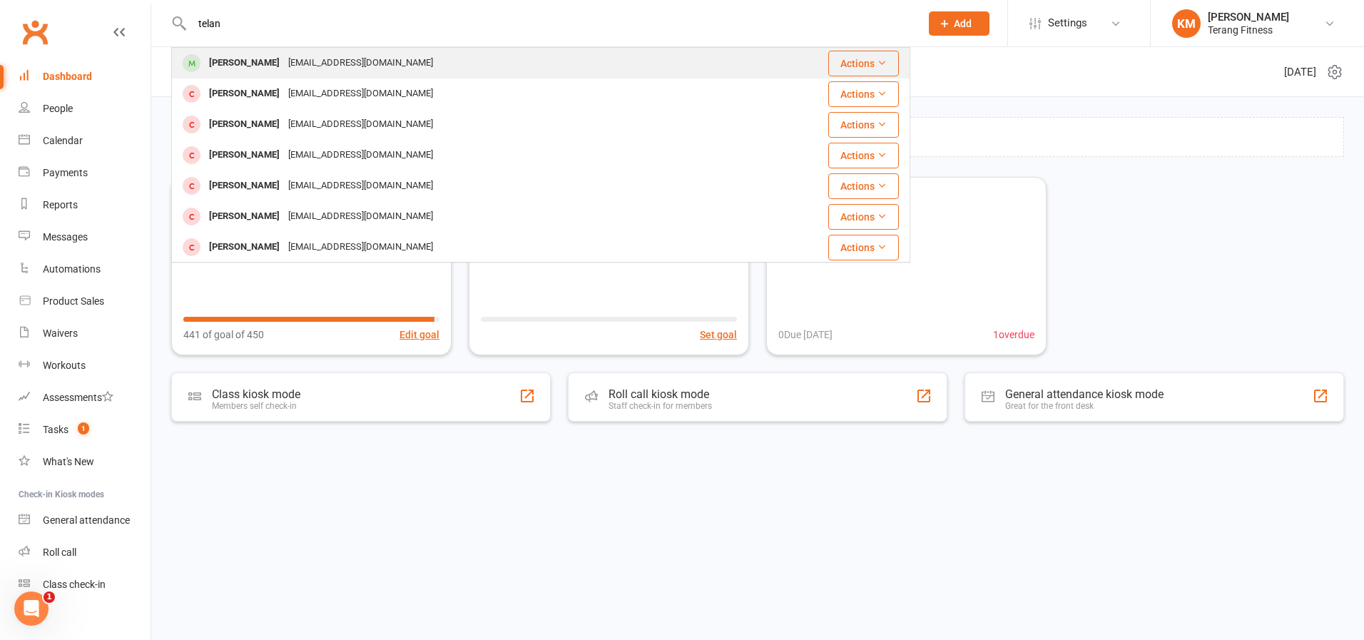
type input "telan"
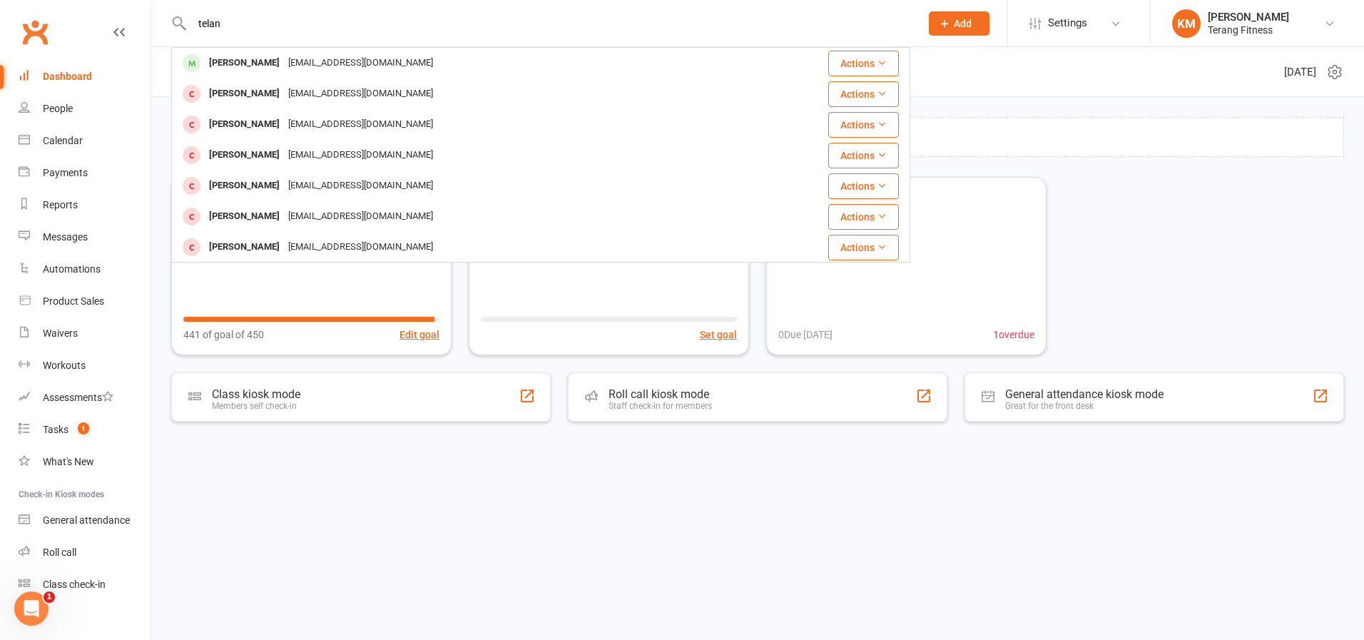
click at [249, 58] on div "Telana Sanders" at bounding box center [244, 63] width 79 height 21
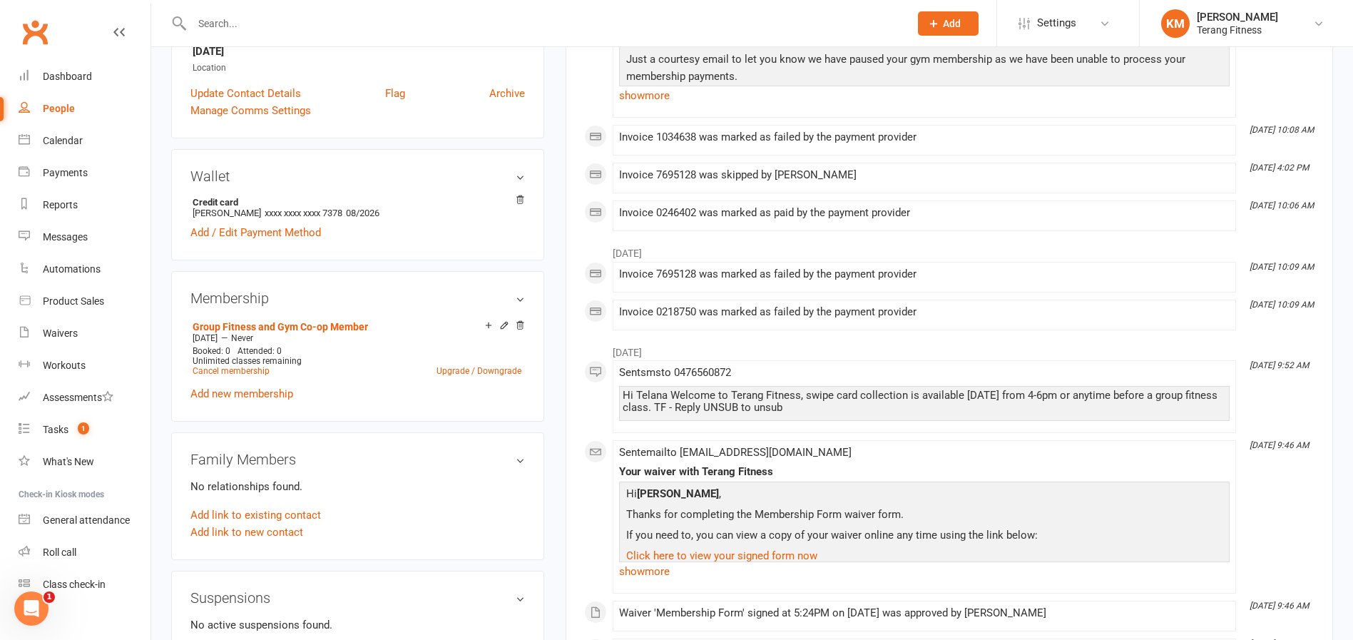
scroll to position [357, 0]
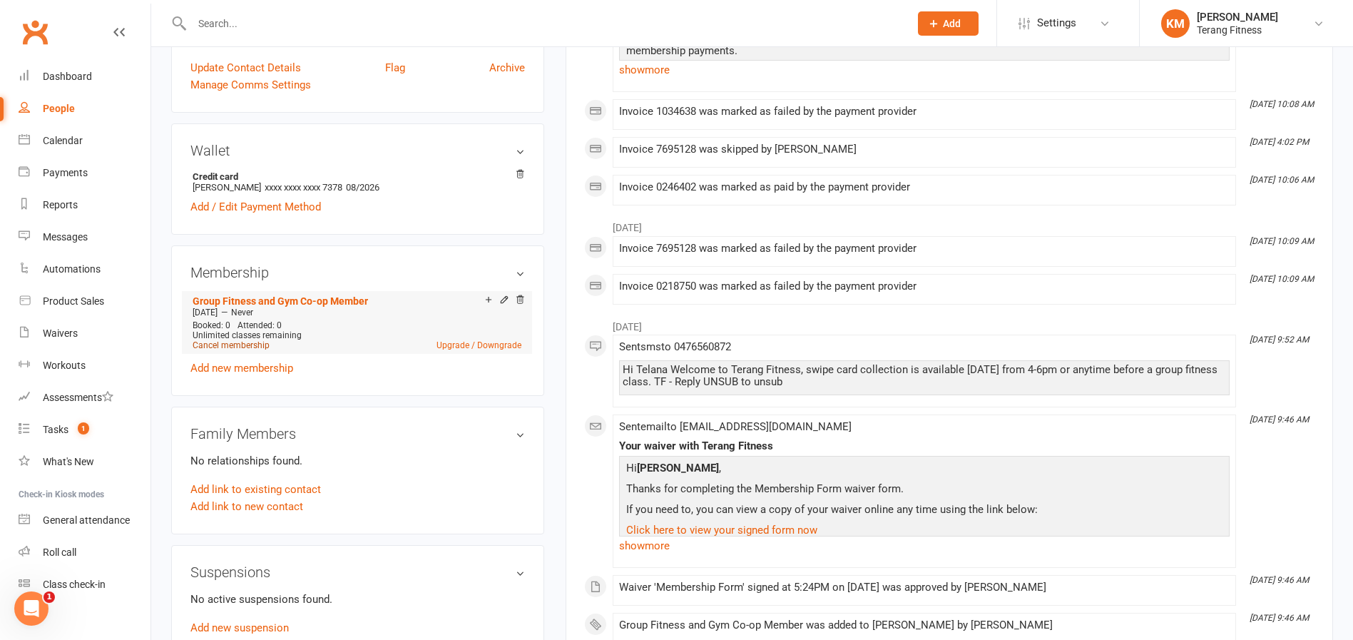
click at [266, 345] on link "Cancel membership" at bounding box center [231, 345] width 77 height 10
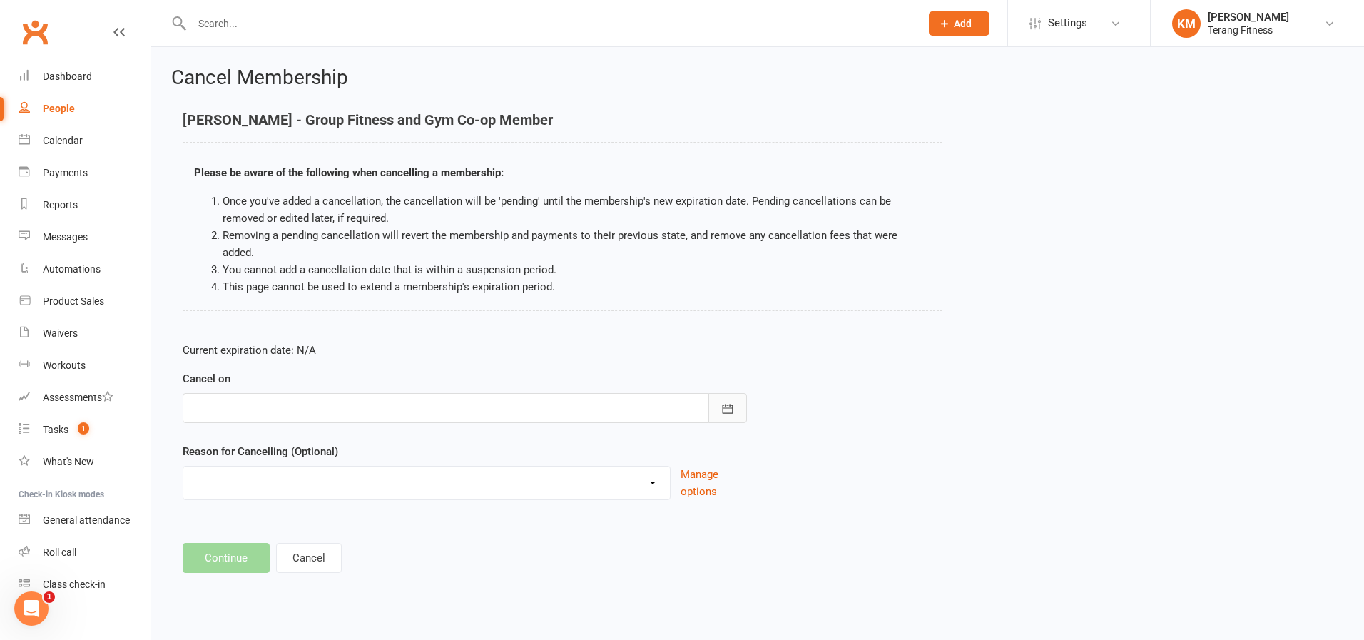
drag, startPoint x: 728, startPoint y: 387, endPoint x: 472, endPoint y: 407, distance: 256.8
click at [725, 402] on icon "button" at bounding box center [728, 409] width 14 height 14
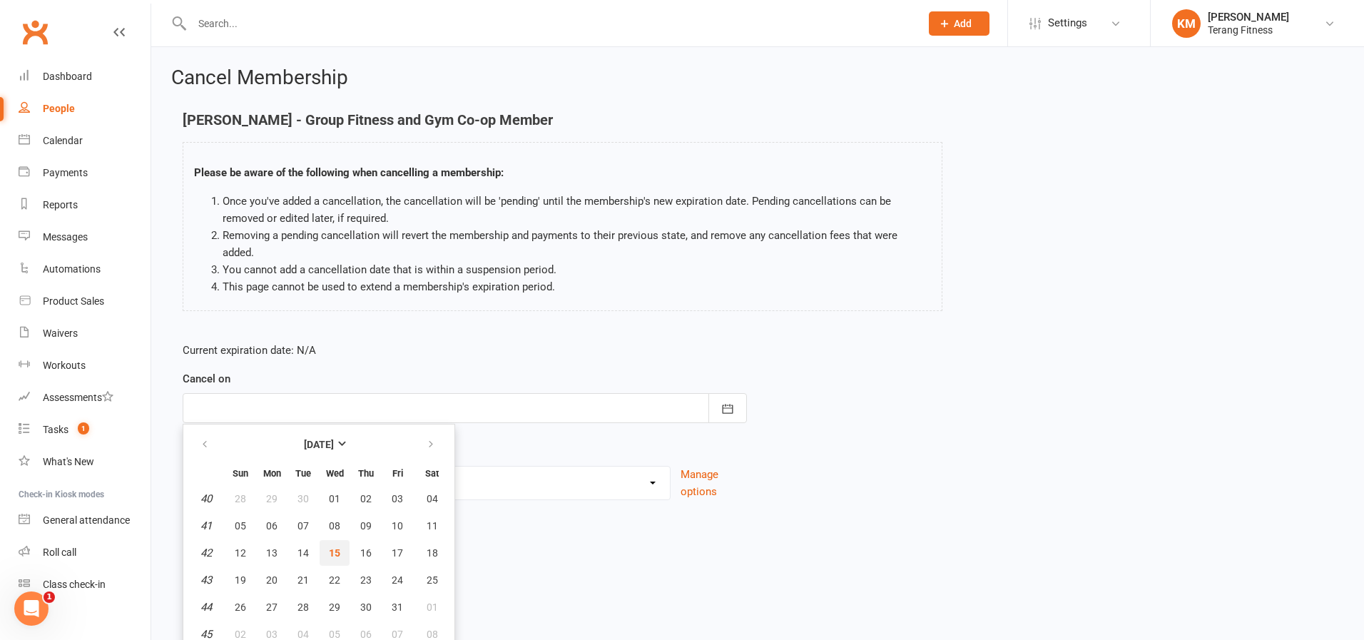
drag, startPoint x: 328, startPoint y: 534, endPoint x: 309, endPoint y: 537, distance: 19.6
click at [329, 547] on span "15" at bounding box center [334, 552] width 11 height 11
type input "15 Oct 2025"
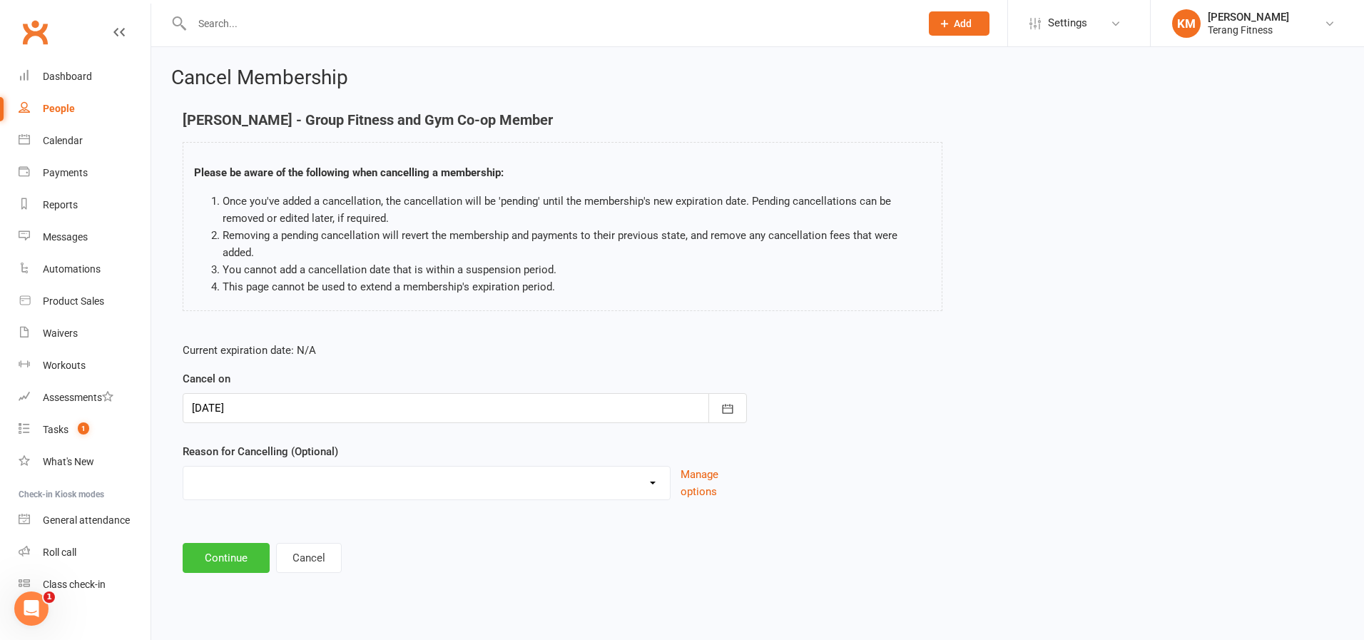
click at [220, 543] on button "Continue" at bounding box center [226, 558] width 87 height 30
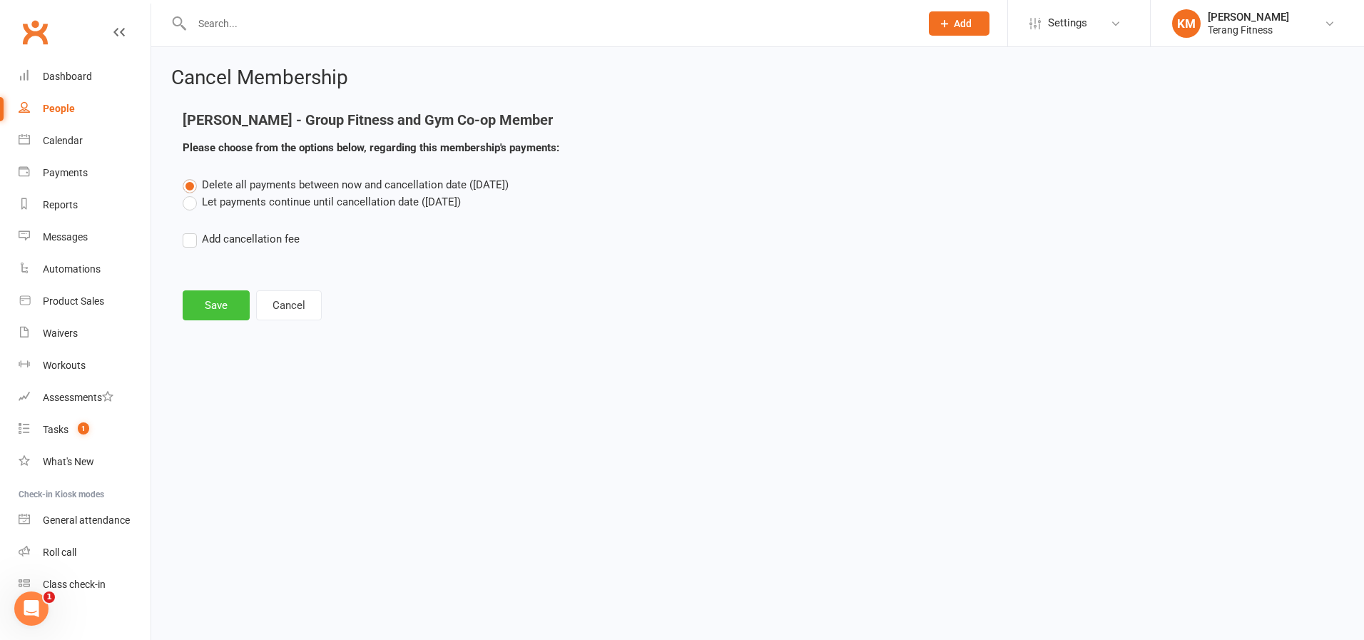
click at [210, 310] on button "Save" at bounding box center [216, 305] width 67 height 30
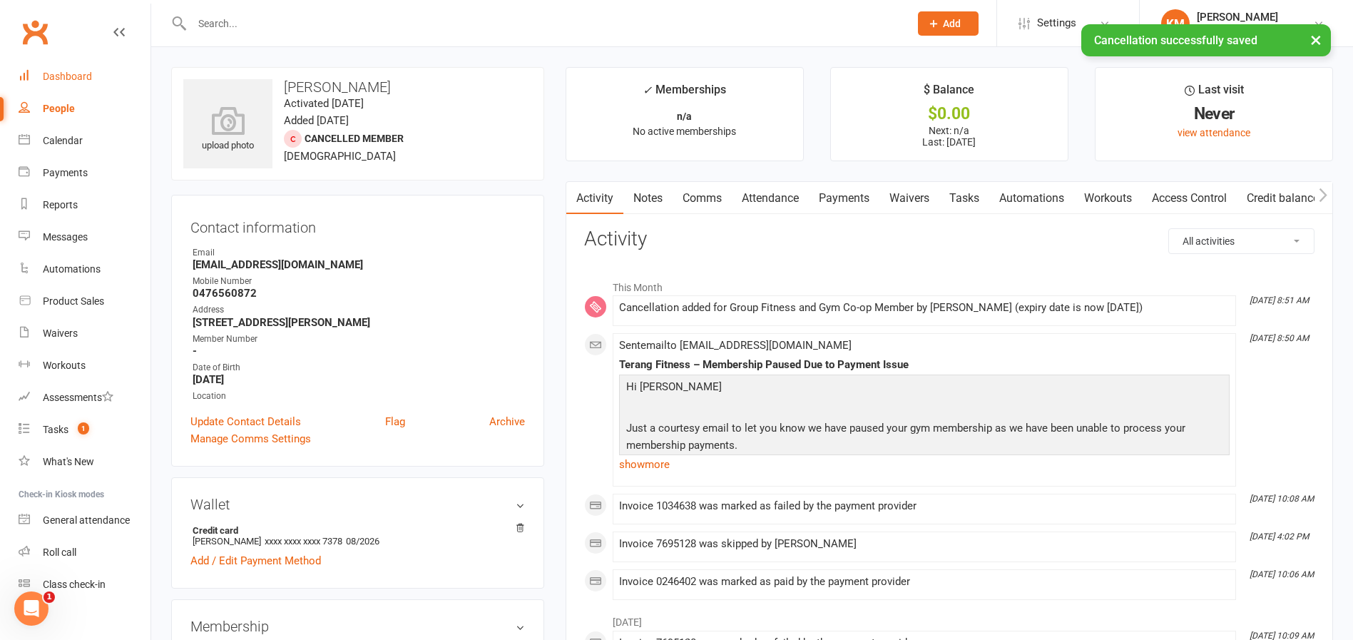
click at [56, 70] on link "Dashboard" at bounding box center [85, 77] width 132 height 32
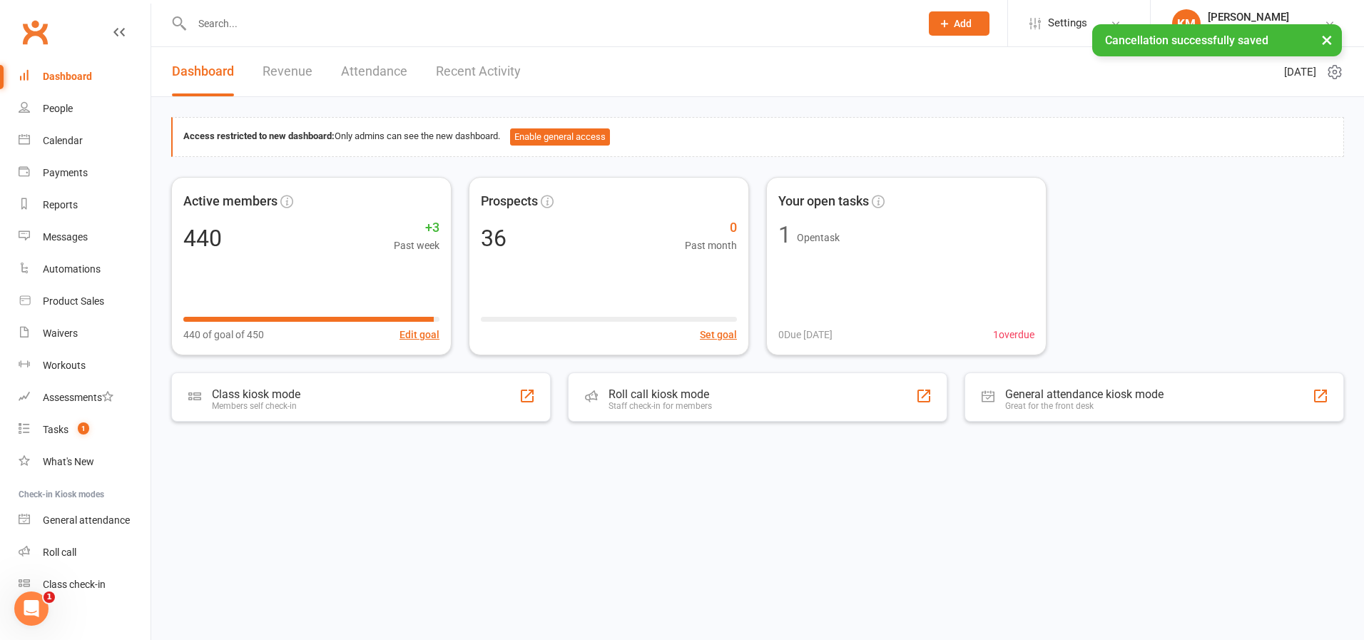
click at [287, 12] on div at bounding box center [540, 23] width 739 height 46
click at [281, 24] on div "× Cancellation successfully saved" at bounding box center [672, 24] width 1345 height 0
click at [283, 24] on div "× Cancellation successfully saved" at bounding box center [672, 24] width 1345 height 0
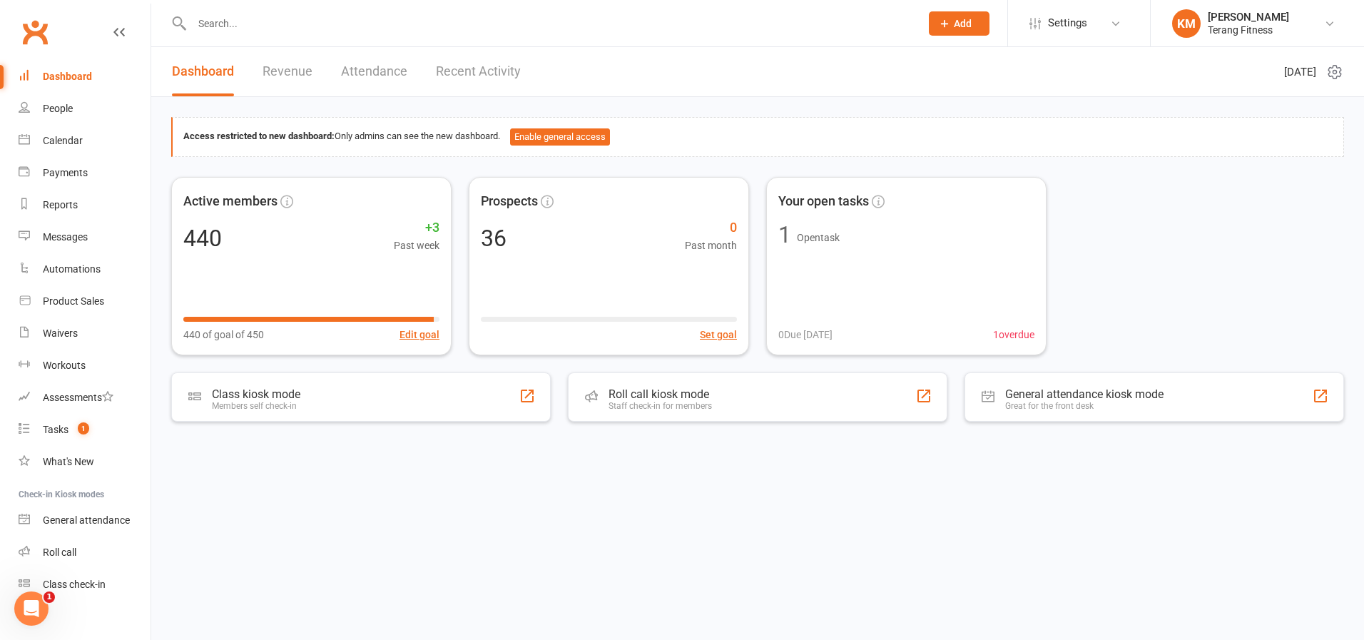
drag, startPoint x: 234, startPoint y: 24, endPoint x: 223, endPoint y: 24, distance: 10.7
click at [233, 24] on input "text" at bounding box center [549, 24] width 723 height 20
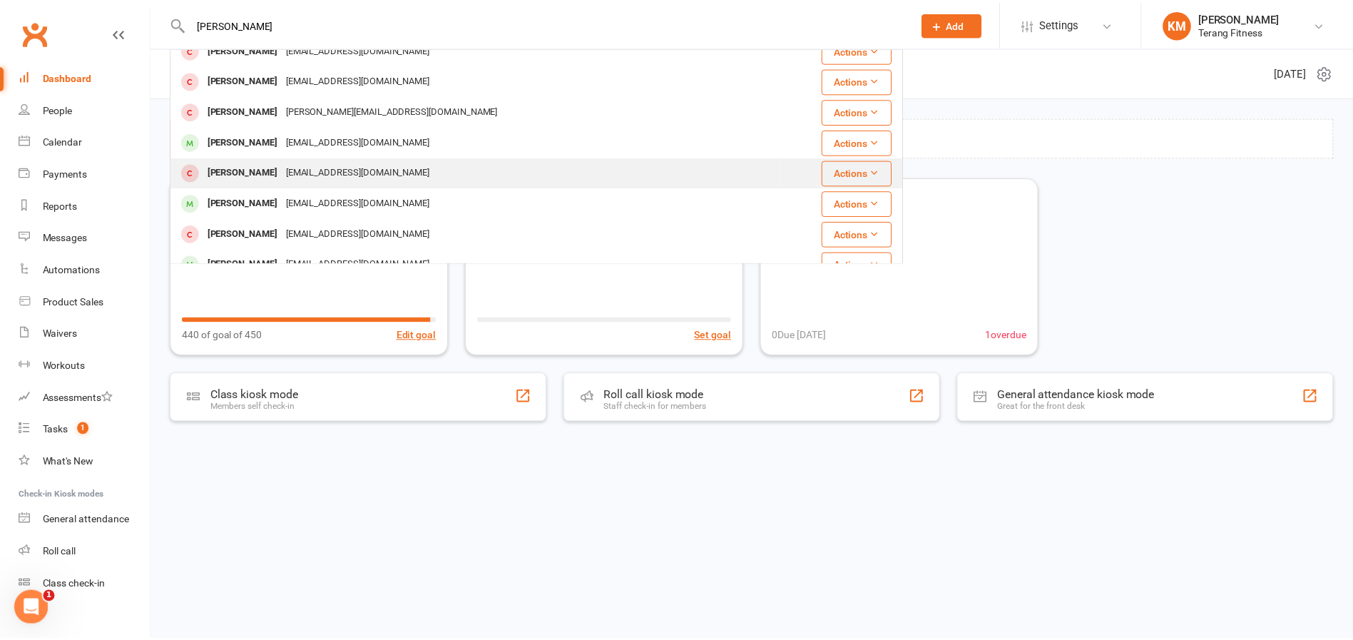
scroll to position [143, 0]
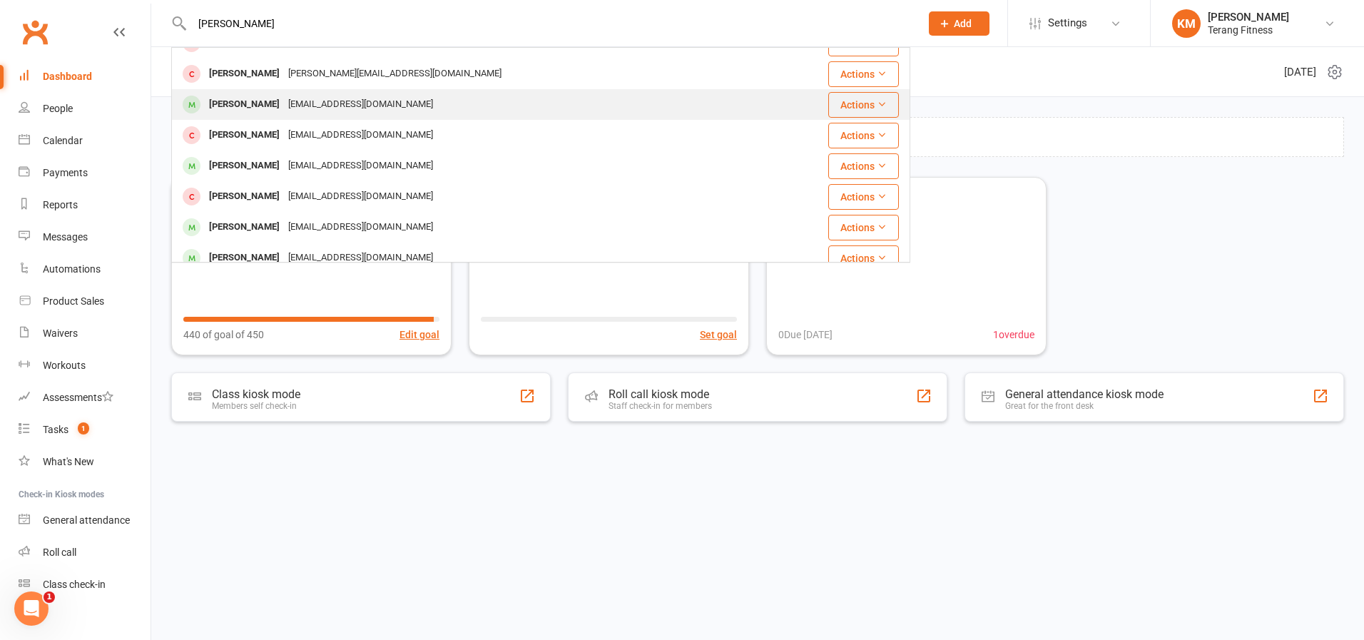
type input "david"
click at [292, 98] on div "Langleyearthworks@outlook.com" at bounding box center [360, 104] width 153 height 21
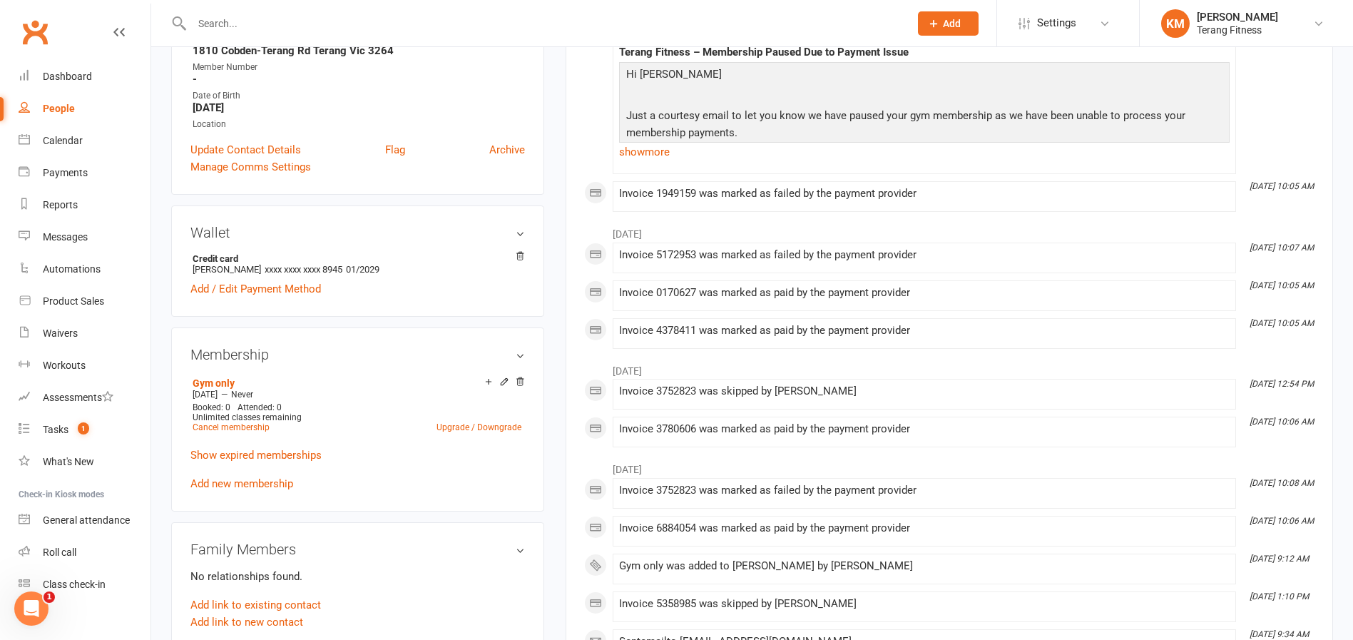
scroll to position [285, 0]
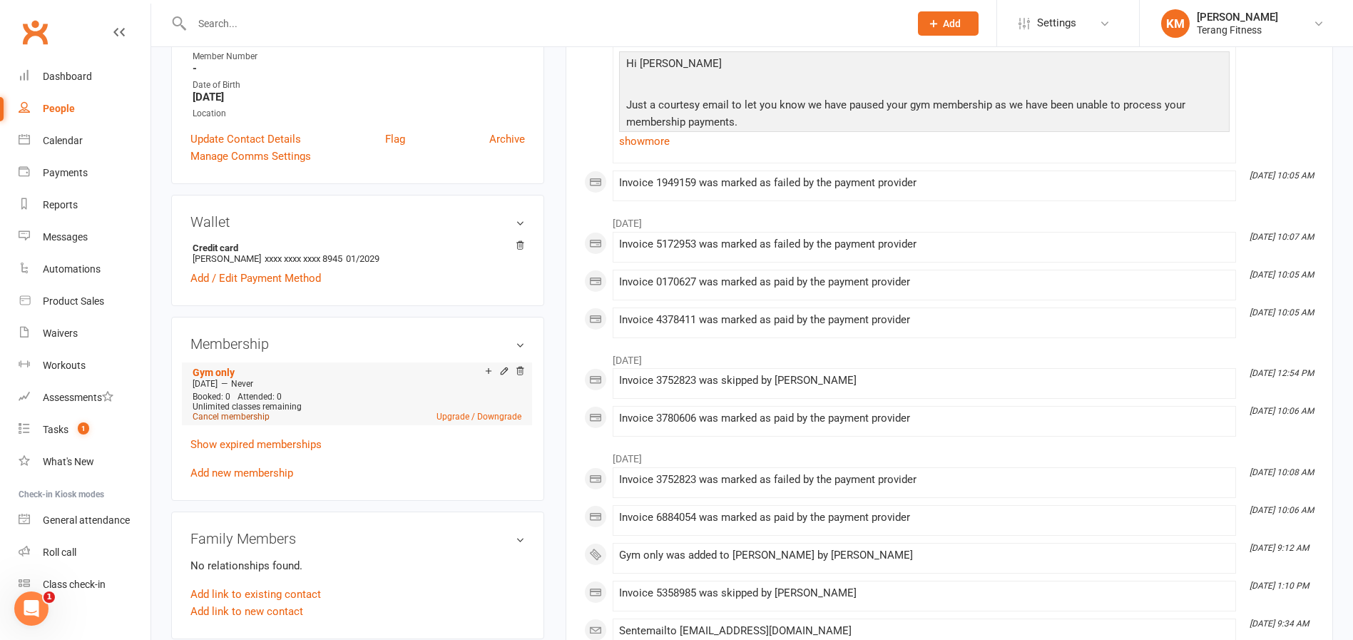
click at [238, 412] on link "Cancel membership" at bounding box center [231, 417] width 77 height 10
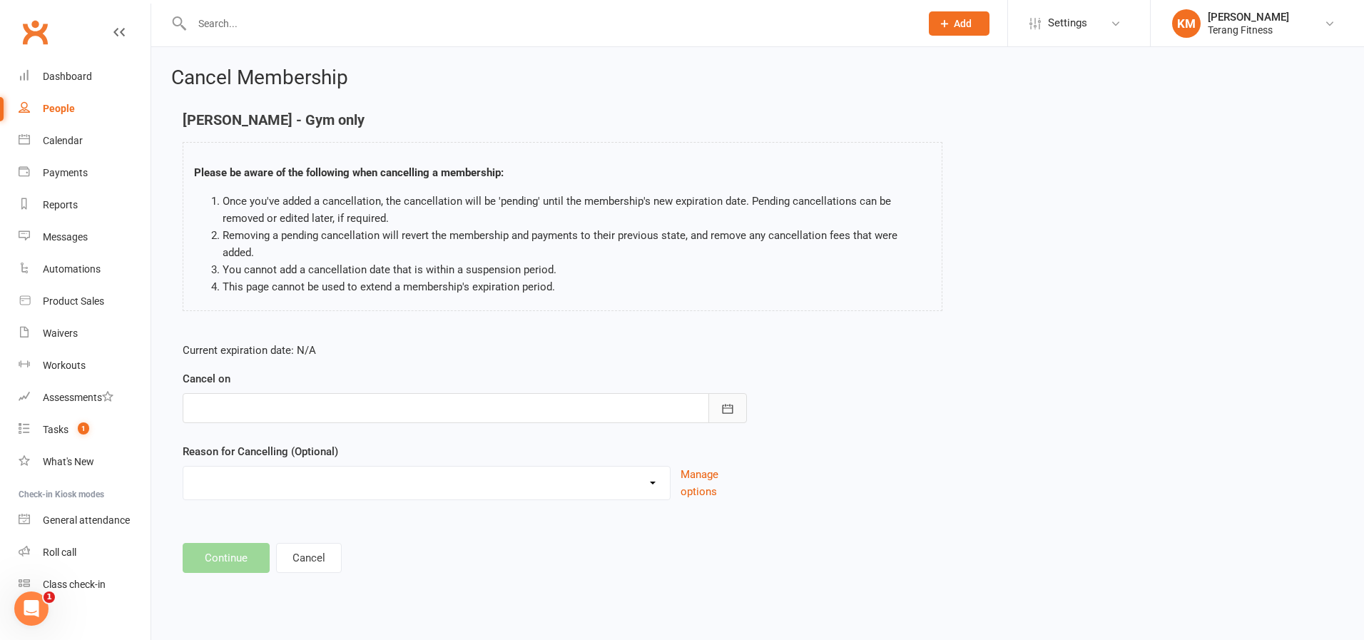
drag, startPoint x: 736, startPoint y: 389, endPoint x: 728, endPoint y: 389, distance: 7.8
click at [731, 393] on button "button" at bounding box center [727, 408] width 39 height 30
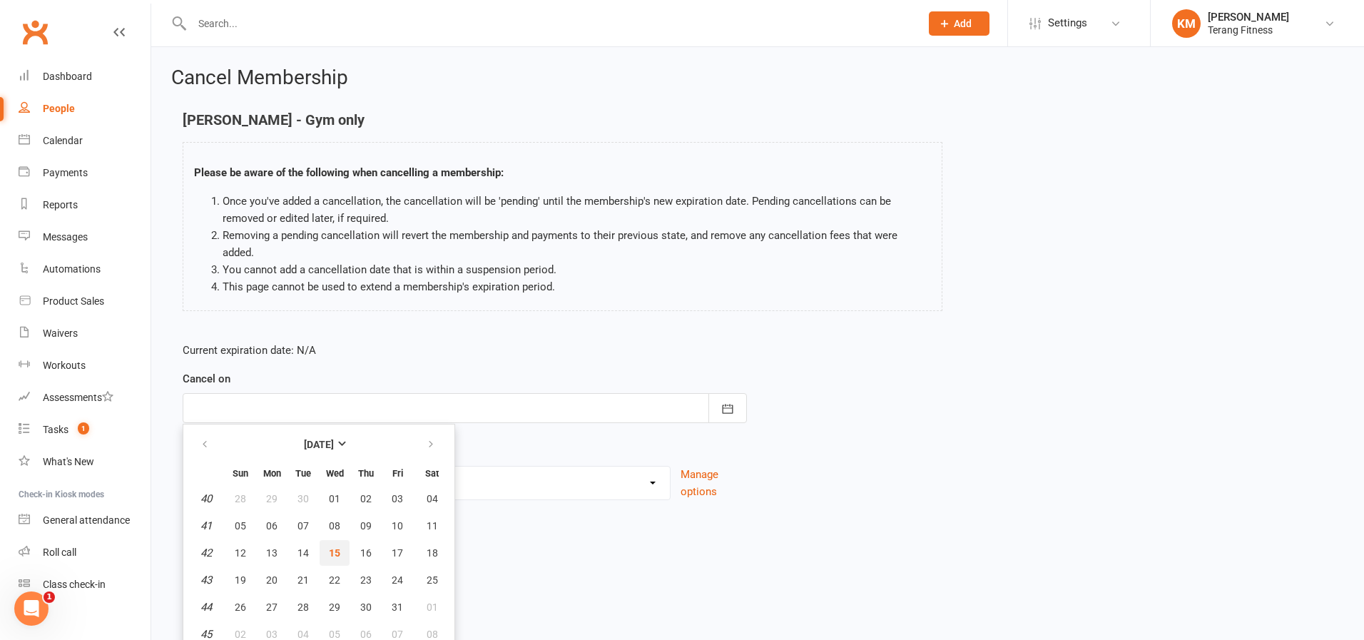
click at [339, 540] on button "15" at bounding box center [335, 553] width 30 height 26
type input "15 Oct 2025"
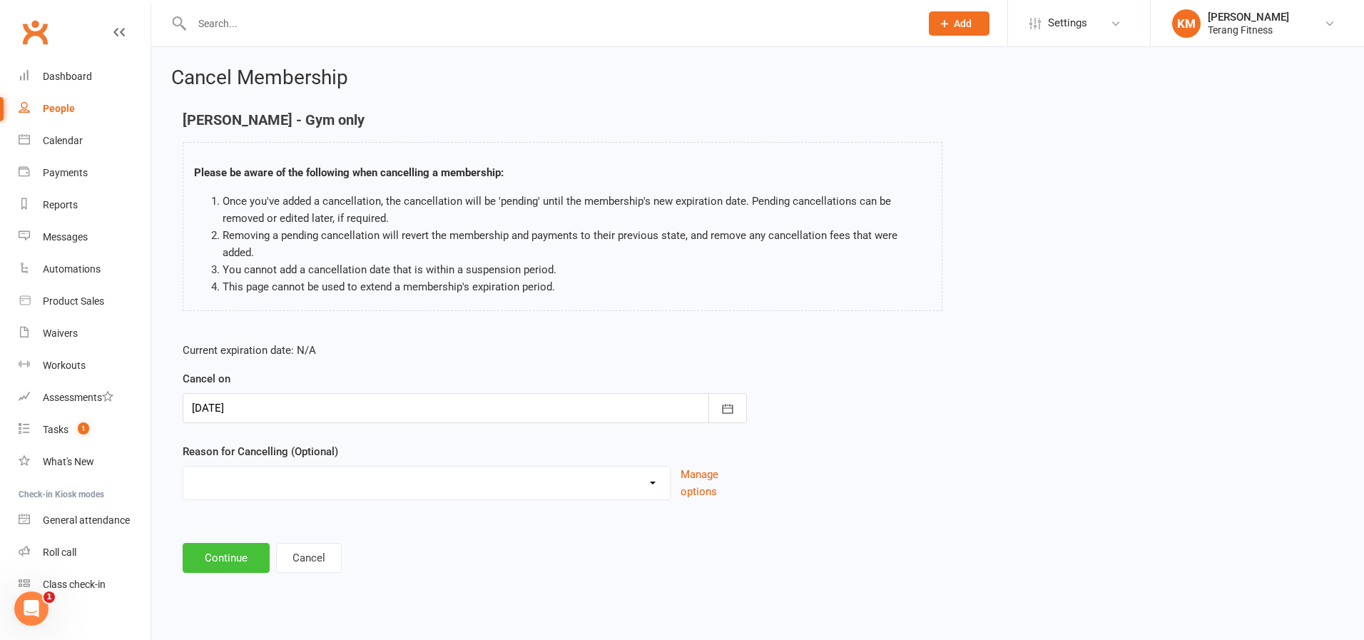
click at [238, 547] on button "Continue" at bounding box center [226, 558] width 87 height 30
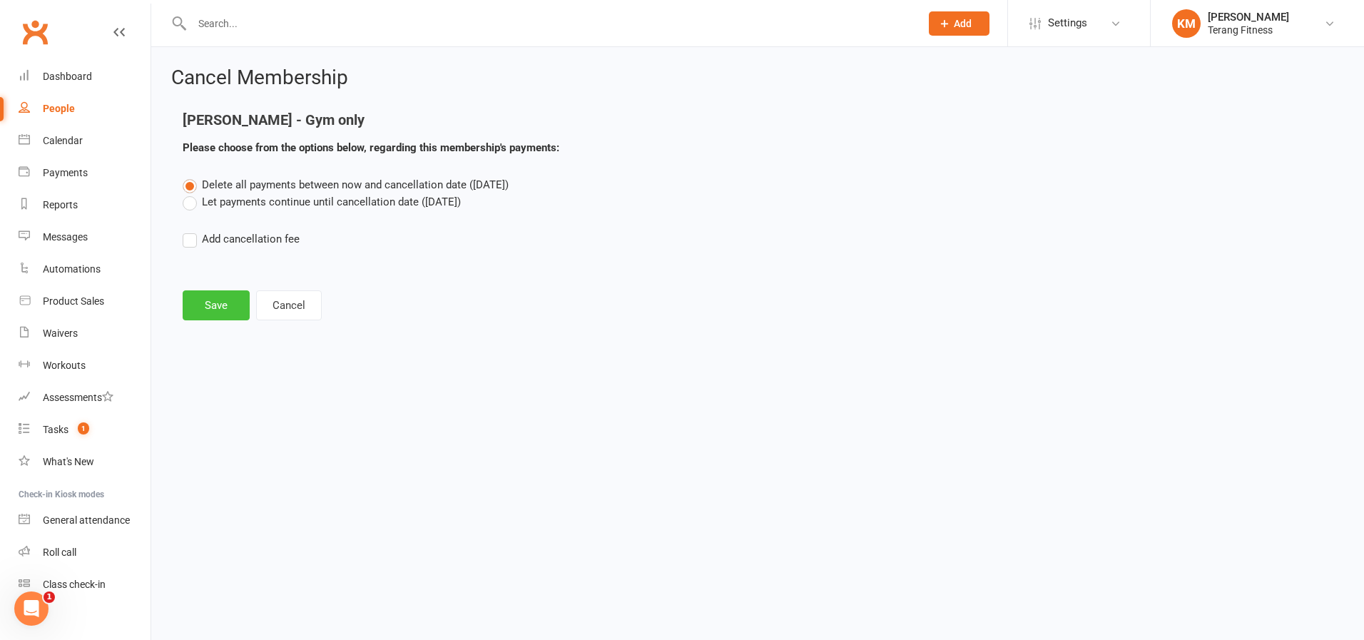
click at [215, 300] on button "Save" at bounding box center [216, 305] width 67 height 30
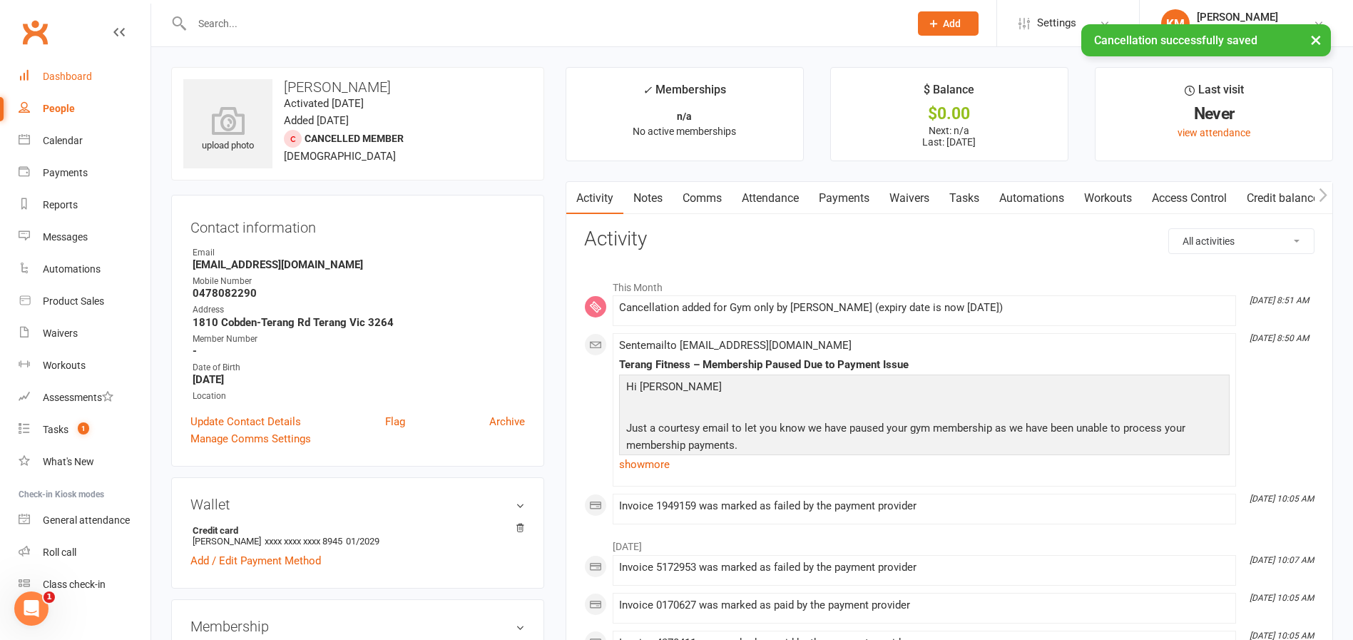
click at [87, 72] on div "Dashboard" at bounding box center [67, 76] width 49 height 11
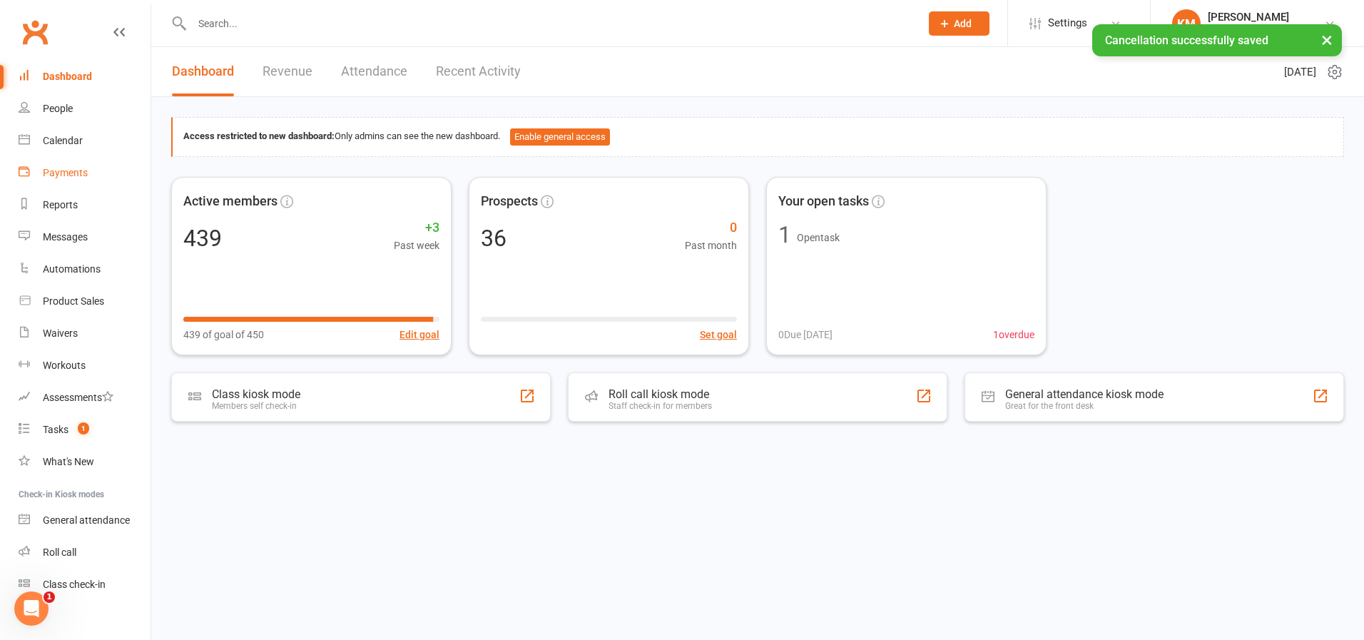
click at [86, 173] on div "Payments" at bounding box center [65, 172] width 45 height 11
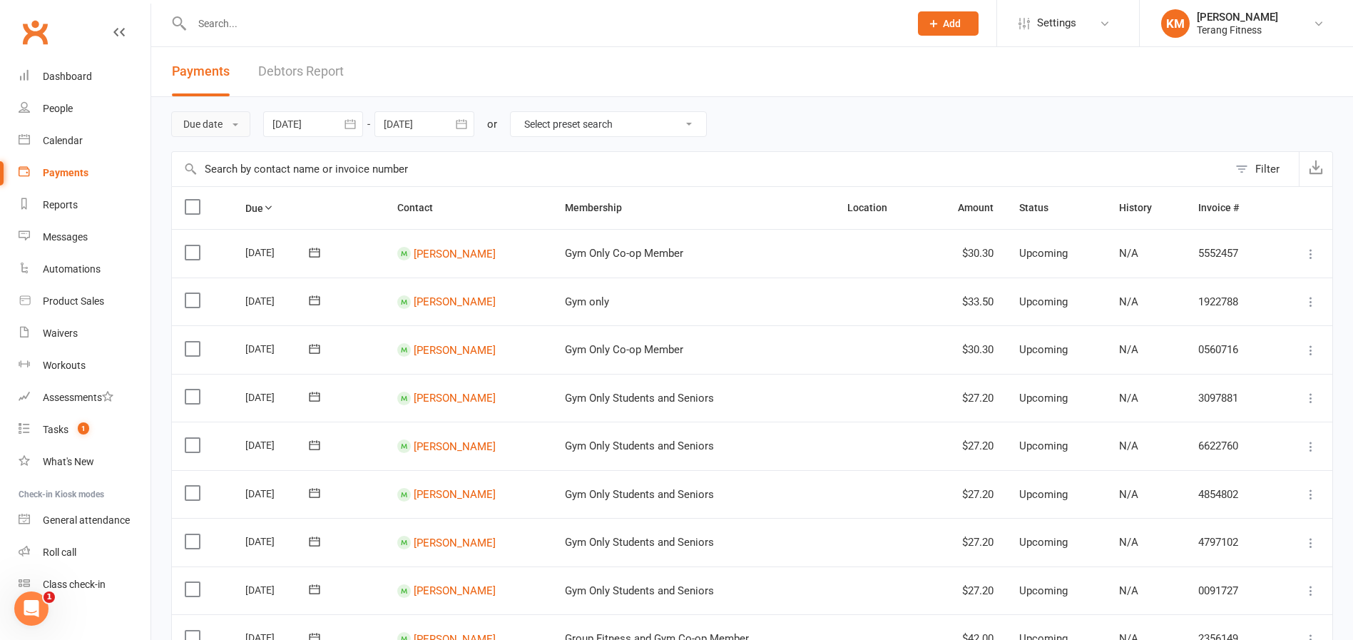
click at [210, 119] on button "Due date" at bounding box center [210, 124] width 79 height 26
click at [233, 215] on link "Date failed" at bounding box center [242, 213] width 141 height 29
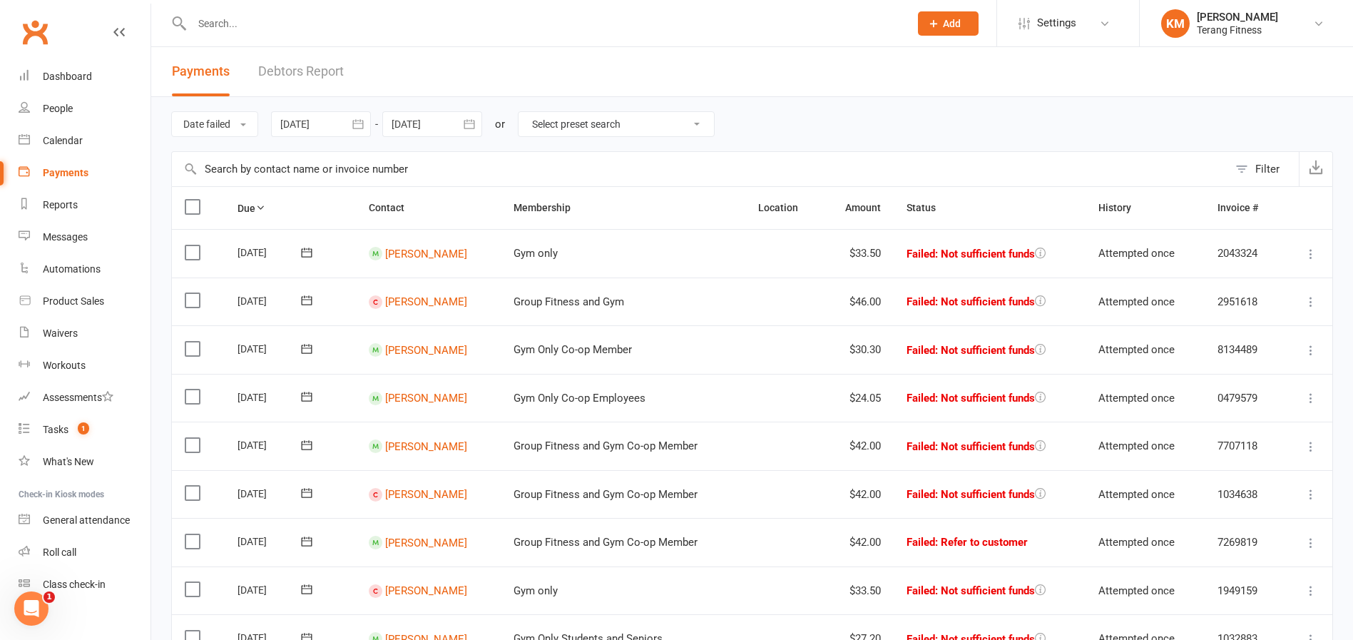
click at [243, 31] on input "text" at bounding box center [544, 24] width 712 height 20
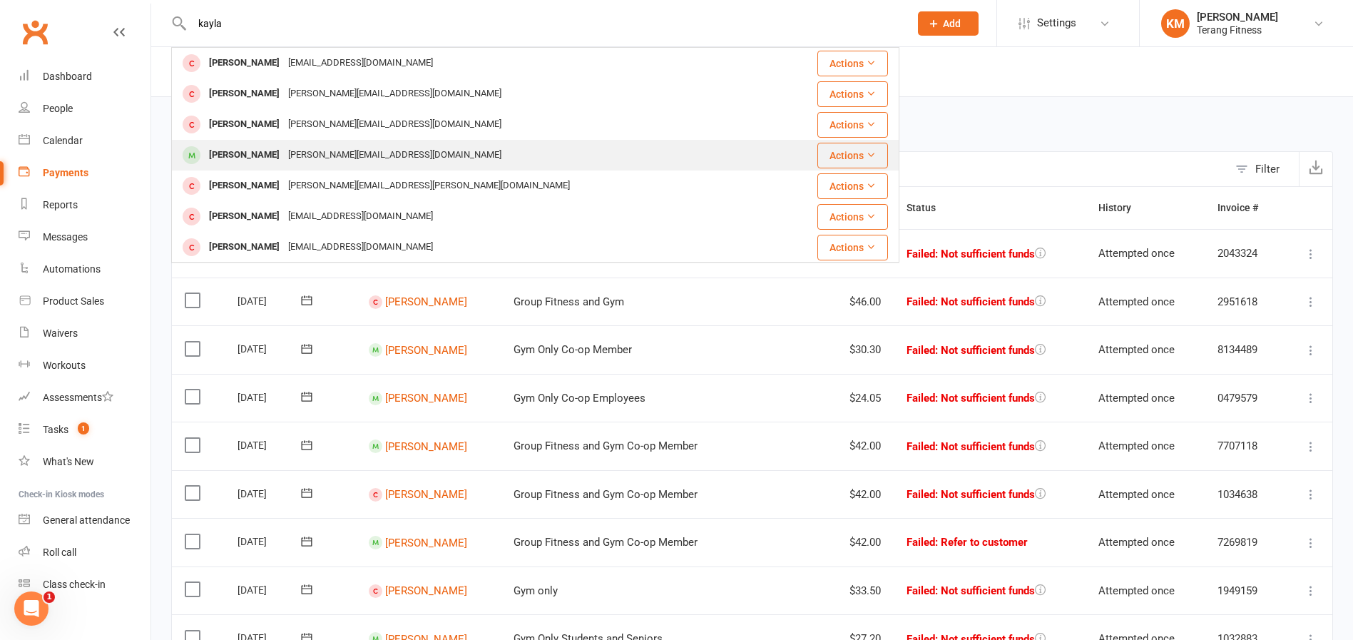
type input "kayla"
click at [284, 148] on div "andrew_kayla@hotmail.com" at bounding box center [395, 155] width 222 height 21
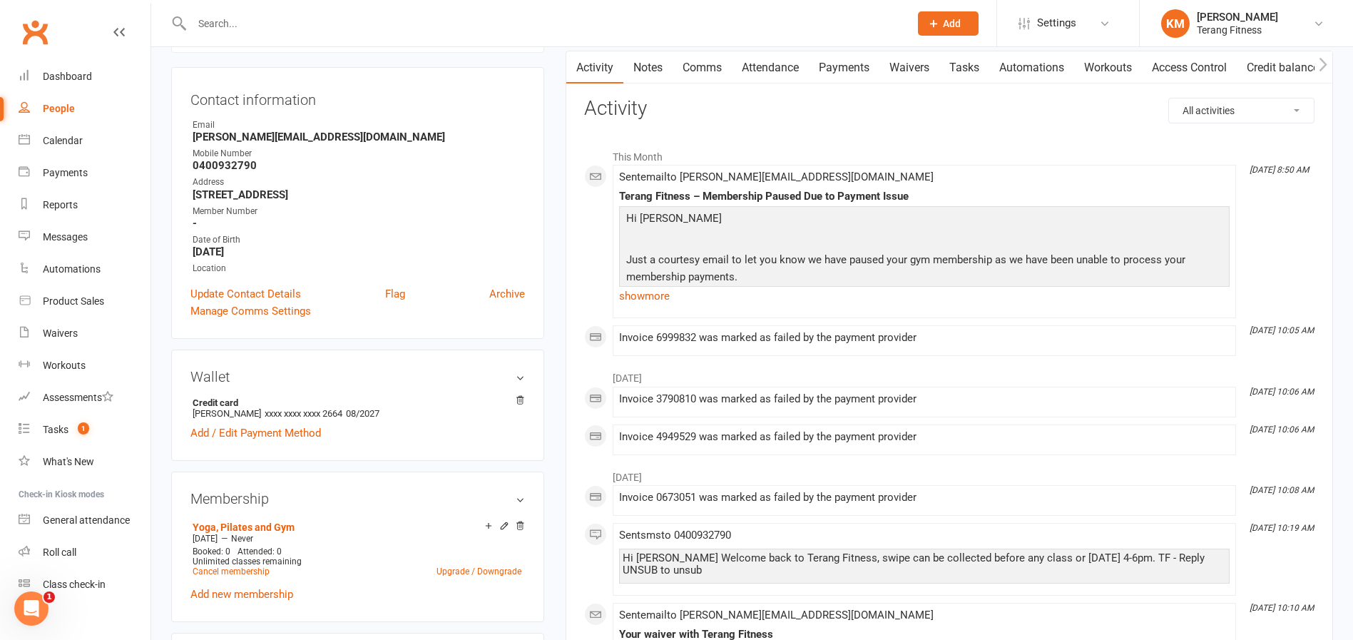
scroll to position [214, 0]
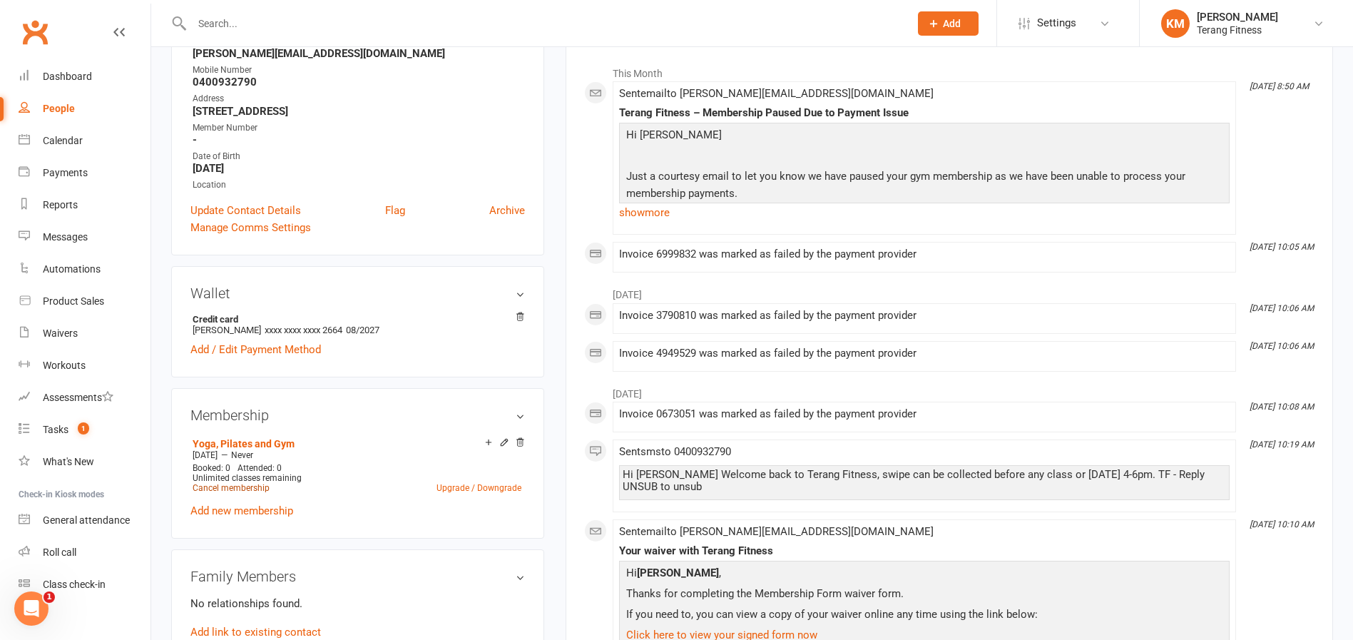
click at [258, 490] on link "Cancel membership" at bounding box center [231, 488] width 77 height 10
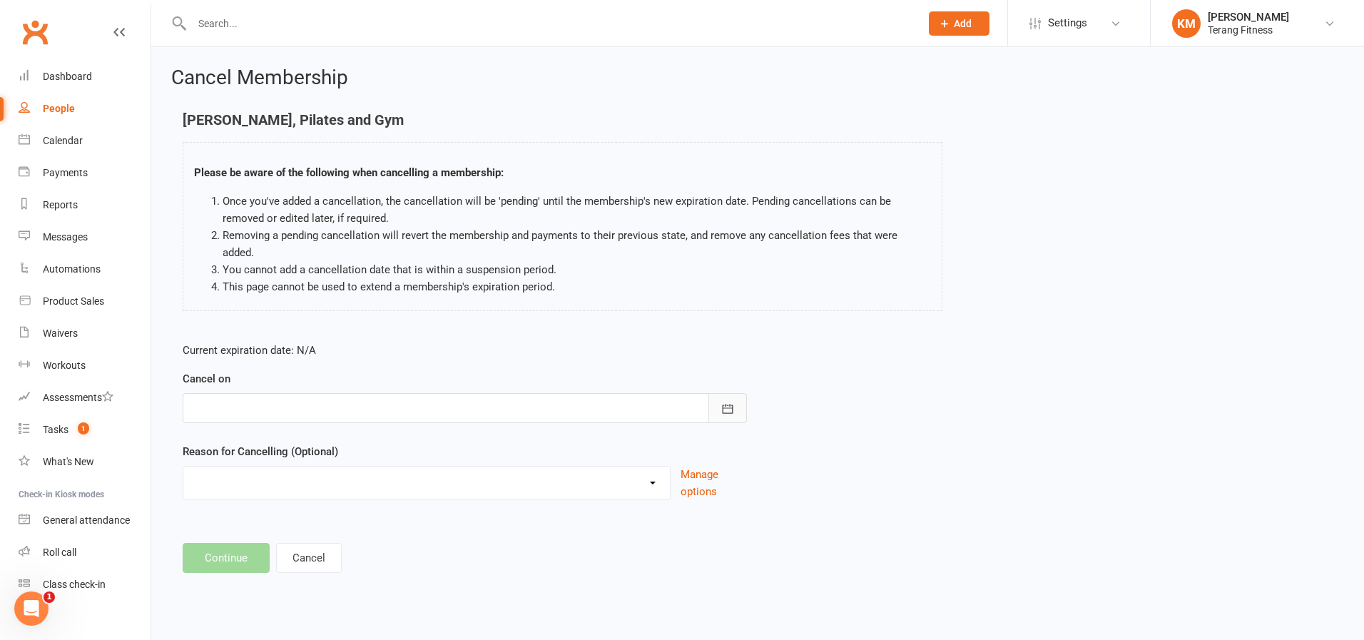
drag, startPoint x: 726, startPoint y: 389, endPoint x: 672, endPoint y: 389, distance: 53.5
click at [725, 402] on icon "button" at bounding box center [728, 409] width 14 height 14
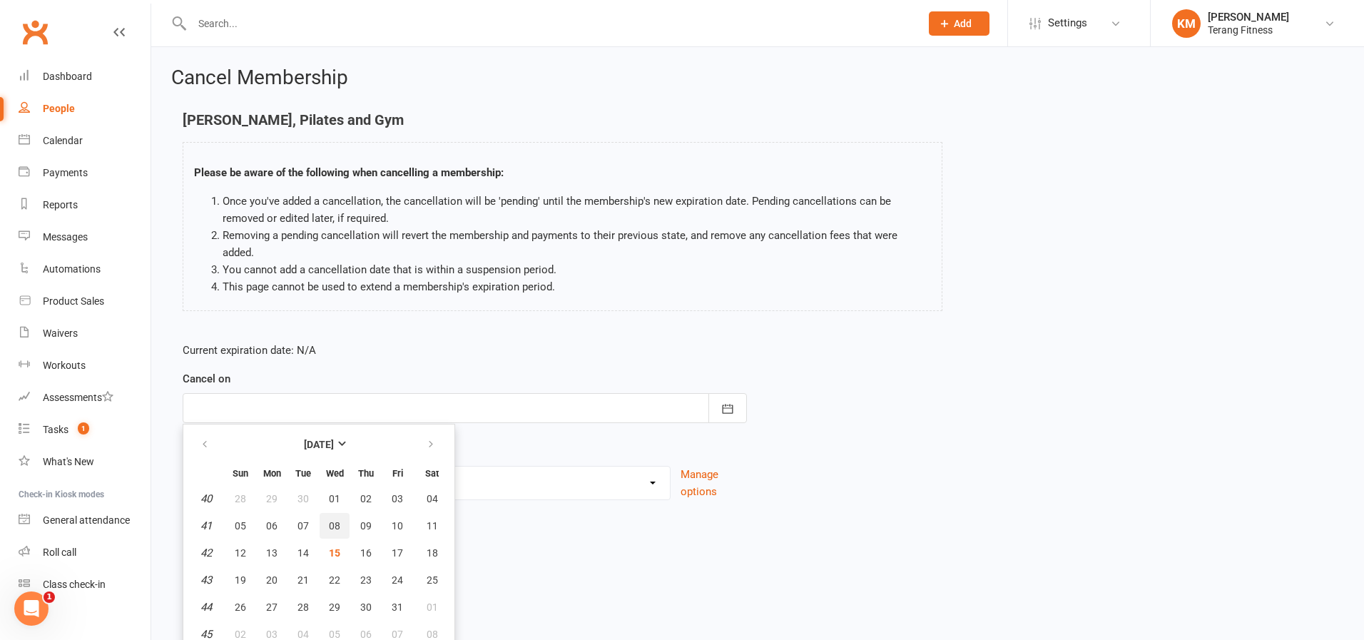
drag, startPoint x: 332, startPoint y: 519, endPoint x: 326, endPoint y: 526, distance: 9.1
click at [330, 519] on button "08" at bounding box center [335, 526] width 30 height 26
type input "08 Oct 2025"
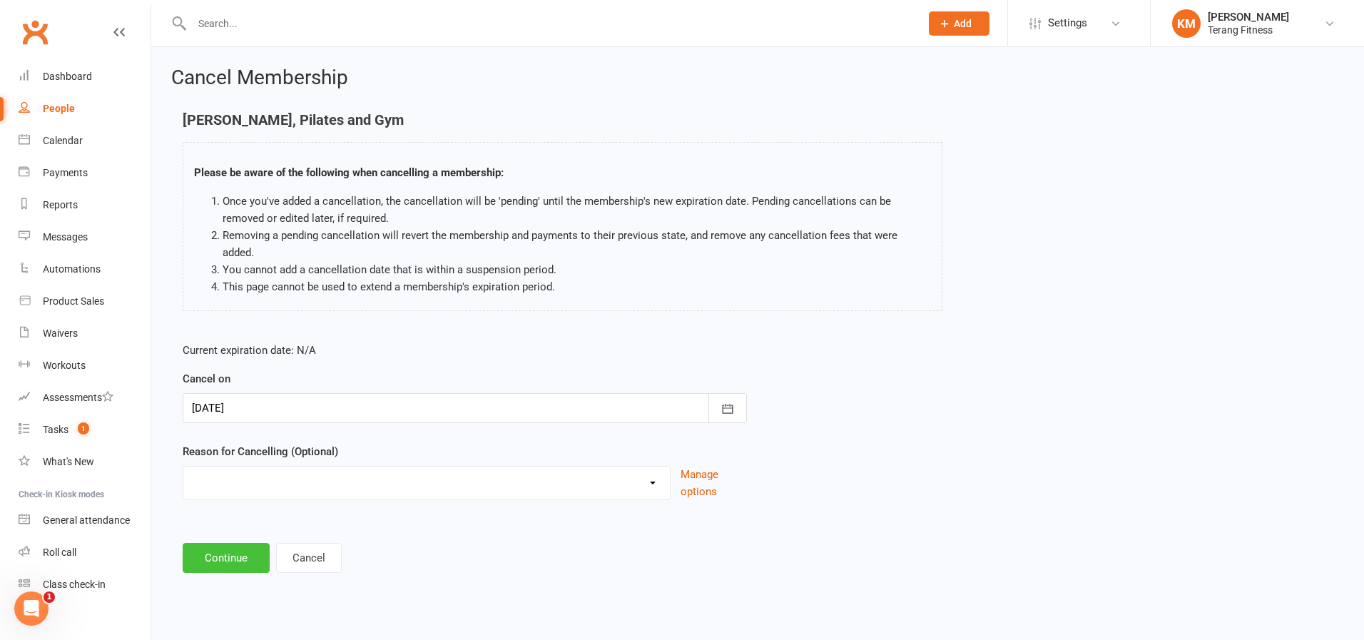
click at [242, 543] on button "Continue" at bounding box center [226, 558] width 87 height 30
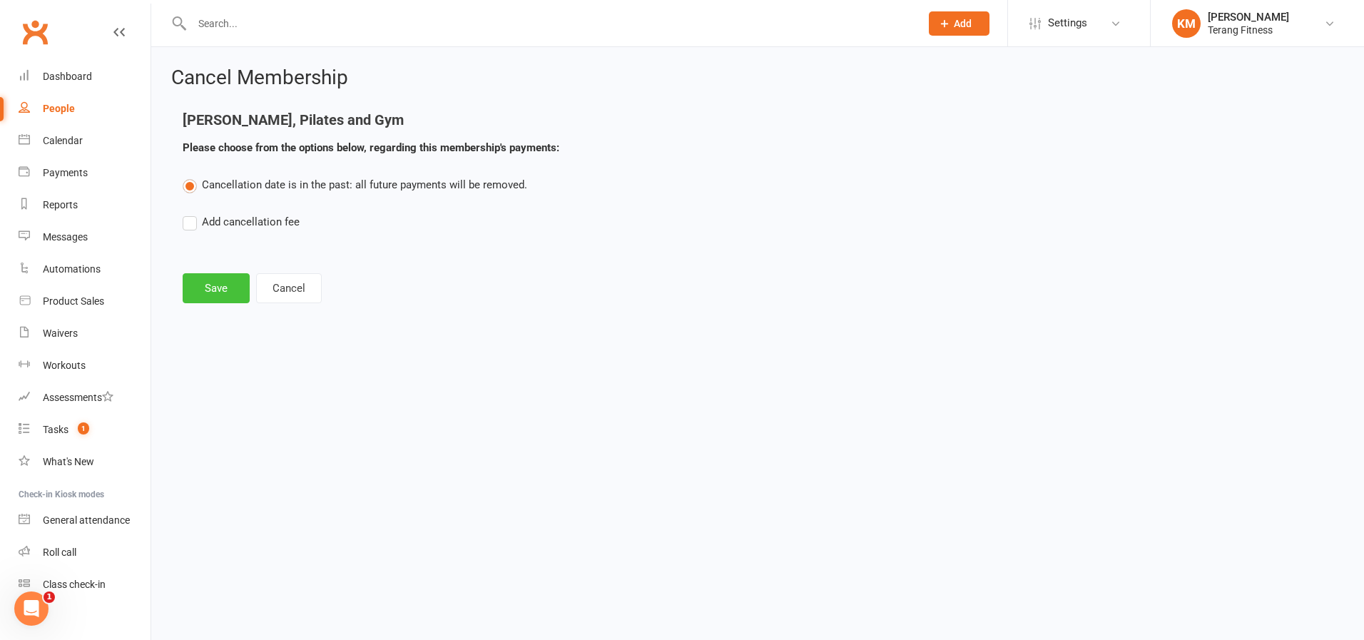
click at [218, 288] on button "Save" at bounding box center [216, 288] width 67 height 30
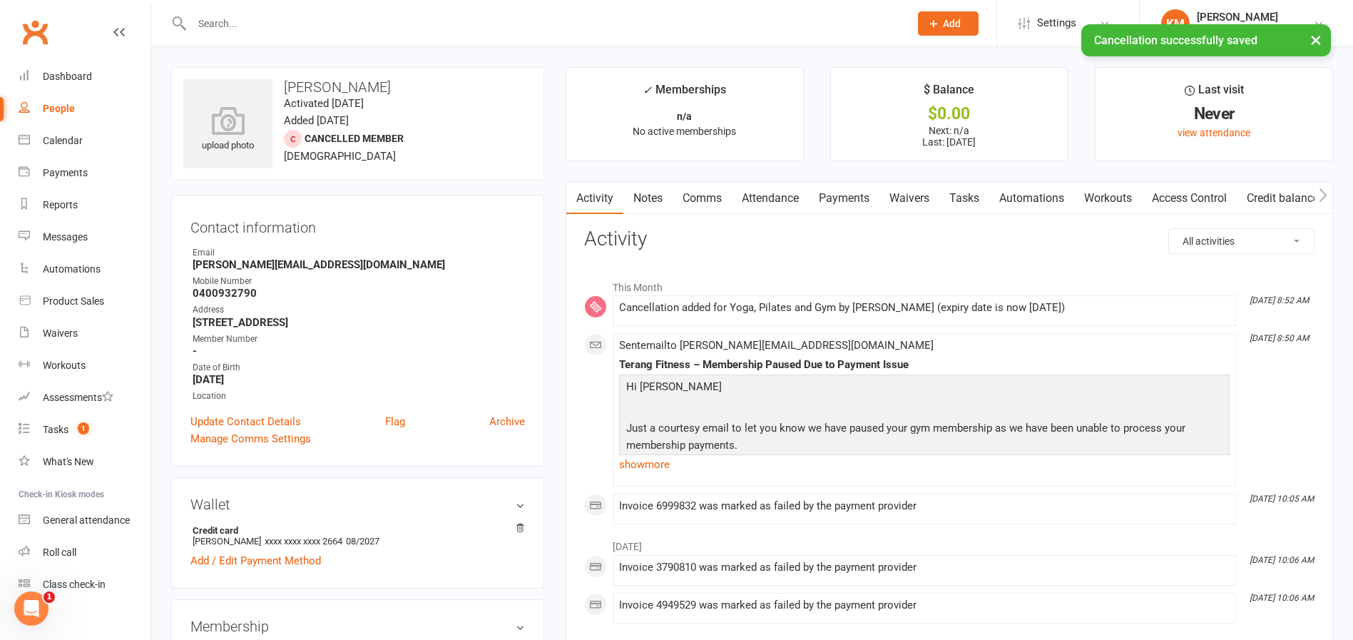
click at [271, 24] on div "× Cancellation successfully saved" at bounding box center [667, 24] width 1335 height 0
click at [268, 22] on input "text" at bounding box center [544, 24] width 712 height 20
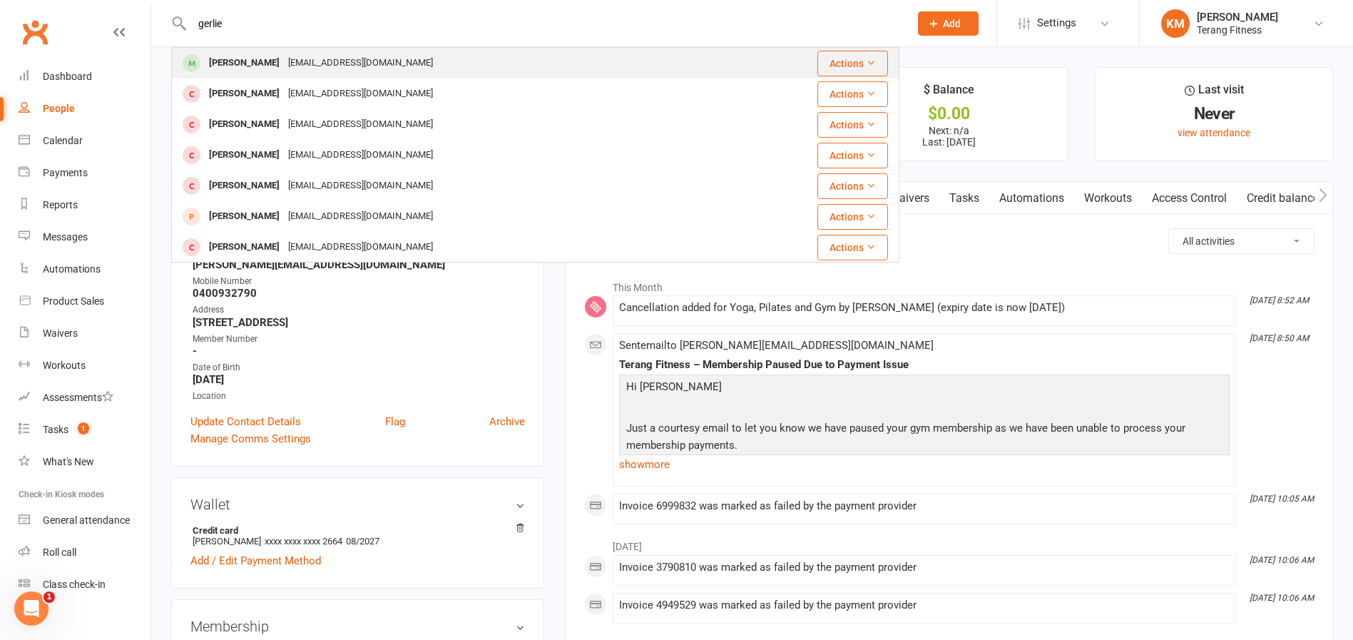
type input "gerlie"
click at [223, 57] on div "Gerlie Alforque" at bounding box center [244, 63] width 79 height 21
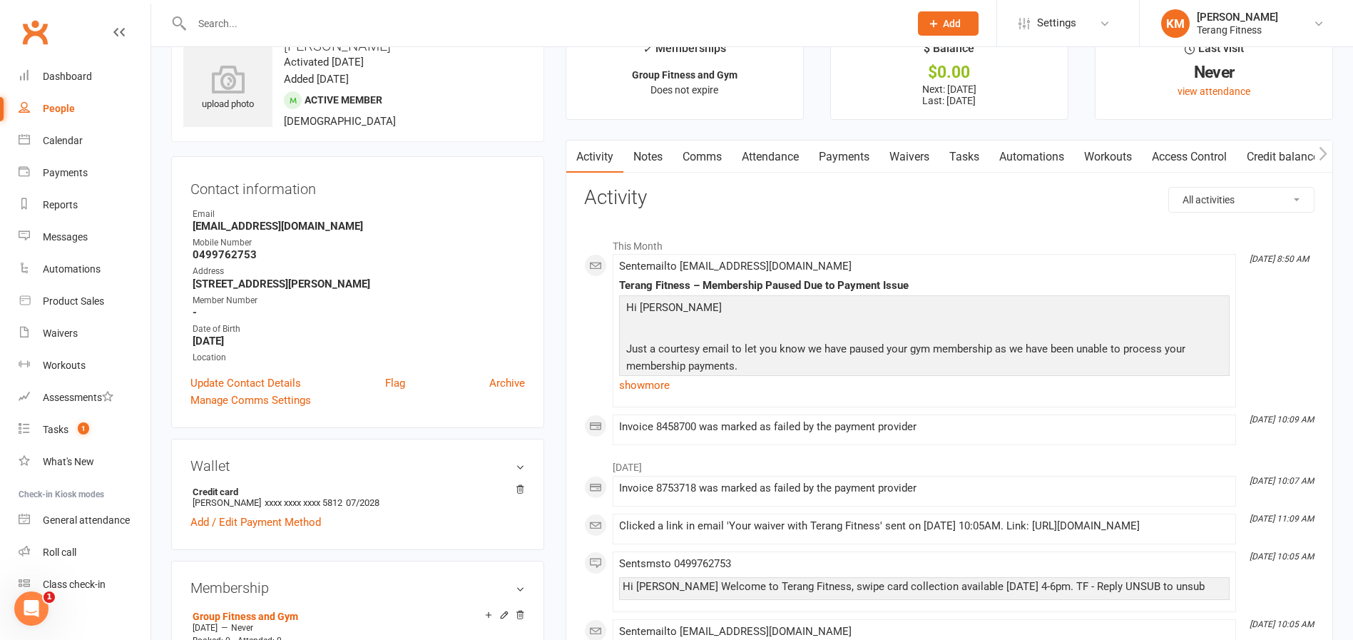
scroll to position [285, 0]
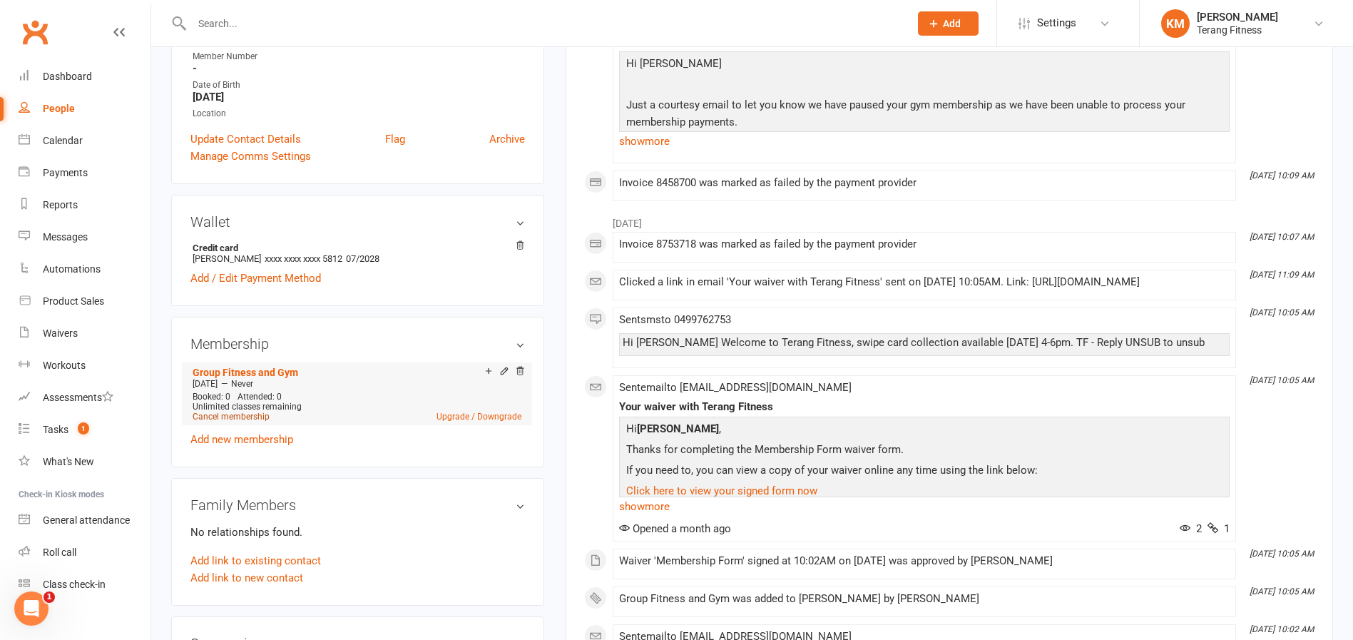
click at [252, 416] on link "Cancel membership" at bounding box center [231, 417] width 77 height 10
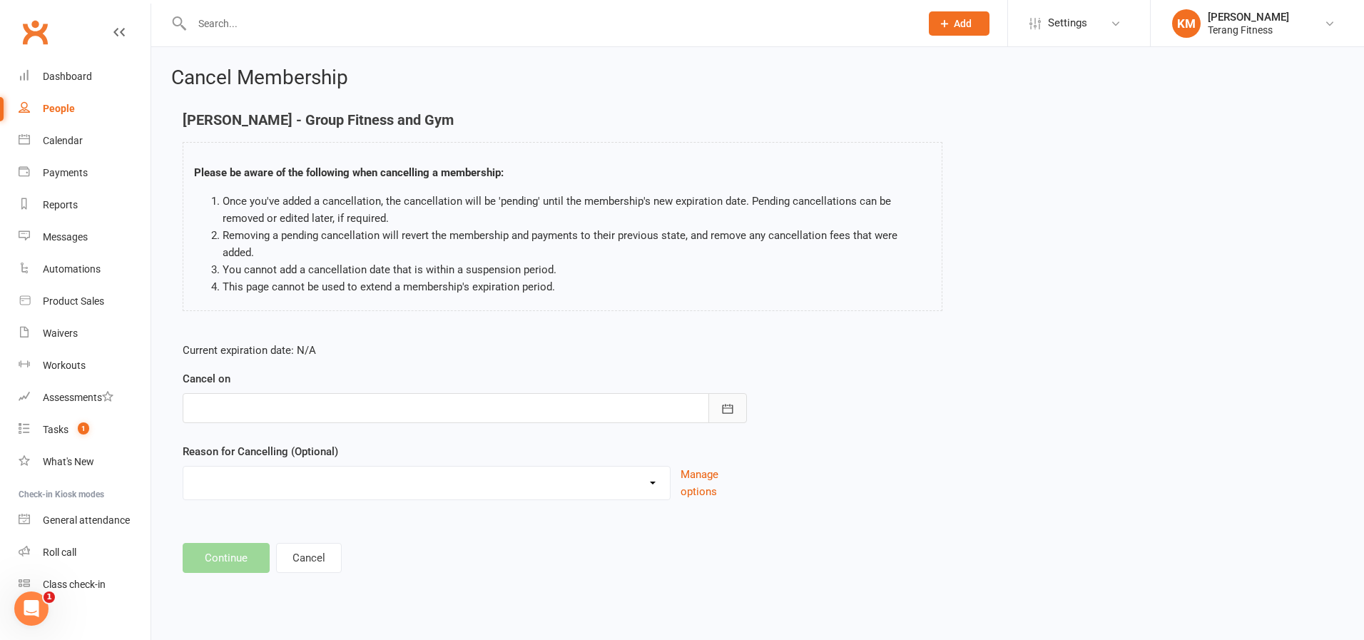
drag, startPoint x: 730, startPoint y: 381, endPoint x: 663, endPoint y: 397, distance: 69.0
click at [728, 393] on button "button" at bounding box center [727, 408] width 39 height 30
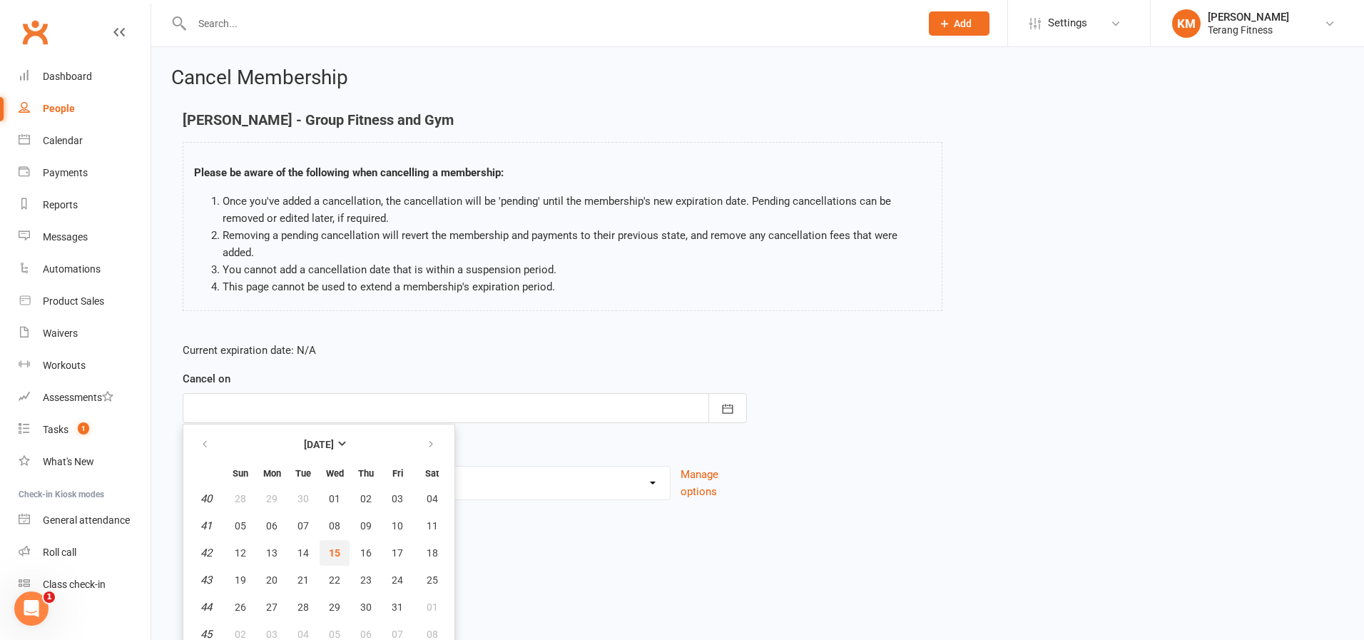
click at [339, 547] on span "15" at bounding box center [334, 552] width 11 height 11
type input "15 Oct 2025"
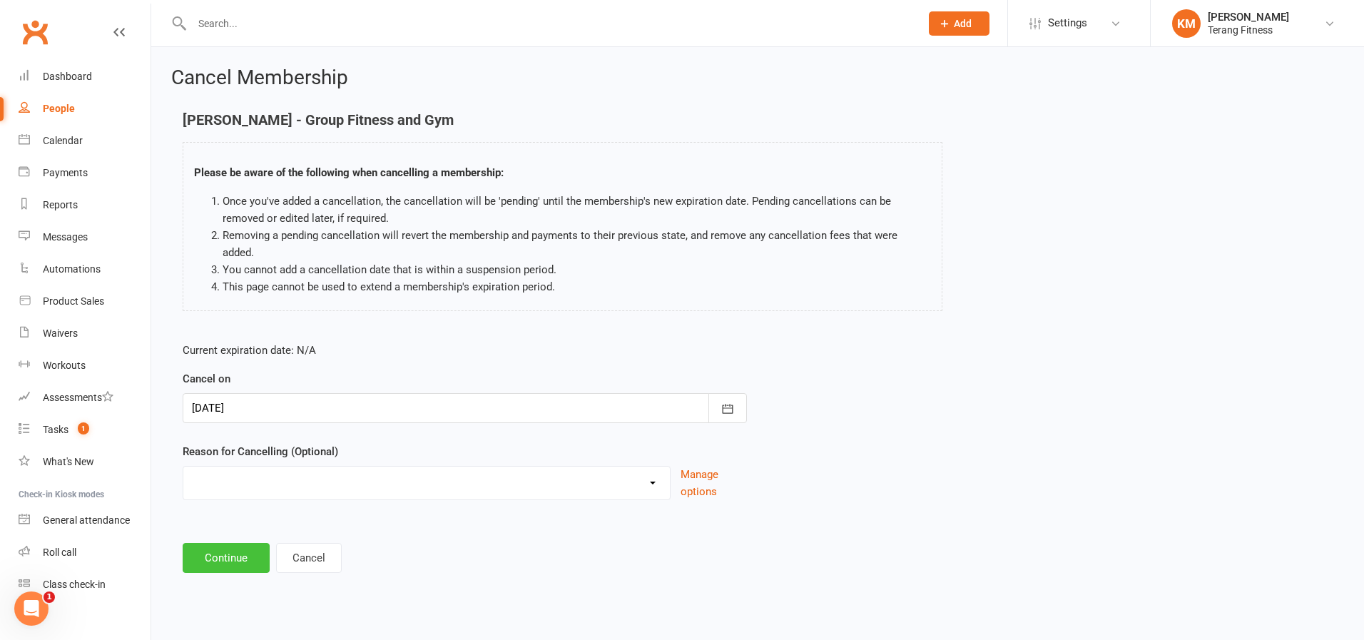
click at [243, 543] on button "Continue" at bounding box center [226, 558] width 87 height 30
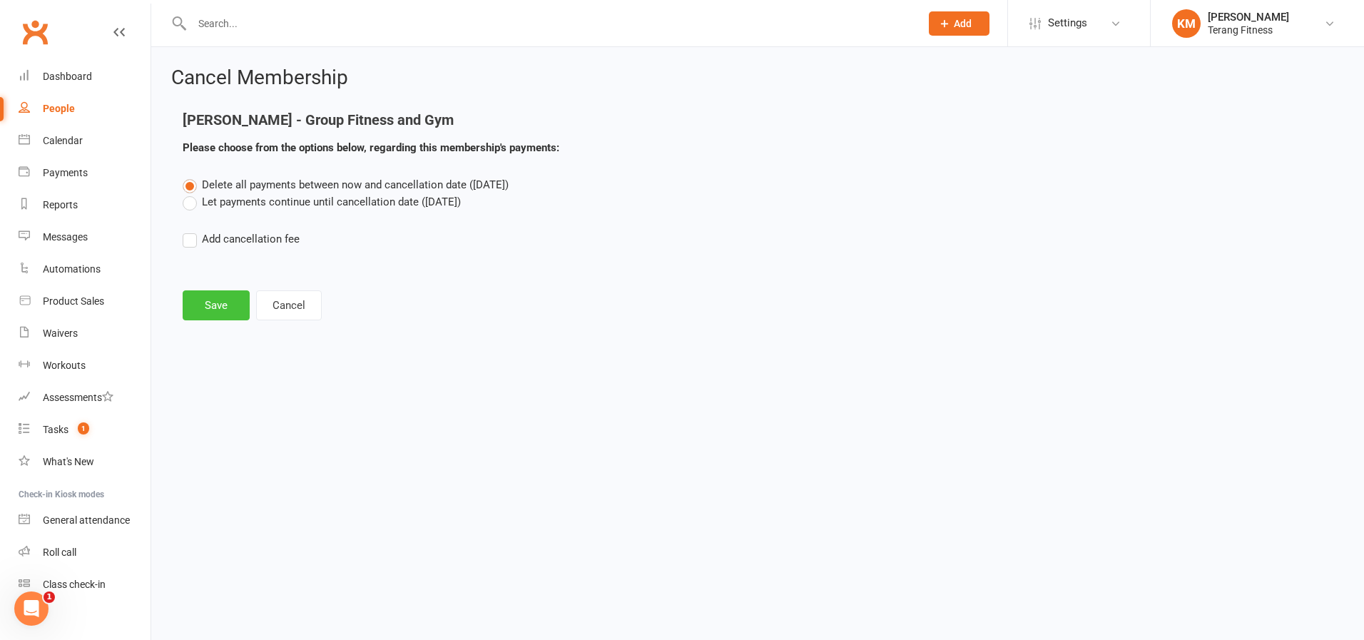
click at [220, 301] on button "Save" at bounding box center [216, 305] width 67 height 30
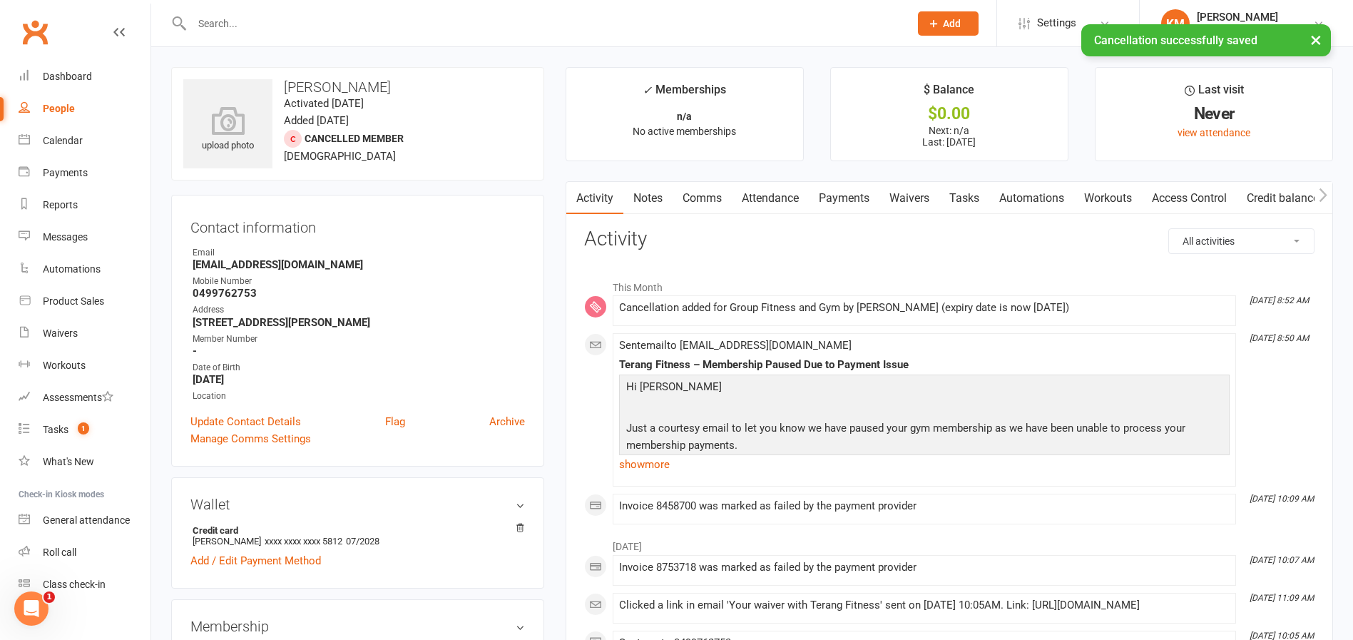
click at [229, 21] on input "text" at bounding box center [544, 24] width 712 height 20
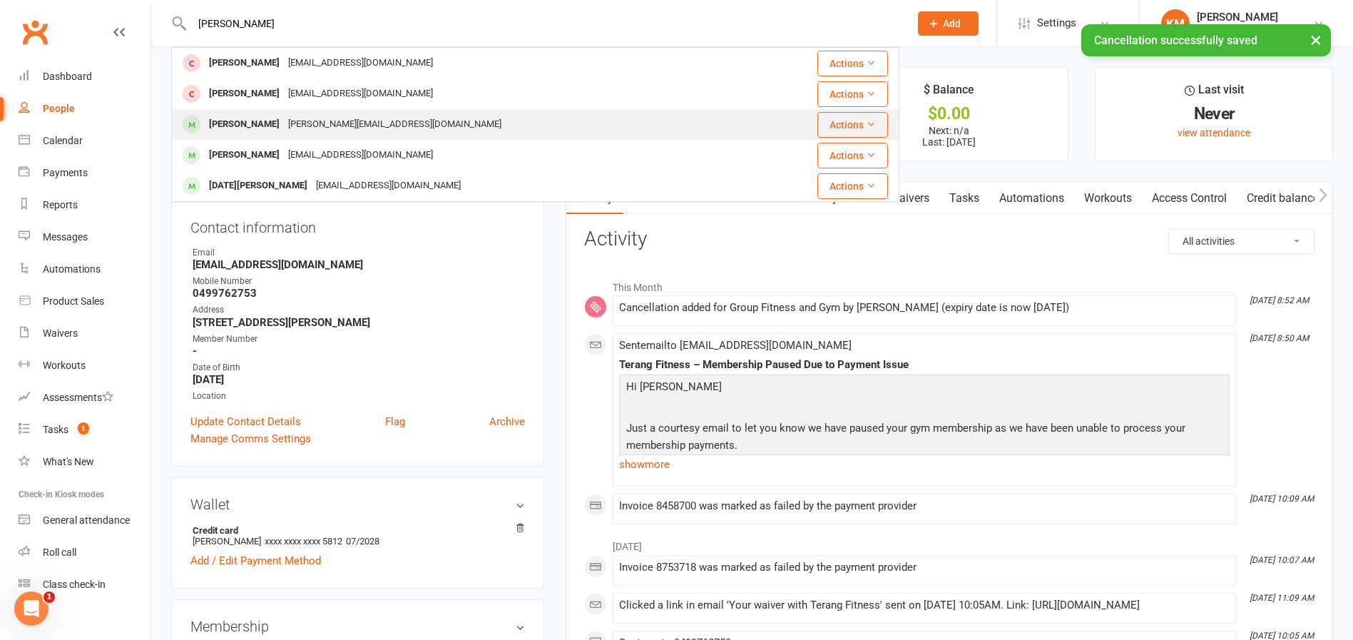
type input "lydia"
click at [284, 118] on div "lydia.harris0912@icloud.com" at bounding box center [395, 124] width 222 height 21
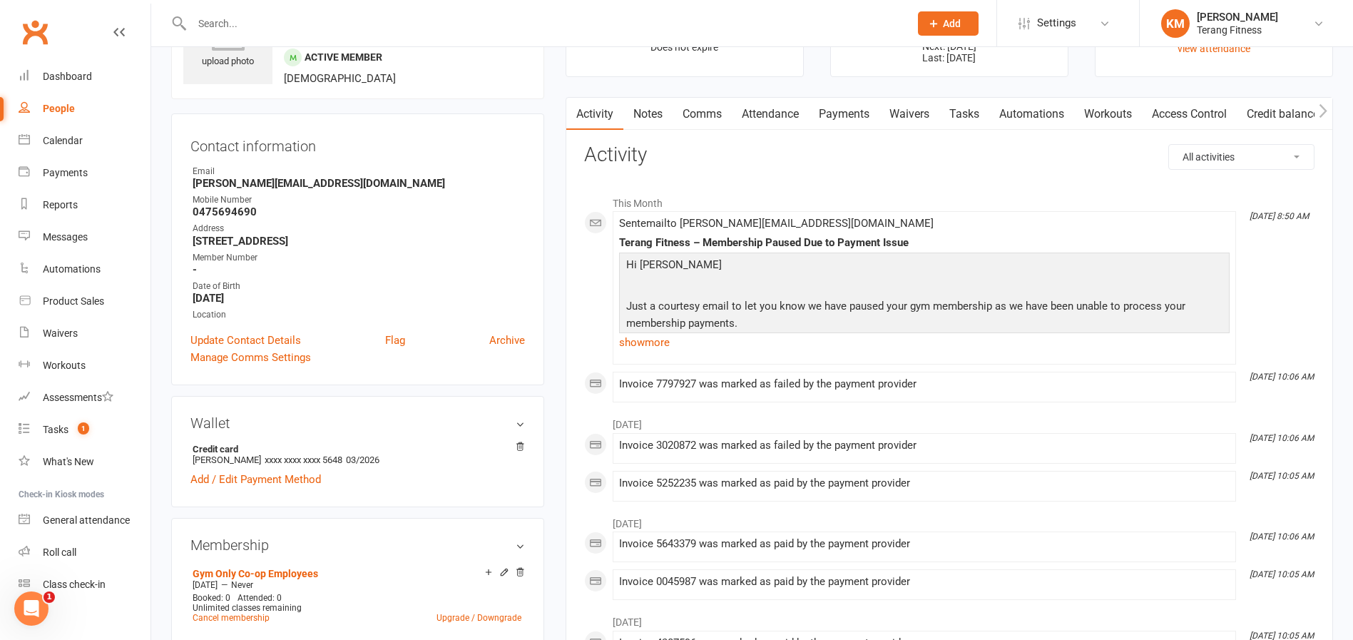
scroll to position [214, 0]
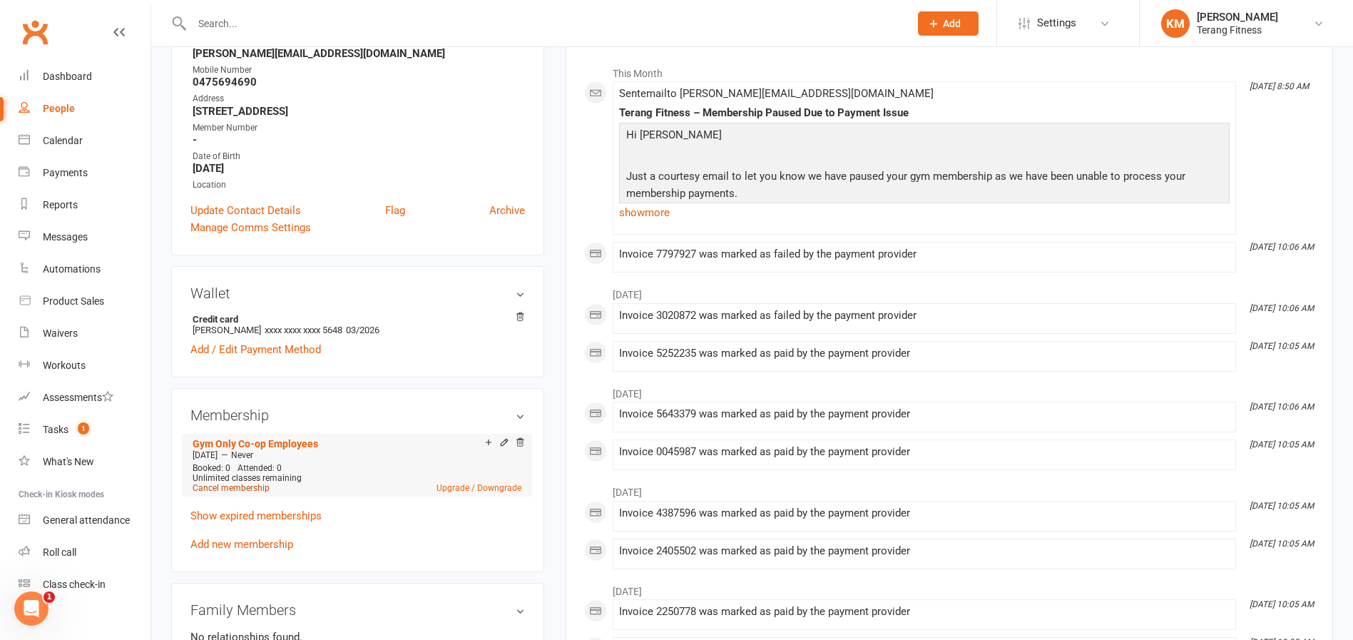
click at [243, 490] on link "Cancel membership" at bounding box center [231, 488] width 77 height 10
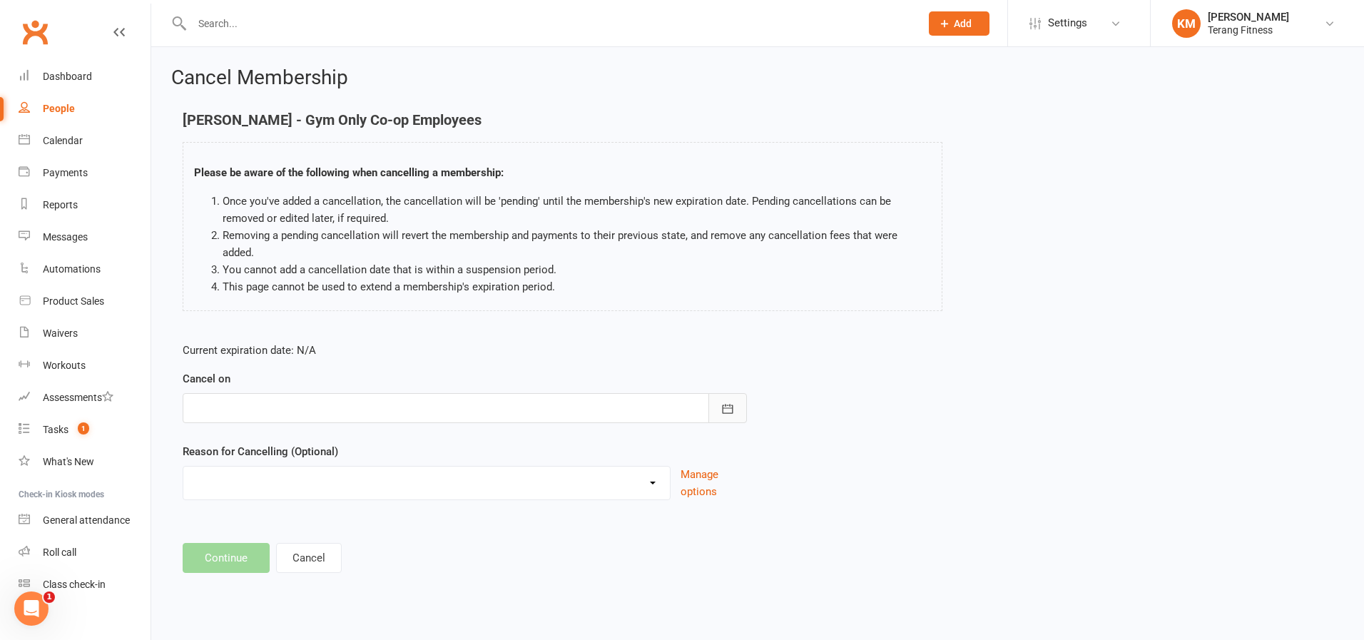
click at [724, 404] on icon "button" at bounding box center [728, 408] width 11 height 9
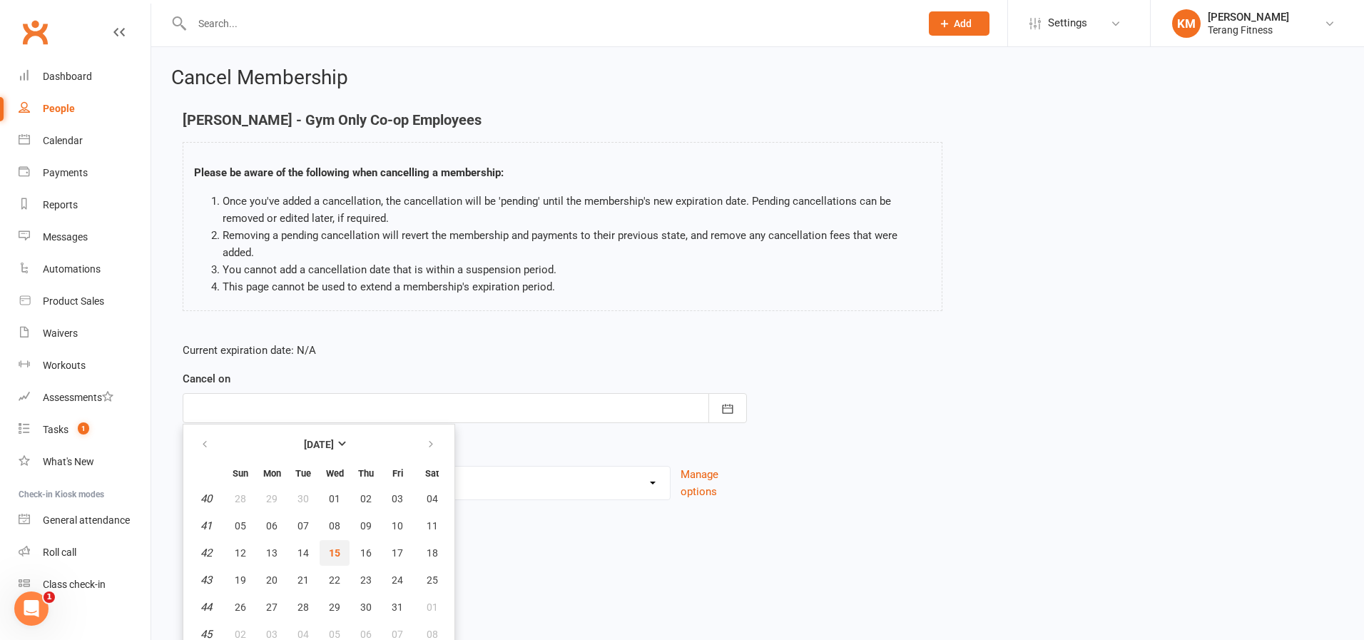
click at [337, 547] on span "15" at bounding box center [334, 552] width 11 height 11
type input "15 Oct 2025"
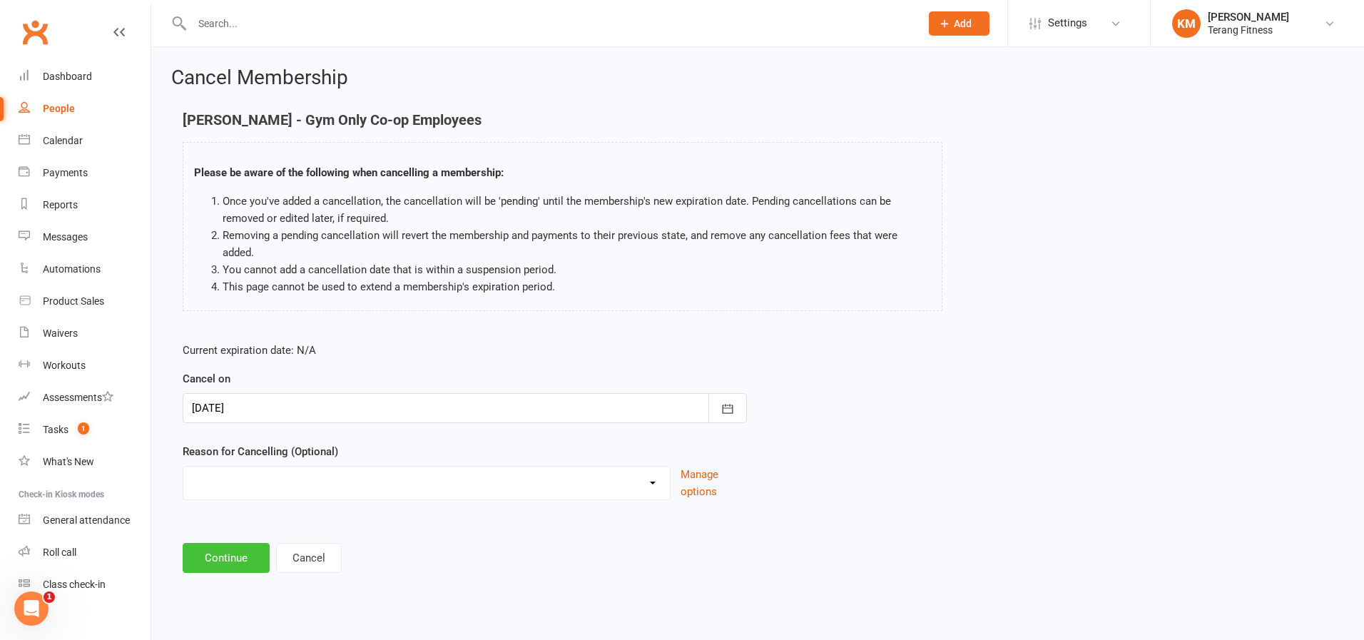
click at [245, 543] on button "Continue" at bounding box center [226, 558] width 87 height 30
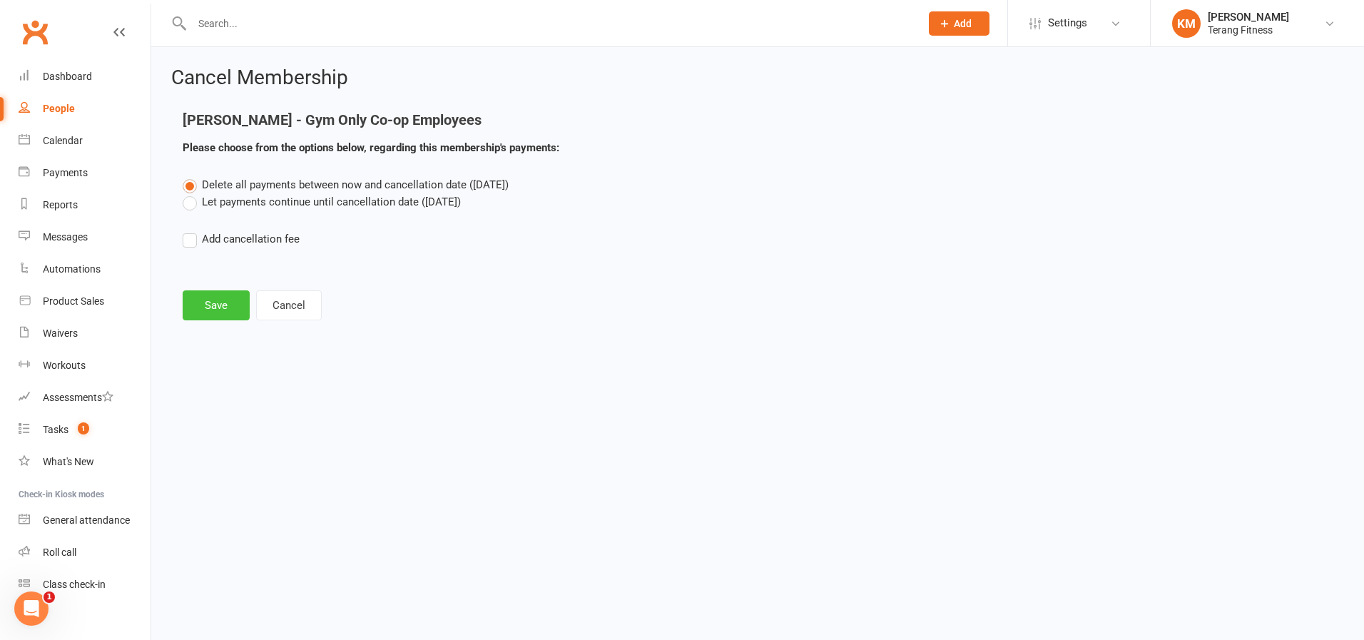
click at [215, 307] on button "Save" at bounding box center [216, 305] width 67 height 30
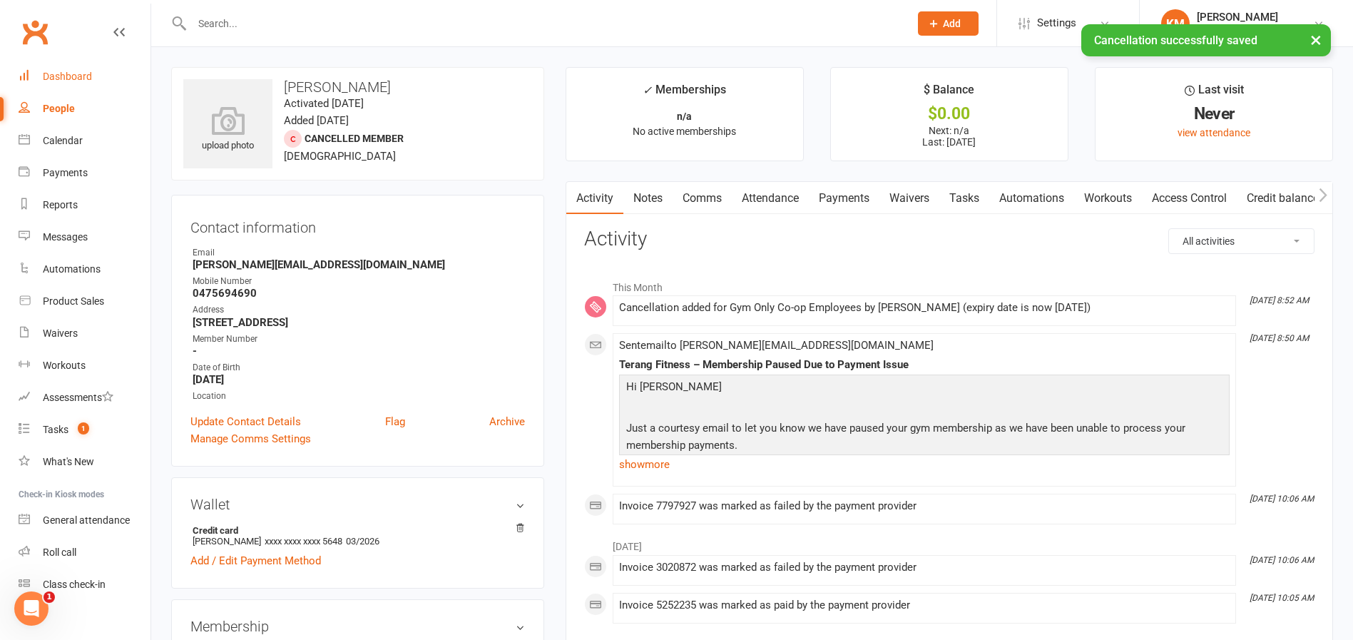
click at [48, 77] on div "Dashboard" at bounding box center [67, 76] width 49 height 11
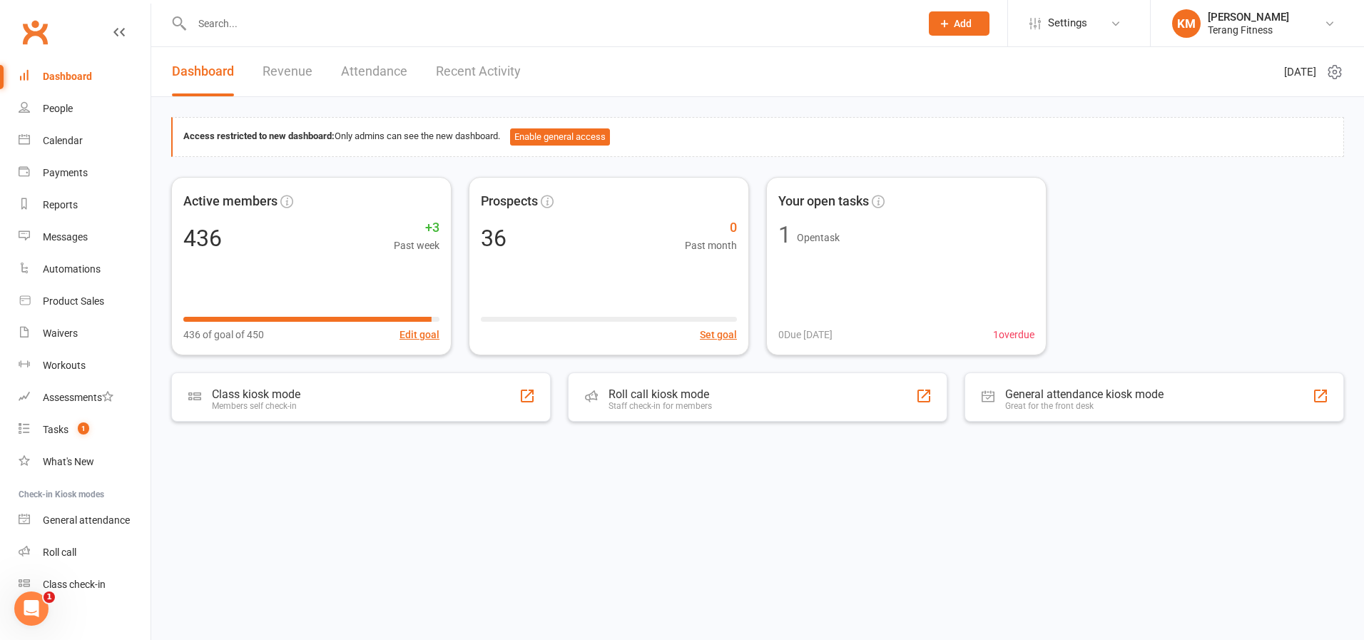
click at [221, 19] on input "text" at bounding box center [549, 24] width 723 height 20
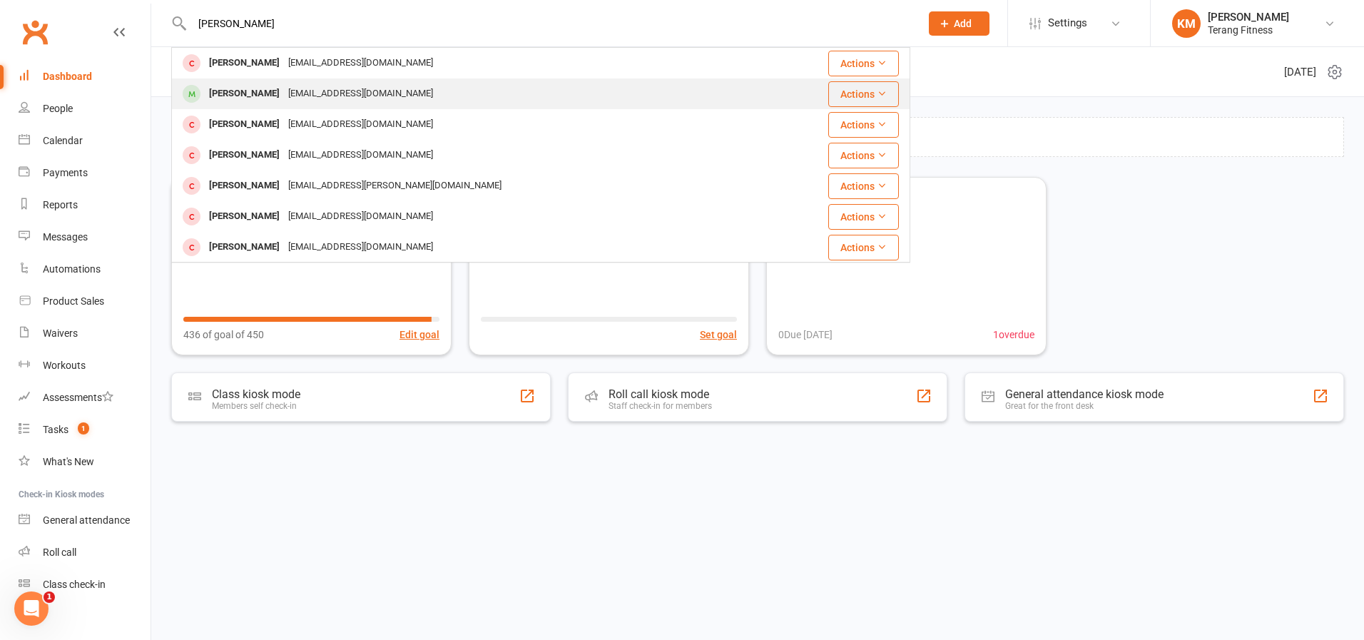
type input "brigitt"
click at [250, 90] on div "Brigitte Fowler" at bounding box center [244, 93] width 79 height 21
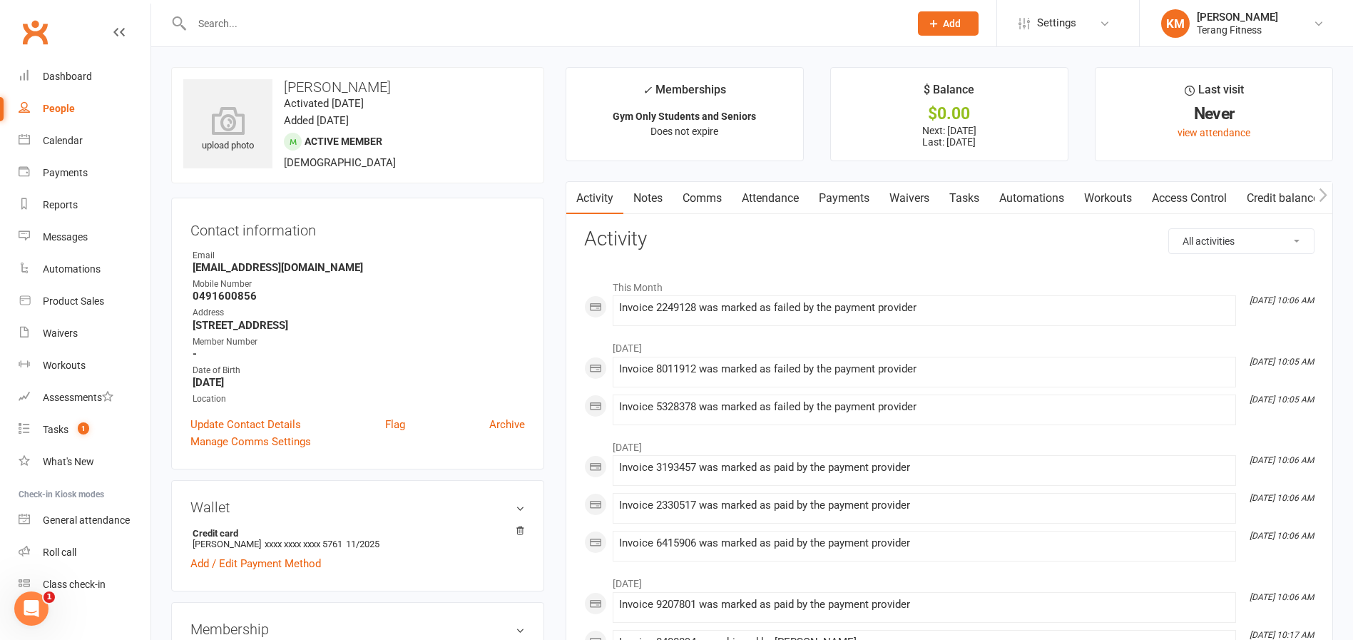
click at [703, 203] on link "Comms" at bounding box center [702, 198] width 59 height 33
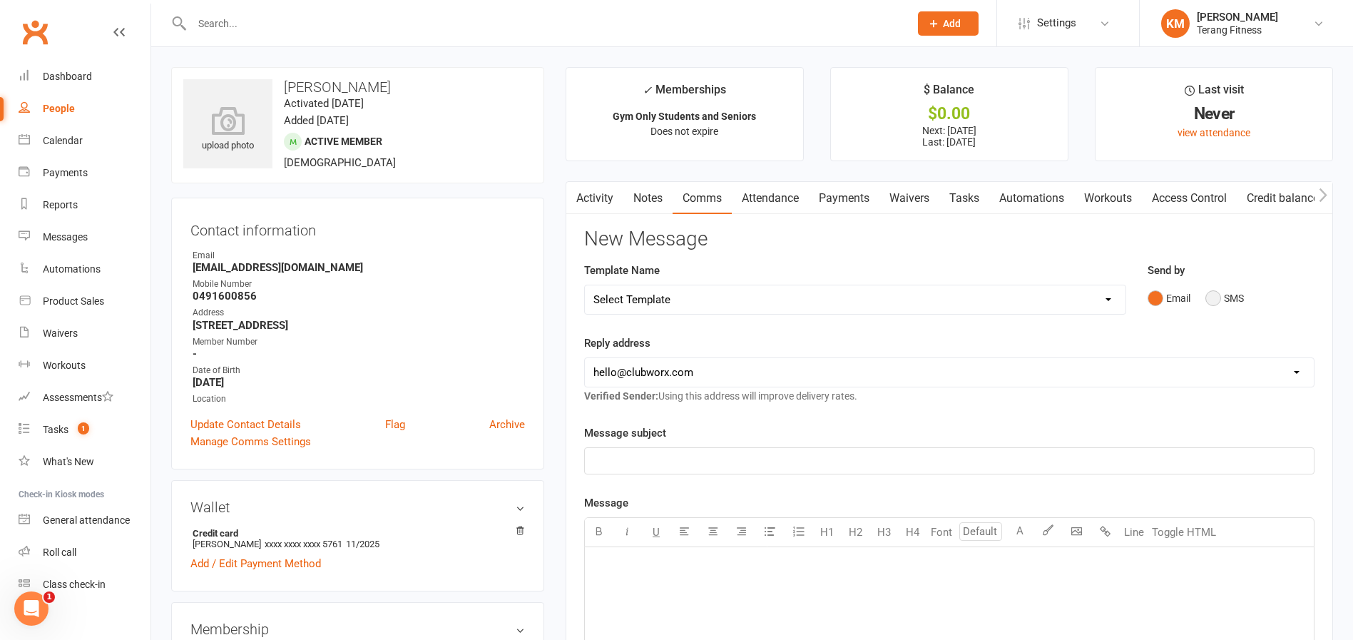
click at [1219, 295] on button "SMS" at bounding box center [1225, 298] width 39 height 27
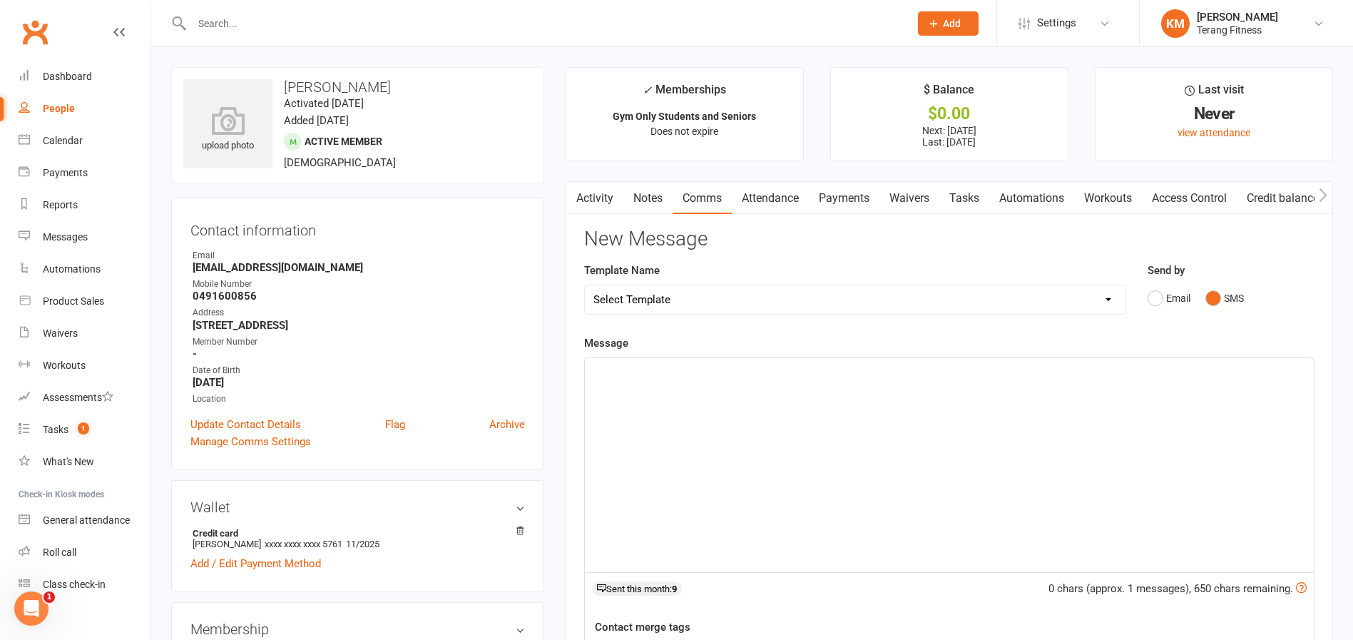
click at [728, 409] on div "﻿" at bounding box center [949, 465] width 729 height 214
click at [600, 190] on link "Activity" at bounding box center [594, 198] width 57 height 33
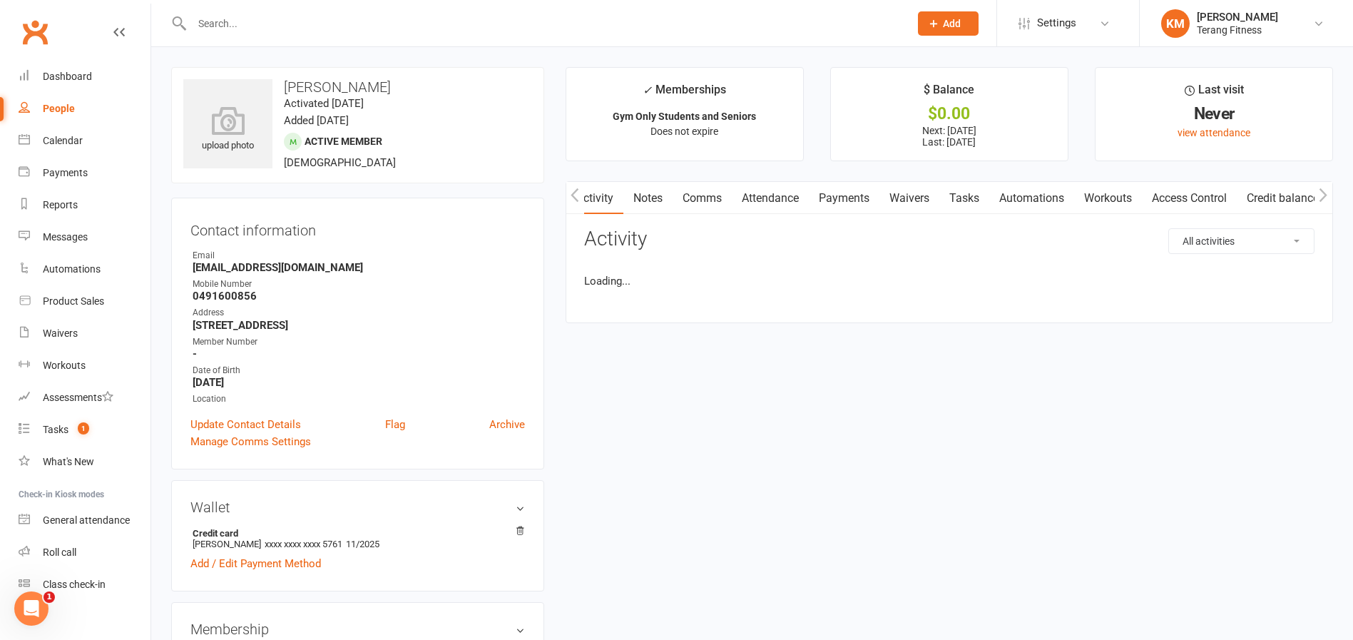
scroll to position [0, 1]
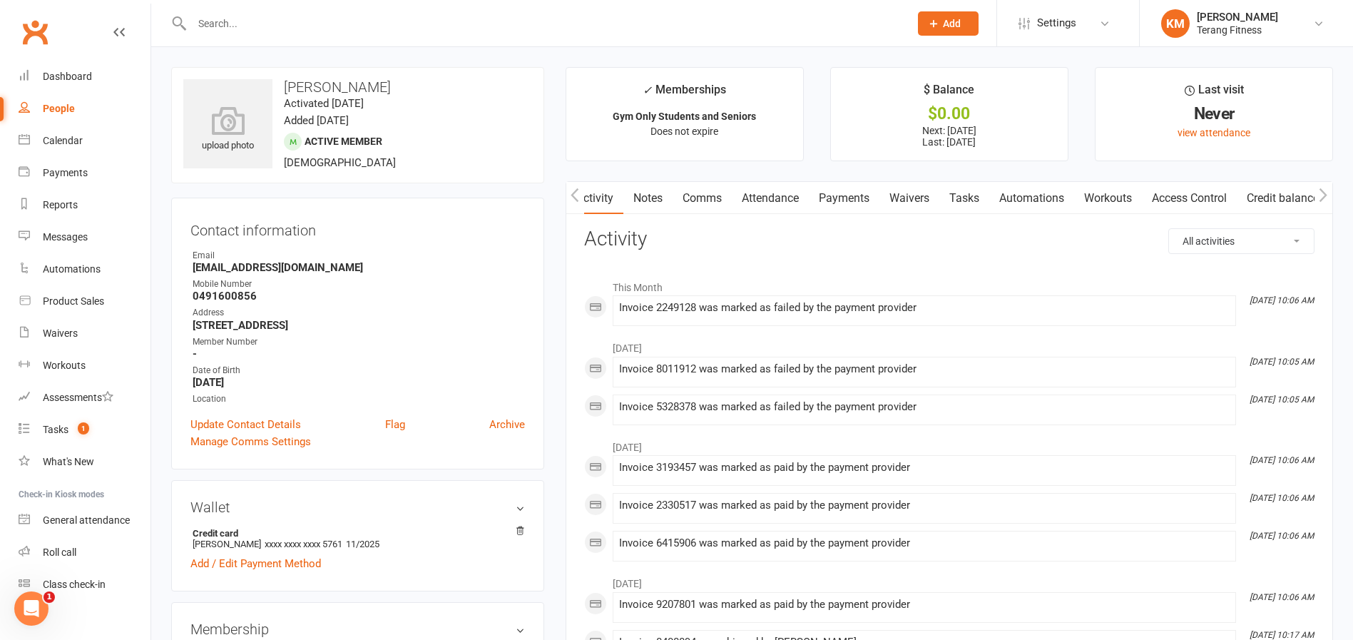
click at [698, 196] on link "Comms" at bounding box center [702, 198] width 59 height 33
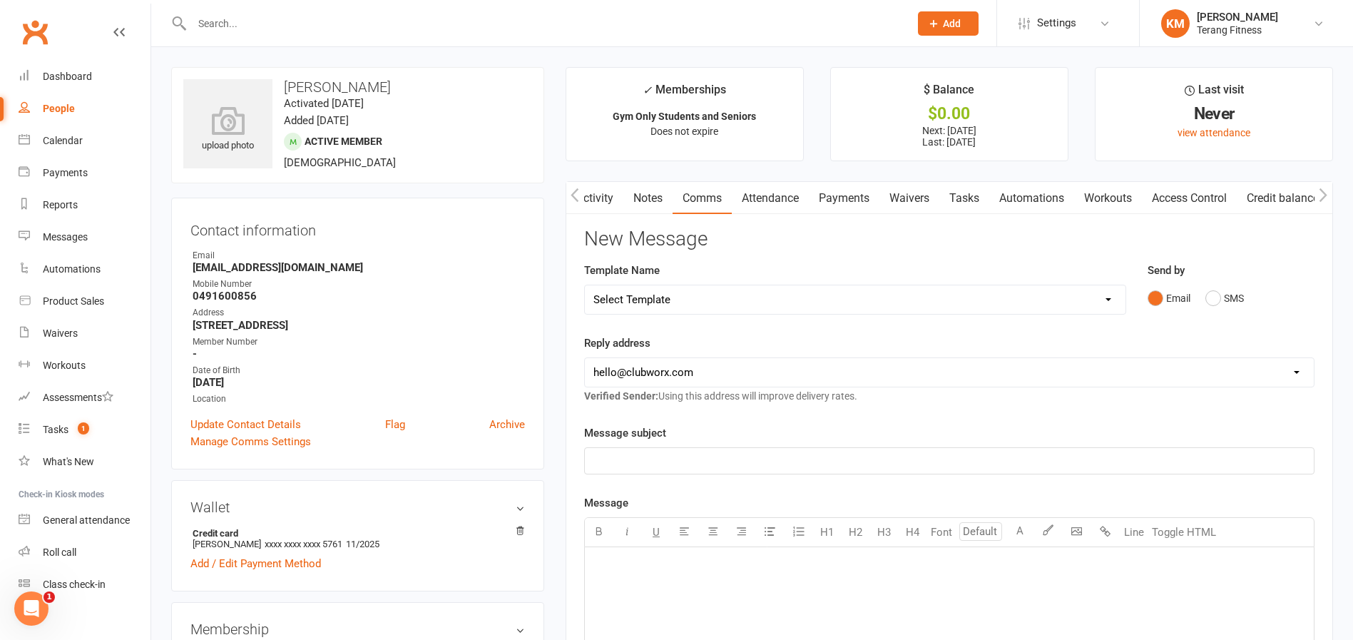
click at [785, 303] on select "Select Template [SMS] Swipe card issue [Email] Terang Fitness – Membership Paus…" at bounding box center [855, 299] width 541 height 29
click at [650, 458] on p "﻿" at bounding box center [950, 460] width 712 height 17
click at [601, 198] on link "Activity" at bounding box center [594, 198] width 57 height 33
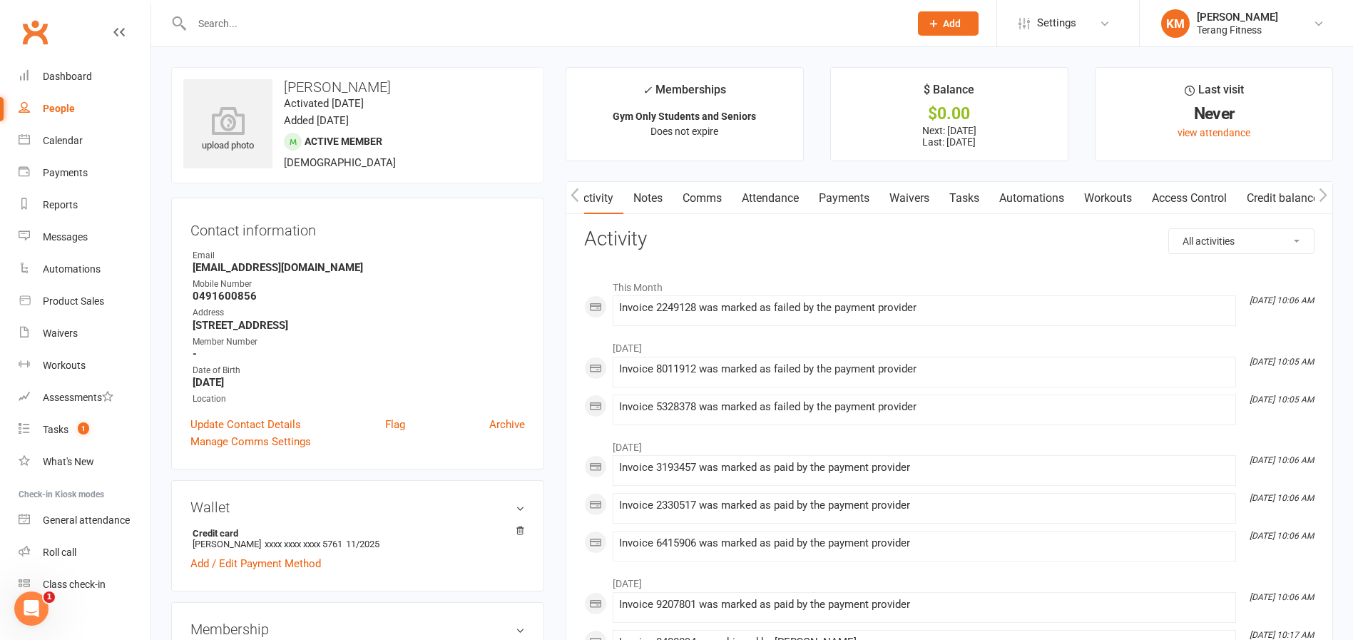
drag, startPoint x: 701, startPoint y: 191, endPoint x: 737, endPoint y: 196, distance: 36.0
click at [701, 192] on link "Comms" at bounding box center [702, 198] width 59 height 33
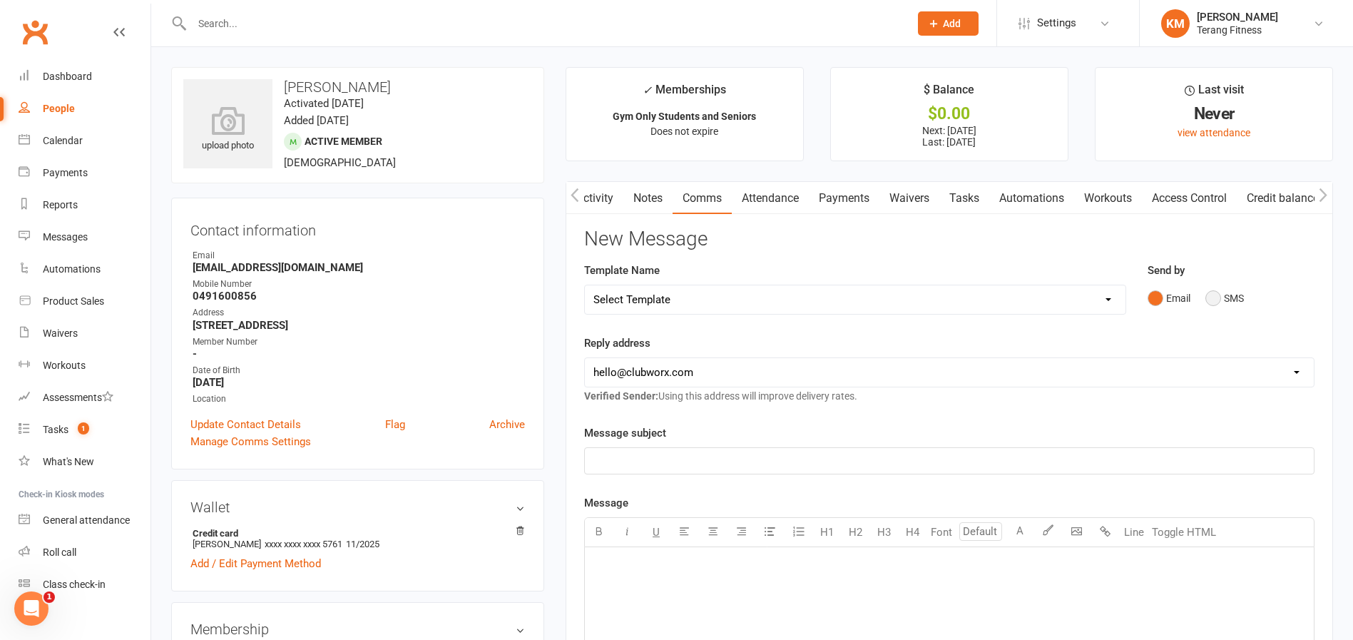
click at [1224, 307] on button "SMS" at bounding box center [1225, 298] width 39 height 27
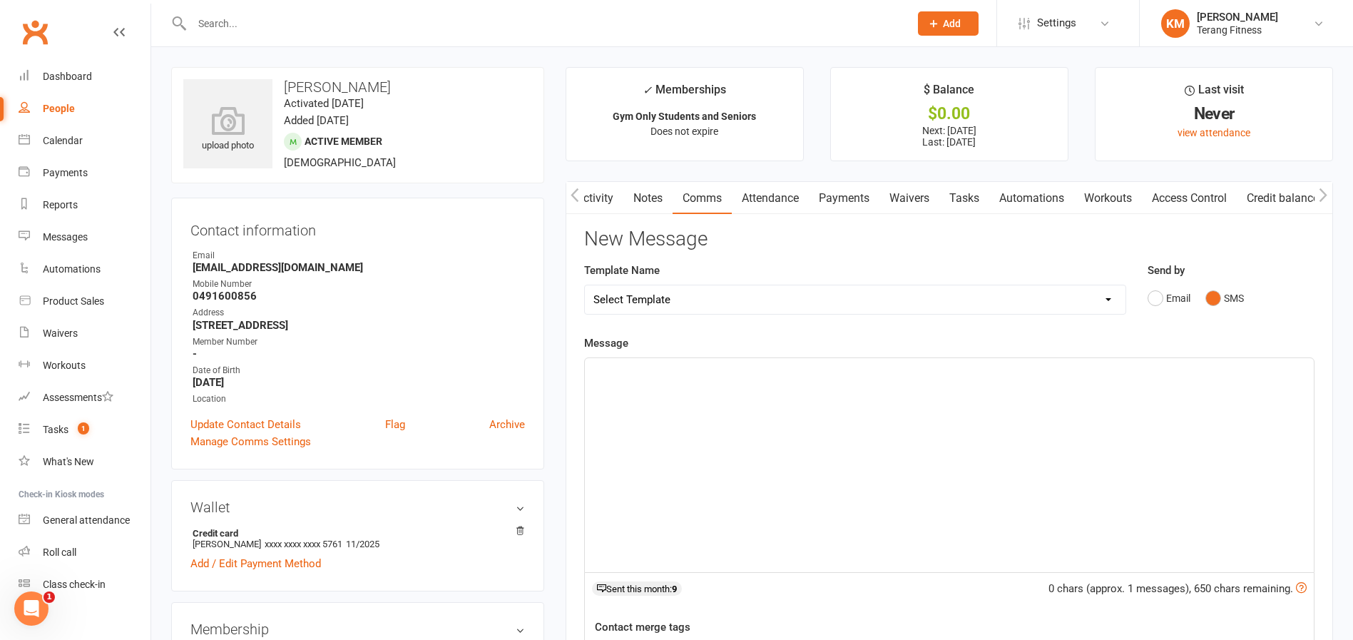
click at [716, 442] on div "﻿" at bounding box center [949, 465] width 729 height 214
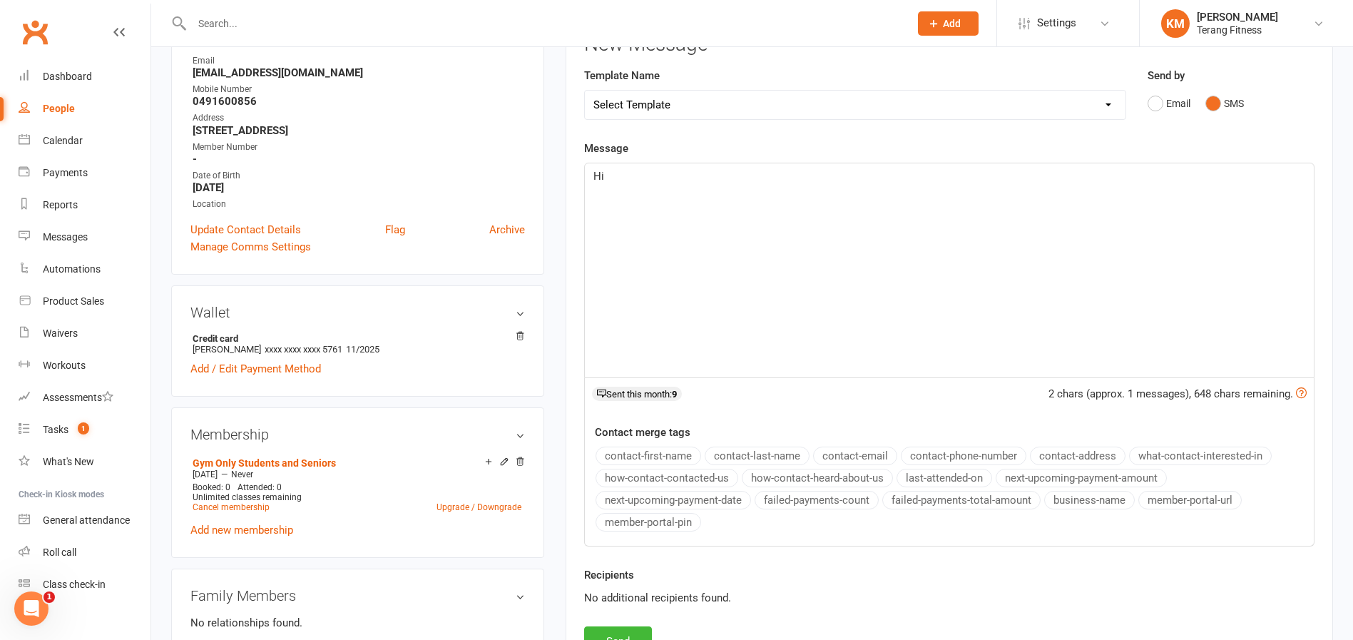
scroll to position [214, 0]
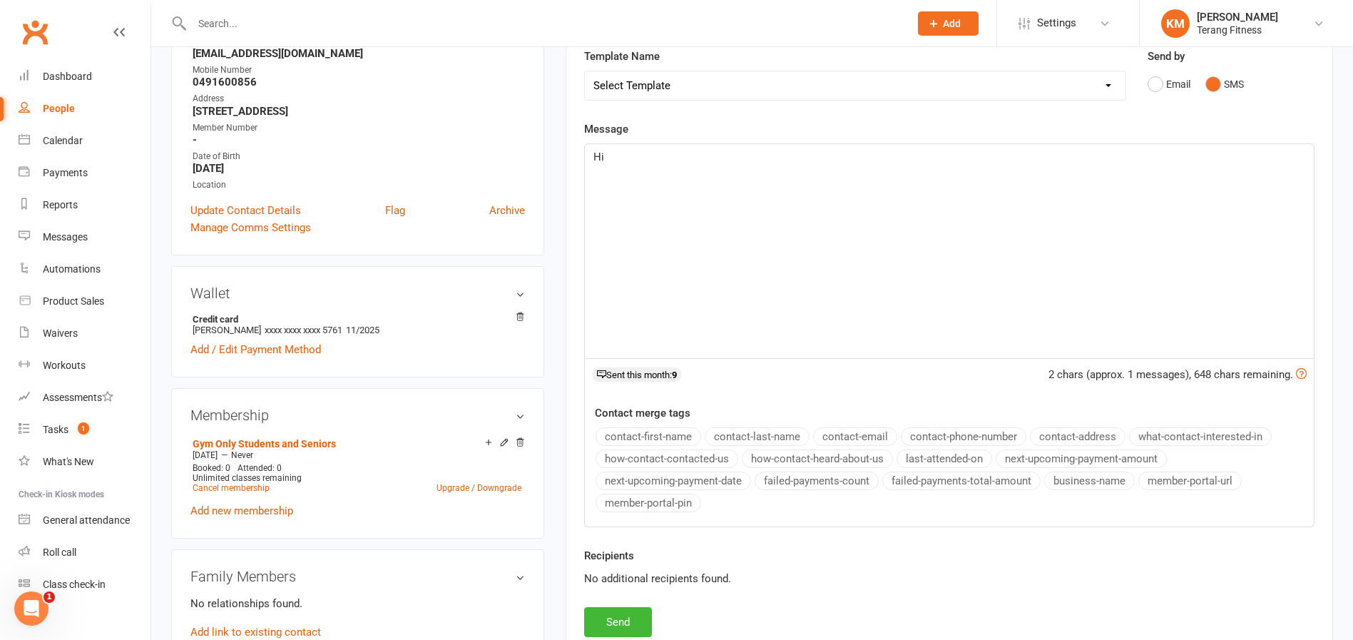
click at [688, 437] on button "contact-first-name" at bounding box center [649, 436] width 106 height 19
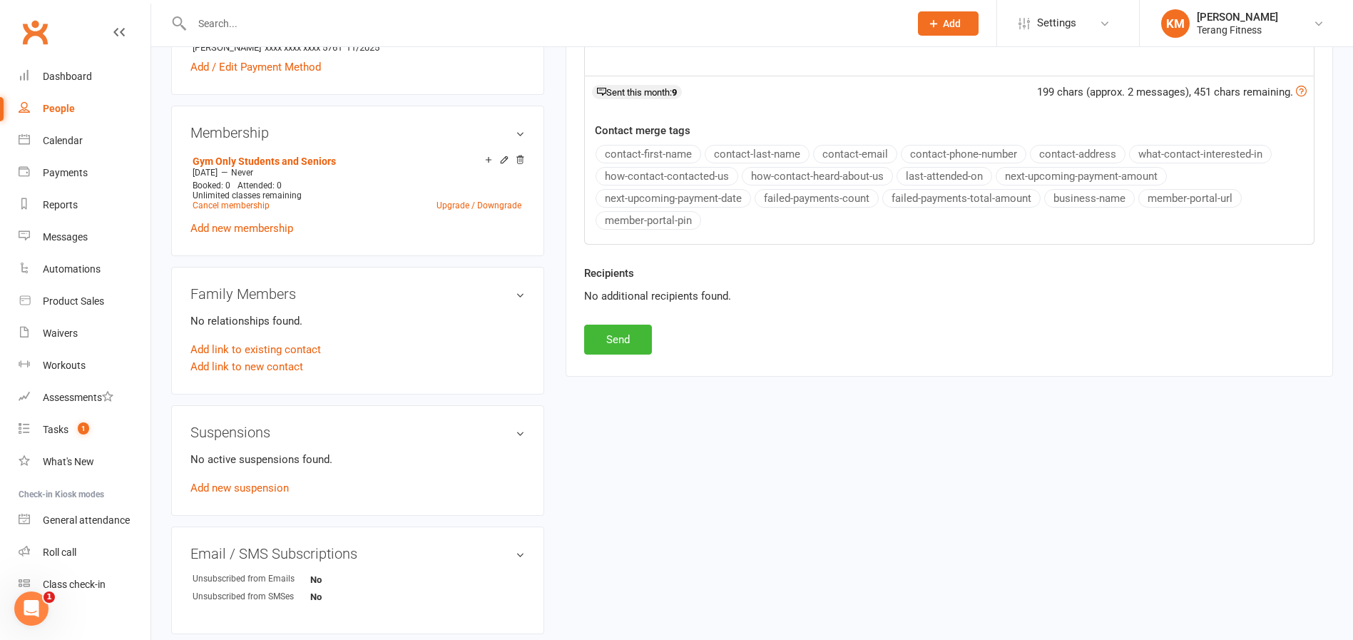
scroll to position [499, 0]
click at [623, 337] on button "Send" at bounding box center [618, 337] width 68 height 30
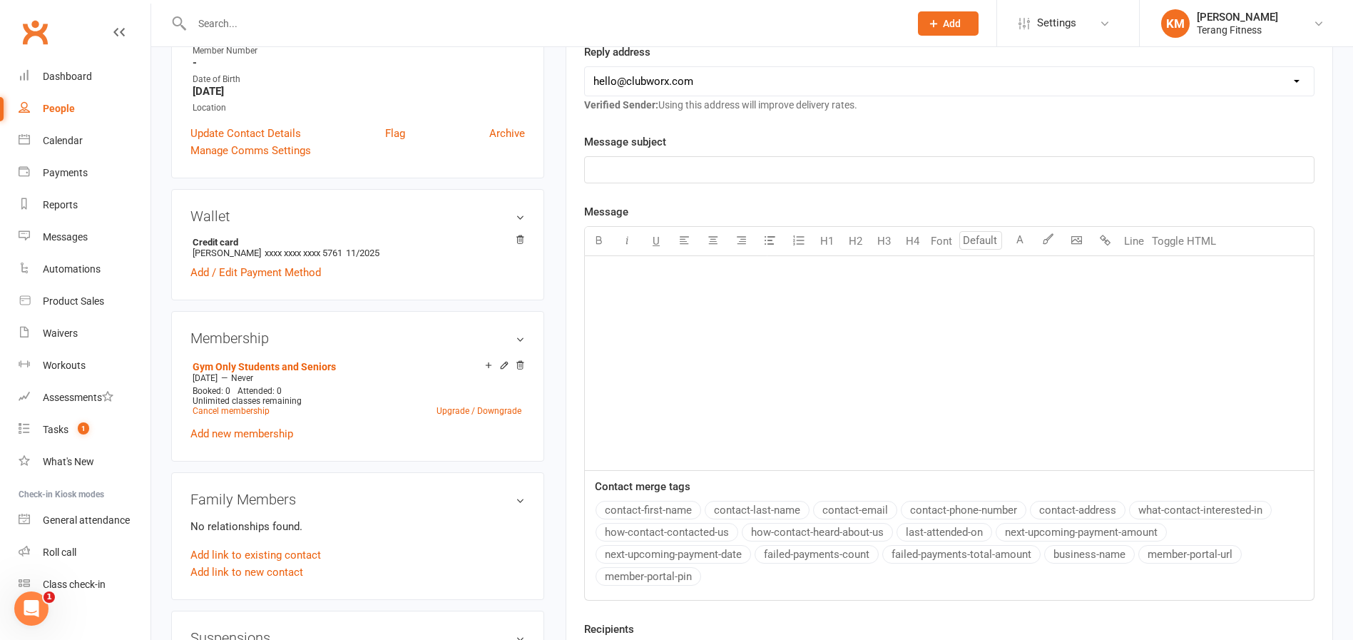
scroll to position [285, 0]
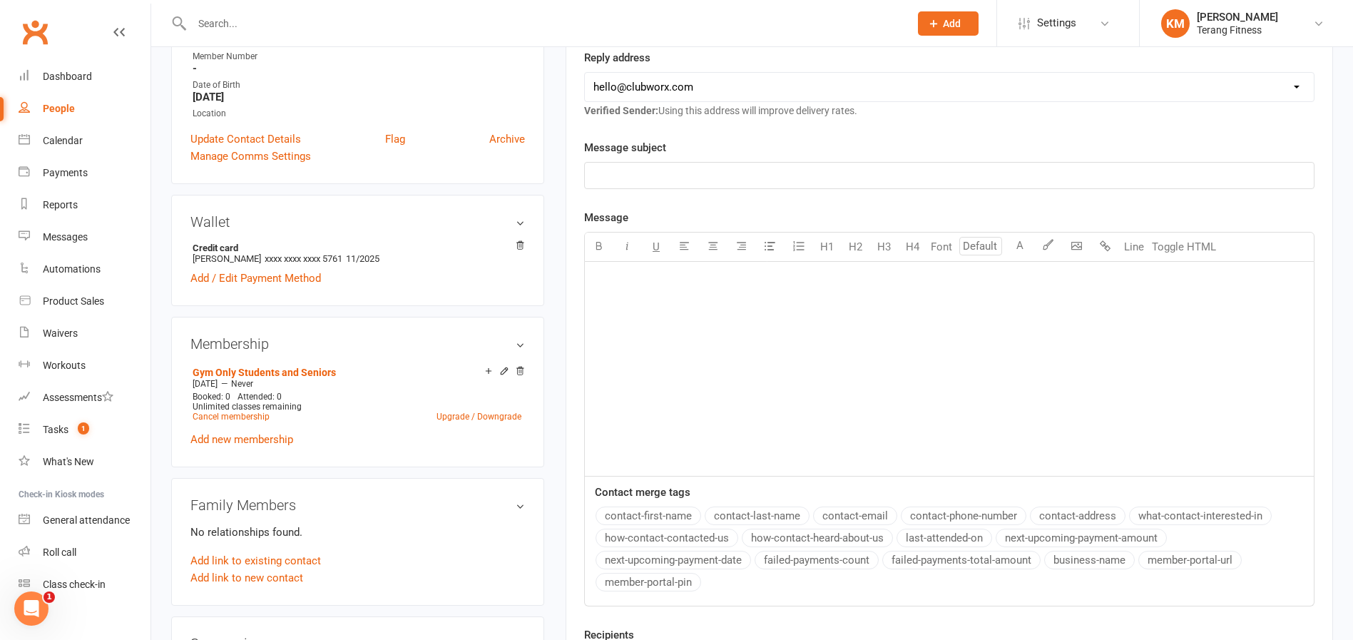
click at [654, 300] on div "﻿" at bounding box center [949, 369] width 729 height 214
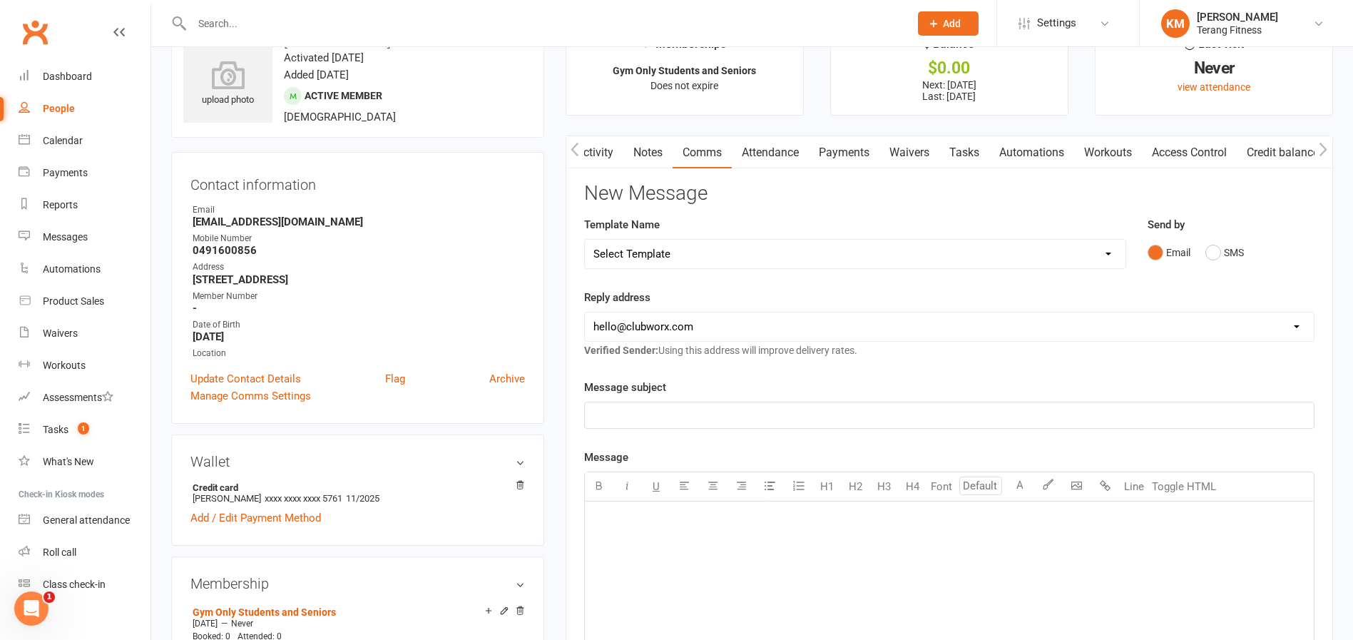
scroll to position [71, 0]
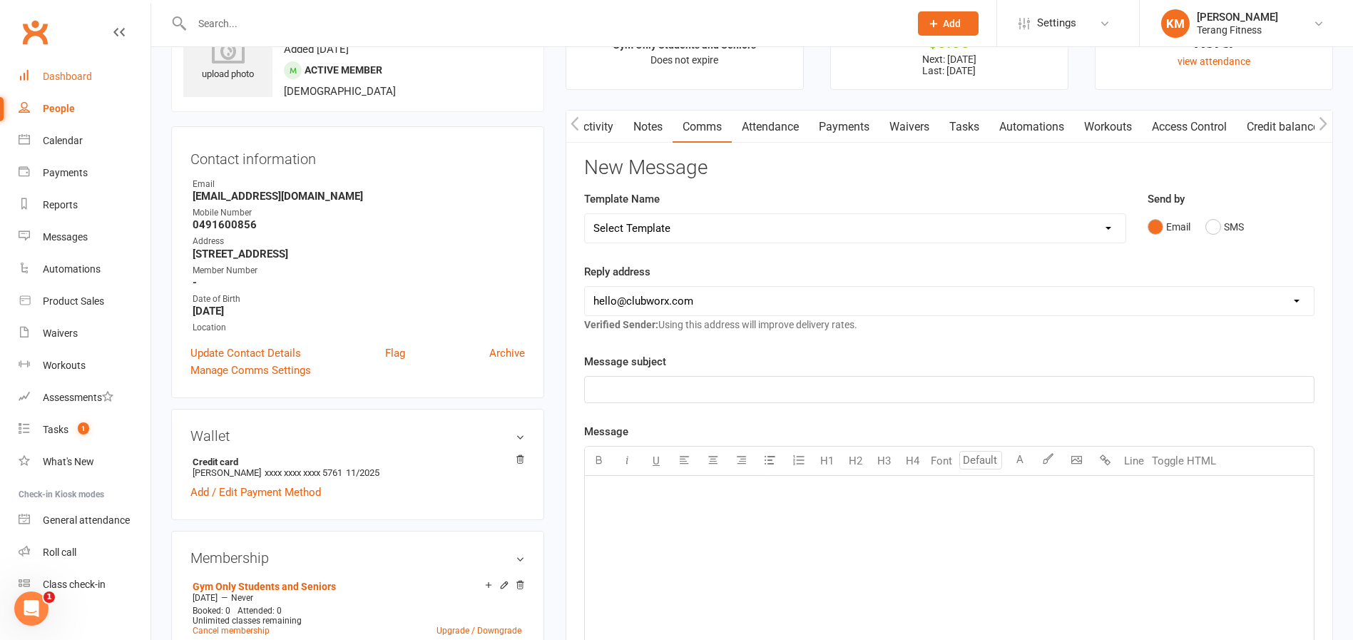
click at [61, 80] on div "Dashboard" at bounding box center [67, 76] width 49 height 11
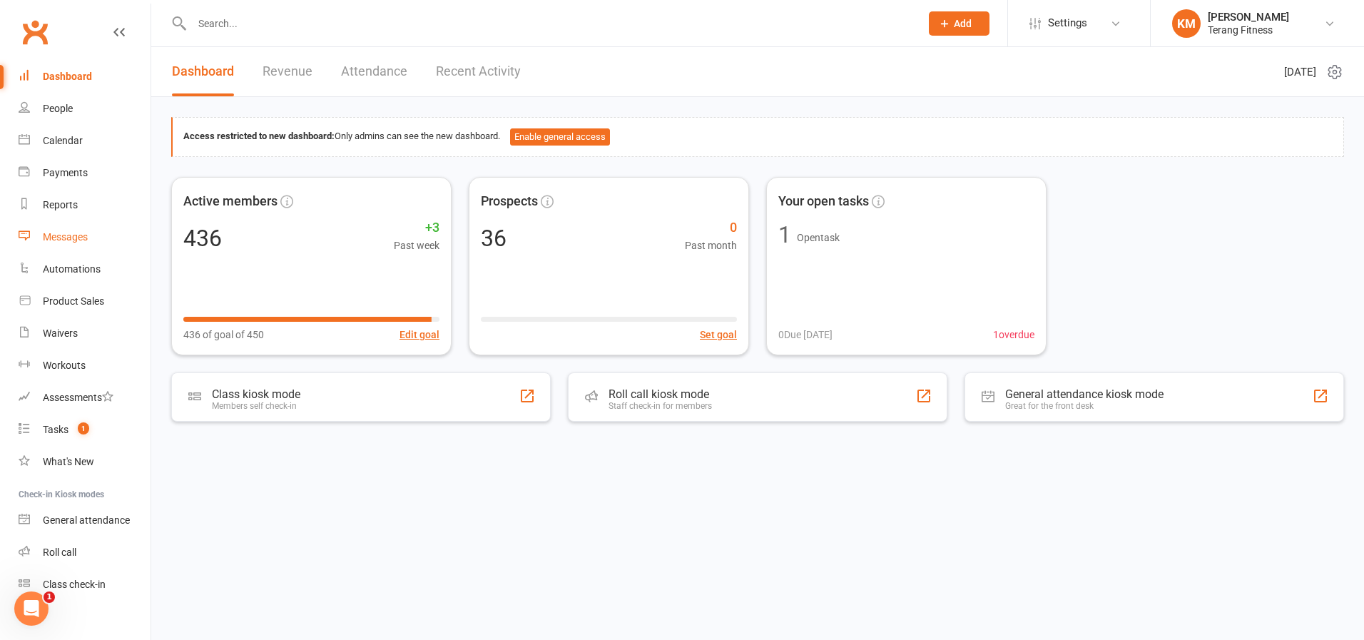
click at [66, 228] on link "Messages" at bounding box center [85, 237] width 132 height 32
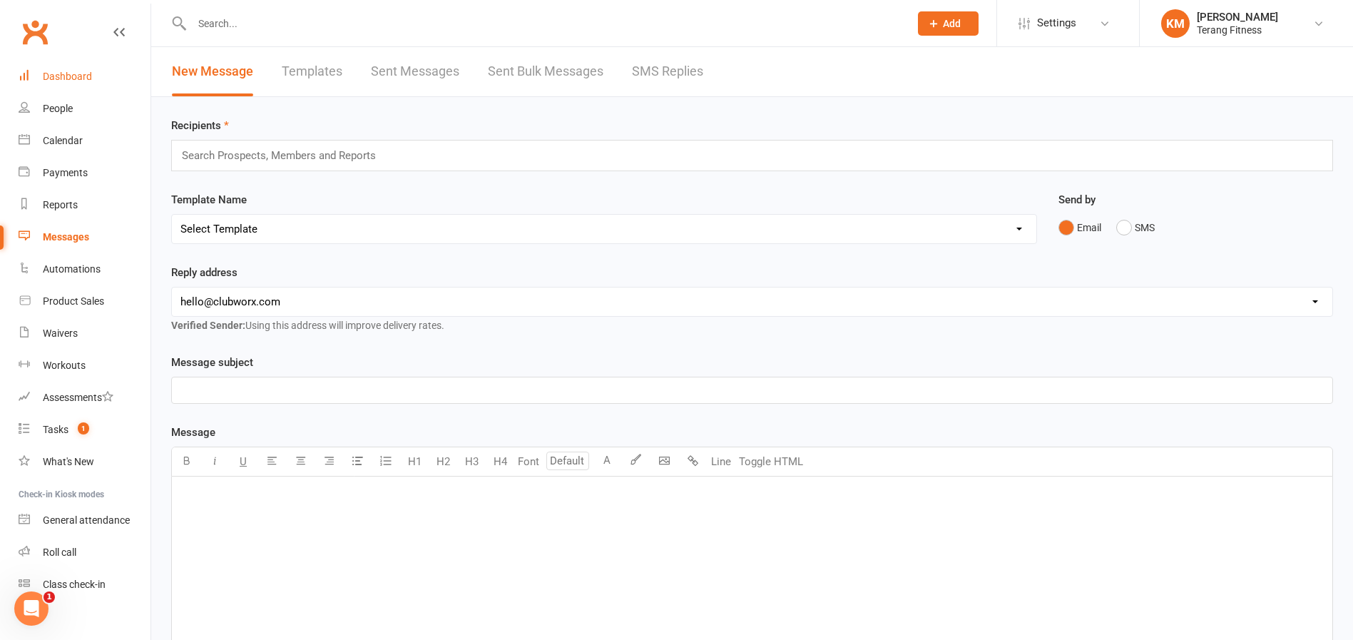
click at [63, 78] on div "Dashboard" at bounding box center [67, 76] width 49 height 11
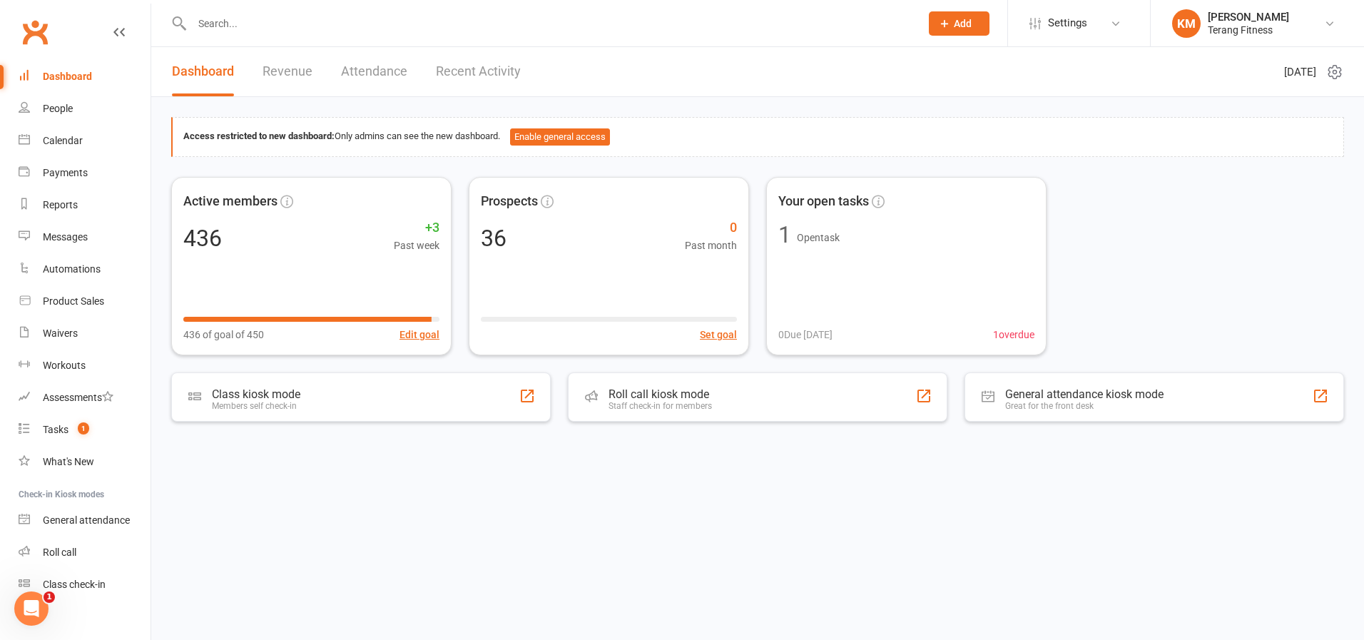
click at [73, 66] on link "Dashboard" at bounding box center [85, 77] width 132 height 32
